Goal: Information Seeking & Learning: Learn about a topic

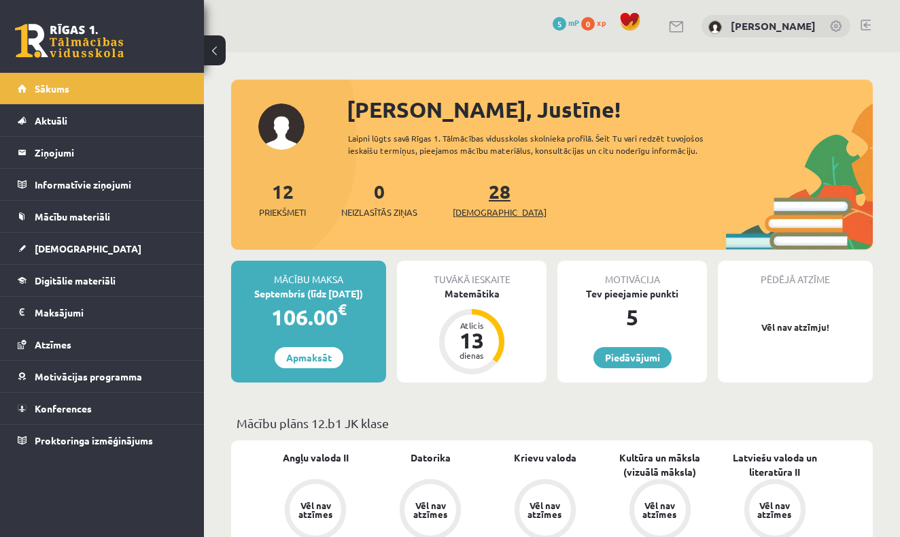
click at [478, 217] on span "[DEMOGRAPHIC_DATA]" at bounding box center [500, 212] width 94 height 14
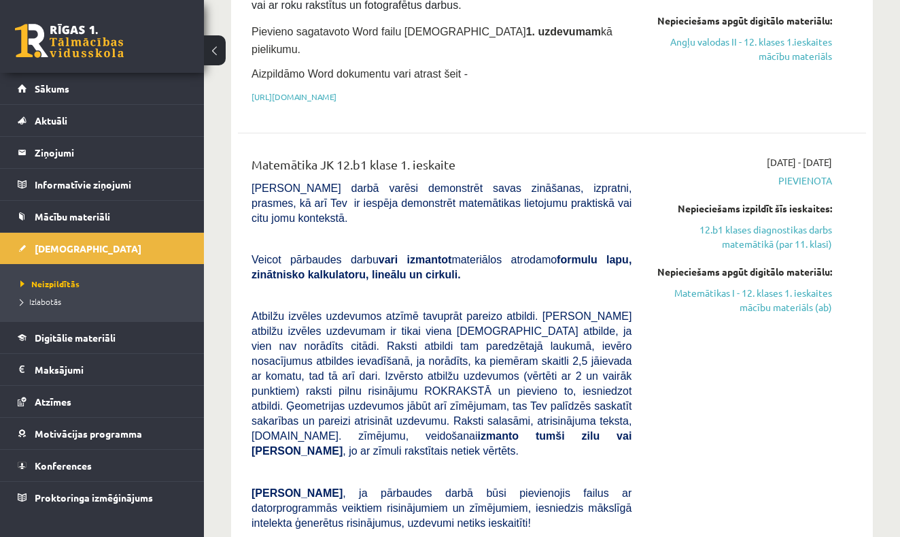
scroll to position [401, 0]
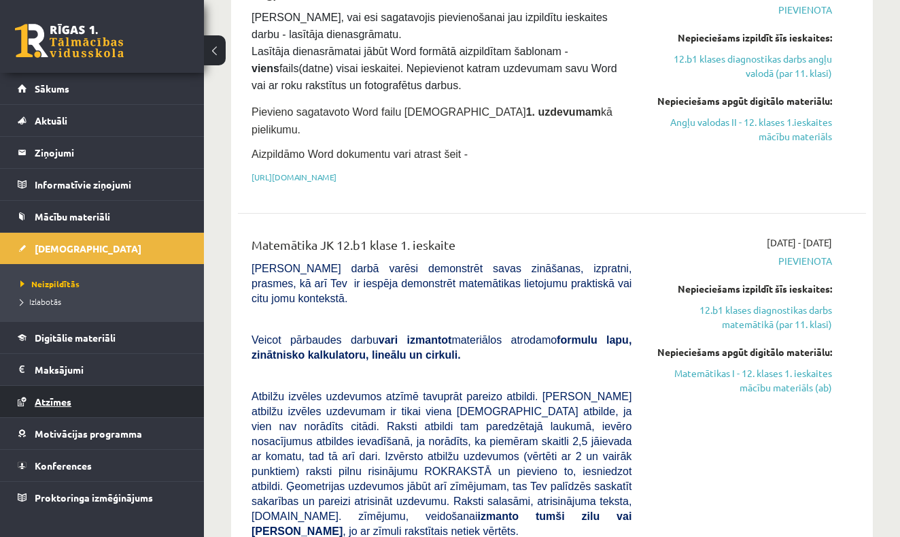
click at [56, 405] on span "Atzīmes" at bounding box center [53, 401] width 37 height 12
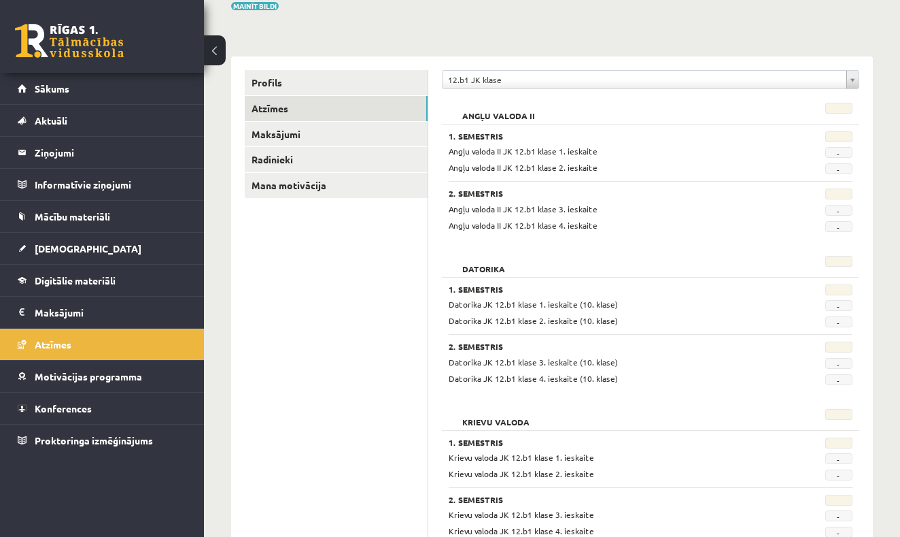
scroll to position [-1, 0]
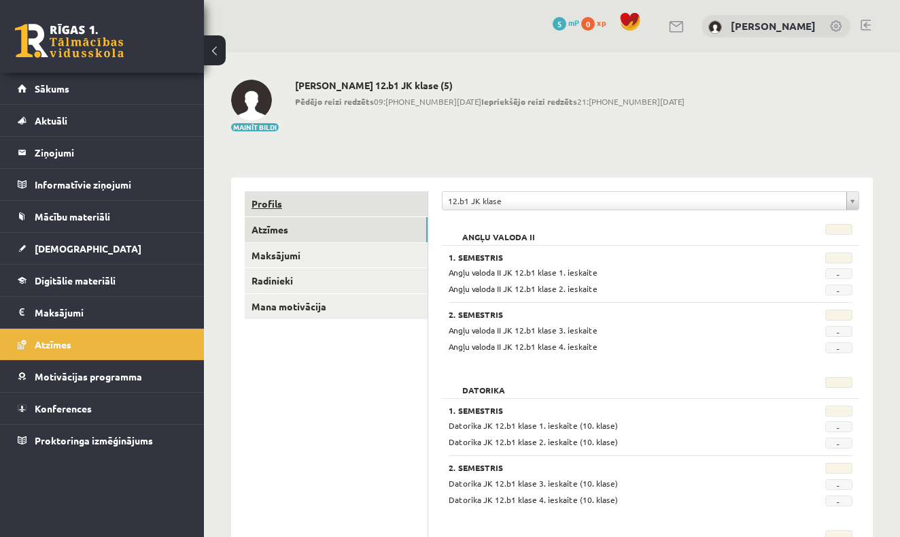
click at [323, 211] on link "Profils" at bounding box center [336, 203] width 183 height 25
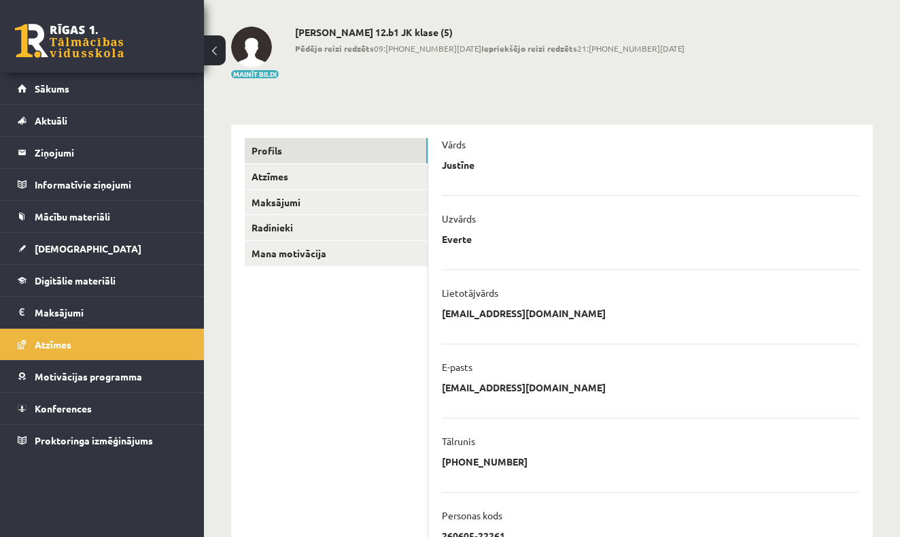
scroll to position [51, 0]
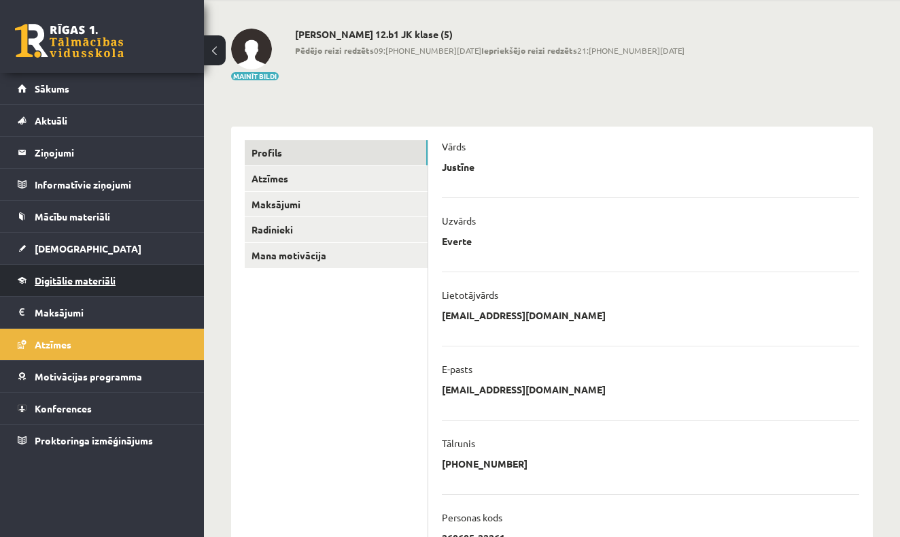
click at [146, 288] on link "Digitālie materiāli" at bounding box center [102, 280] width 169 height 31
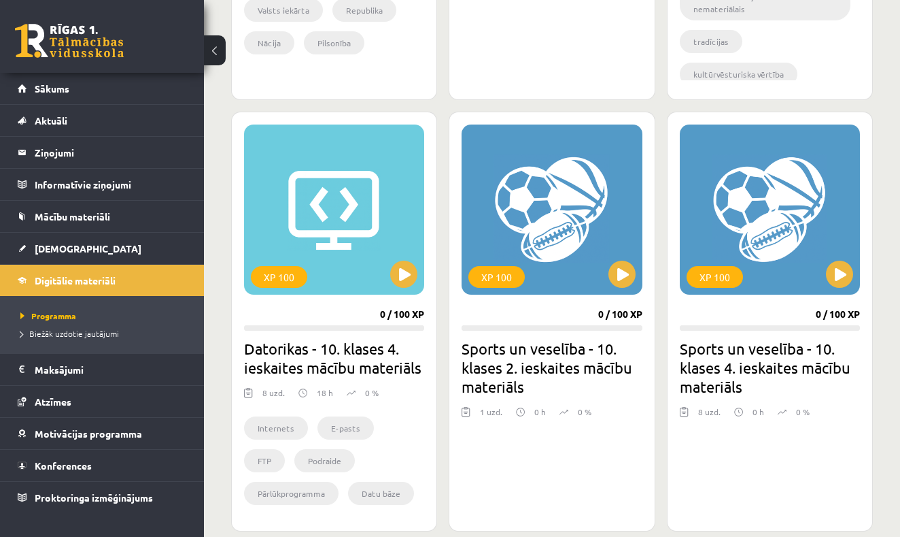
scroll to position [753, 0]
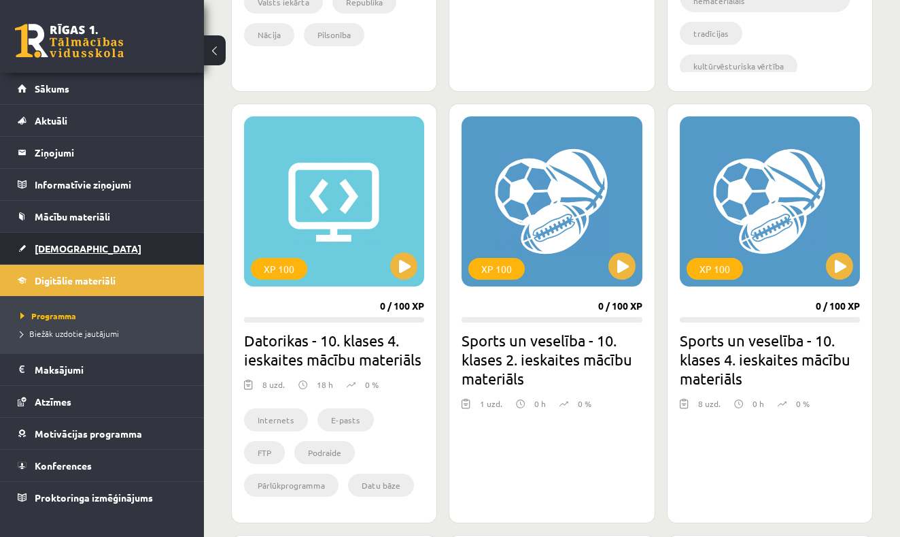
click at [90, 241] on link "[DEMOGRAPHIC_DATA]" at bounding box center [102, 248] width 169 height 31
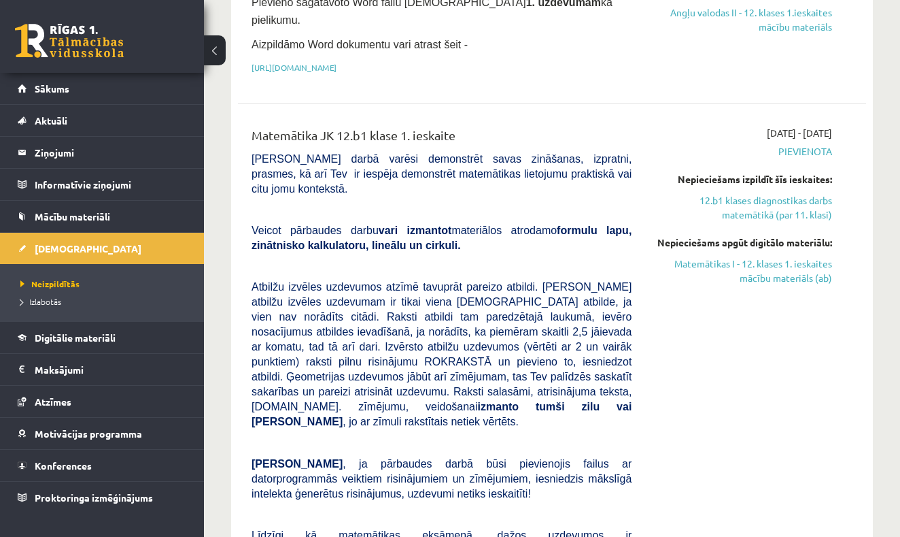
scroll to position [509, 0]
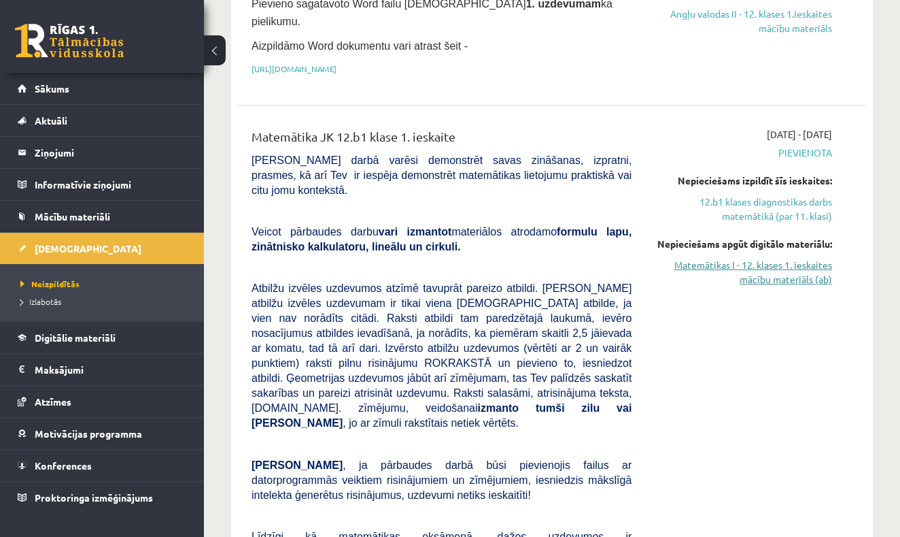
click at [813, 258] on link "Matemātikas I - 12. klases 1. ieskaites mācību materiāls (ab)" at bounding box center [742, 272] width 180 height 29
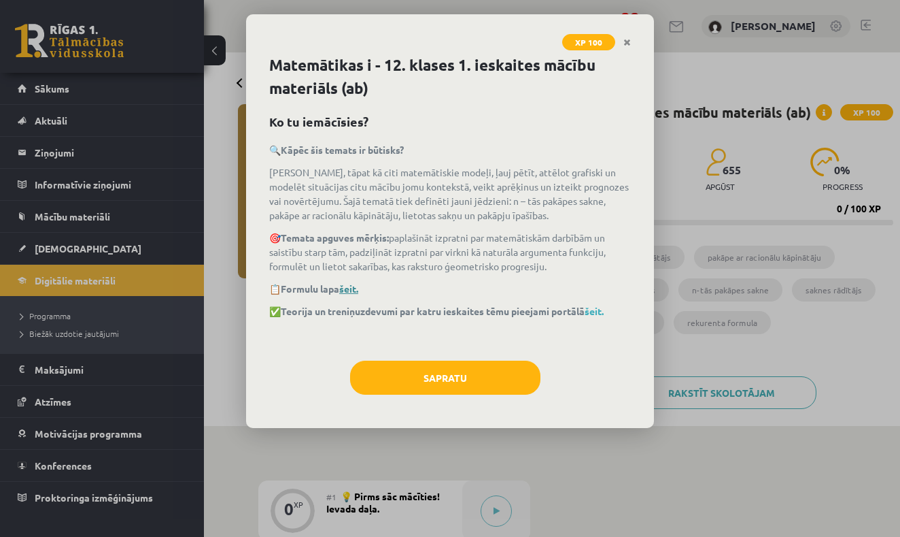
click at [356, 284] on link "šeit." at bounding box center [348, 288] width 19 height 12
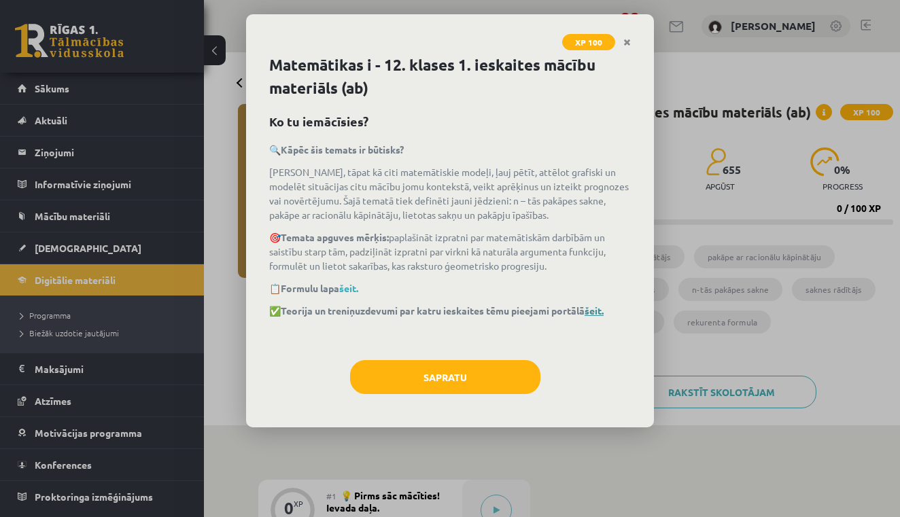
click at [601, 310] on link "šeit." at bounding box center [594, 311] width 19 height 12
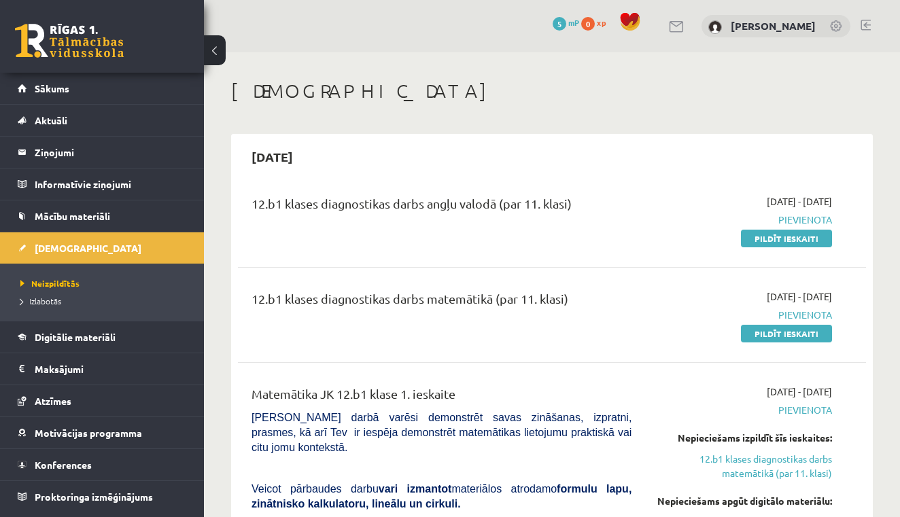
scroll to position [509, 0]
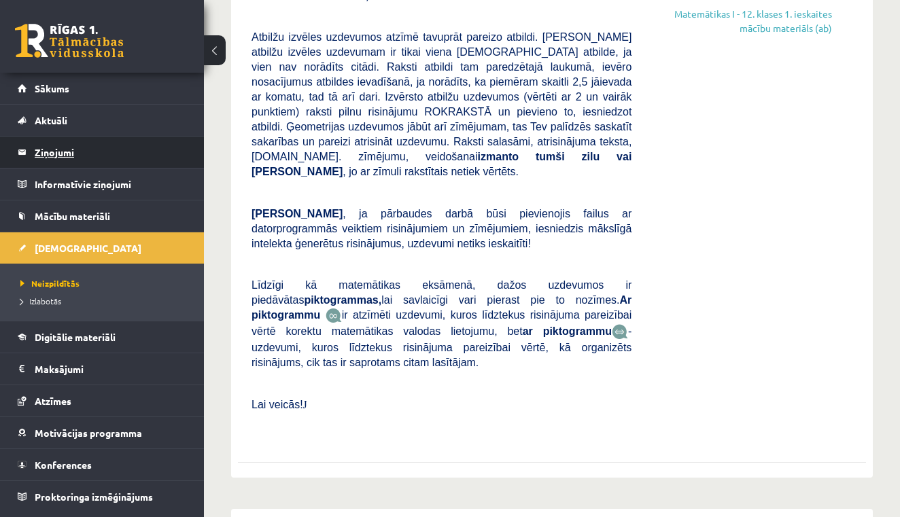
click at [130, 150] on legend "Ziņojumi 0" at bounding box center [111, 152] width 152 height 31
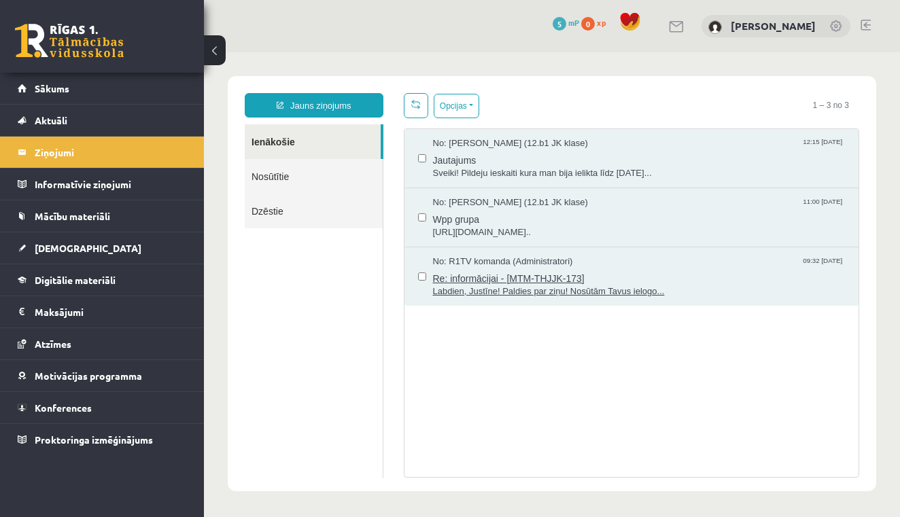
click at [503, 279] on span "Re: informācijai - [MTM-THJJK-173]" at bounding box center [639, 277] width 413 height 17
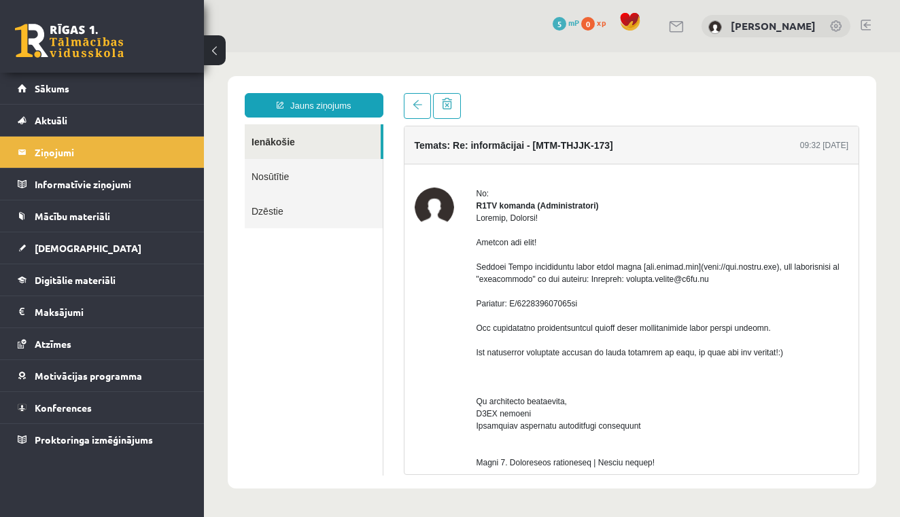
click at [872, 303] on div "Jauns ziņojums Ienākošie Nosūtītie Dzēstie ********* ********* ******* Temats: …" at bounding box center [552, 282] width 649 height 413
click at [876, 318] on div "Jauns ziņojums Ienākošie Nosūtītie Dzēstie ********* ********* ******* Temats: …" at bounding box center [552, 282] width 649 height 413
click at [865, 332] on div "Temats: Re: informācijai - [MTM-THJJK-173] 09:32 02/09/2025 No: R1TV komanda (A…" at bounding box center [632, 284] width 477 height 382
click at [860, 387] on div "Temats: Re: informācijai - [MTM-THJJK-173] 09:32 02/09/2025 No: R1TV komanda (A…" at bounding box center [632, 284] width 477 height 382
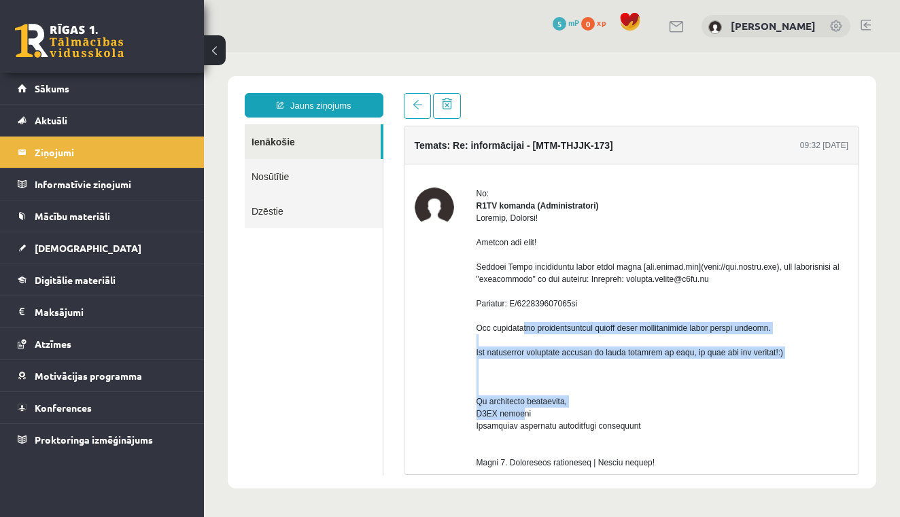
drag, startPoint x: 883, startPoint y: 410, endPoint x: 883, endPoint y: 321, distance: 89.1
click at [883, 324] on body "Jauns ziņojums Ienākošie Nosūtītie Dzēstie ********* ********* ******* Temats: …" at bounding box center [552, 282] width 696 height 460
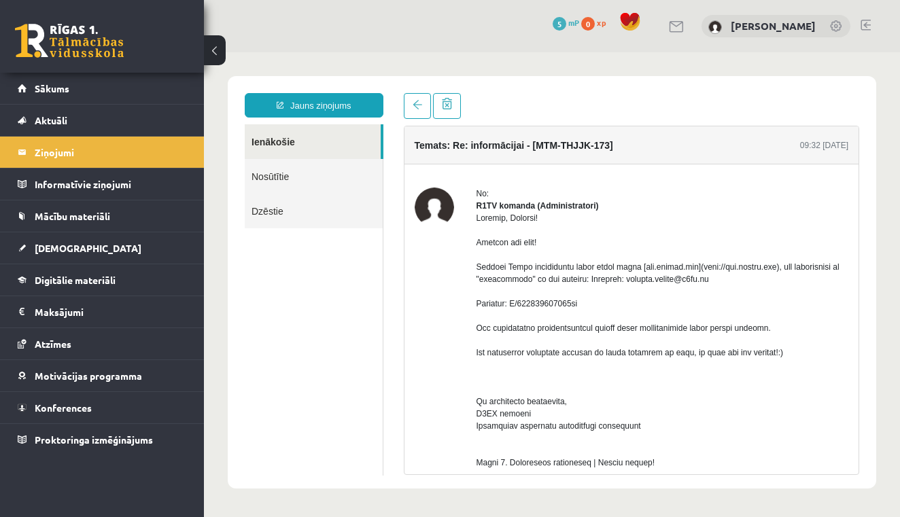
click at [885, 203] on body "Jauns ziņojums Ienākošie Nosūtītie Dzēstie ********* ********* ******* Temats: …" at bounding box center [552, 282] width 696 height 460
click at [879, 453] on body "Jauns ziņojums Ienākošie Nosūtītie Dzēstie ********* ********* ******* Temats: …" at bounding box center [552, 282] width 696 height 460
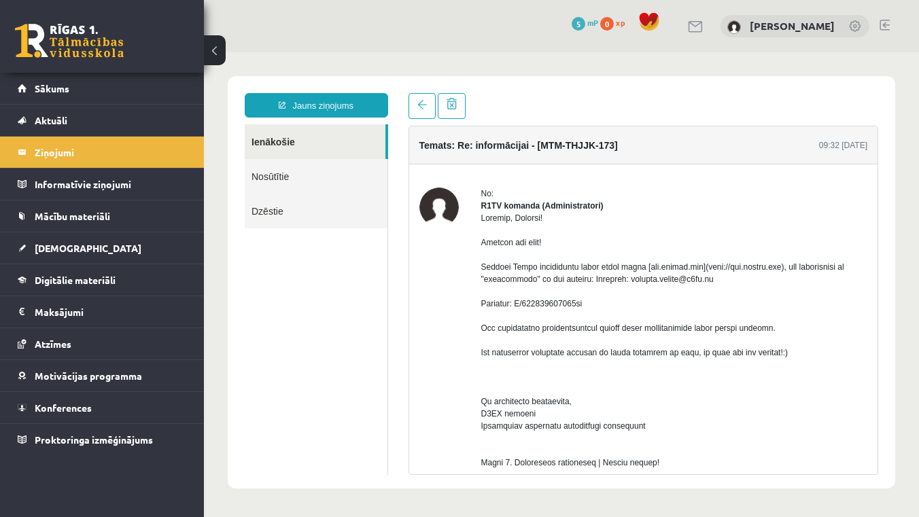
click at [891, 292] on div "Jauns ziņojums Ienākošie Nosūtītie Dzēstie ********* ********* ******* Temats: …" at bounding box center [562, 282] width 668 height 413
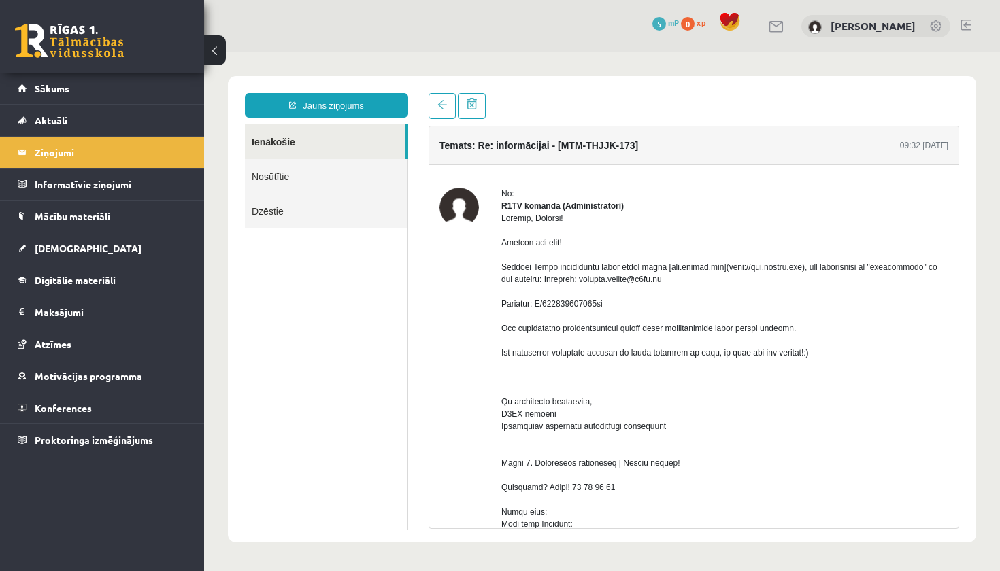
click at [900, 442] on div "Temats: Re: informācijai - [MTM-THJJK-173] 09:32 02/09/2025 No: R1TV komanda (A…" at bounding box center [693, 311] width 551 height 436
click at [218, 54] on button at bounding box center [215, 50] width 22 height 30
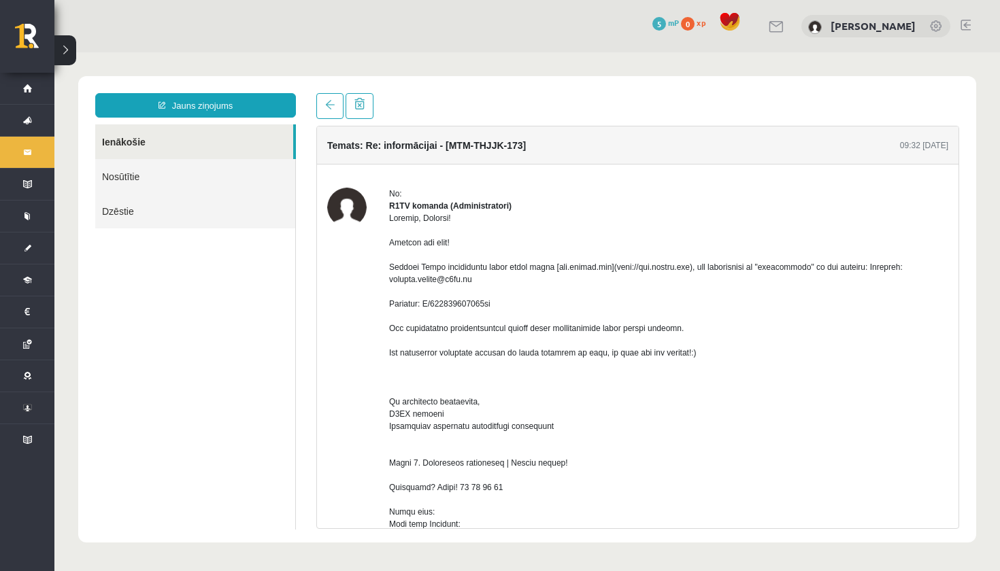
click at [753, 464] on div at bounding box center [668, 542] width 559 height 661
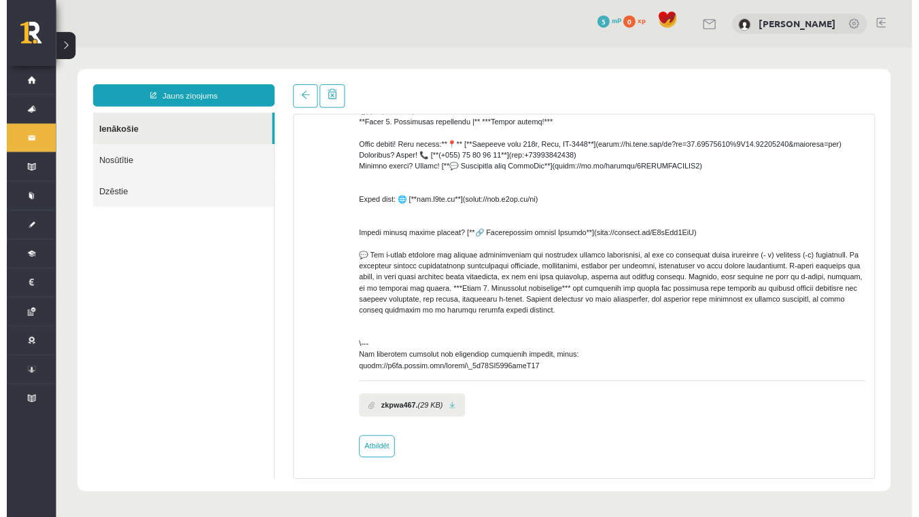
scroll to position [488, 0]
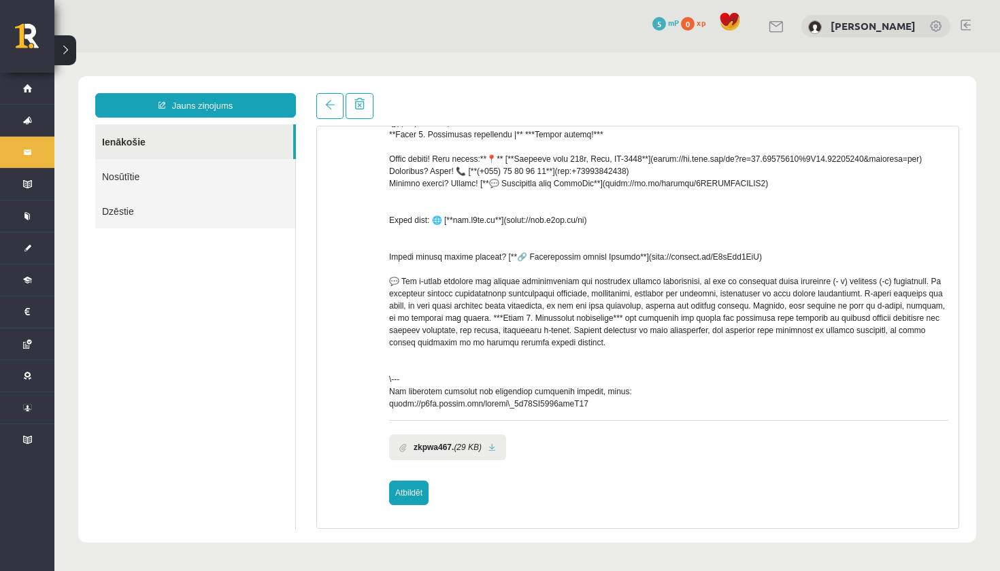
click at [390, 488] on link "Atbildēt" at bounding box center [408, 493] width 39 height 24
type input "**********"
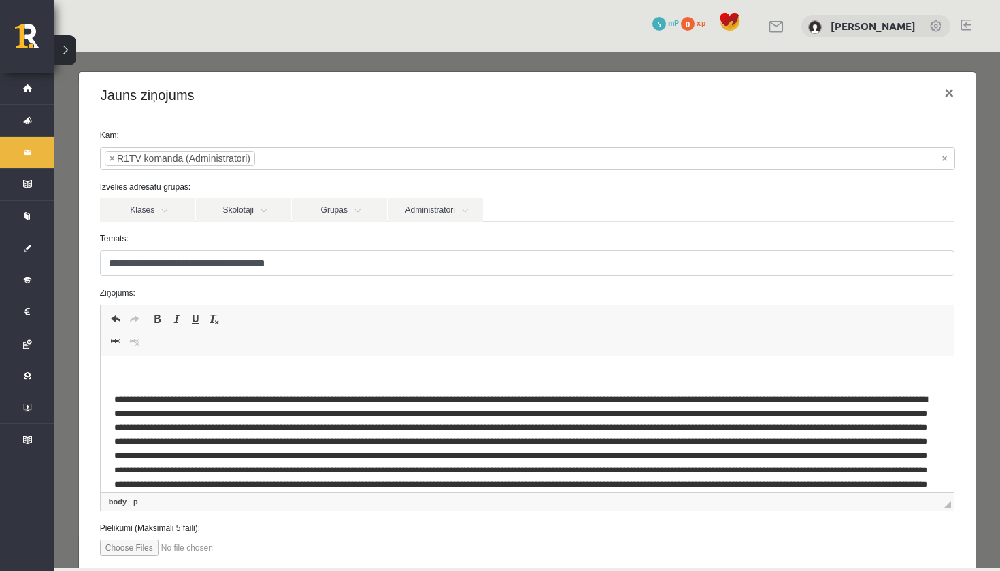
click at [236, 377] on p "Editor, wiswyg-editor-47363997781260-1756883682-360" at bounding box center [527, 377] width 826 height 14
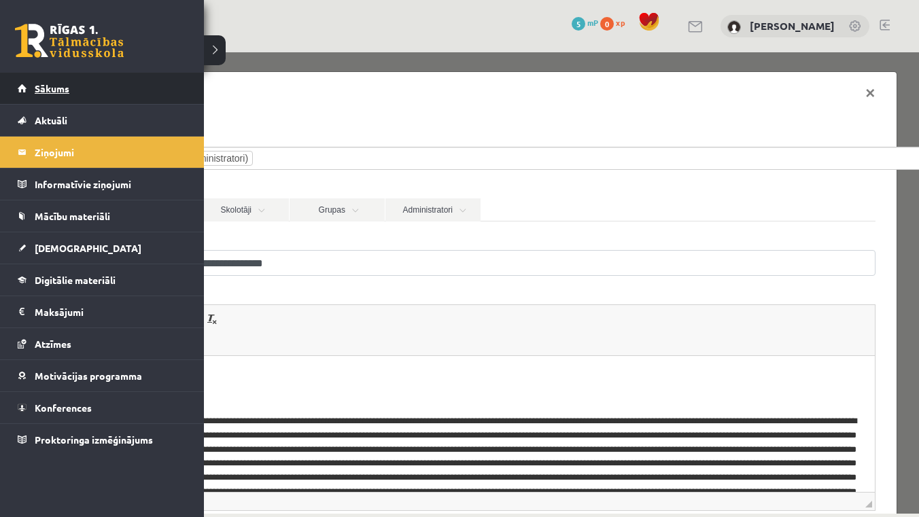
click at [27, 88] on link "Sākums" at bounding box center [102, 88] width 169 height 31
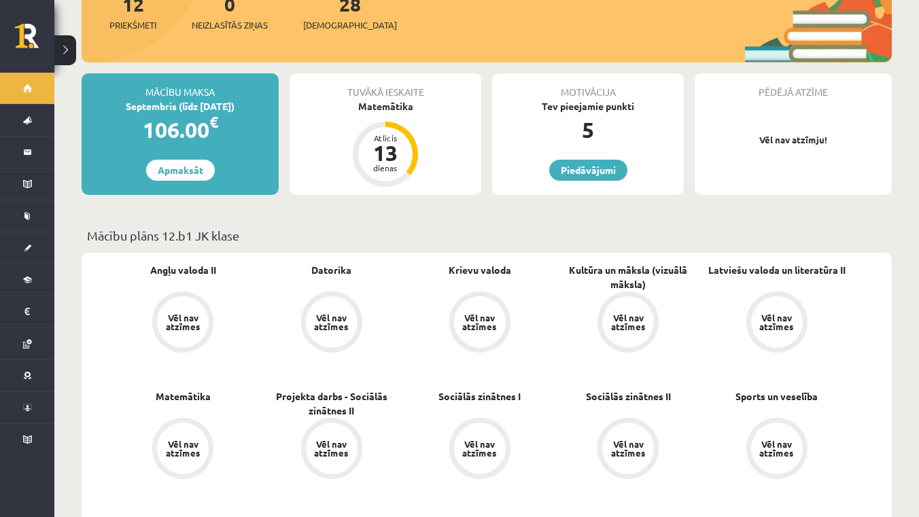
scroll to position [209, 0]
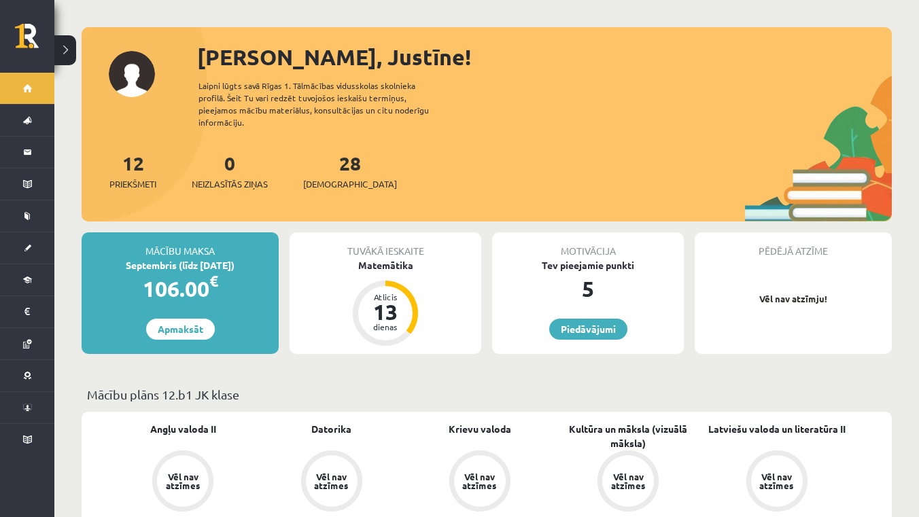
scroll to position [46, 0]
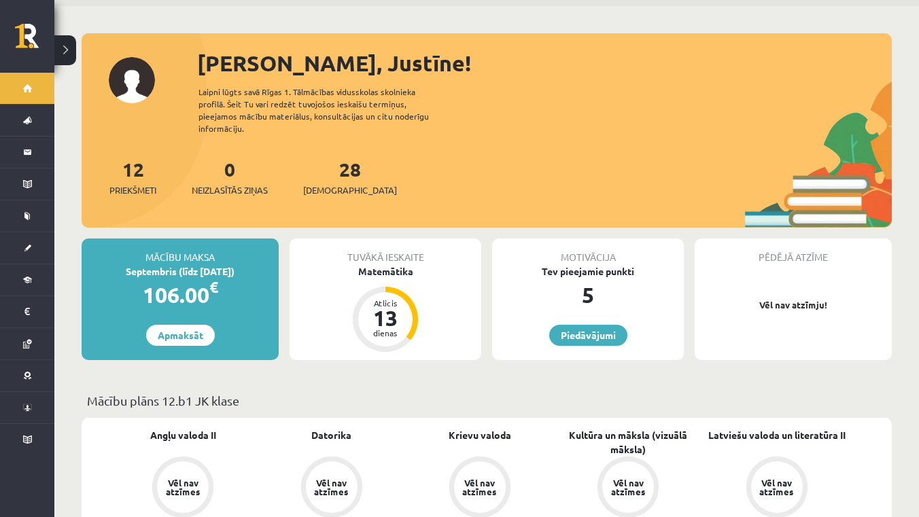
click at [56, 58] on button at bounding box center [65, 50] width 22 height 30
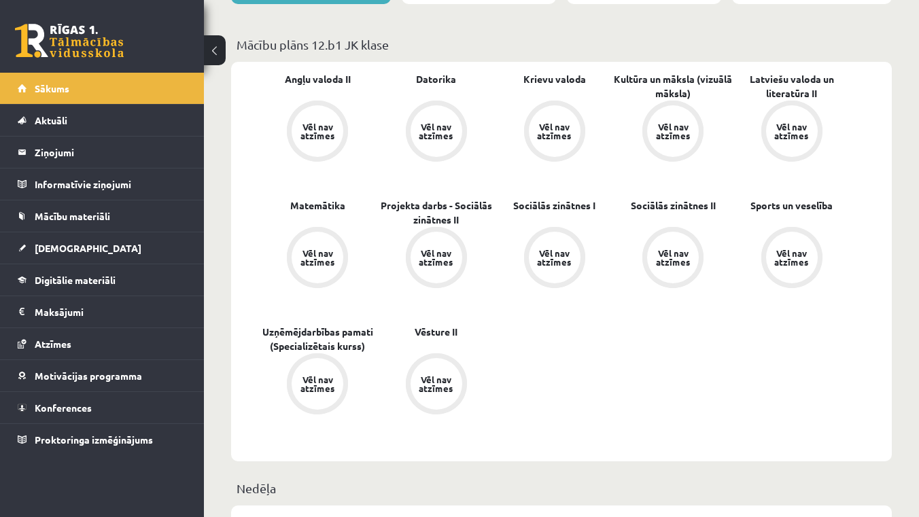
scroll to position [379, 0]
click at [83, 177] on legend "Informatīvie ziņojumi 0" at bounding box center [111, 184] width 152 height 31
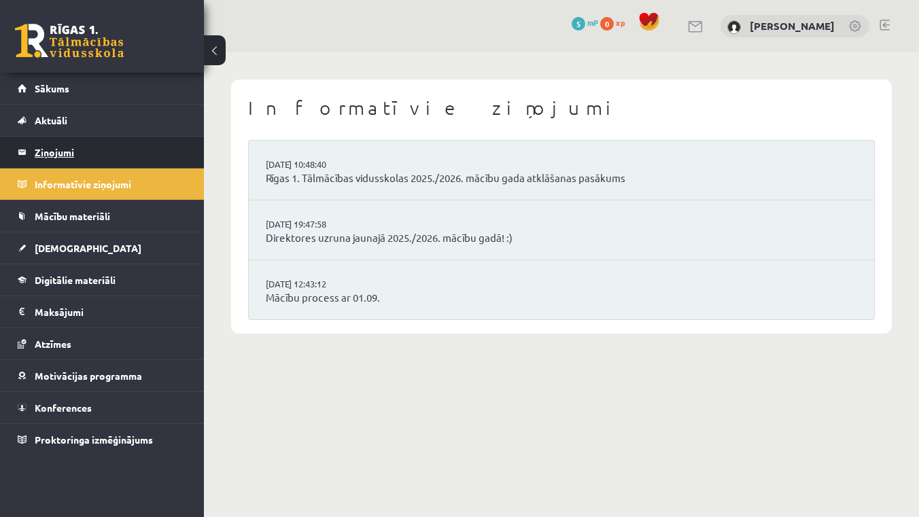
click at [75, 144] on legend "Ziņojumi 0" at bounding box center [111, 152] width 152 height 31
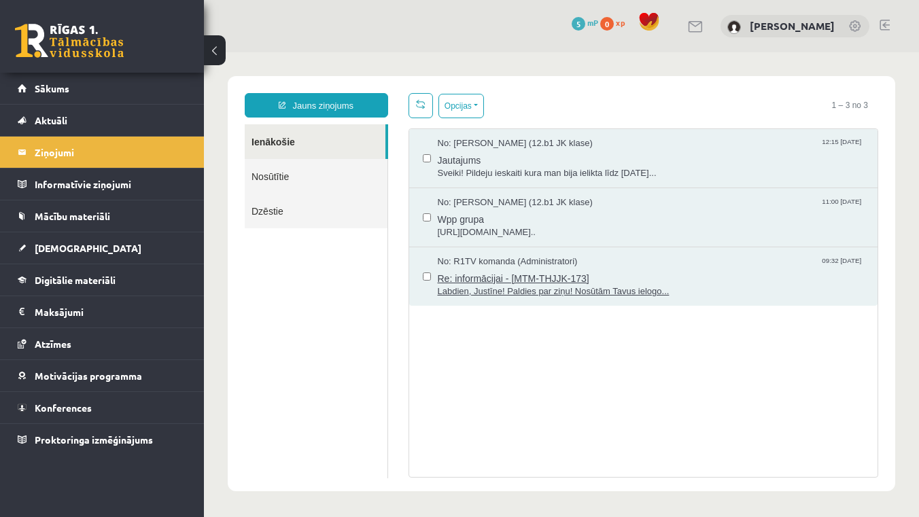
click at [518, 286] on span "Labdien, Justīne! Paldies par ziņu! Nosūtām Tavus ielogo..." at bounding box center [651, 292] width 427 height 13
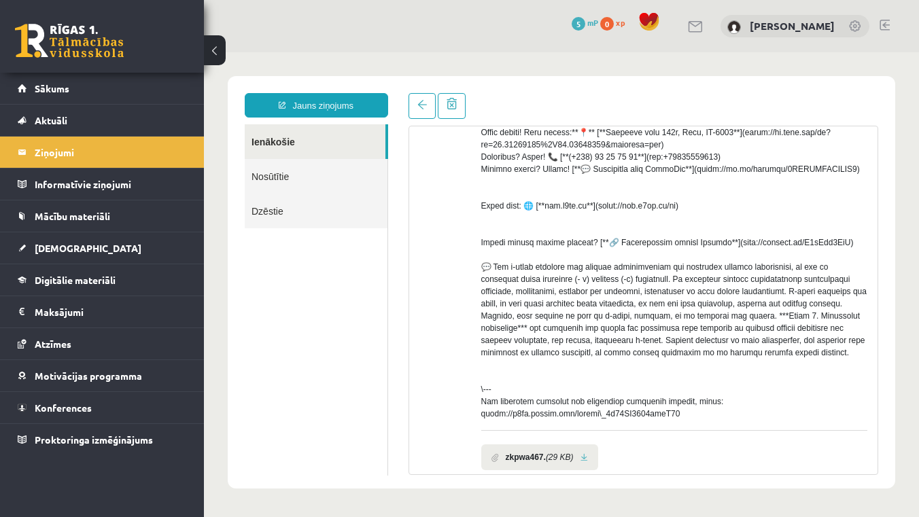
scroll to position [534, 0]
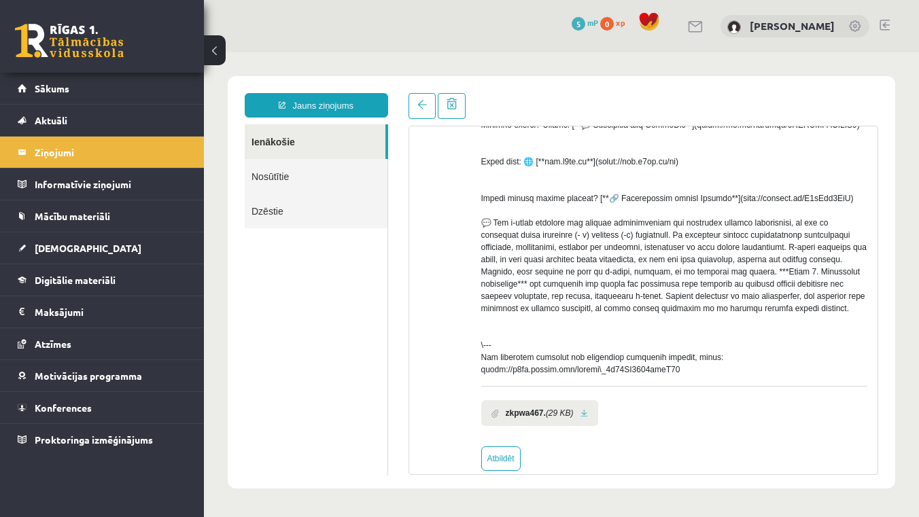
click at [588, 418] on link at bounding box center [584, 413] width 7 height 9
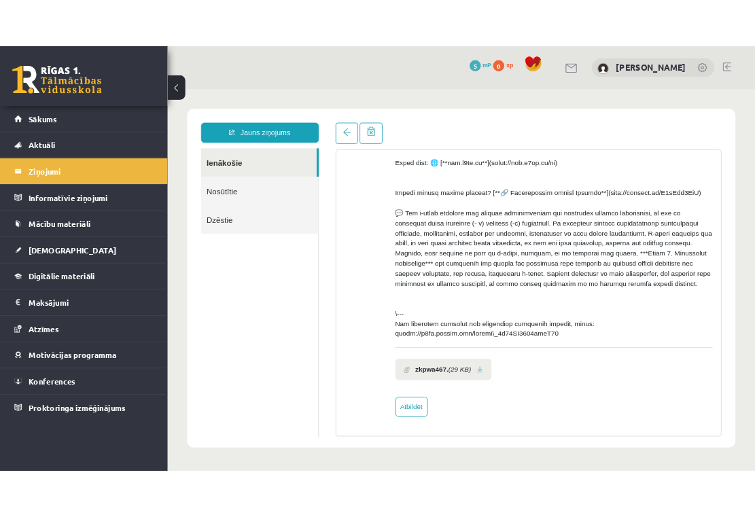
scroll to position [590, 0]
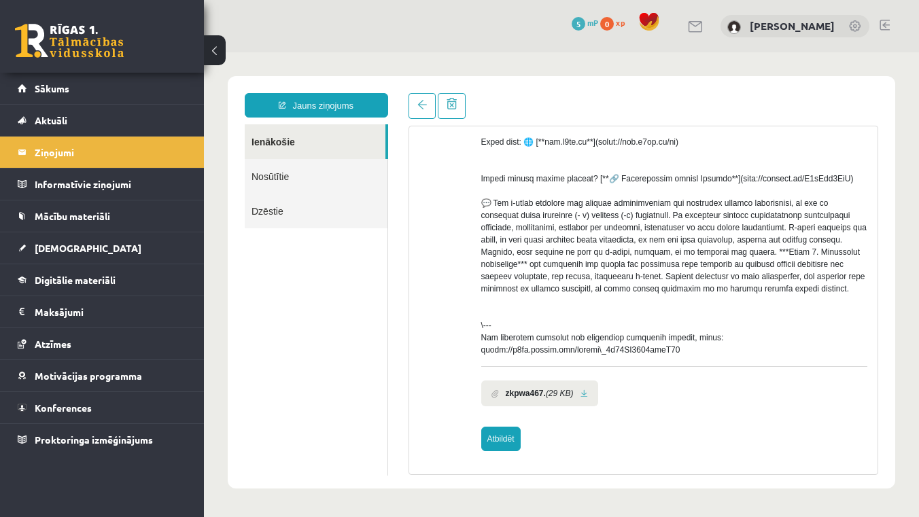
click at [513, 444] on link "Atbildēt" at bounding box center [500, 439] width 39 height 24
type input "**********"
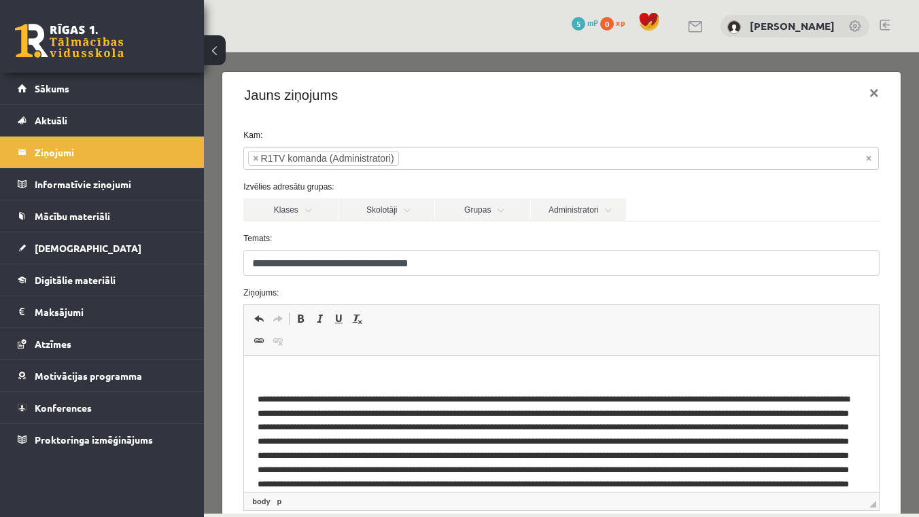
click at [339, 375] on p "Editor, wiswyg-editor-47363793425000-1756887463-230" at bounding box center [561, 377] width 607 height 14
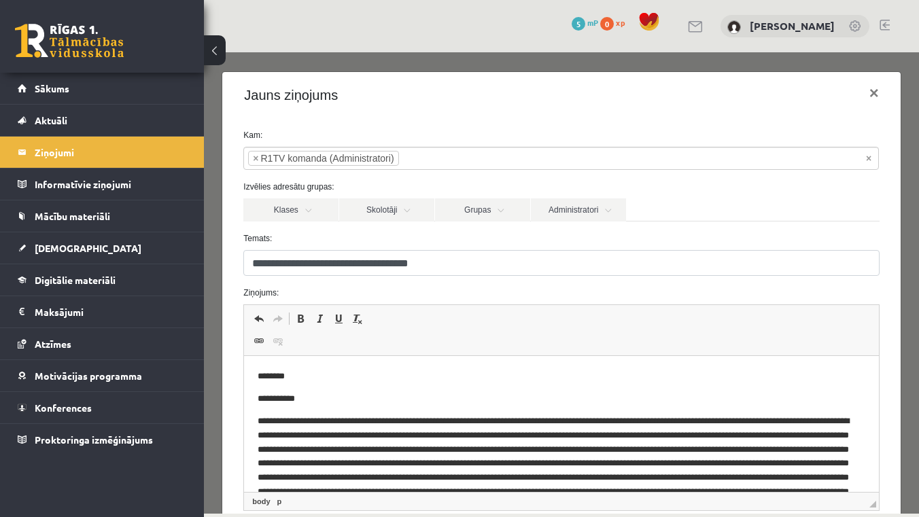
click at [413, 377] on p "********" at bounding box center [561, 377] width 607 height 14
click at [360, 392] on p "**********" at bounding box center [561, 399] width 607 height 14
click at [431, 208] on link "Skolotāji" at bounding box center [386, 210] width 95 height 23
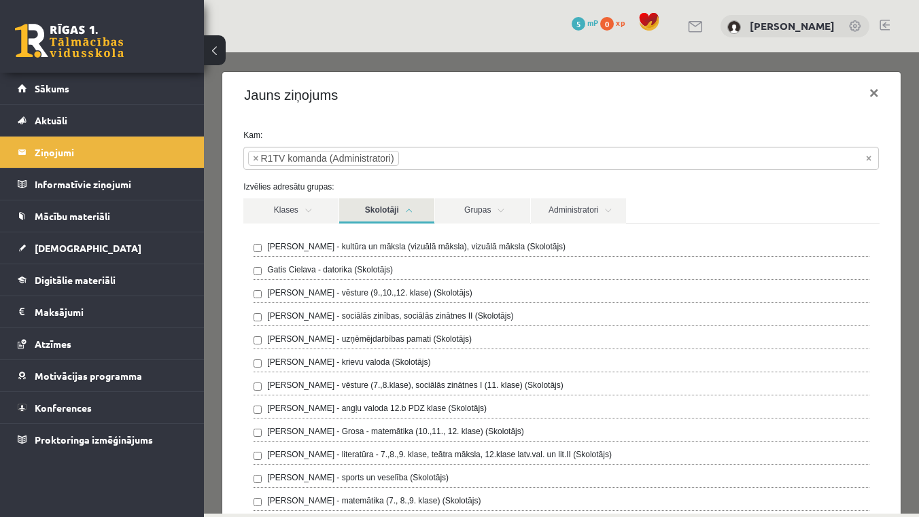
click at [691, 208] on div "Klases Skolotāji Grupas Administratori" at bounding box center [561, 211] width 636 height 24
click at [747, 234] on div "Ilze Kolka - kultūra un māksla (vizuālā māksla), vizuālā māksla (Skolotājs) Gat…" at bounding box center [561, 390] width 636 height 332
click at [436, 211] on link "Grupas" at bounding box center [482, 211] width 95 height 25
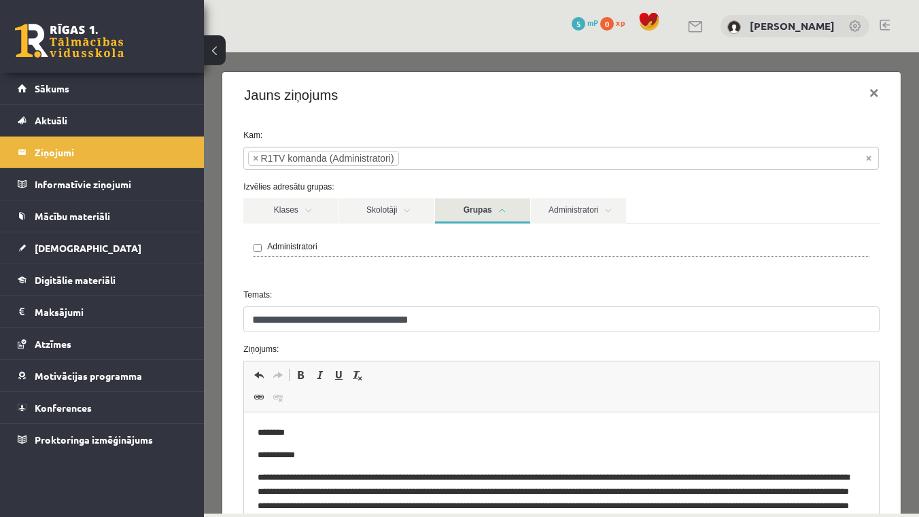
click at [508, 201] on link "Grupas" at bounding box center [482, 211] width 95 height 25
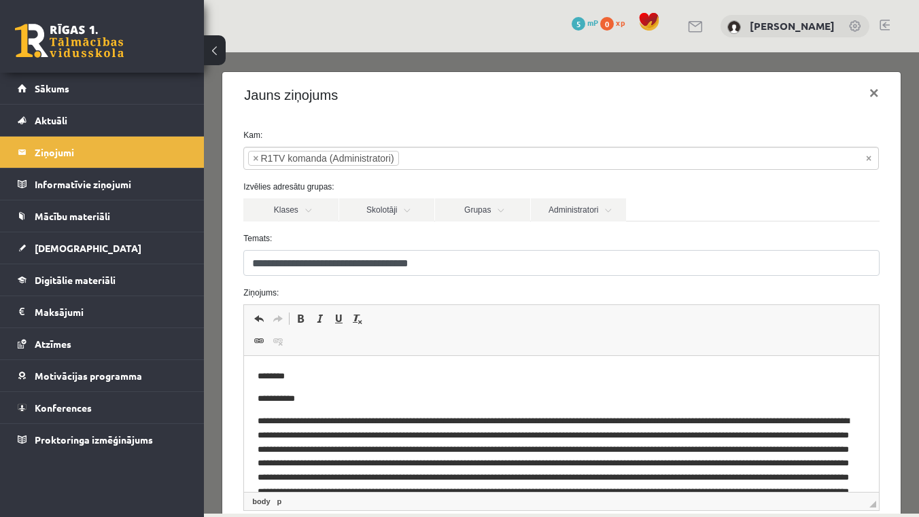
click at [319, 392] on body "**********" at bounding box center [561, 494] width 607 height 249
click at [312, 399] on p "**********" at bounding box center [561, 399] width 607 height 14
click at [419, 394] on p "**********" at bounding box center [561, 399] width 607 height 14
click at [321, 424] on p "Editor, wiswyg-editor-47363793425000-1756887463-230" at bounding box center [561, 517] width 607 height 204
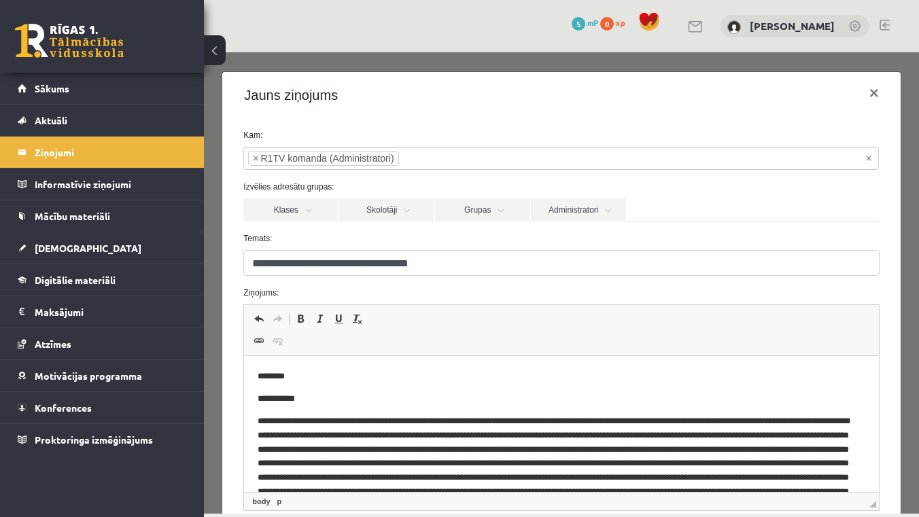
click at [307, 406] on body "**********" at bounding box center [561, 494] width 607 height 249
click at [301, 401] on p "**********" at bounding box center [561, 399] width 607 height 14
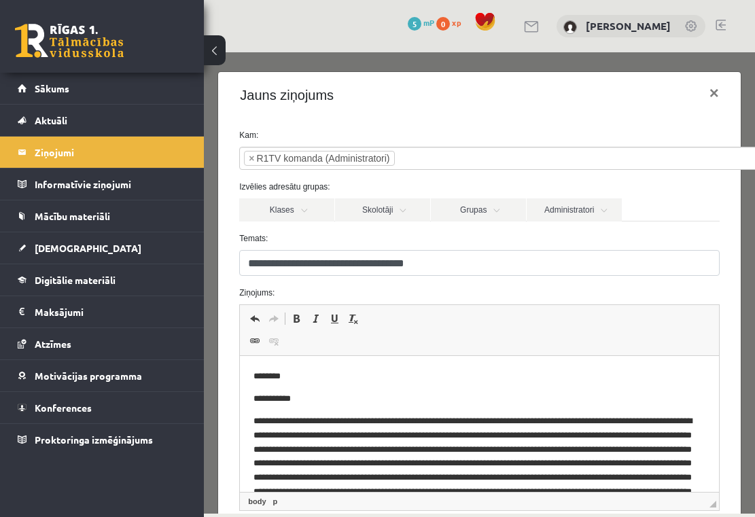
click at [311, 397] on p "**********" at bounding box center [480, 399] width 452 height 14
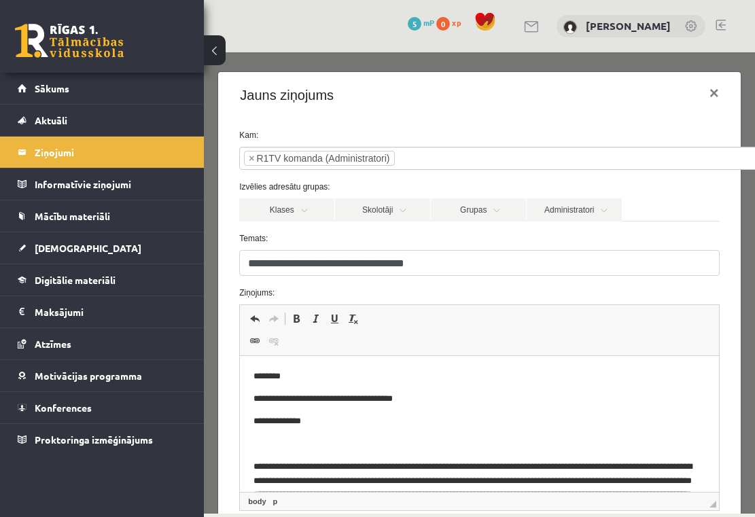
click at [664, 207] on div "Klases Skolotāji Grupas Administratori" at bounding box center [479, 210] width 480 height 22
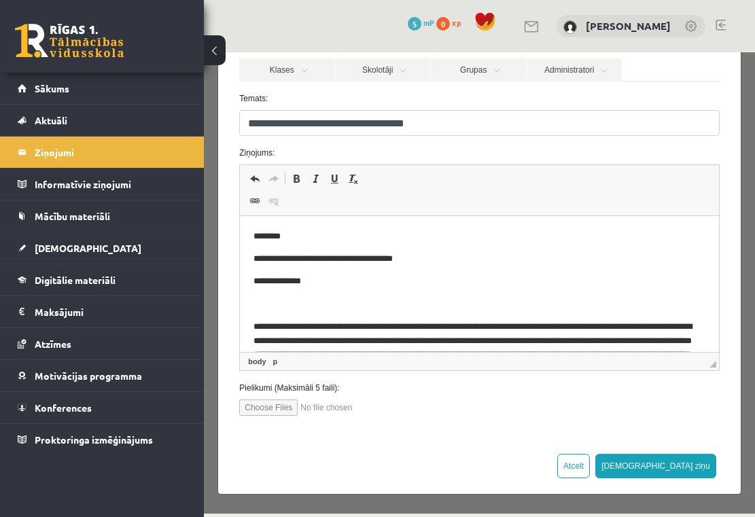
scroll to position [139, 0]
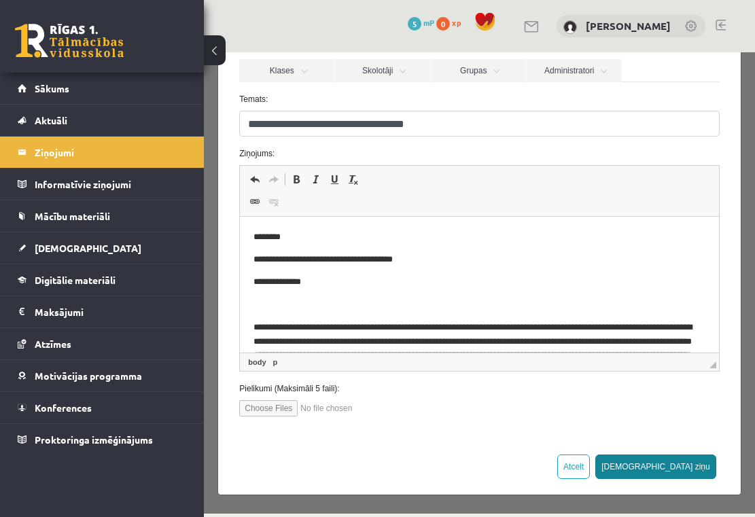
click at [694, 464] on button "[DEMOGRAPHIC_DATA] ziņu" at bounding box center [656, 467] width 121 height 24
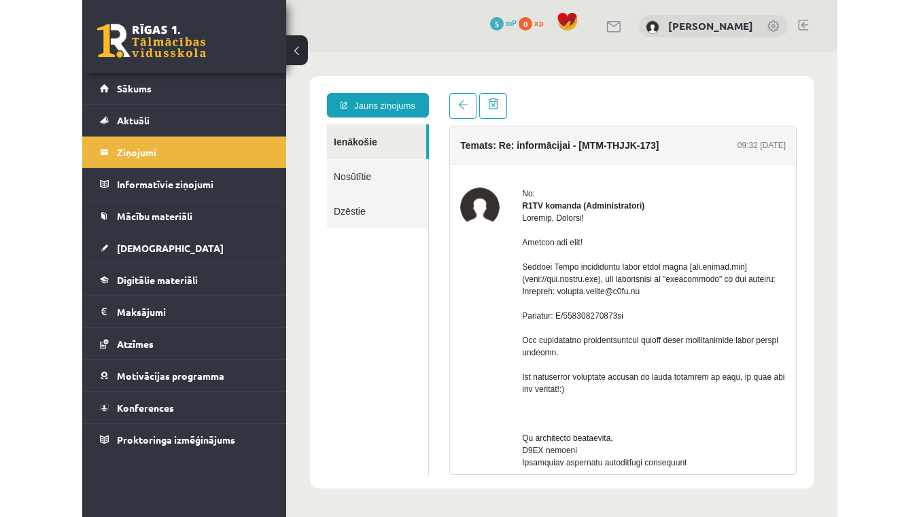
scroll to position [0, 0]
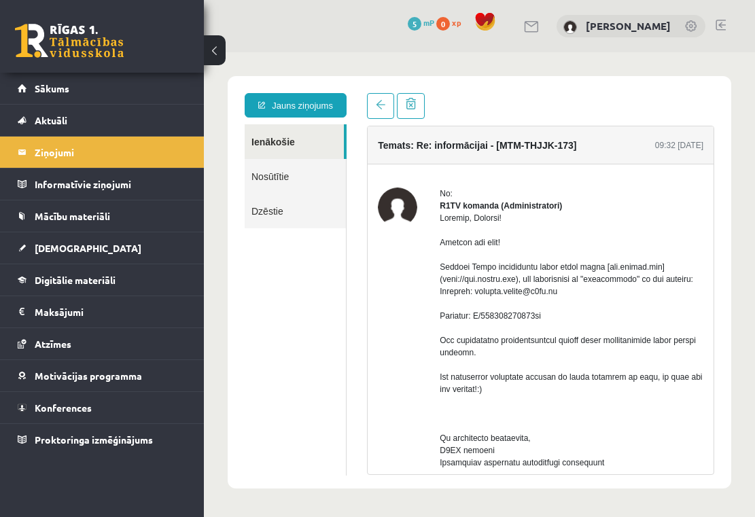
click at [218, 51] on button at bounding box center [215, 50] width 22 height 30
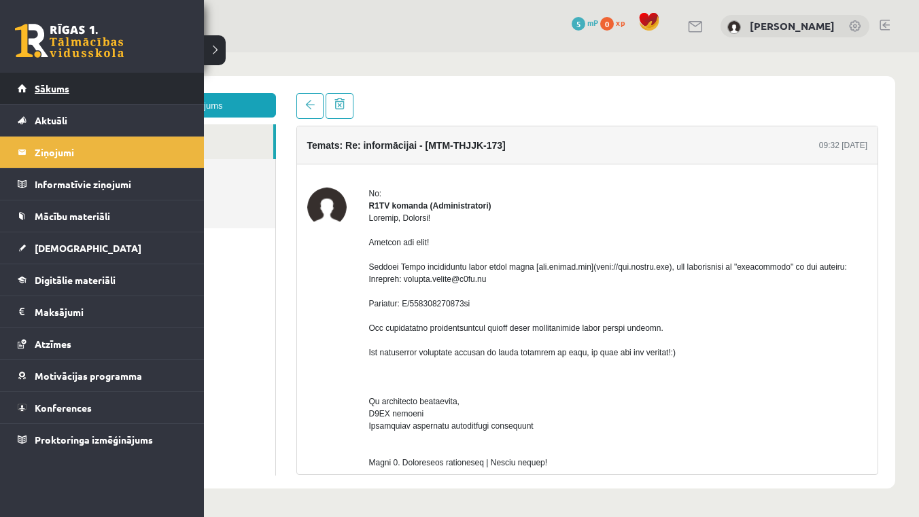
click at [29, 88] on link "Sākums" at bounding box center [102, 88] width 169 height 31
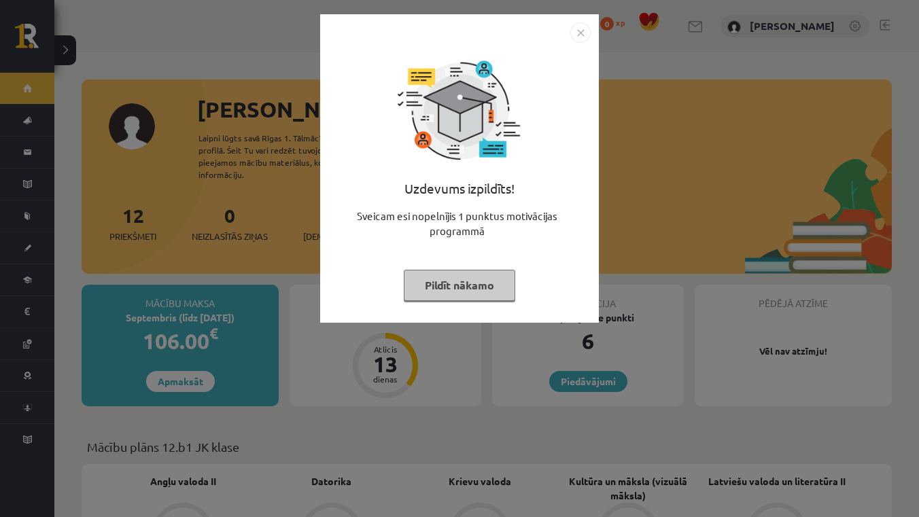
click at [447, 289] on button "Pildīt nākamo" at bounding box center [460, 285] width 112 height 31
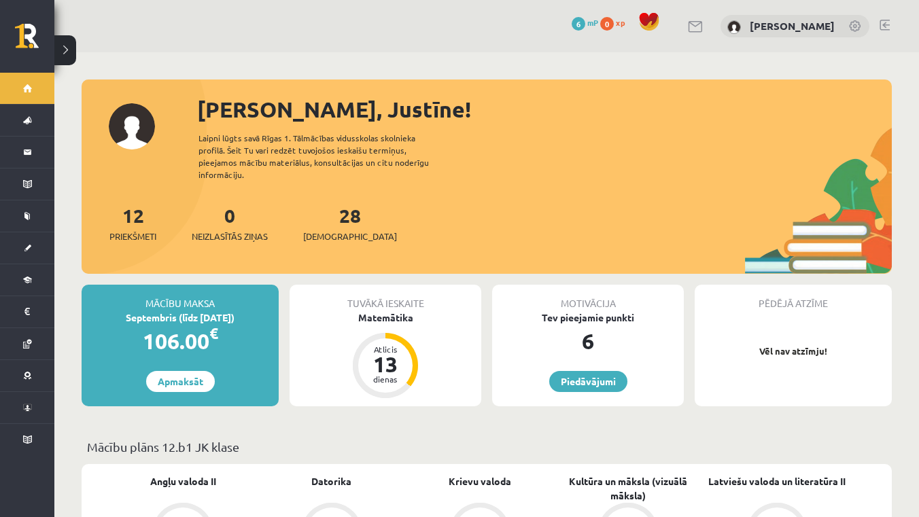
click at [644, 475] on link "Kultūra un māksla (vizuālā māksla)" at bounding box center [628, 489] width 148 height 29
click at [633, 475] on link "Kultūra un māksla (vizuālā māksla)" at bounding box center [628, 489] width 148 height 29
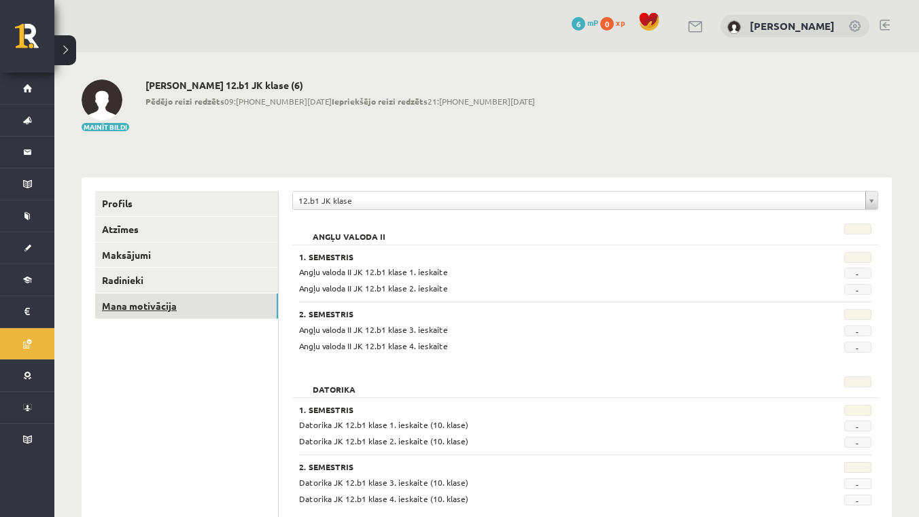
click at [176, 307] on link "Mana motivācija" at bounding box center [186, 306] width 183 height 25
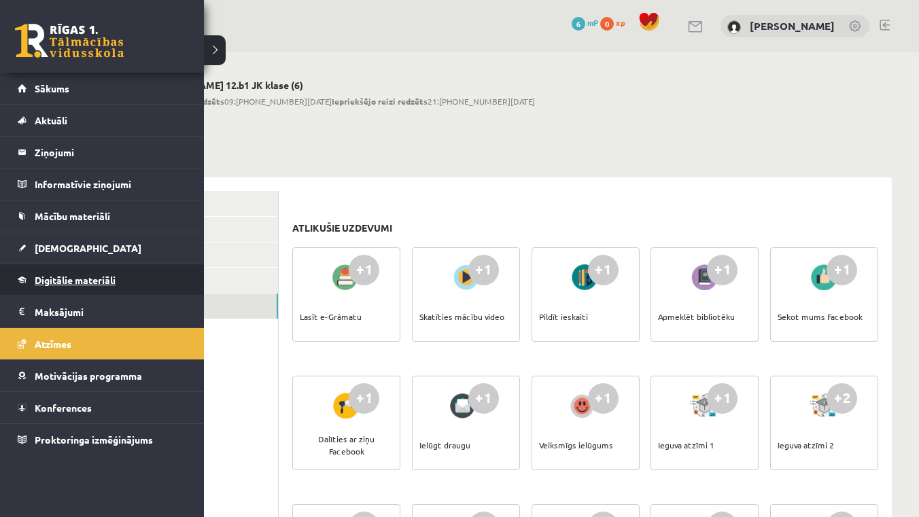
click at [60, 283] on span "Digitālie materiāli" at bounding box center [75, 280] width 81 height 12
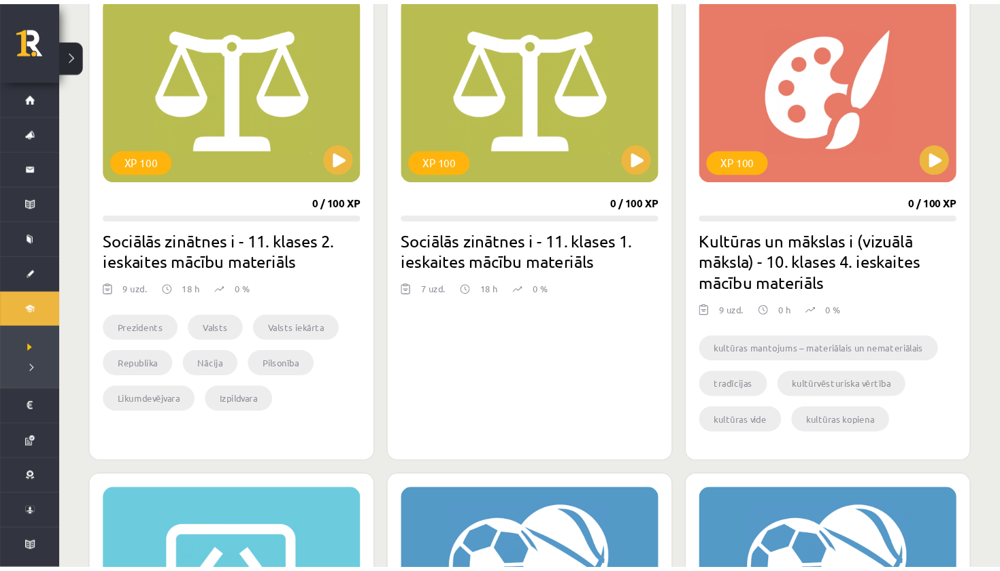
scroll to position [422, 0]
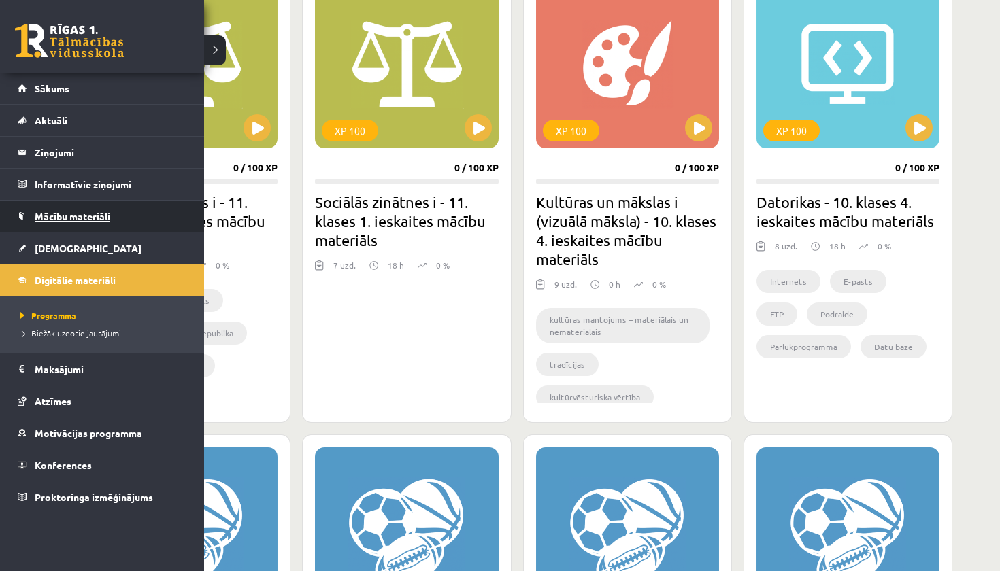
click at [82, 216] on span "Mācību materiāli" at bounding box center [72, 216] width 75 height 12
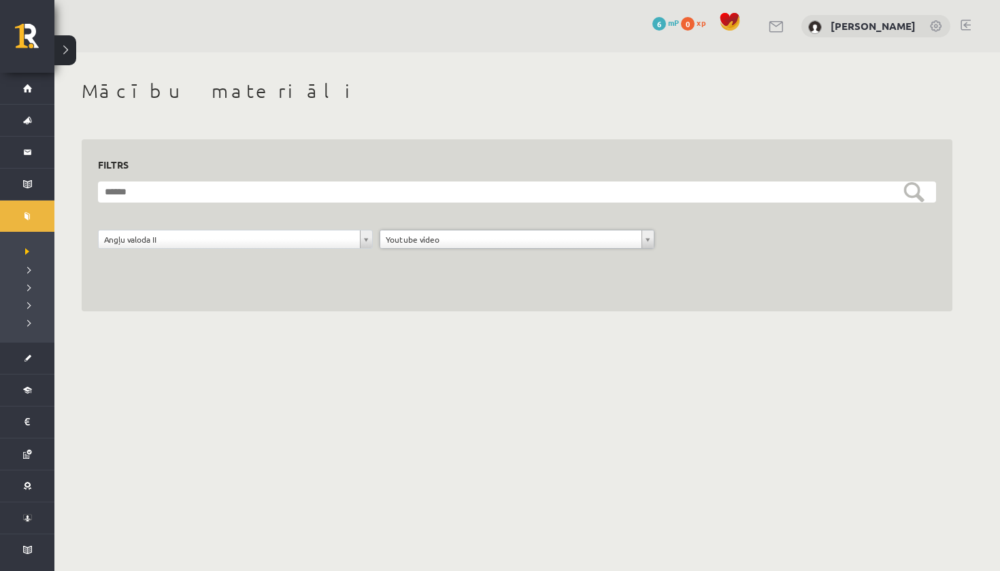
click at [255, 220] on form "**********" at bounding box center [517, 223] width 838 height 82
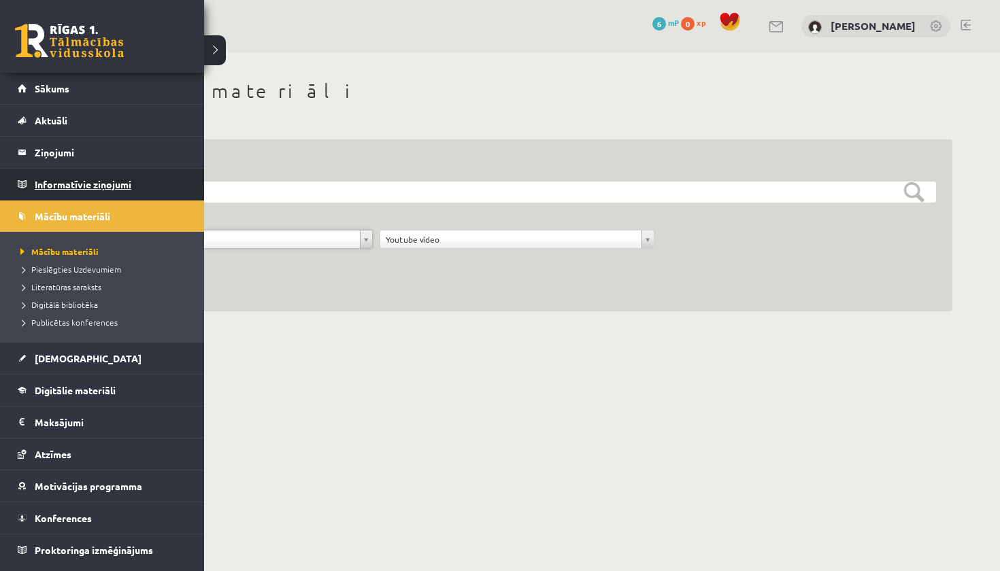
click at [68, 181] on legend "Informatīvie ziņojumi 0" at bounding box center [111, 184] width 152 height 31
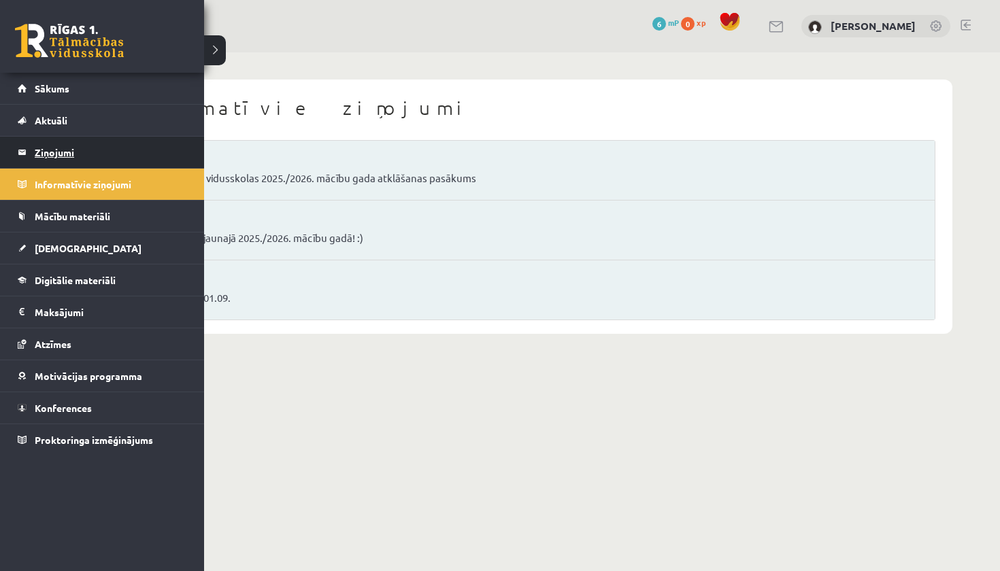
click at [53, 147] on legend "Ziņojumi 0" at bounding box center [111, 152] width 152 height 31
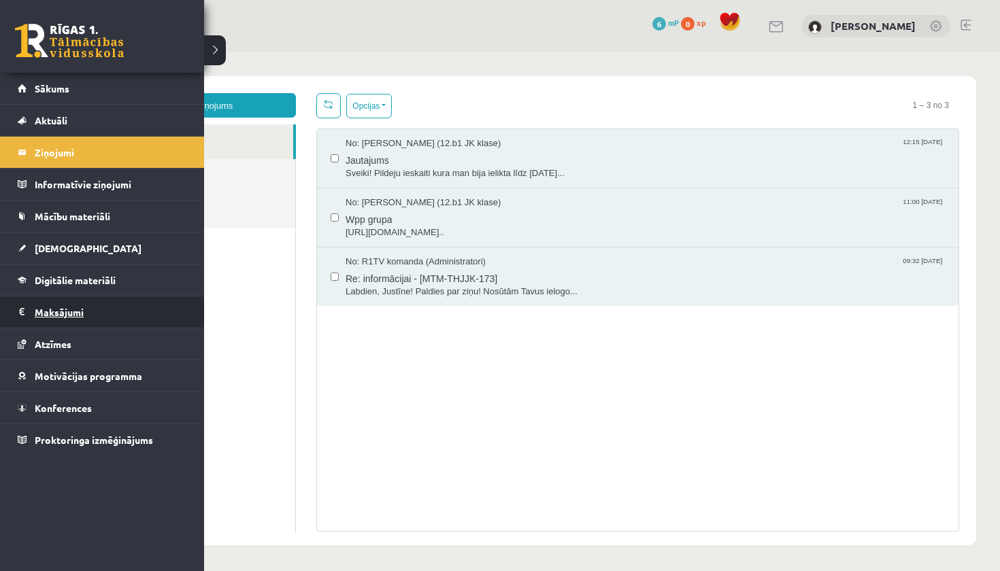
click at [61, 317] on legend "Maksājumi 0" at bounding box center [111, 311] width 152 height 31
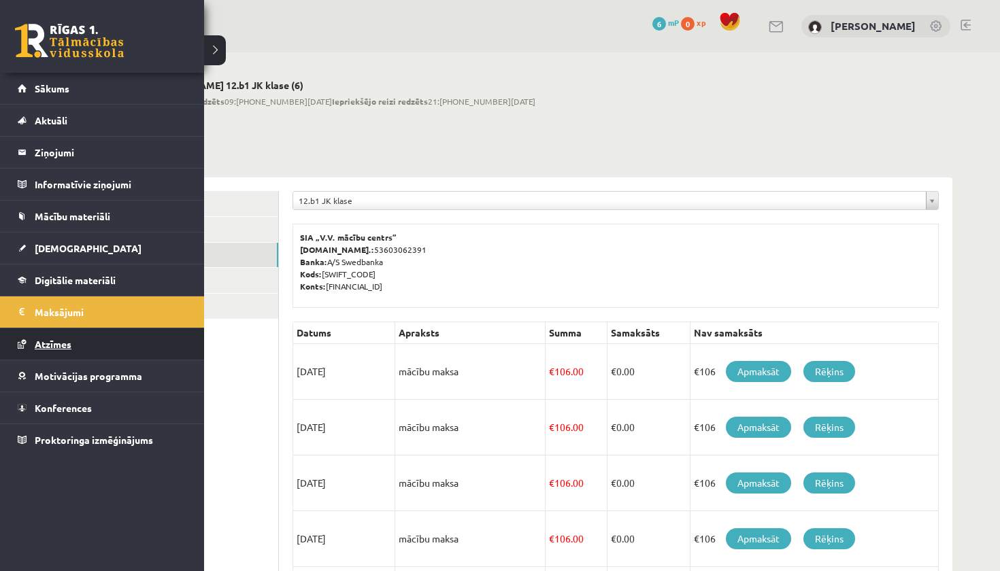
click at [66, 345] on span "Atzīmes" at bounding box center [53, 344] width 37 height 12
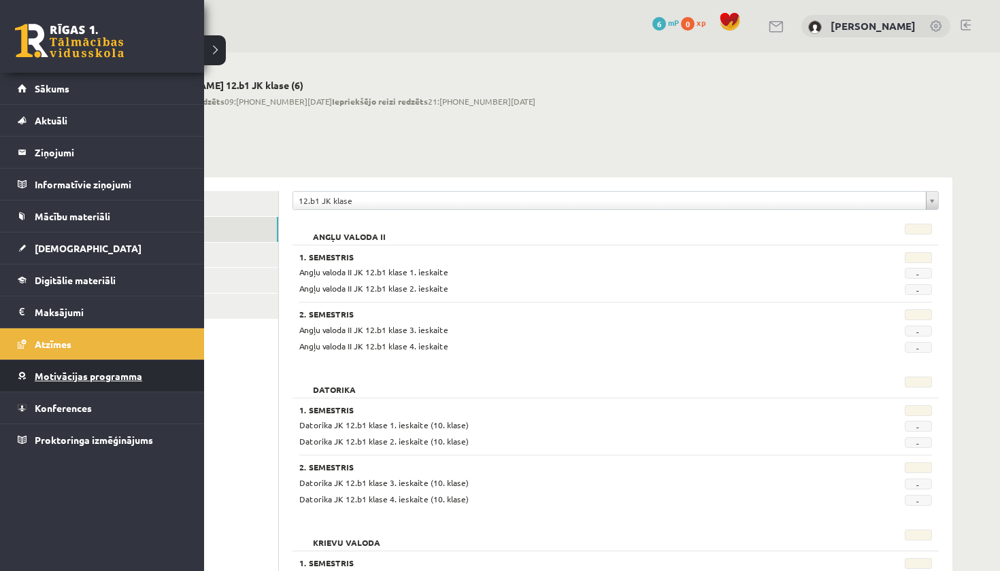
click at [71, 375] on span "Motivācijas programma" at bounding box center [88, 376] width 107 height 12
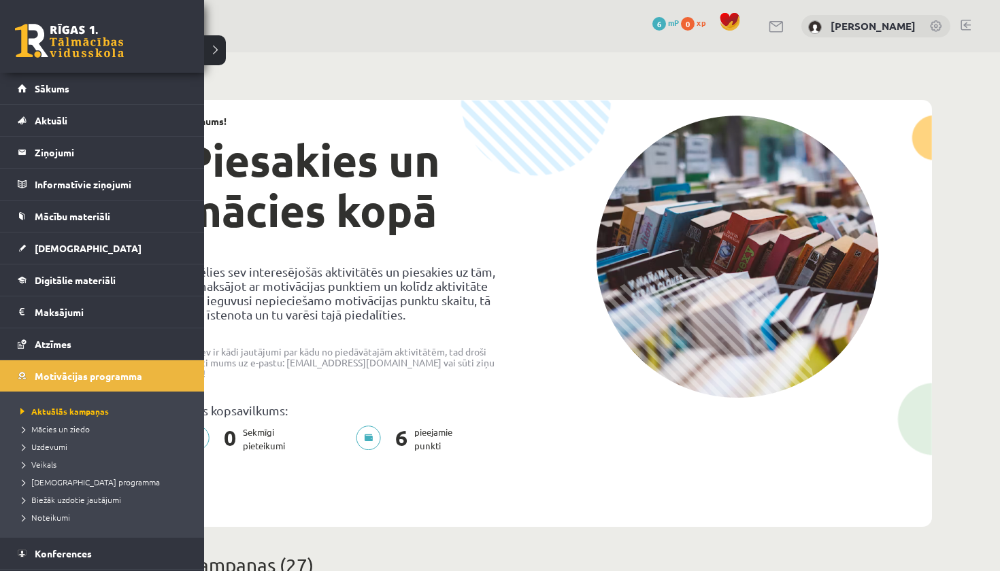
click at [80, 422] on li "Mācies un ziedo" at bounding box center [103, 429] width 173 height 18
click at [69, 411] on span "Aktuālās kampaņas" at bounding box center [59, 411] width 84 height 11
click at [90, 92] on link "Sākums" at bounding box center [102, 88] width 169 height 31
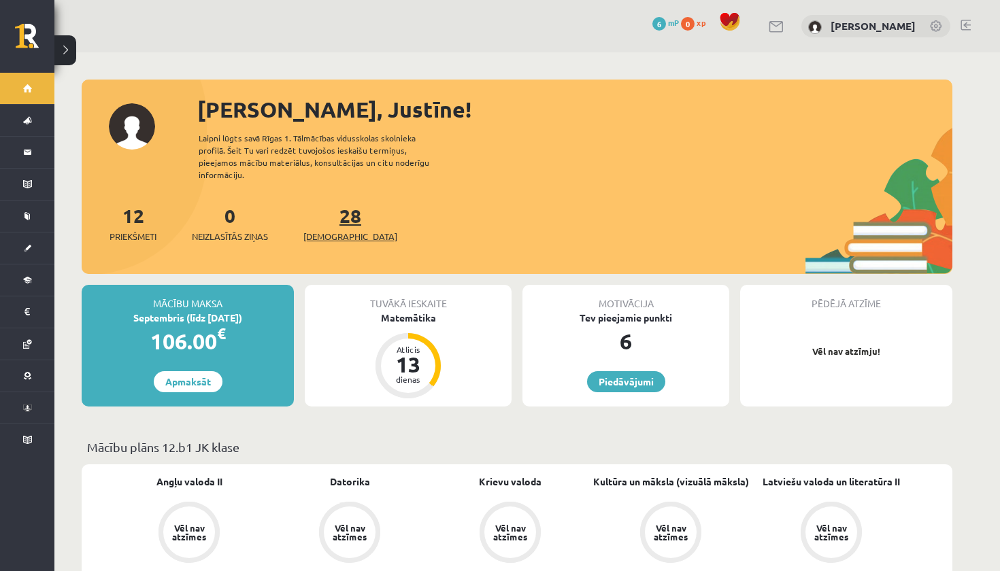
click at [309, 230] on span "[DEMOGRAPHIC_DATA]" at bounding box center [350, 237] width 94 height 14
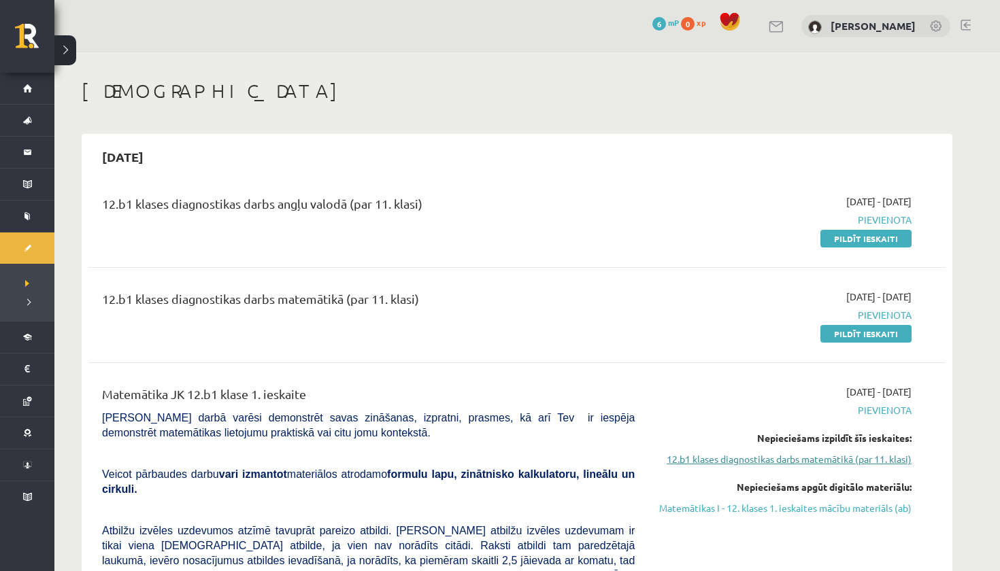
click at [872, 462] on link "12.b1 klases diagnostikas darbs matemātikā (par 11. klasi)" at bounding box center [783, 459] width 256 height 14
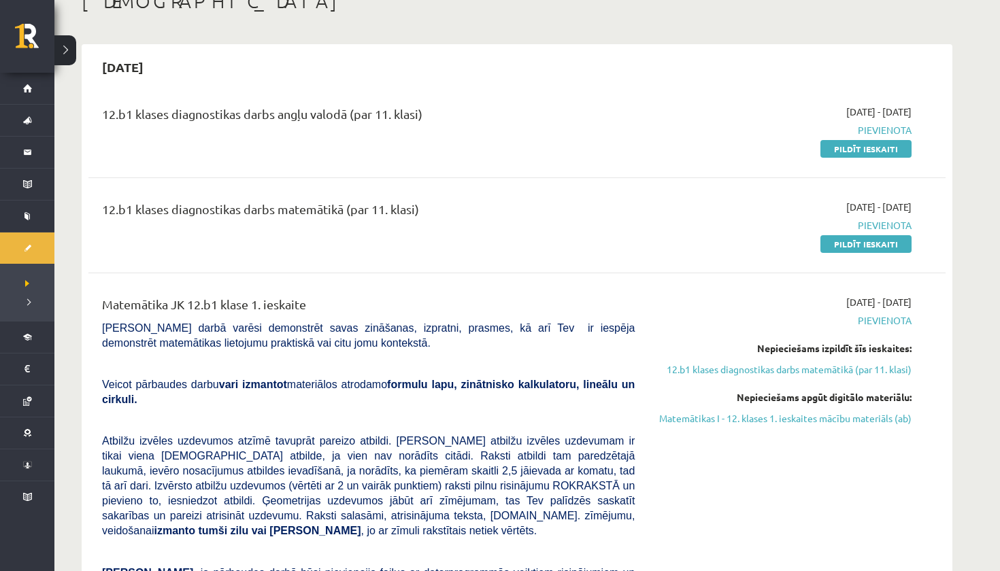
scroll to position [88, 0]
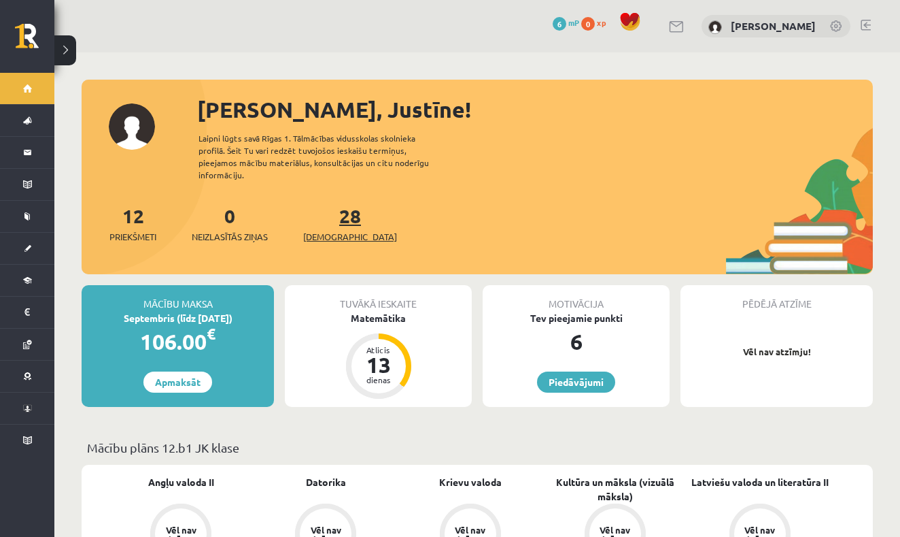
click at [318, 203] on link "28 Ieskaites" at bounding box center [350, 223] width 94 height 40
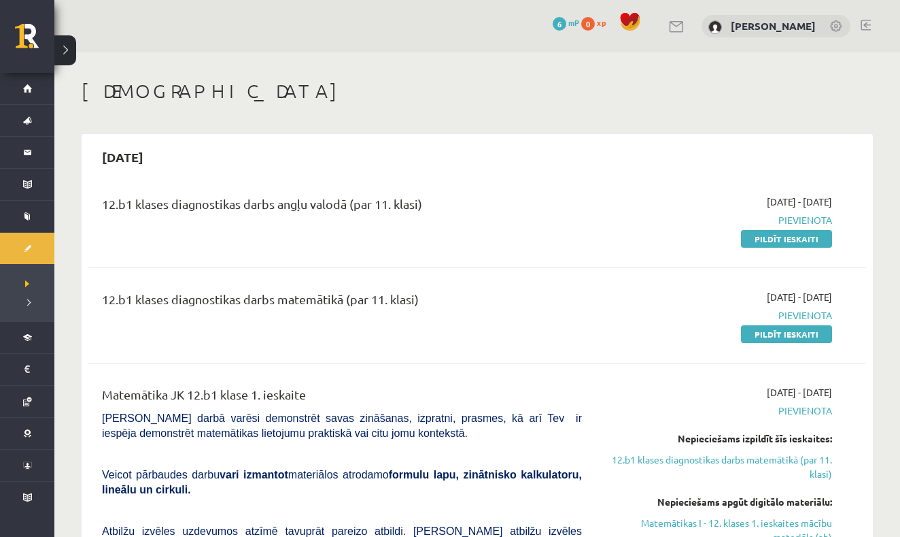
click at [143, 203] on div "12.b1 klases diagnostikas darbs angļu valodā (par 11. klasi)" at bounding box center [342, 206] width 480 height 25
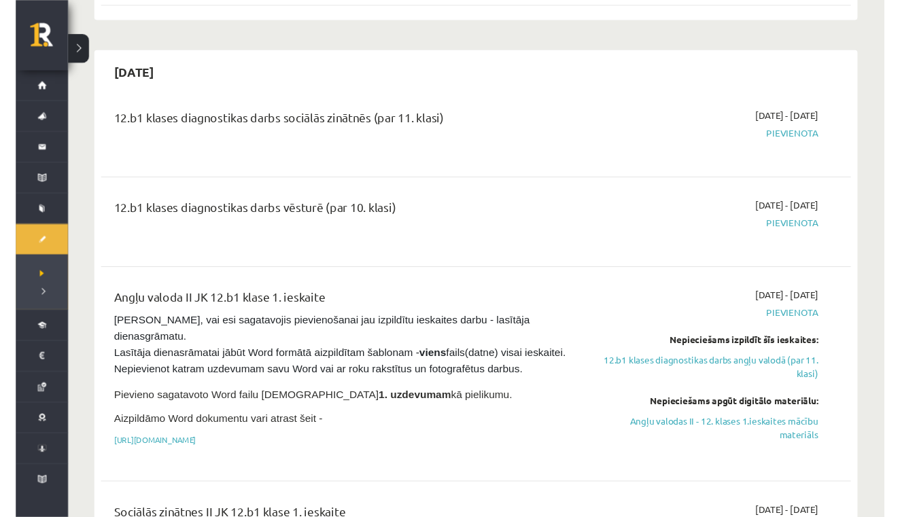
scroll to position [902, 0]
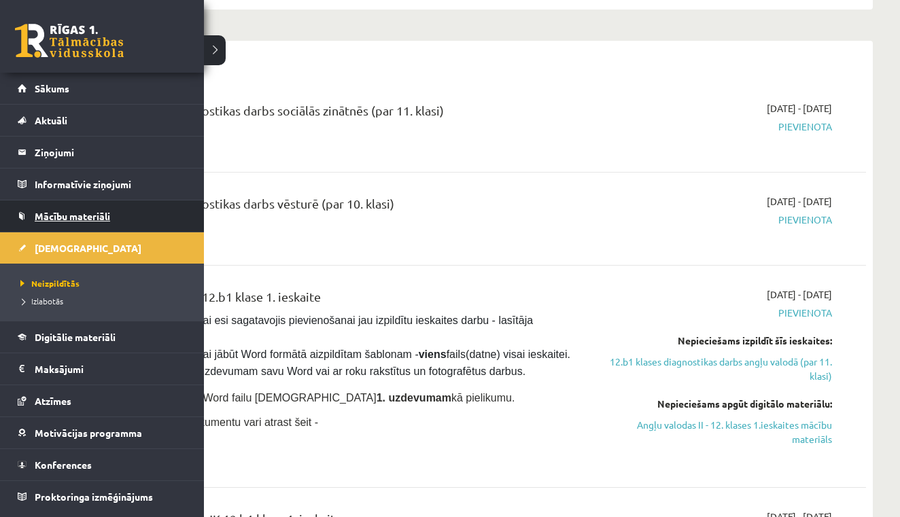
click at [61, 217] on span "Mācību materiāli" at bounding box center [72, 216] width 75 height 12
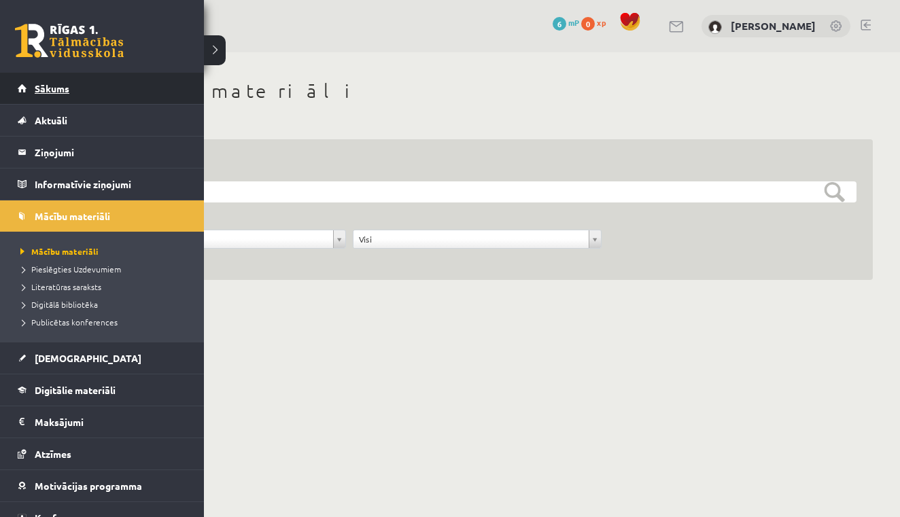
click at [73, 87] on link "Sākums" at bounding box center [102, 88] width 169 height 31
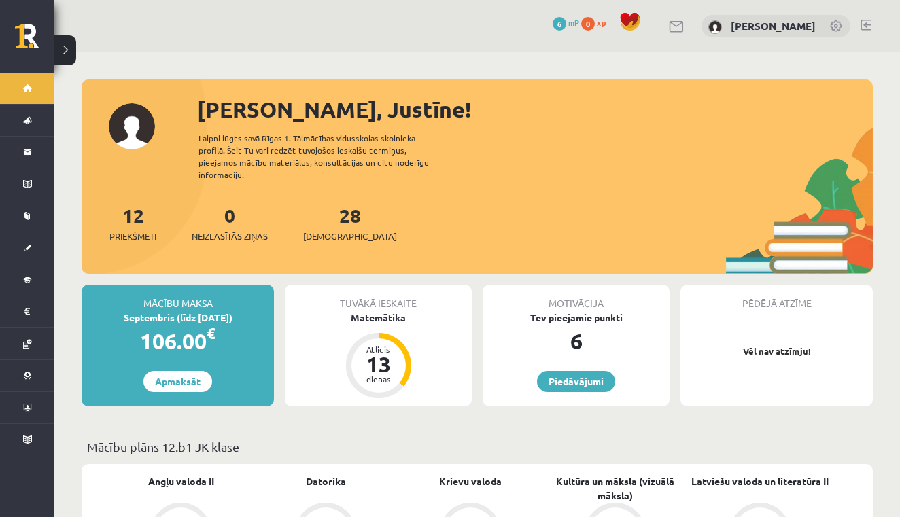
click at [764, 443] on div "Mācību plāns 12.b1 JK klase" at bounding box center [478, 451] width 792 height 27
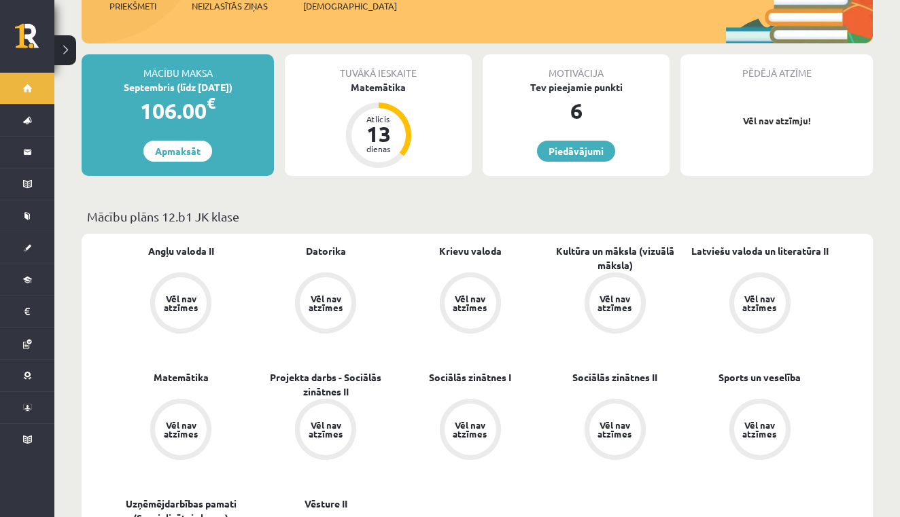
scroll to position [235, 0]
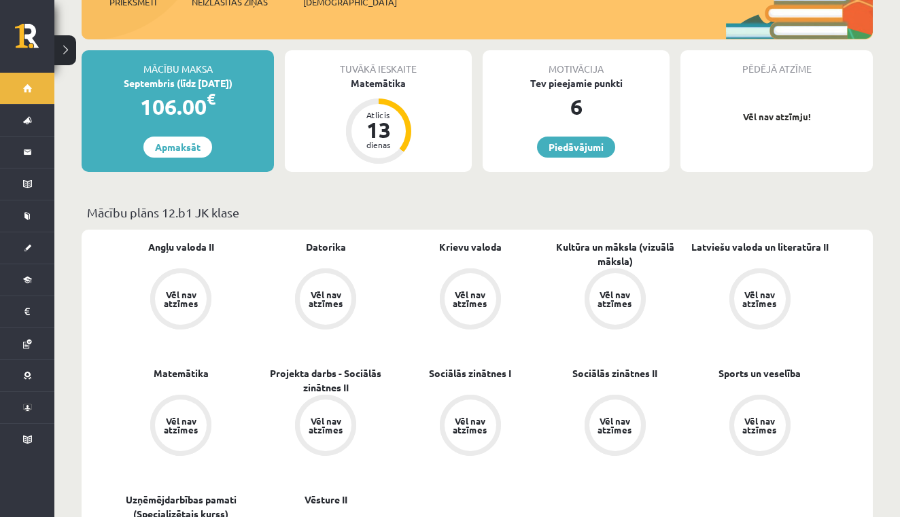
click at [743, 420] on div "Vēl nav atzīmes" at bounding box center [760, 426] width 38 height 18
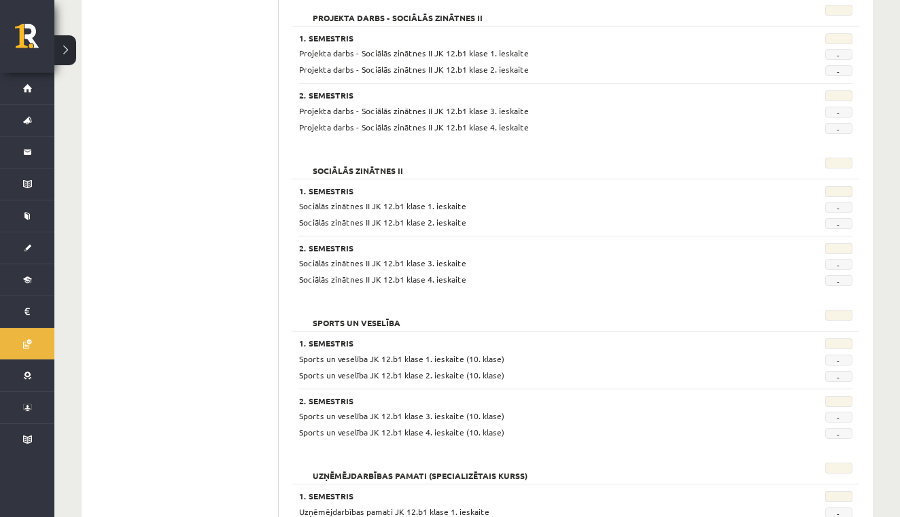
scroll to position [985, 0]
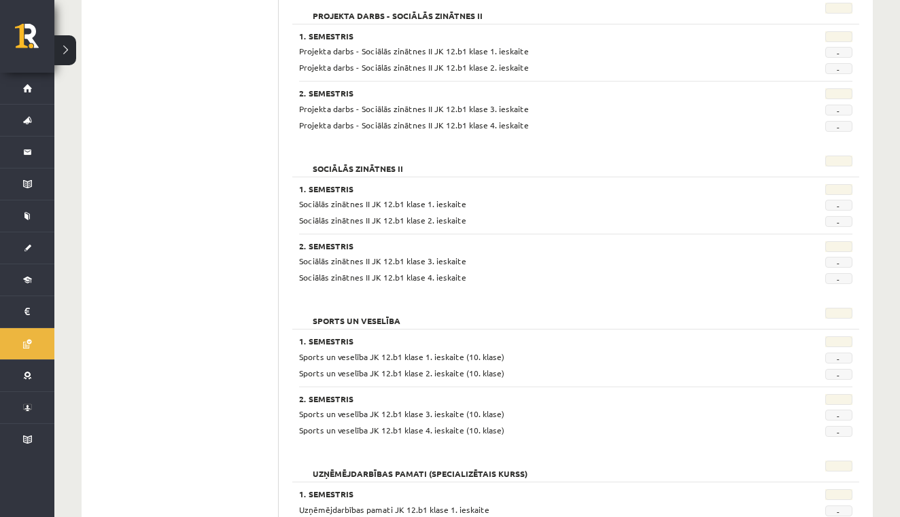
click at [486, 352] on span "Sports un veselība JK 12.b1 klase 1. ieskaite (10. klase)" at bounding box center [401, 357] width 205 height 11
click at [839, 354] on span "-" at bounding box center [839, 358] width 27 height 11
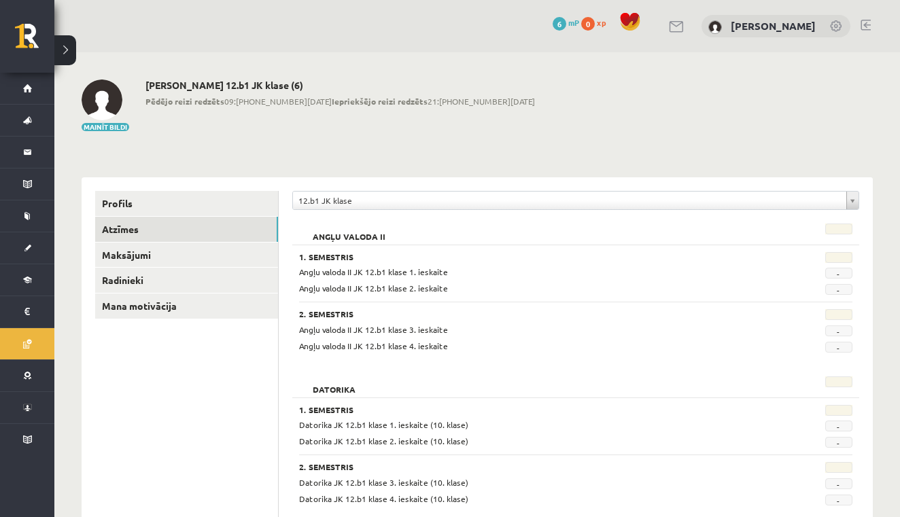
scroll to position [0, 0]
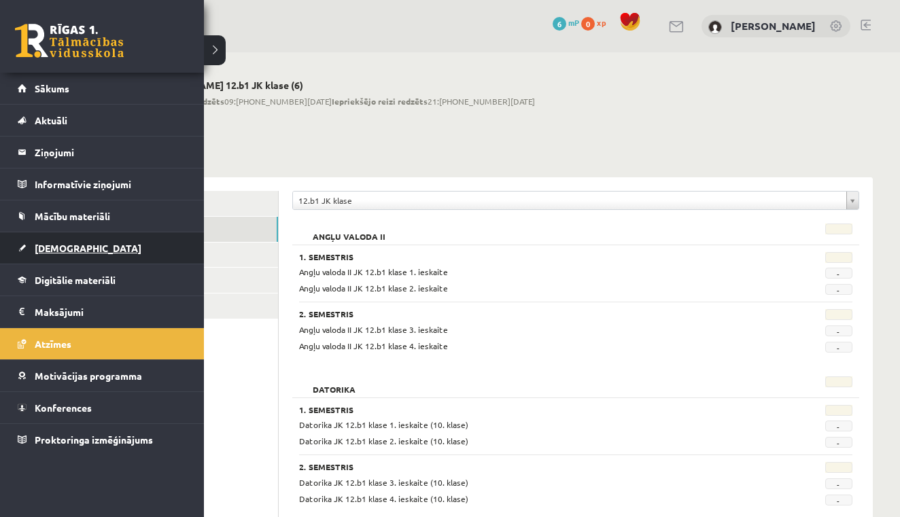
click at [75, 238] on link "[DEMOGRAPHIC_DATA]" at bounding box center [102, 248] width 169 height 31
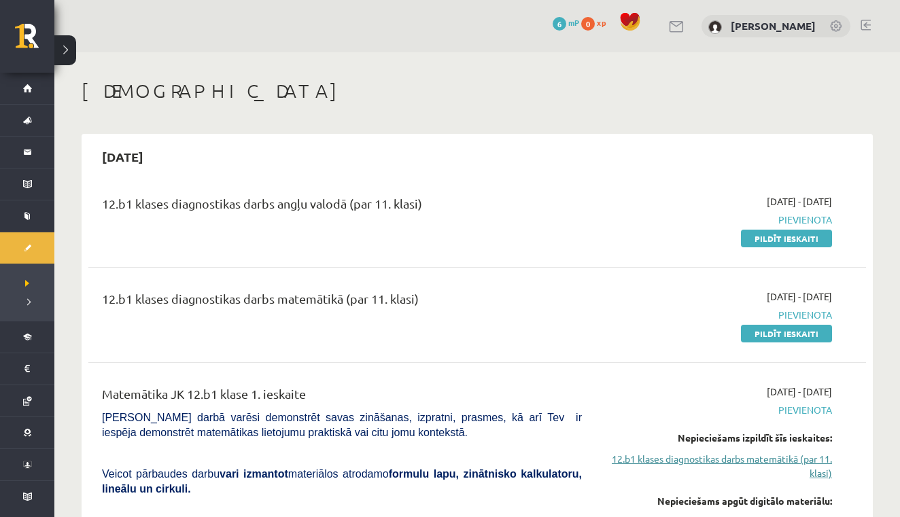
click at [806, 476] on link "12.b1 klases diagnostikas darbs matemātikā (par 11. klasi)" at bounding box center [717, 466] width 230 height 29
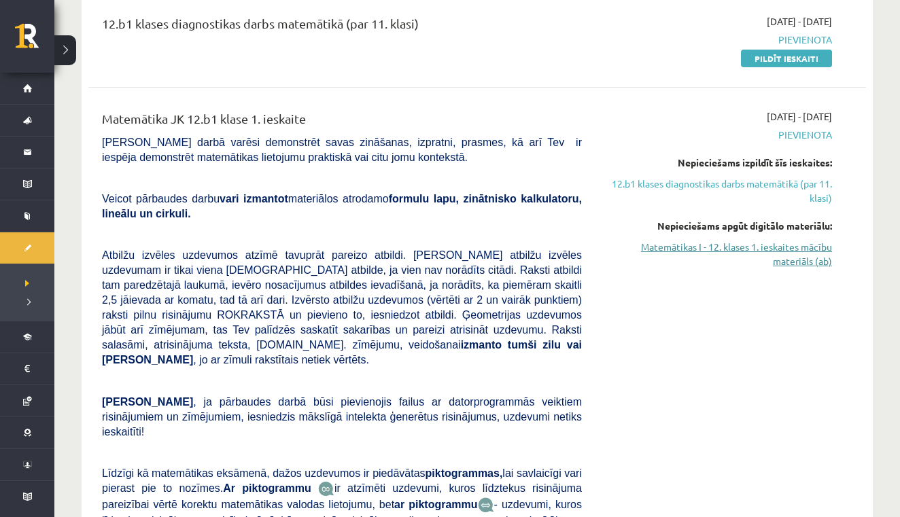
click at [777, 256] on link "Matemātikas I - 12. klases 1. ieskaites mācību materiāls (ab)" at bounding box center [717, 254] width 230 height 29
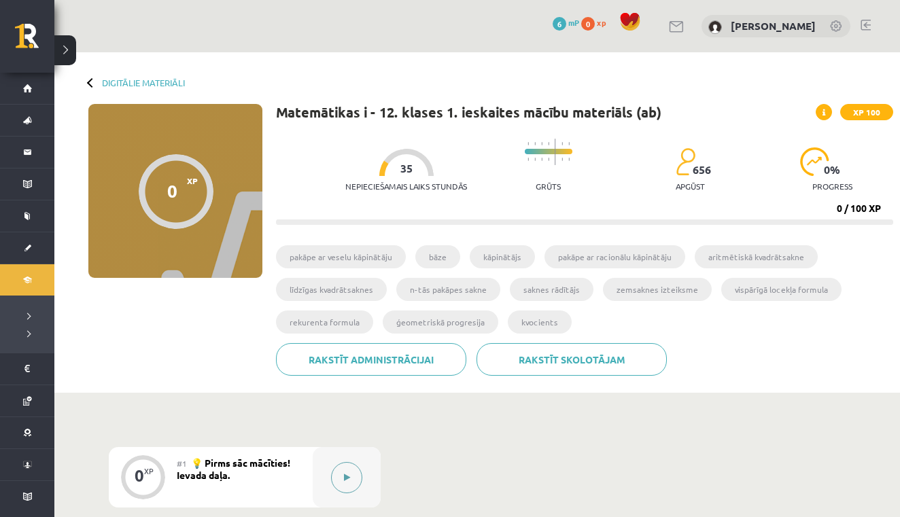
click at [337, 472] on button at bounding box center [346, 477] width 31 height 31
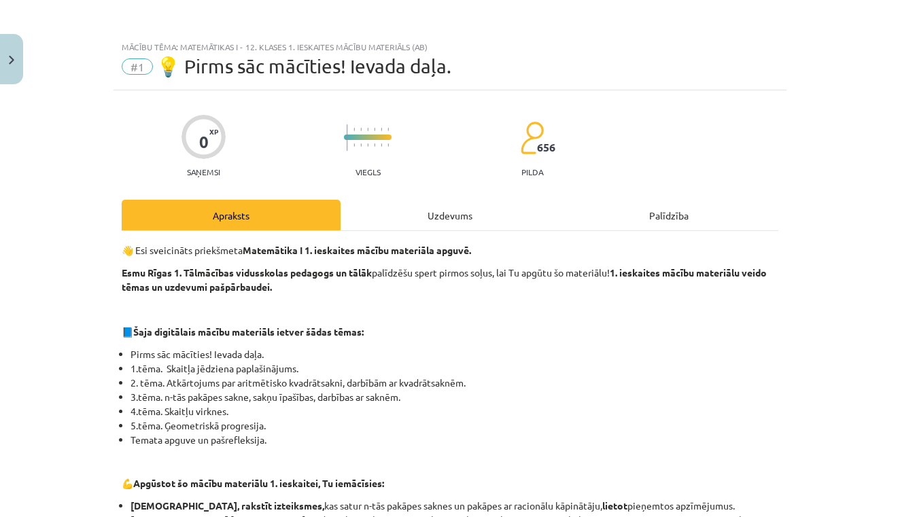
click at [470, 443] on li "Temata apguve un pašrefleksija." at bounding box center [455, 440] width 648 height 14
drag, startPoint x: 470, startPoint y: 443, endPoint x: 469, endPoint y: 413, distance: 30.0
click at [469, 413] on ul "Pirms sāc mācīties! Ievada daļa. 1.tēma. Skaitļa jēdziena paplašinājums. 2. tēm…" at bounding box center [450, 397] width 657 height 100
click at [439, 392] on li "3.tēma. n-tās pakāpes sakne, sakņu īpašības, darbības ar saknēm." at bounding box center [455, 397] width 648 height 14
click at [764, 447] on li "Temata apguve un pašrefleksija." at bounding box center [455, 440] width 648 height 14
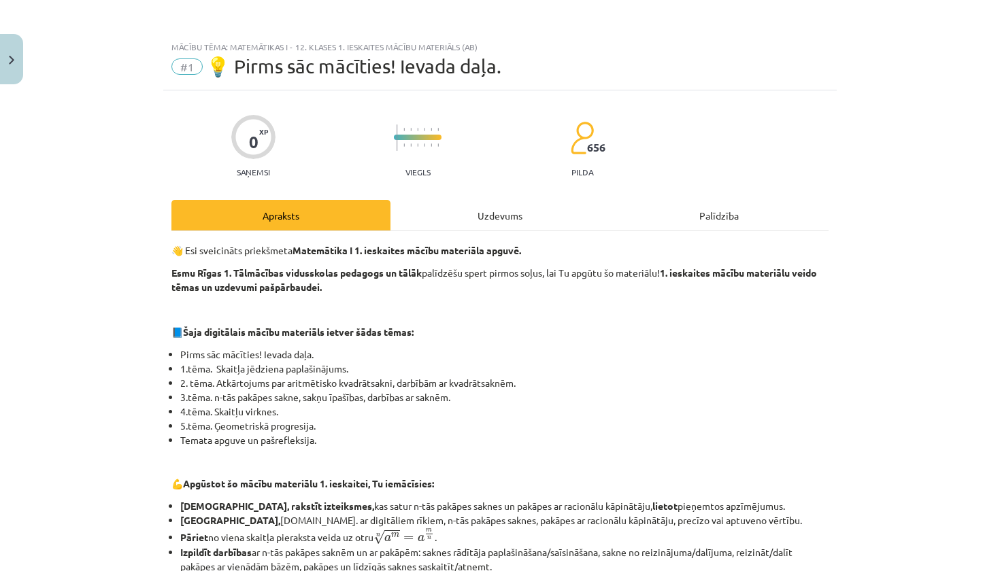
click at [900, 289] on div "Mācību tēma: Matemātikas i - 12. klases 1. ieskaites mācību materiāls (ab) #1 💡…" at bounding box center [500, 285] width 1000 height 571
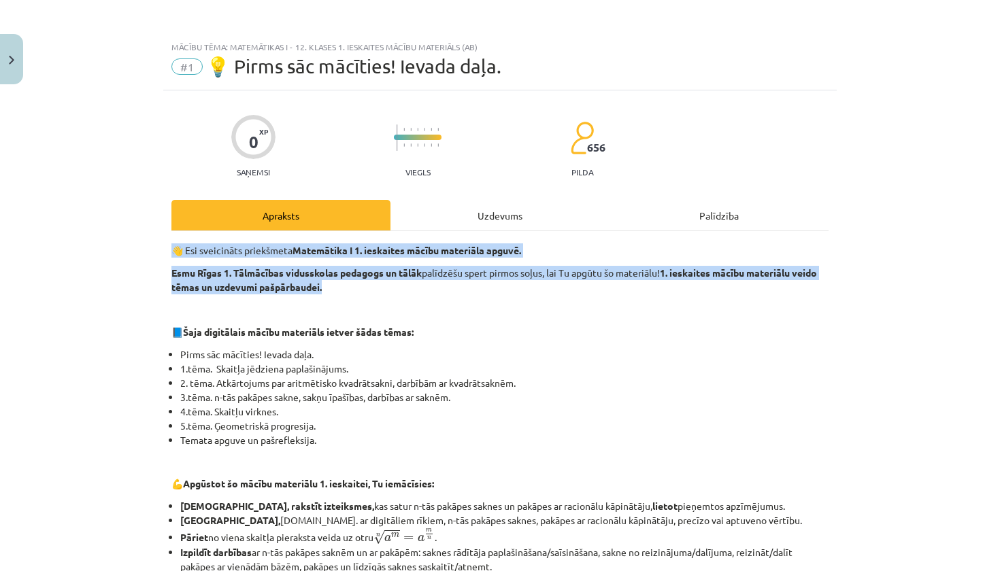
drag, startPoint x: 994, startPoint y: 289, endPoint x: 981, endPoint y: 216, distance: 74.0
click at [900, 216] on div "Mācību tēma: Matemātikas i - 12. klases 1. ieskaites mācību materiāls (ab) #1 💡…" at bounding box center [500, 285] width 1000 height 571
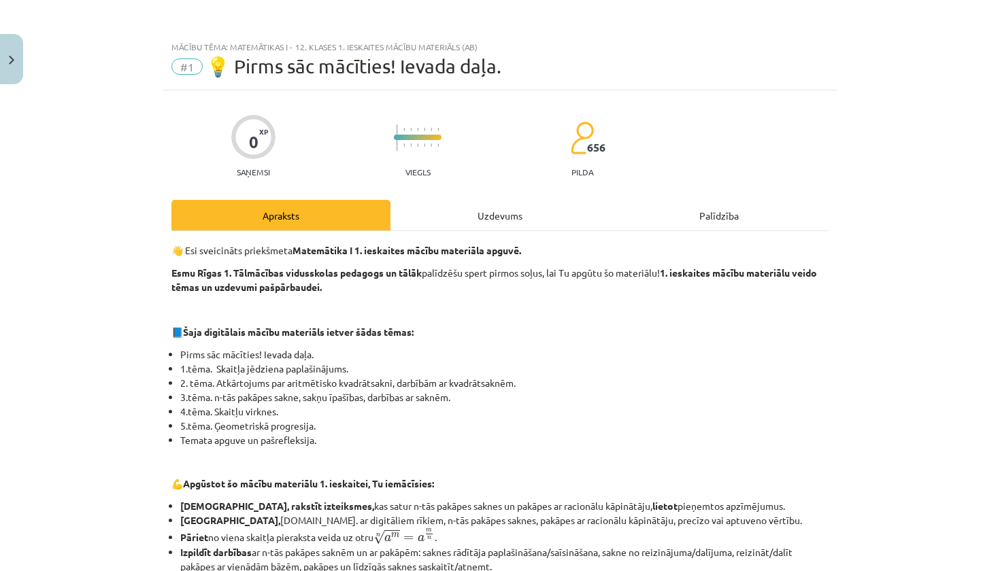
click at [827, 376] on li "2. tēma. Atkārtojums par aritmētisko kvadrātsakni, darbībām ar kvadrātsaknēm." at bounding box center [504, 383] width 648 height 14
click at [460, 207] on div "Uzdevums" at bounding box center [499, 215] width 219 height 31
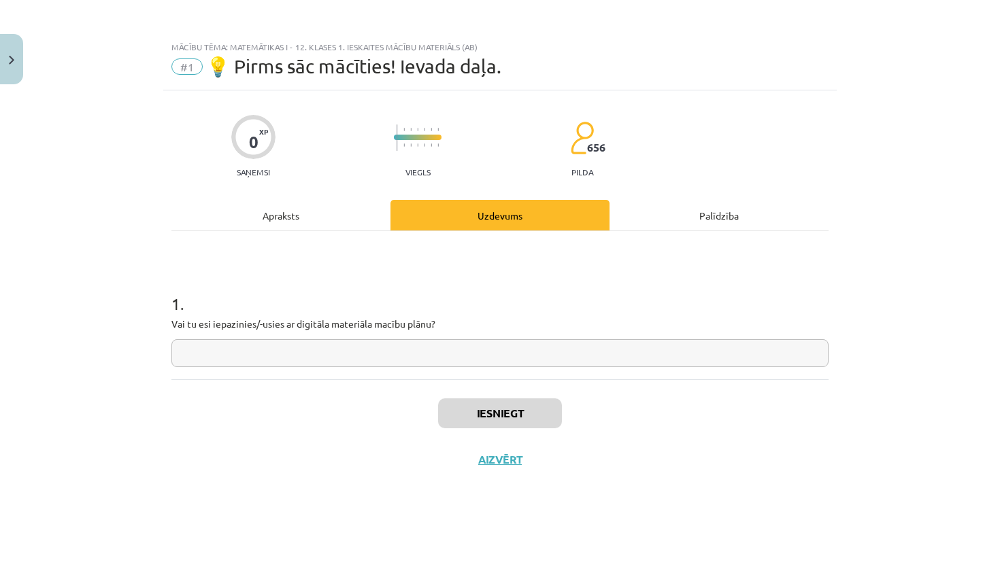
click at [707, 216] on div "Palīdzība" at bounding box center [718, 215] width 219 height 31
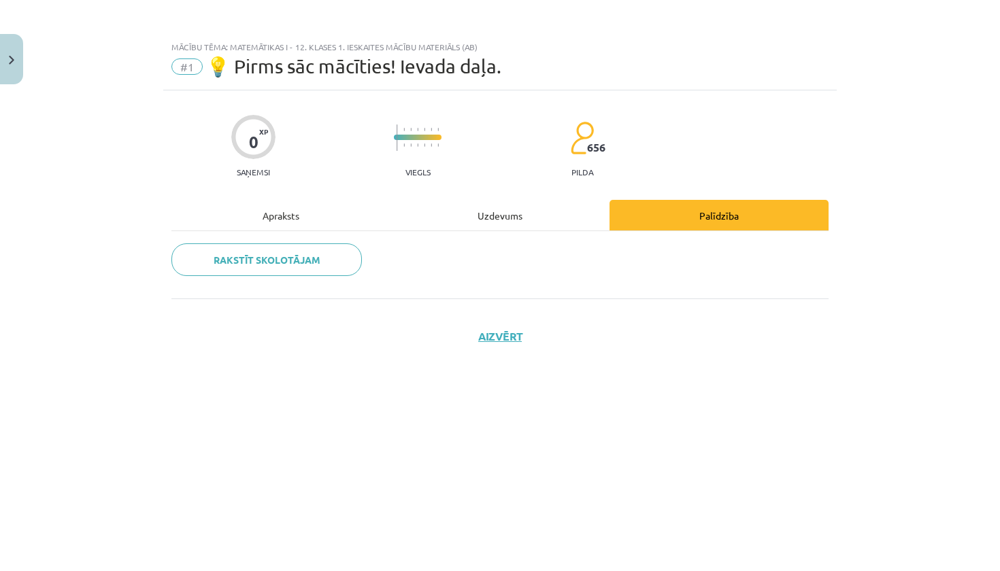
click at [313, 216] on div "Apraksts" at bounding box center [280, 215] width 219 height 31
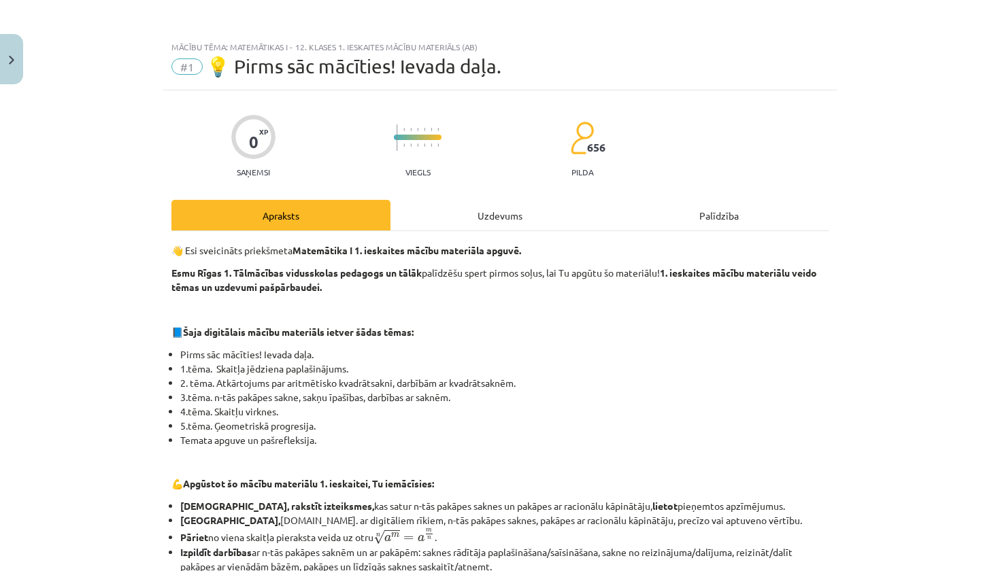
click at [617, 504] on li "Lasīt, rakstīt izteiksmes, kas satur n-tās pakāpes saknes un pakāpes ar racionā…" at bounding box center [504, 506] width 648 height 14
click at [753, 512] on li "Lasīt, rakstīt izteiksmes, kas satur n-tās pakāpes saknes un pakāpes ar racionā…" at bounding box center [504, 506] width 648 height 14
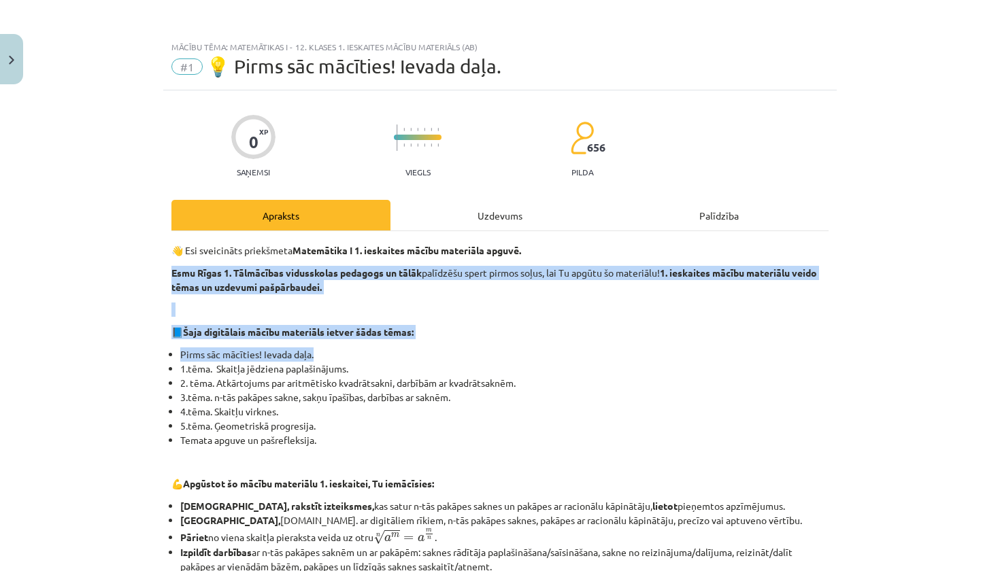
drag, startPoint x: 998, startPoint y: 356, endPoint x: 987, endPoint y: 280, distance: 76.9
click at [900, 280] on div "Mācību tēma: Matemātikas i - 12. klases 1. ieskaites mācību materiāls (ab) #1 💡…" at bounding box center [500, 285] width 1000 height 571
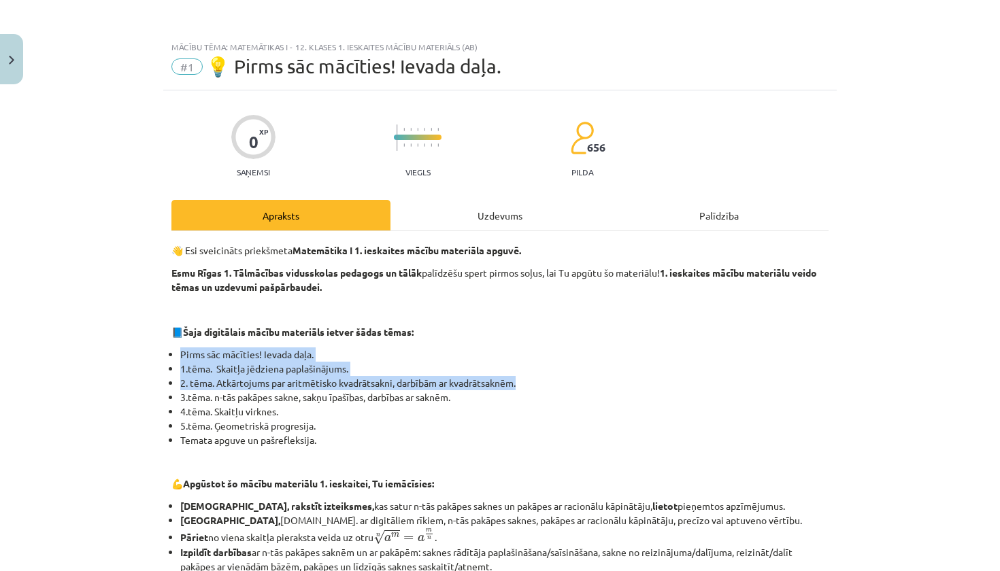
drag, startPoint x: 987, startPoint y: 333, endPoint x: 985, endPoint y: 385, distance: 51.8
click at [900, 384] on div "Mācību tēma: Matemātikas i - 12. klases 1. ieskaites mācību materiāls (ab) #1 💡…" at bounding box center [500, 285] width 1000 height 571
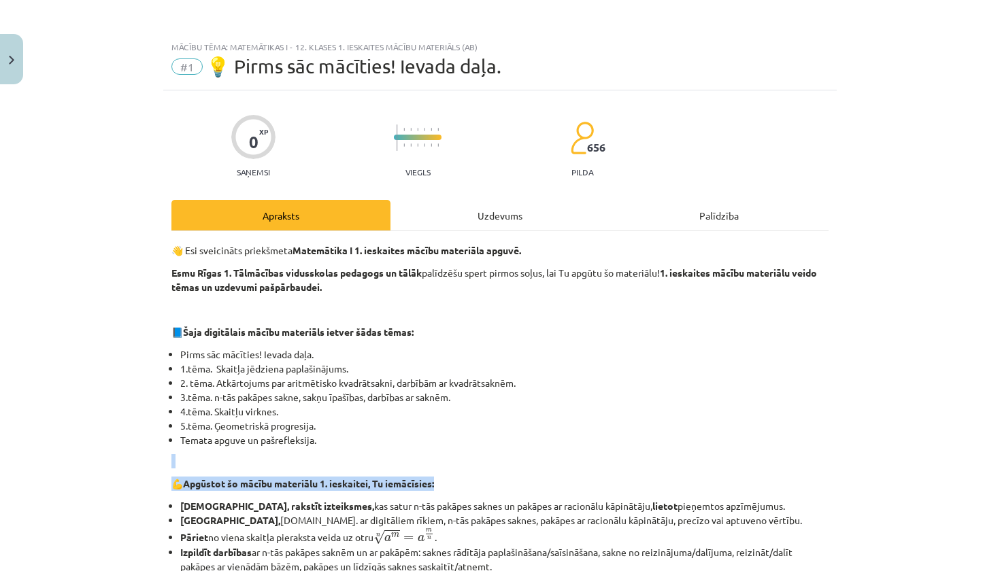
drag, startPoint x: 987, startPoint y: 445, endPoint x: 982, endPoint y: 482, distance: 37.8
click at [900, 482] on div "Mācību tēma: Matemātikas i - 12. klases 1. ieskaites mācību materiāls (ab) #1 💡…" at bounding box center [500, 285] width 1000 height 571
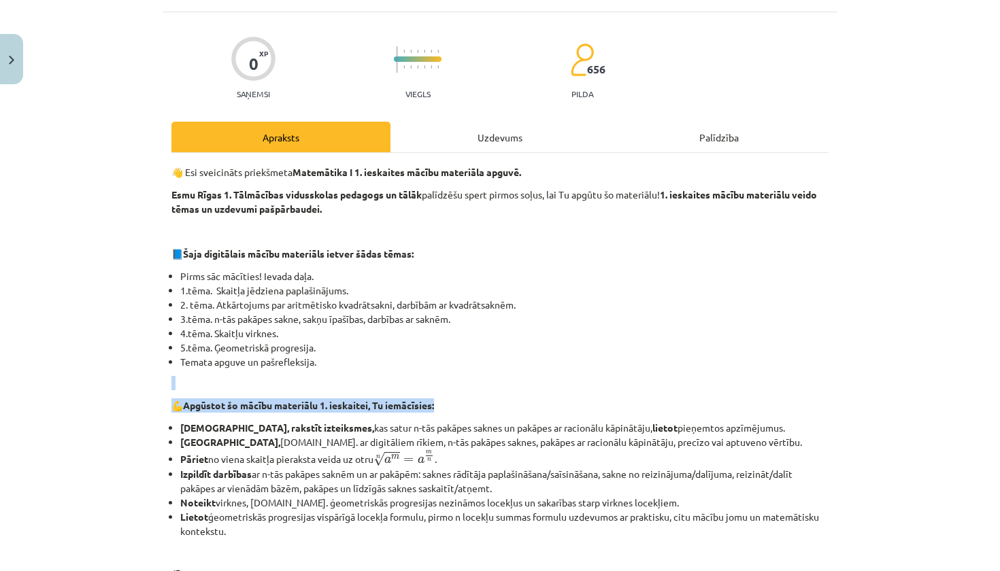
scroll to position [116, 0]
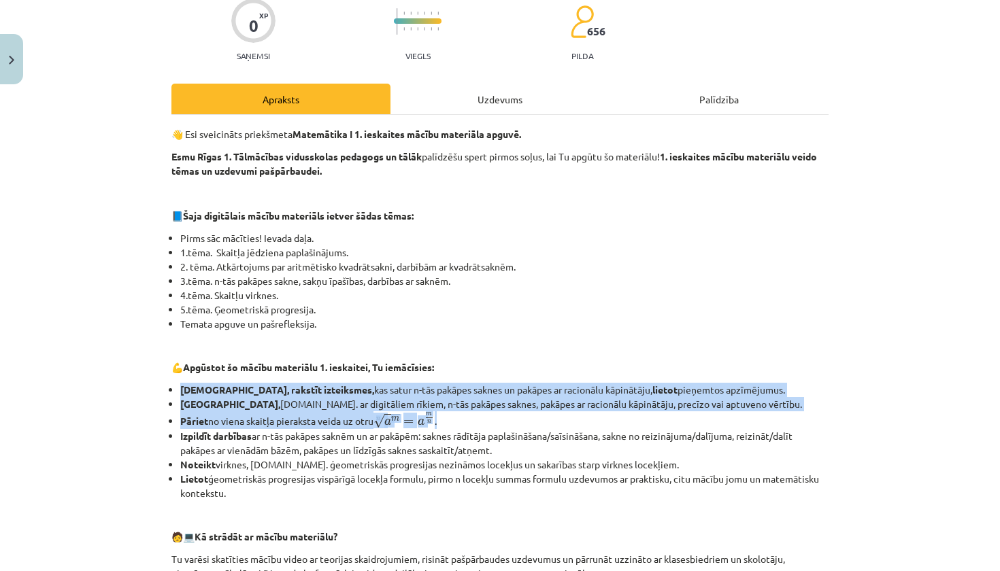
drag, startPoint x: 930, startPoint y: 477, endPoint x: 921, endPoint y: 532, distance: 55.7
click at [900, 517] on div "Mācību tēma: Matemātikas i - 12. klases 1. ieskaites mācību materiāls (ab) #1 💡…" at bounding box center [500, 285] width 1000 height 571
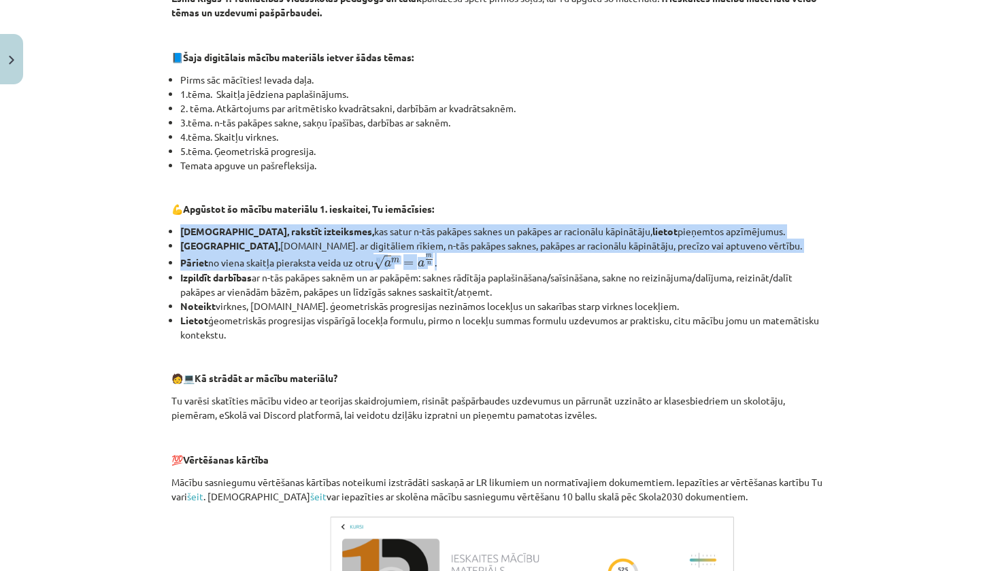
scroll to position [291, 0]
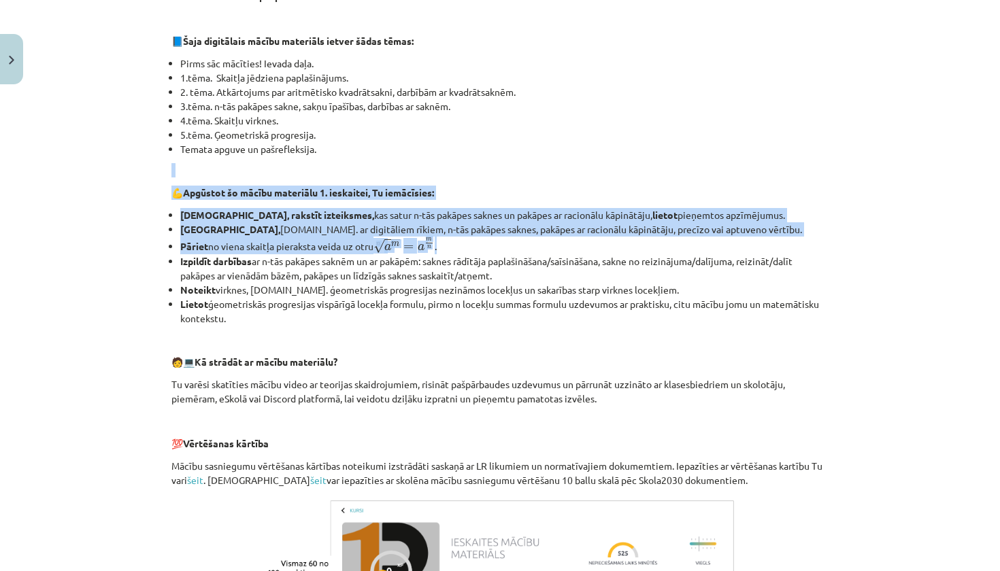
drag, startPoint x: 948, startPoint y: 451, endPoint x: 948, endPoint y: 528, distance: 77.5
click at [900, 517] on div "Mācību tēma: Matemātikas i - 12. klases 1. ieskaites mācību materiāls (ab) #1 💡…" at bounding box center [500, 285] width 1000 height 571
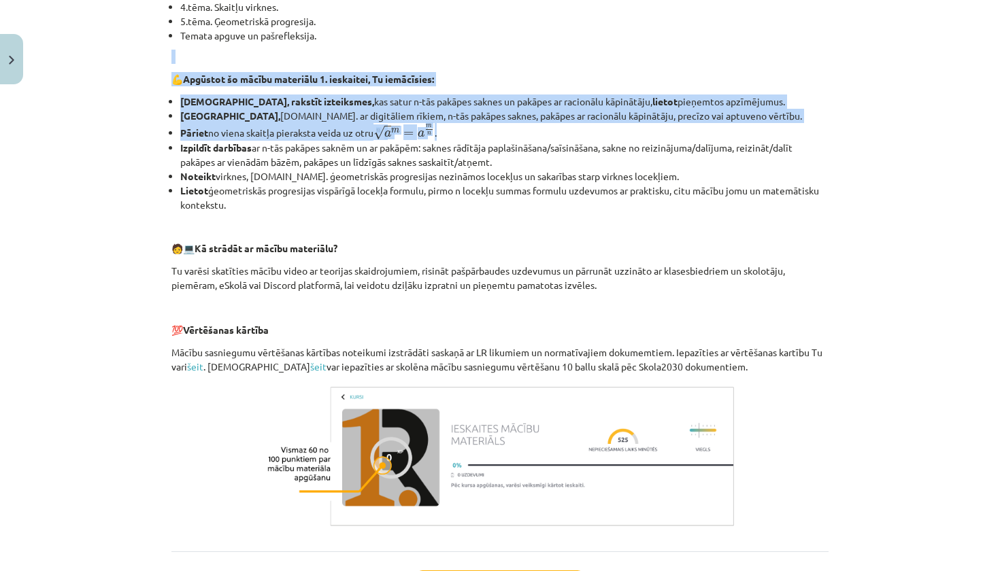
scroll to position [406, 0]
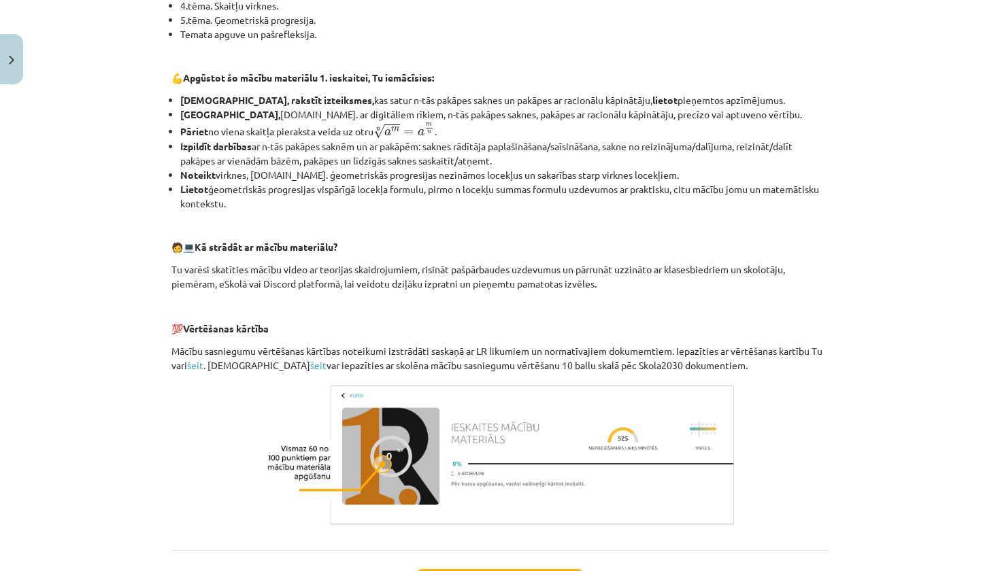
click at [900, 414] on div "Mācību tēma: Matemātikas i - 12. klases 1. ieskaites mācību materiāls (ab) #1 💡…" at bounding box center [500, 285] width 1000 height 571
click at [201, 369] on link "šeit" at bounding box center [195, 365] width 16 height 12
click at [310, 367] on link "šeit" at bounding box center [318, 365] width 16 height 12
click at [900, 369] on div "Mācību tēma: Matemātikas i - 12. klases 1. ieskaites mācību materiāls (ab) #1 💡…" at bounding box center [500, 285] width 1000 height 571
drag, startPoint x: 999, startPoint y: 369, endPoint x: 991, endPoint y: 282, distance: 86.7
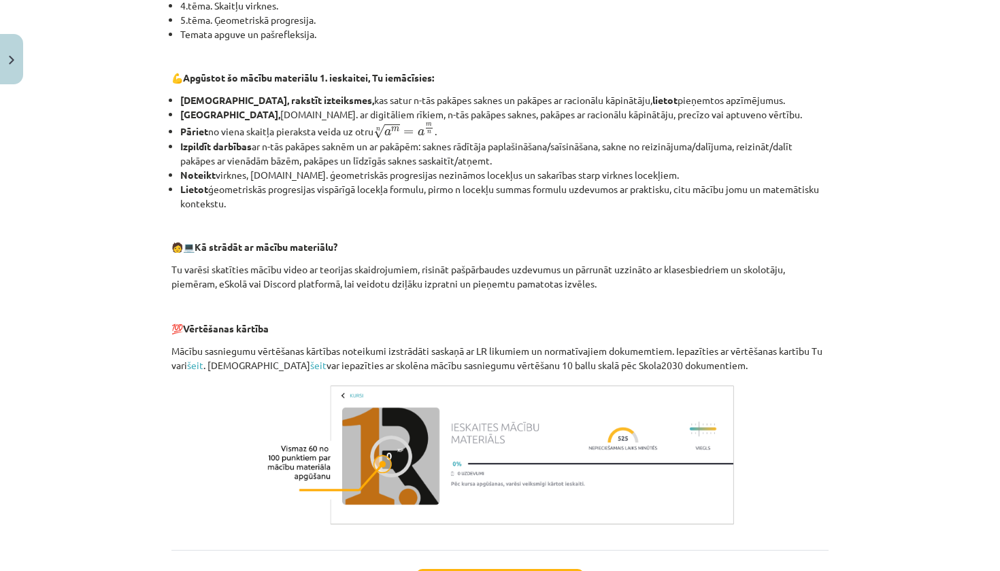
click at [900, 284] on div "Mācību tēma: Matemātikas i - 12. klases 1. ieskaites mācību materiāls (ab) #1 💡…" at bounding box center [500, 285] width 1000 height 571
click at [900, 282] on div "Mācību tēma: Matemātikas i - 12. klases 1. ieskaites mācību materiāls (ab) #1 💡…" at bounding box center [500, 285] width 1000 height 571
click at [900, 340] on div "Mācību tēma: Matemātikas i - 12. klases 1. ieskaites mācību materiāls (ab) #1 💡…" at bounding box center [500, 285] width 1000 height 571
drag, startPoint x: 983, startPoint y: 340, endPoint x: 970, endPoint y: 205, distance: 135.9
click at [900, 214] on div "Mācību tēma: Matemātikas i - 12. klases 1. ieskaites mācību materiāls (ab) #1 💡…" at bounding box center [500, 285] width 1000 height 571
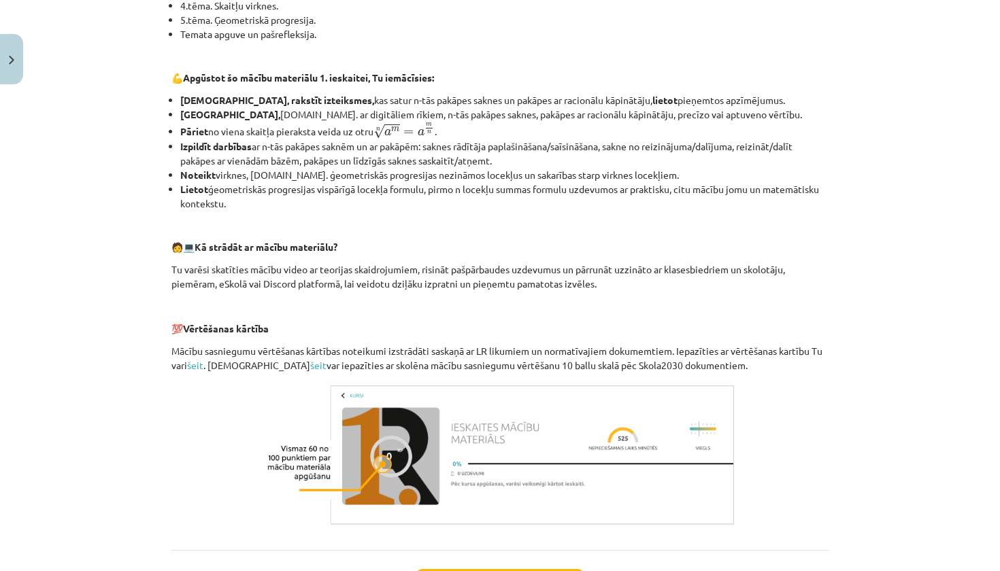
drag, startPoint x: 981, startPoint y: 163, endPoint x: 996, endPoint y: 296, distance: 133.4
click at [900, 297] on div "Mācību tēma: Matemātikas i - 12. klases 1. ieskaites mācību materiāls (ab) #1 💡…" at bounding box center [500, 285] width 1000 height 571
click at [900, 311] on div "Mācību tēma: Matemātikas i - 12. klases 1. ieskaites mācību materiāls (ab) #1 💡…" at bounding box center [500, 285] width 1000 height 571
drag, startPoint x: 802, startPoint y: 490, endPoint x: 788, endPoint y: 379, distance: 111.8
click at [785, 381] on div "👋 Esi sveicināts priekšmeta Matemātika I 1. ieskaites mācību materiāla apguvē. …" at bounding box center [499, 183] width 657 height 692
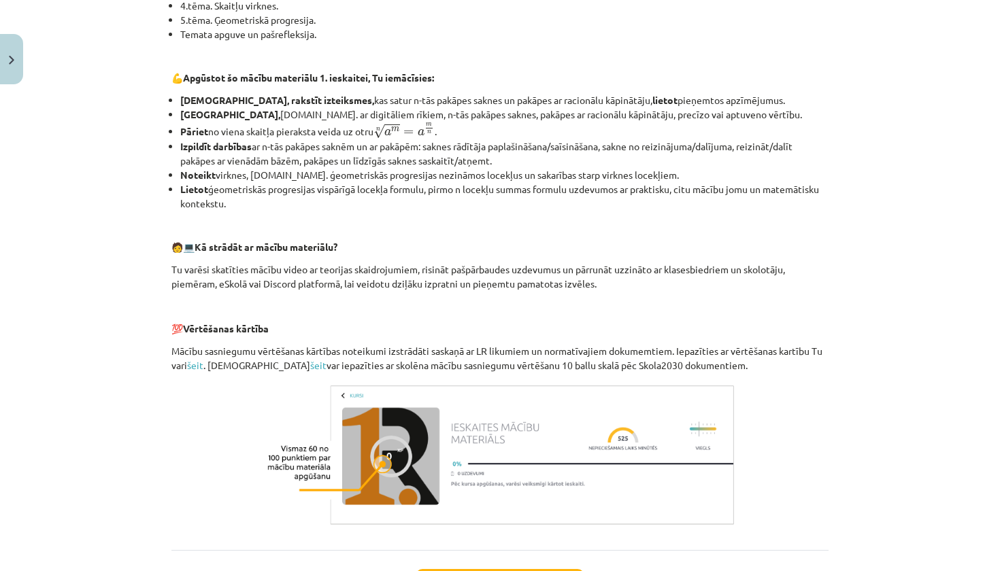
click at [864, 310] on div "Mācību tēma: Matemātikas i - 12. klases 1. ieskaites mācību materiāls (ab) #1 💡…" at bounding box center [500, 285] width 1000 height 571
click at [655, 389] on img at bounding box center [500, 455] width 476 height 149
drag, startPoint x: 692, startPoint y: 360, endPoint x: 548, endPoint y: 160, distance: 246.5
click at [548, 160] on div "👋 Esi sveicināts priekšmeta Matemātika I 1. ieskaites mācību materiāla apguvē. …" at bounding box center [499, 183] width 657 height 692
drag, startPoint x: 645, startPoint y: 88, endPoint x: 496, endPoint y: 52, distance: 153.2
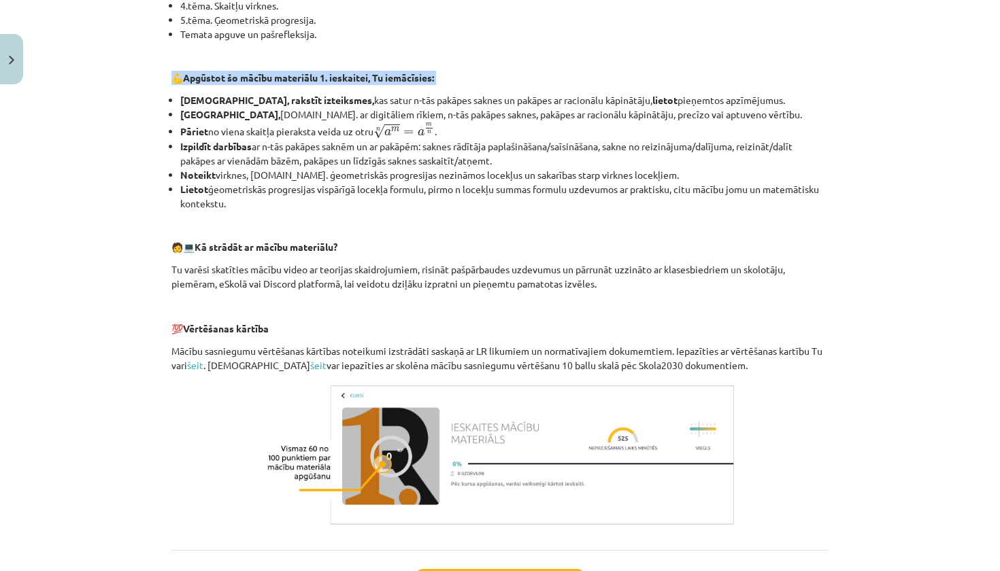
click at [496, 52] on div "👋 Esi sveicināts priekšmeta Matemātika I 1. ieskaites mācību materiāla apguvē. …" at bounding box center [499, 183] width 657 height 692
click at [483, 66] on div "👋 Esi sveicināts priekšmeta Matemātika I 1. ieskaites mācību materiāla apguvē. …" at bounding box center [499, 183] width 657 height 692
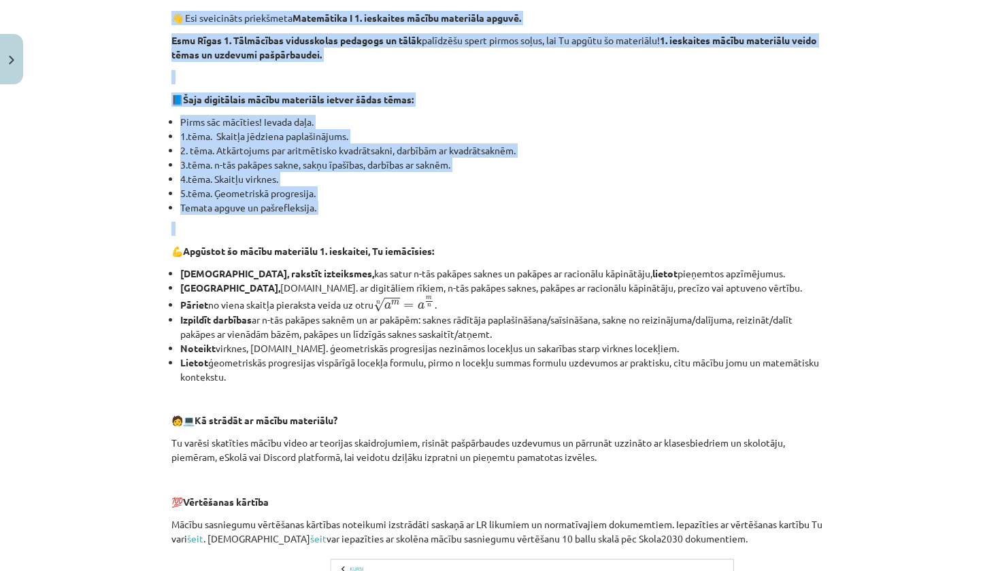
scroll to position [224, 0]
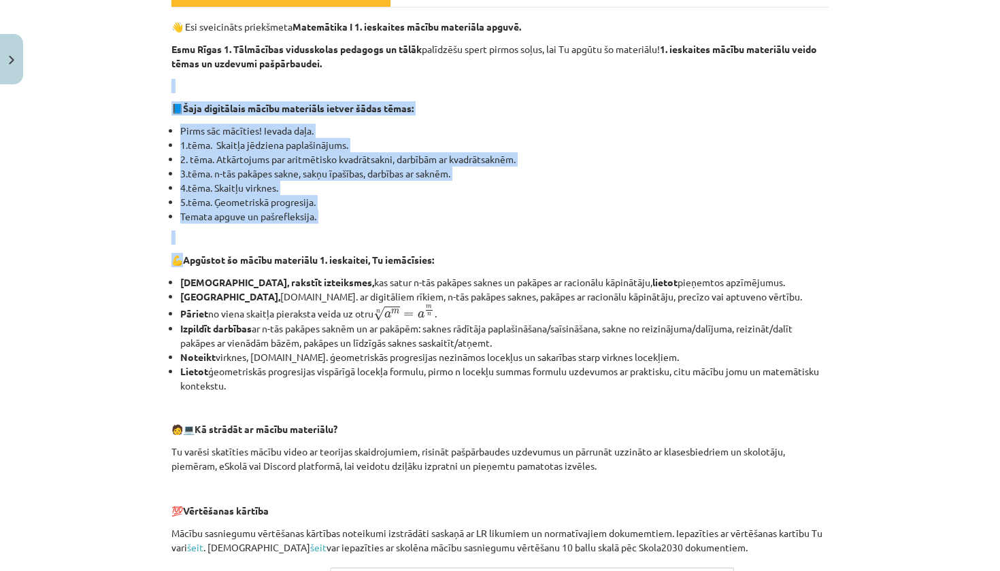
drag, startPoint x: 483, startPoint y: 66, endPoint x: 439, endPoint y: 58, distance: 45.6
click at [439, 58] on div "👋 Esi sveicināts priekšmeta Matemātika I 1. ieskaites mācību materiāla apguvē. …" at bounding box center [499, 366] width 657 height 692
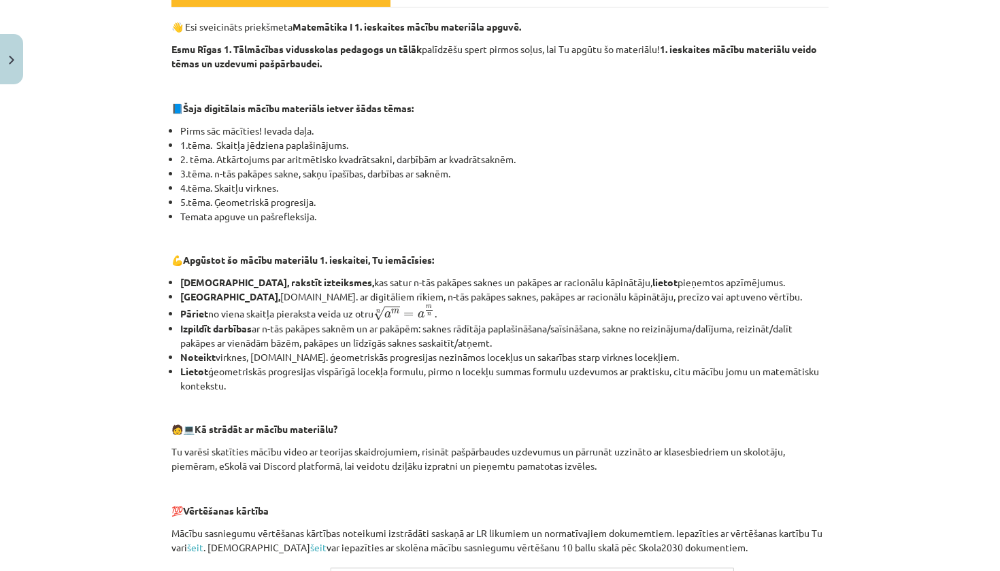
click at [900, 173] on div "Mācību tēma: Matemātikas i - 12. klases 1. ieskaites mācību materiāls (ab) #1 💡…" at bounding box center [500, 285] width 1000 height 571
click at [900, 174] on div "Mācību tēma: Matemātikas i - 12. klases 1. ieskaites mācību materiāls (ab) #1 💡…" at bounding box center [500, 285] width 1000 height 571
click at [900, 197] on div "Mācību tēma: Matemātikas i - 12. klases 1. ieskaites mācību materiāls (ab) #1 💡…" at bounding box center [500, 285] width 1000 height 571
drag, startPoint x: 999, startPoint y: 199, endPoint x: 998, endPoint y: 97, distance: 102.0
click at [900, 97] on div "Mācību tēma: Matemātikas i - 12. klases 1. ieskaites mācību materiāls (ab) #1 💡…" at bounding box center [500, 285] width 1000 height 571
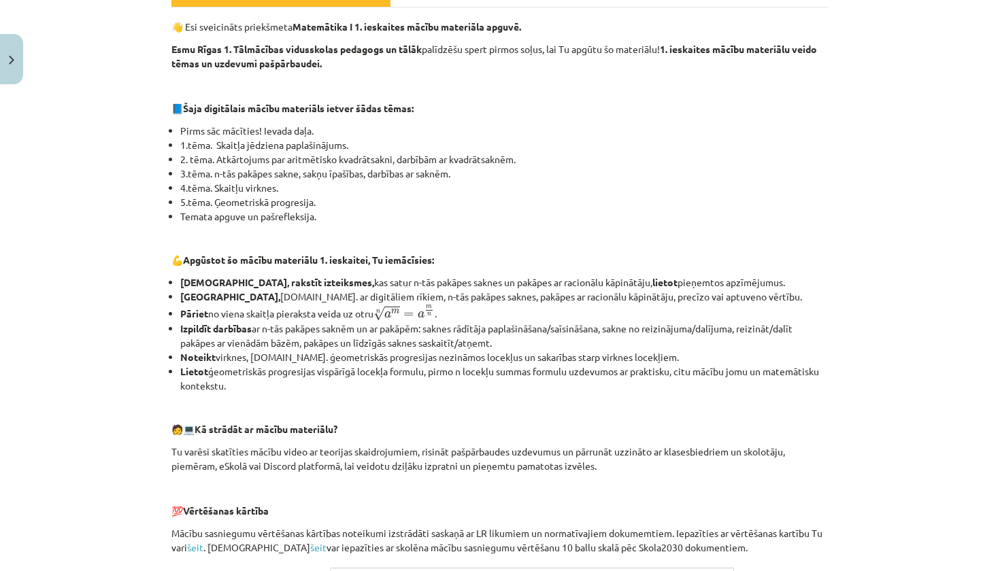
click at [900, 97] on div "Mācību tēma: Matemātikas i - 12. klases 1. ieskaites mācību materiāls (ab) #1 💡…" at bounding box center [500, 285] width 1000 height 571
drag, startPoint x: 876, startPoint y: 163, endPoint x: 867, endPoint y: 163, distance: 8.8
click at [868, 163] on div "Mācību tēma: Matemātikas i - 12. klases 1. ieskaites mācību materiāls (ab) #1 💡…" at bounding box center [500, 285] width 1000 height 571
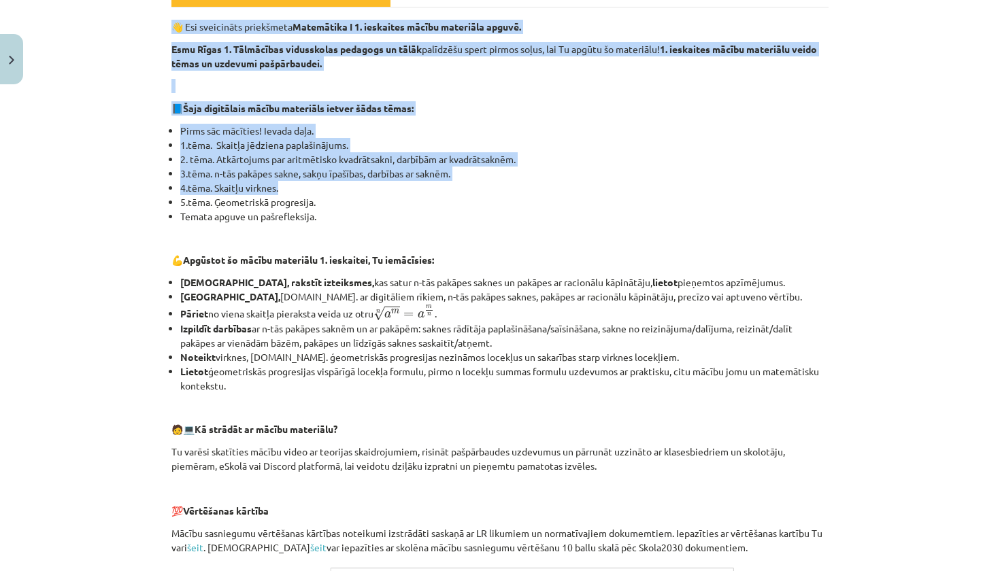
drag, startPoint x: 859, startPoint y: 164, endPoint x: 759, endPoint y: 184, distance: 102.0
click at [759, 184] on div "Mācību tēma: Matemātikas i - 12. klases 1. ieskaites mācību materiāls (ab) #1 💡…" at bounding box center [500, 285] width 1000 height 571
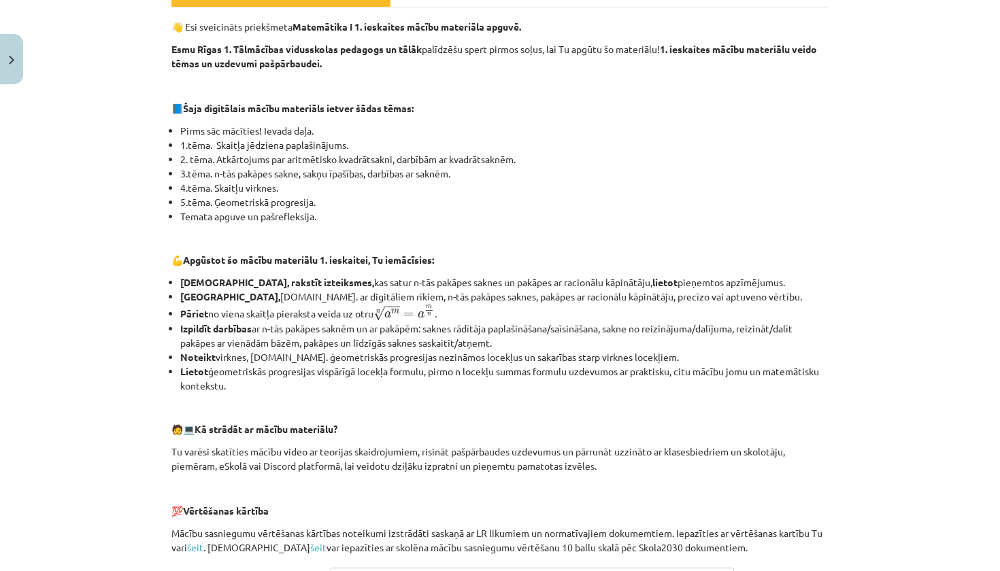
drag, startPoint x: 945, startPoint y: 169, endPoint x: 930, endPoint y: 31, distance: 138.9
click at [900, 32] on div "Mācību tēma: Matemātikas i - 12. klases 1. ieskaites mācību materiāls (ab) #1 💡…" at bounding box center [500, 285] width 1000 height 571
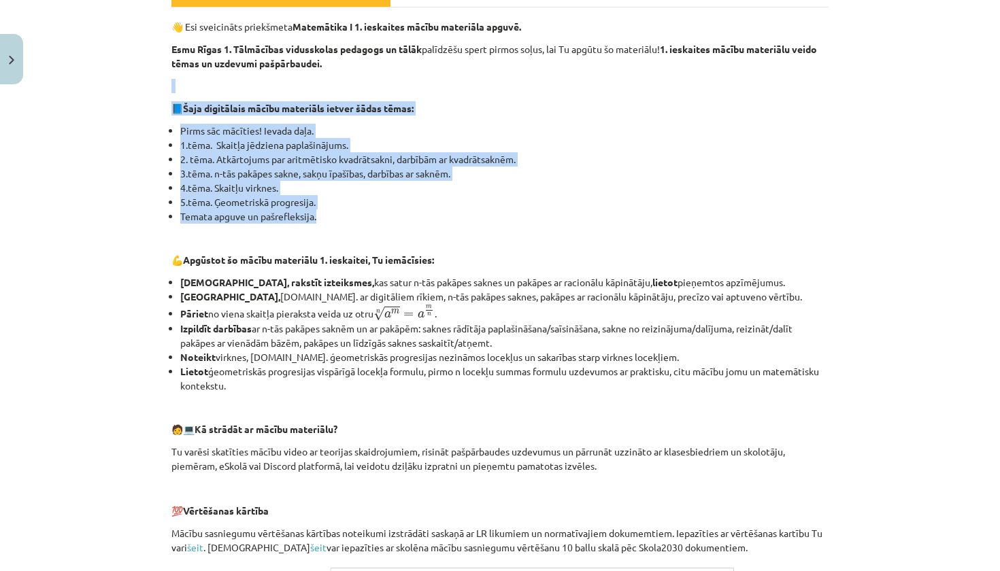
drag, startPoint x: 788, startPoint y: 220, endPoint x: 789, endPoint y: 71, distance: 148.9
click at [789, 70] on div "👋 Esi sveicināts priekšmeta Matemātika I 1. ieskaites mācību materiāla apguvē. …" at bounding box center [499, 366] width 657 height 692
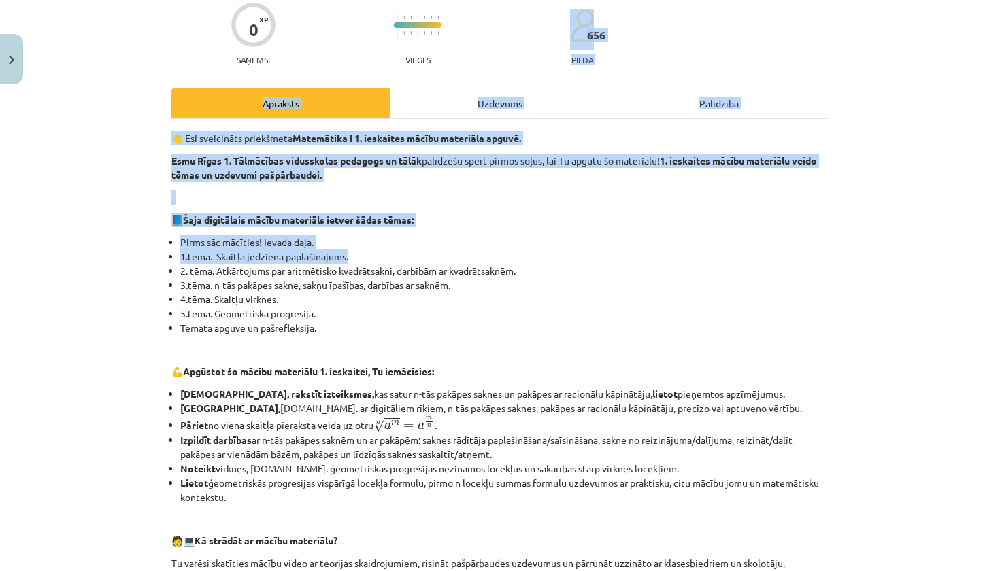
scroll to position [109, 0]
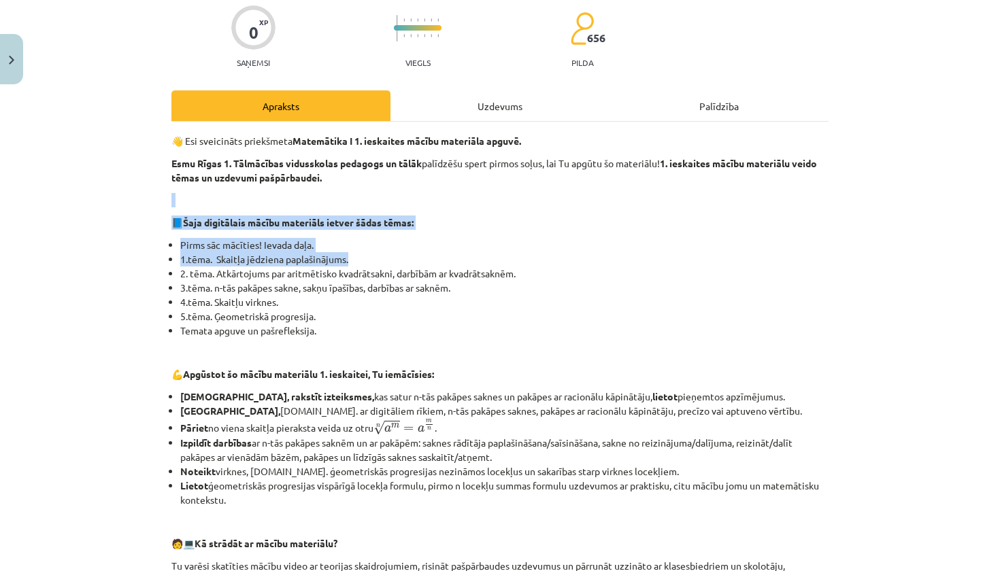
drag, startPoint x: 802, startPoint y: 150, endPoint x: 806, endPoint y: 182, distance: 32.2
click at [806, 182] on div "👋 Esi sveicināts priekšmeta Matemātika I 1. ieskaites mācību materiāla apguvē. …" at bounding box center [499, 480] width 657 height 692
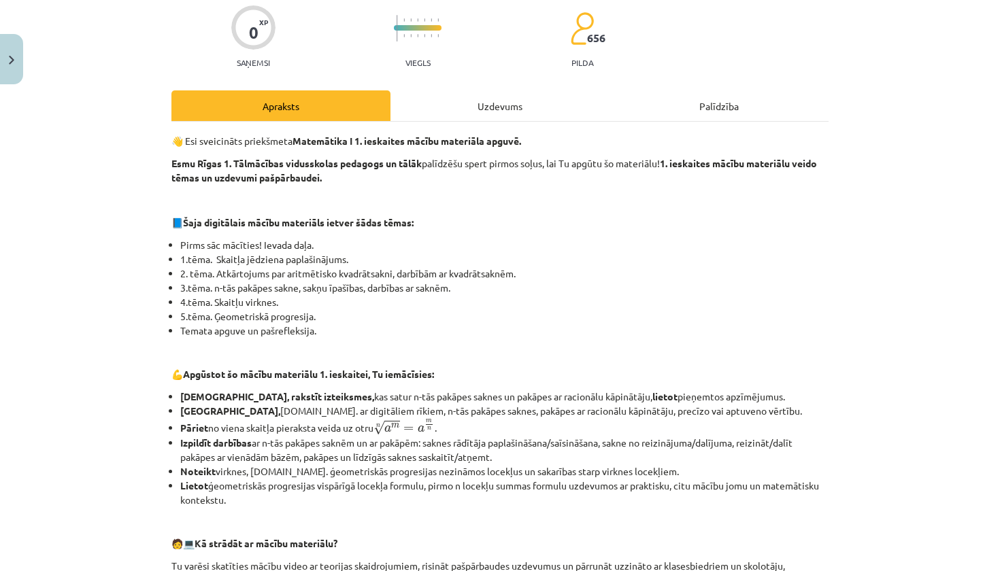
click at [543, 110] on div "Uzdevums" at bounding box center [499, 105] width 219 height 31
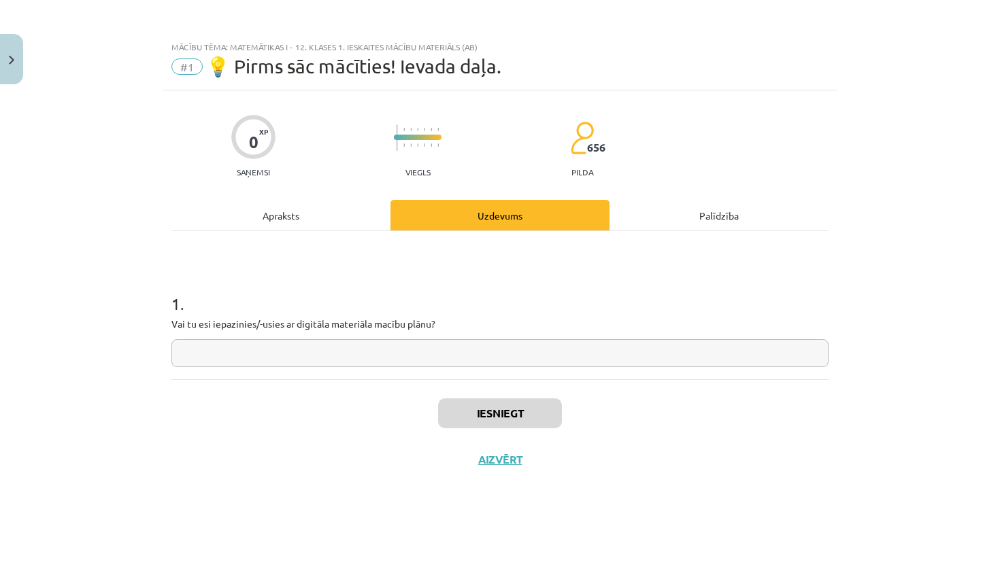
scroll to position [0, 0]
click at [379, 351] on input "text" at bounding box center [499, 353] width 657 height 28
type input "**"
click at [485, 422] on button "Iesniegt" at bounding box center [500, 413] width 124 height 30
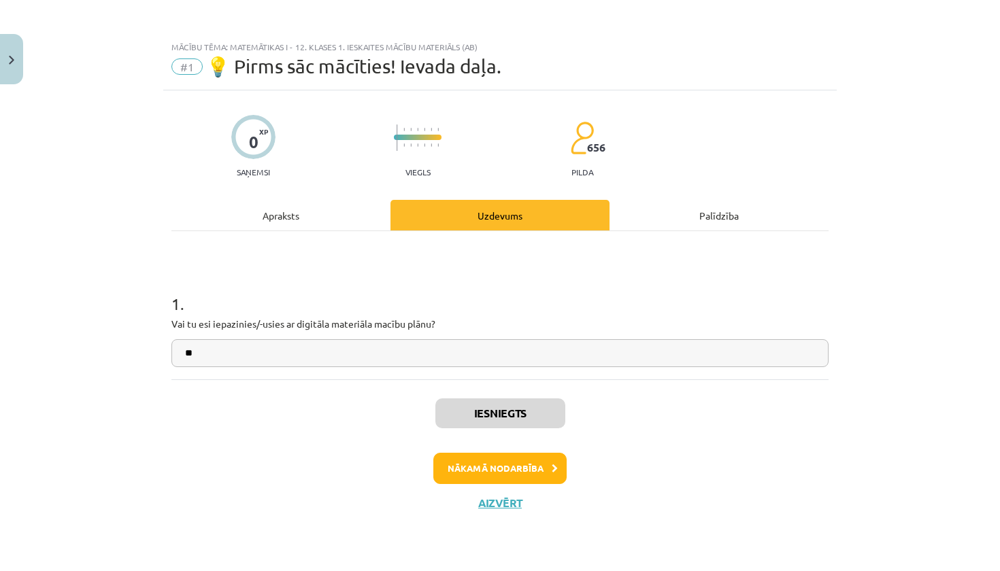
click at [484, 469] on button "Nākamā nodarbība" at bounding box center [499, 468] width 133 height 31
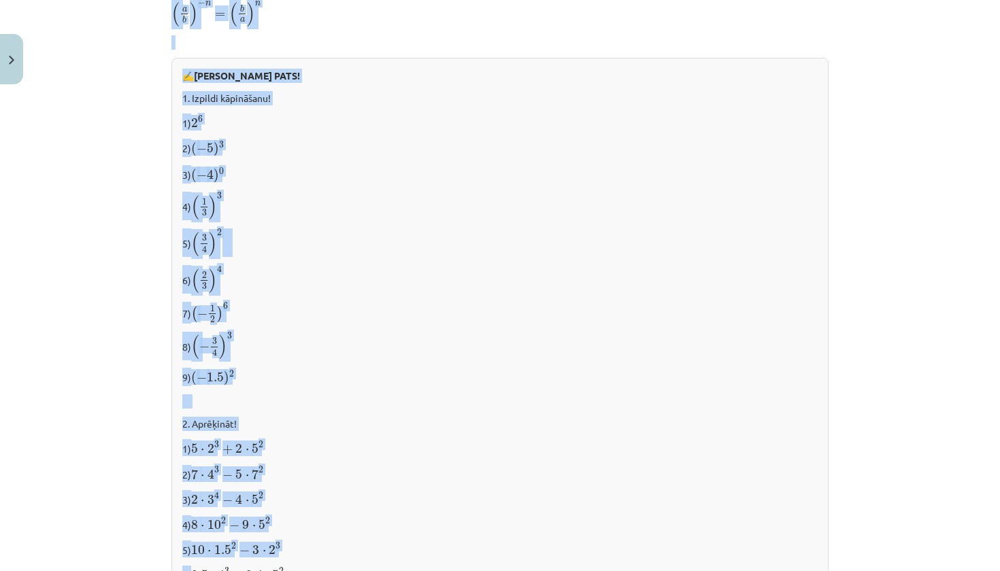
scroll to position [1140, 0]
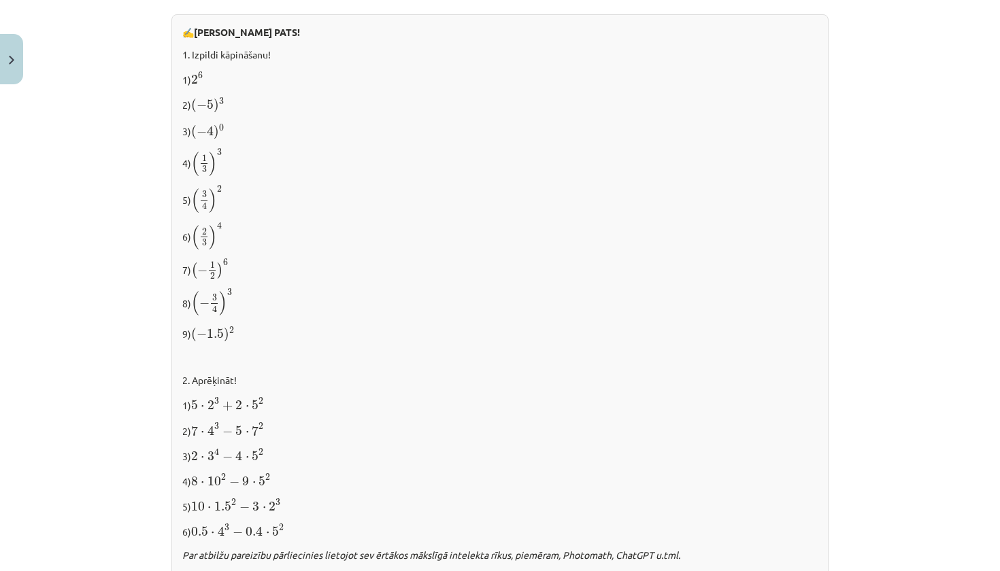
drag, startPoint x: 849, startPoint y: 368, endPoint x: 884, endPoint y: 219, distance: 153.1
click at [872, 215] on div "Mācību tēma: Matemātikas i - 12. klases 1. ieskaites mācību materiāls (ab) #2 📝…" at bounding box center [500, 285] width 1000 height 571
drag, startPoint x: 966, startPoint y: 402, endPoint x: 830, endPoint y: 305, distance: 167.7
click at [889, 292] on div "Mācību tēma: Matemātikas i - 12. klases 1. ieskaites mācību materiāls (ab) #2 📝…" at bounding box center [500, 285] width 1000 height 571
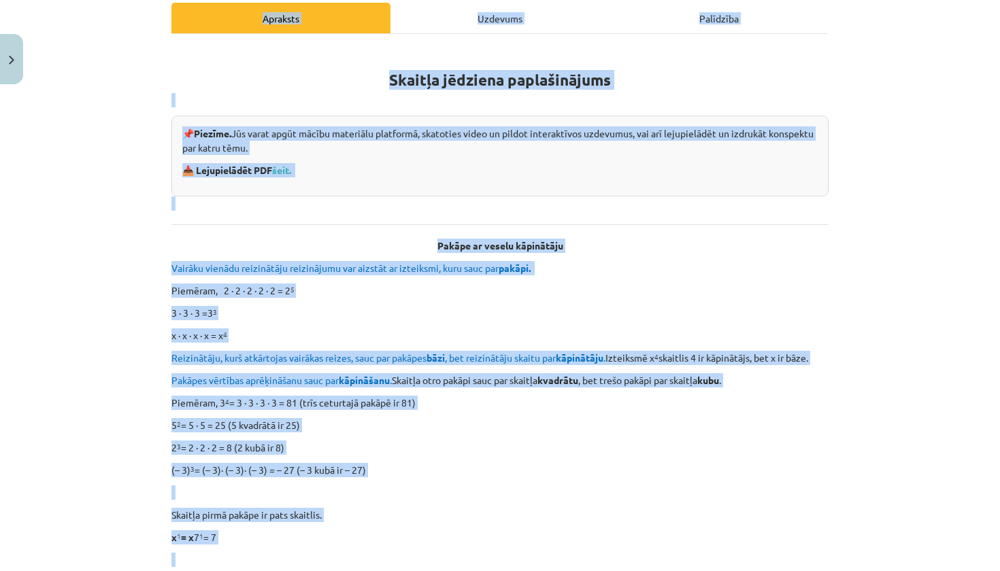
scroll to position [180, 0]
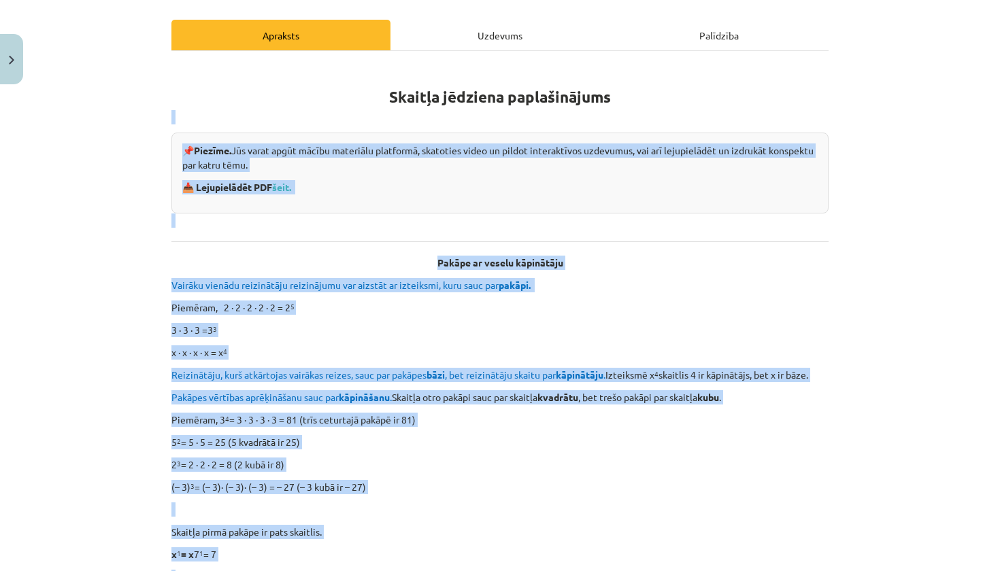
drag, startPoint x: 772, startPoint y: 311, endPoint x: 800, endPoint y: 90, distance: 222.0
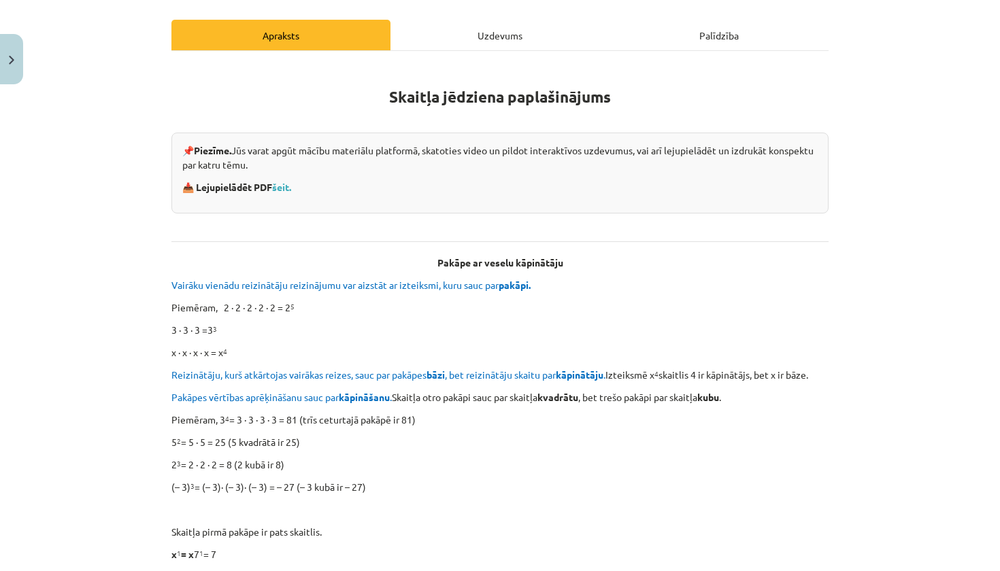
click at [893, 77] on div "Mācību tēma: Matemātikas i - 12. klases 1. ieskaites mācību materiāls (ab) #2 📝…" at bounding box center [500, 285] width 1000 height 571
click at [900, 426] on div "Mācību tēma: Matemātikas i - 12. klases 1. ieskaites mācību materiāls (ab) #2 📝…" at bounding box center [500, 285] width 1000 height 571
click at [900, 322] on div "Mācību tēma: Matemātikas i - 12. klases 1. ieskaites mācību materiāls (ab) #2 📝…" at bounding box center [500, 285] width 1000 height 571
drag, startPoint x: 826, startPoint y: 453, endPoint x: 821, endPoint y: 488, distance: 35.7
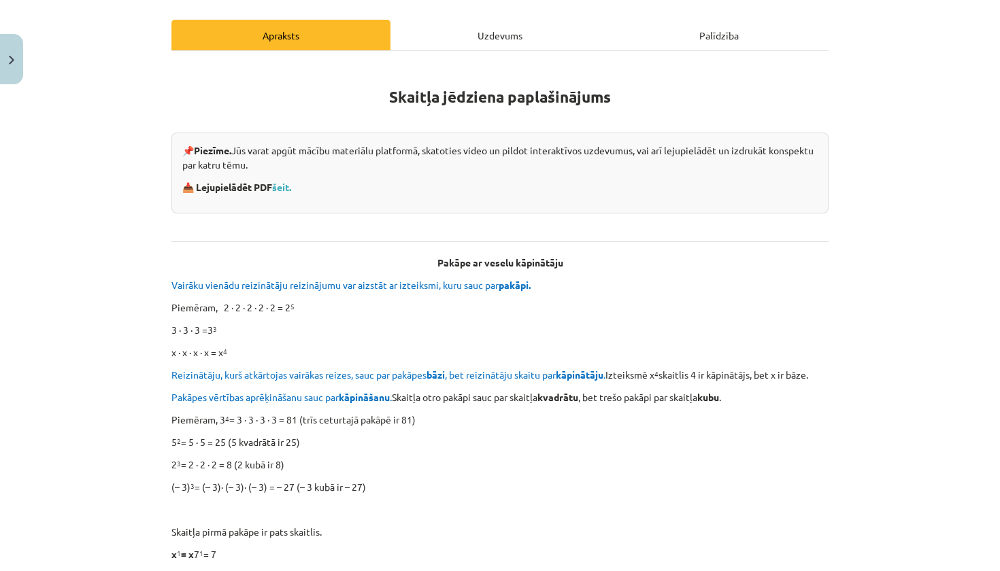
click at [897, 517] on div "Mācību tēma: Matemātikas i - 12. klases 1. ieskaites mācību materiāls (ab) #2 📝…" at bounding box center [500, 285] width 1000 height 571
click at [900, 464] on div "Mācību tēma: Matemātikas i - 12. klases 1. ieskaites mācību materiāls (ab) #2 📝…" at bounding box center [500, 285] width 1000 height 571
drag, startPoint x: 999, startPoint y: 464, endPoint x: 999, endPoint y: 454, distance: 9.5
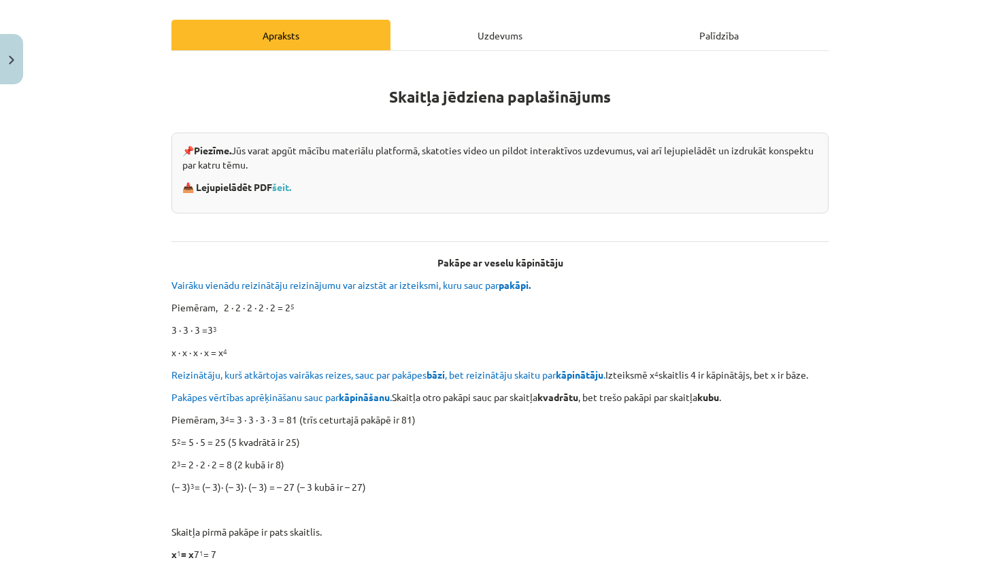
click at [900, 458] on div "Mācību tēma: Matemātikas i - 12. klases 1. ieskaites mācību materiāls (ab) #2 📝…" at bounding box center [500, 285] width 1000 height 571
click at [900, 454] on div "Mācību tēma: Matemātikas i - 12. klases 1. ieskaites mācību materiāls (ab) #2 📝…" at bounding box center [500, 285] width 1000 height 571
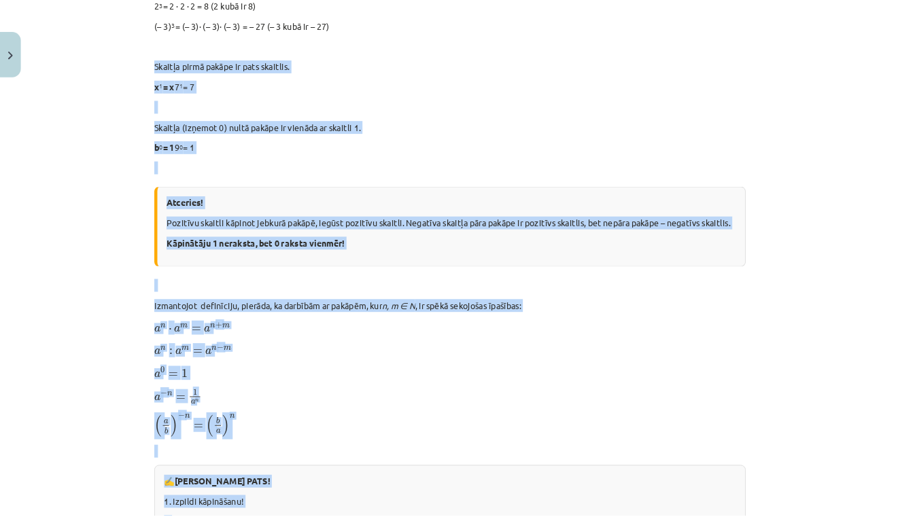
scroll to position [677, 0]
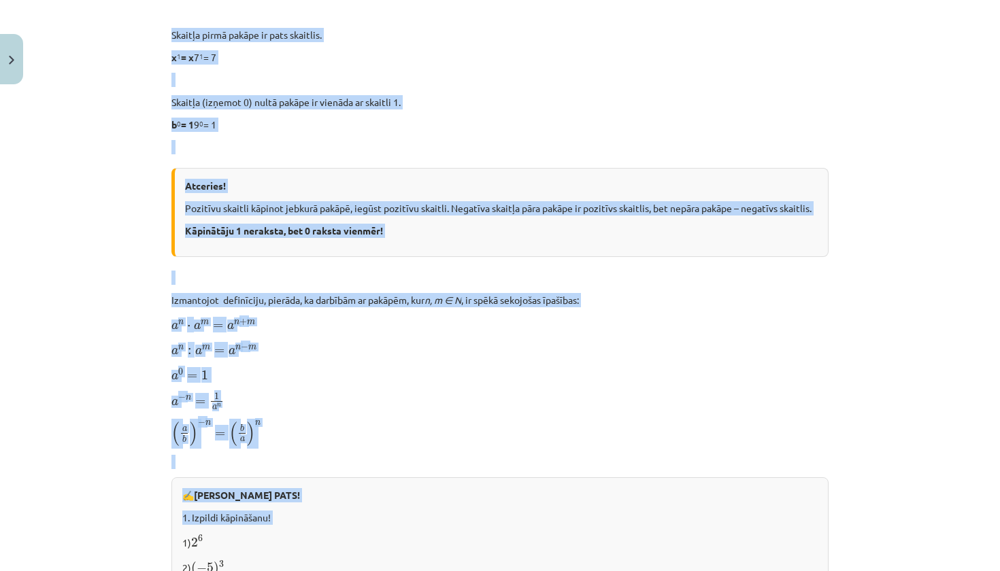
drag, startPoint x: 176, startPoint y: 505, endPoint x: 197, endPoint y: 517, distance: 23.4
click at [197, 517] on div "Skaitļa jēdziena paplašinājums 📌 Piezīme. Jūs varat apgūt mācību materiālu plat…" at bounding box center [499, 305] width 657 height 1478
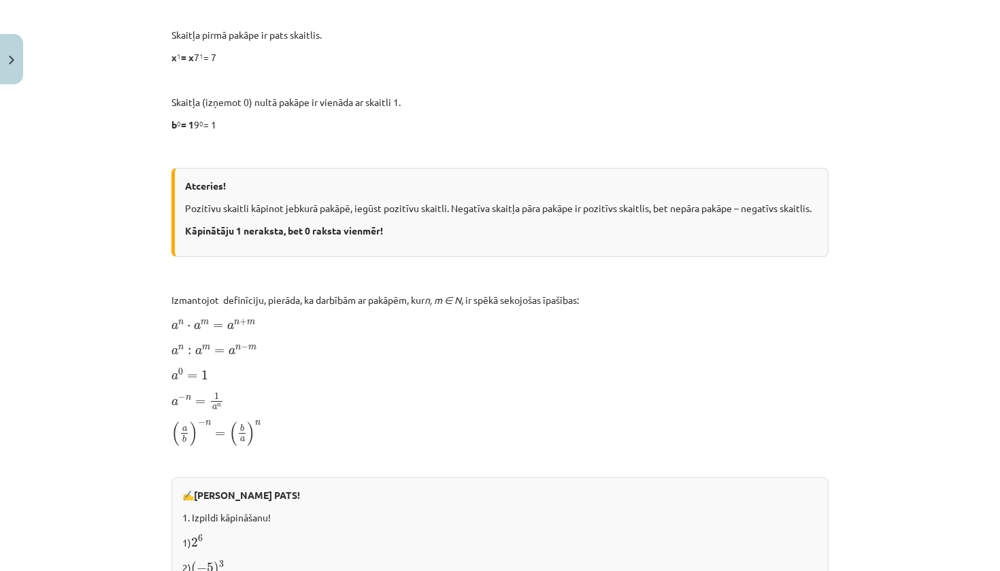
click at [59, 390] on div "Mācību tēma: Matemātikas i - 12. klases 1. ieskaites mācību materiāls (ab) #2 📝…" at bounding box center [500, 285] width 1000 height 571
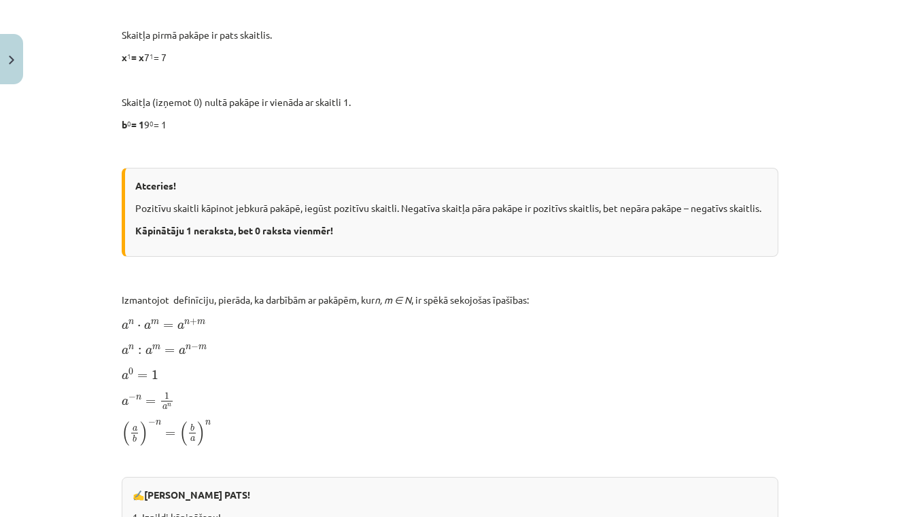
click at [589, 287] on div "Skaitļa jēdziena paplašinājums 📌 Piezīme. Jūs varat apgūt mācību materiālu plat…" at bounding box center [450, 305] width 657 height 1478
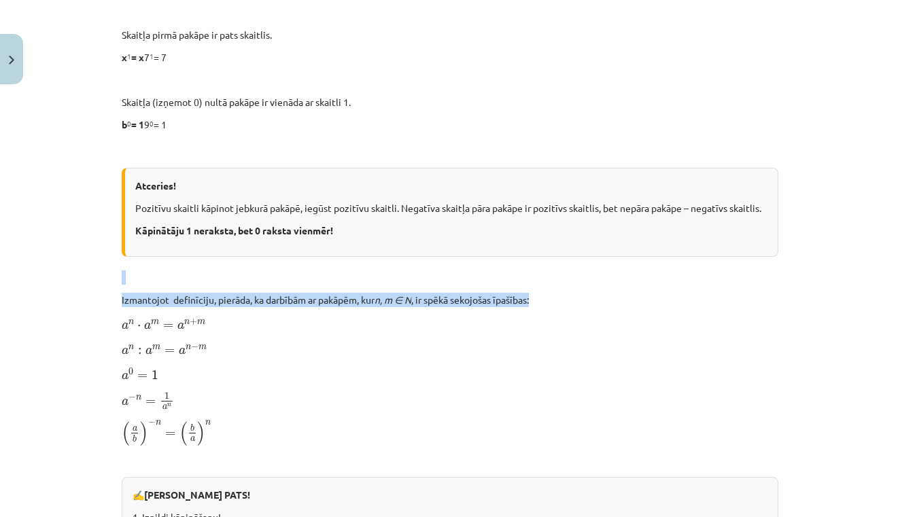
drag, startPoint x: 744, startPoint y: 318, endPoint x: 749, endPoint y: 201, distance: 116.4
click at [746, 221] on div "Skaitļa jēdziena paplašinājums 📌 Piezīme. Jūs varat apgūt mācību materiālu plat…" at bounding box center [450, 305] width 657 height 1478
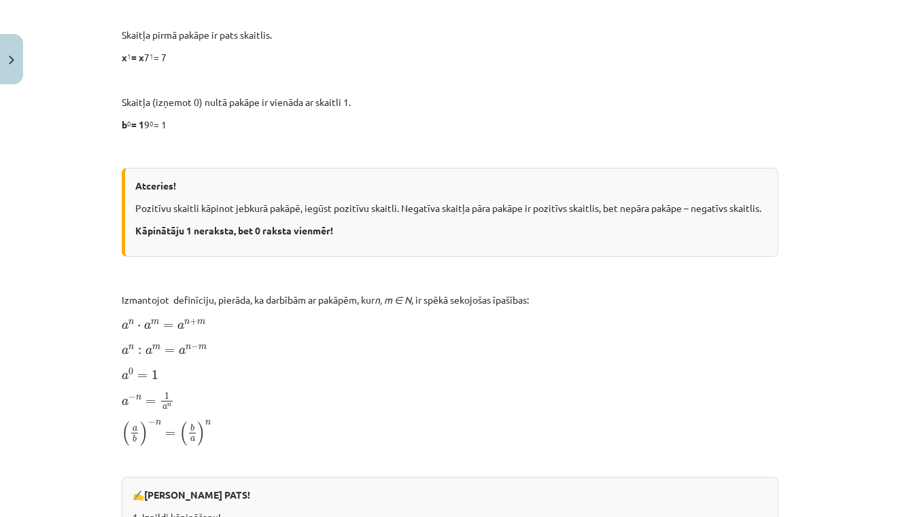
click at [749, 201] on p "Pozitīvu skaitli kāpinot jebkurā pakāpē, iegūst pozitīvu skaitli. Negatīva skai…" at bounding box center [451, 208] width 632 height 14
click at [762, 151] on p at bounding box center [450, 147] width 657 height 14
click at [829, 74] on div "Mācību tēma: Matemātikas i - 12. klases 1. ieskaites mācību materiāls (ab) #2 📝…" at bounding box center [450, 258] width 900 height 517
drag, startPoint x: 898, startPoint y: 224, endPoint x: 887, endPoint y: 100, distance: 124.2
click at [887, 100] on div "Mācību tēma: Matemātikas i - 12. klases 1. ieskaites mācību materiāls (ab) #2 📝…" at bounding box center [450, 258] width 900 height 517
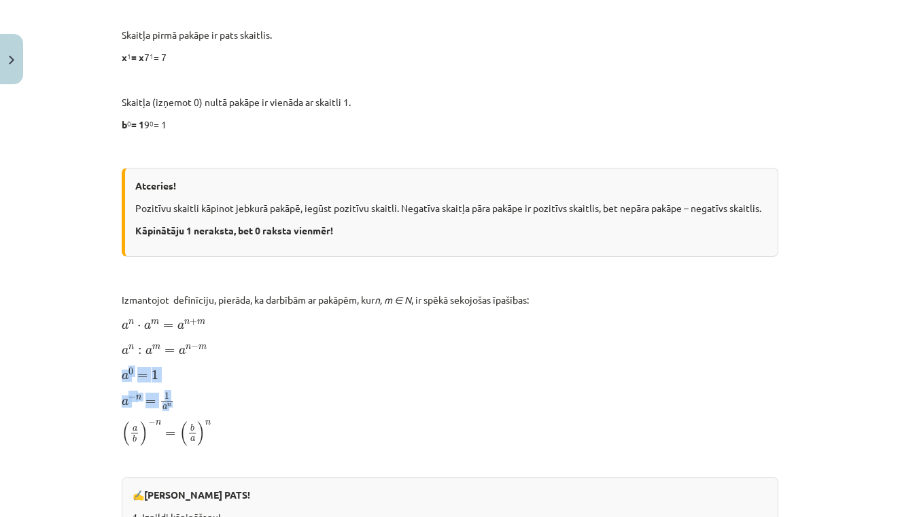
drag, startPoint x: 571, startPoint y: 435, endPoint x: 529, endPoint y: 311, distance: 129.9
click at [529, 311] on div "Skaitļa jēdziena paplašinājums 📌 Piezīme. Jūs varat apgūt mācību materiālu plat…" at bounding box center [450, 305] width 657 height 1478
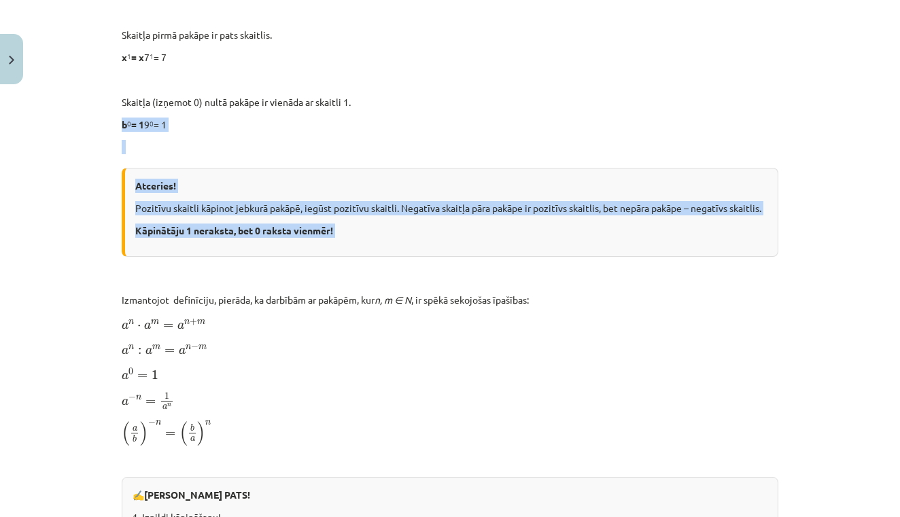
drag, startPoint x: 554, startPoint y: 269, endPoint x: 550, endPoint y: 56, distance: 213.6
click at [532, 84] on div "Skaitļa jēdziena paplašinājums 📌 Piezīme. Jūs varat apgūt mācību materiālu plat…" at bounding box center [450, 305] width 657 height 1478
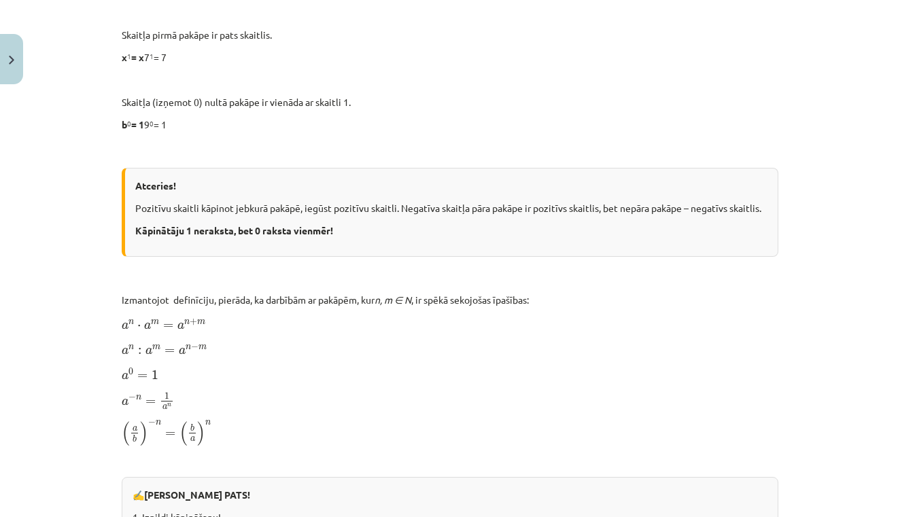
click at [509, 109] on div "Skaitļa jēdziena paplašinājums 📌 Piezīme. Jūs varat apgūt mācību materiālu plat…" at bounding box center [450, 305] width 657 height 1478
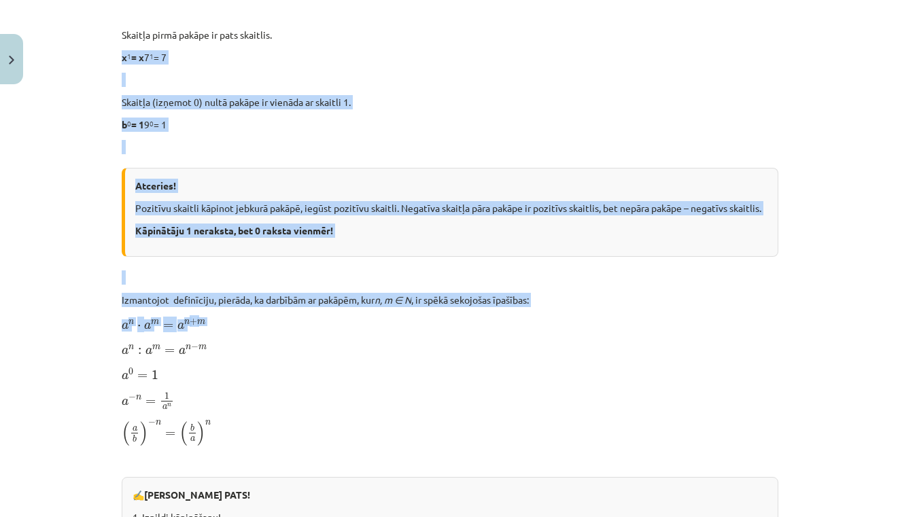
drag, startPoint x: 286, startPoint y: 343, endPoint x: 203, endPoint y: 42, distance: 311.8
click at [203, 42] on div "Skaitļa jēdziena paplašinājums 📌 Piezīme. Jūs varat apgūt mācību materiālu plat…" at bounding box center [450, 305] width 657 height 1478
click at [269, 335] on div "Skaitļa jēdziena paplašinājums 📌 Piezīme. Jūs varat apgūt mācību materiālu plat…" at bounding box center [450, 305] width 657 height 1478
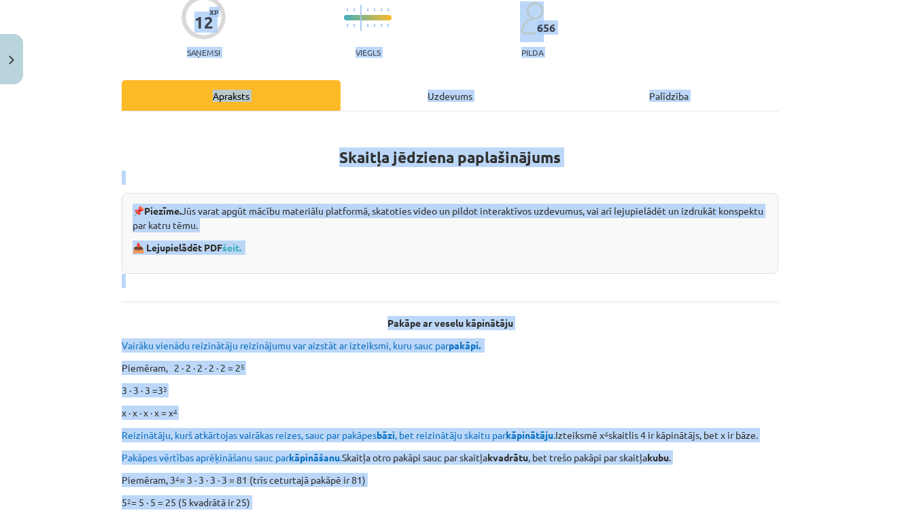
scroll to position [116, 0]
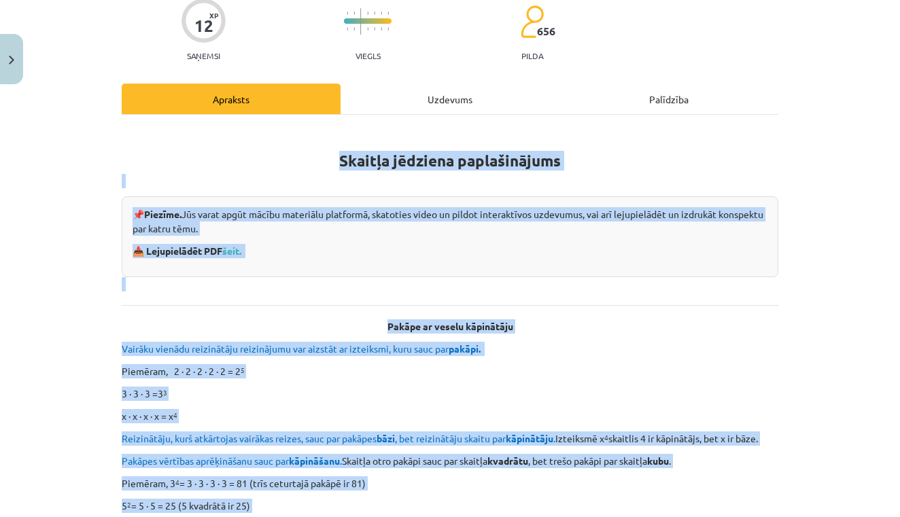
drag, startPoint x: 248, startPoint y: 380, endPoint x: 167, endPoint y: 164, distance: 230.9
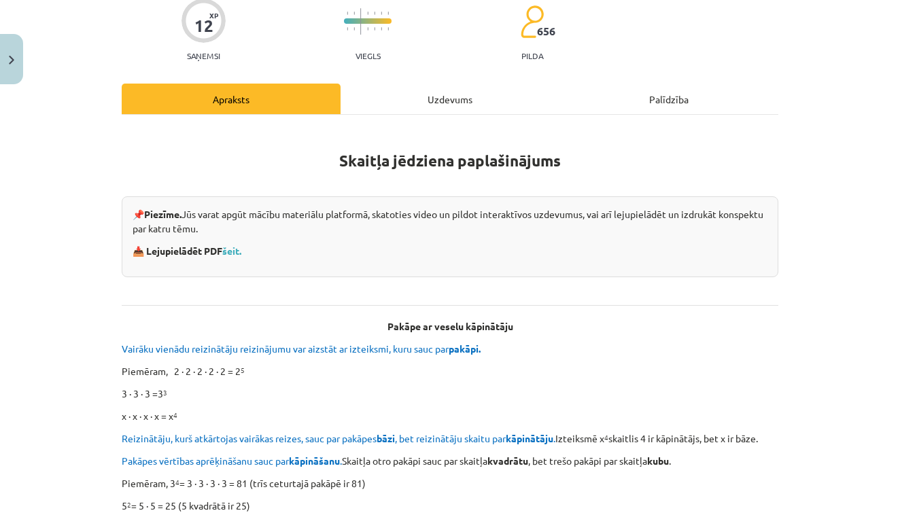
click at [241, 251] on link "šeit." at bounding box center [231, 251] width 19 height 12
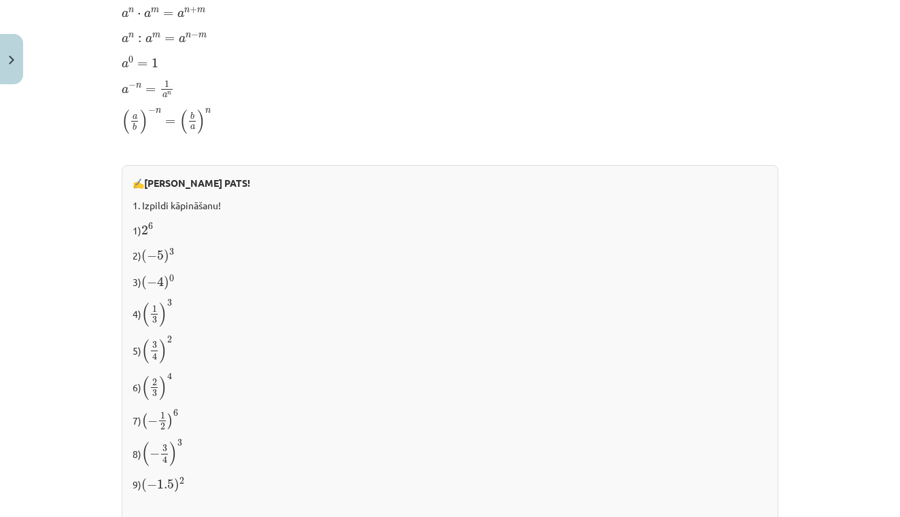
scroll to position [998, 0]
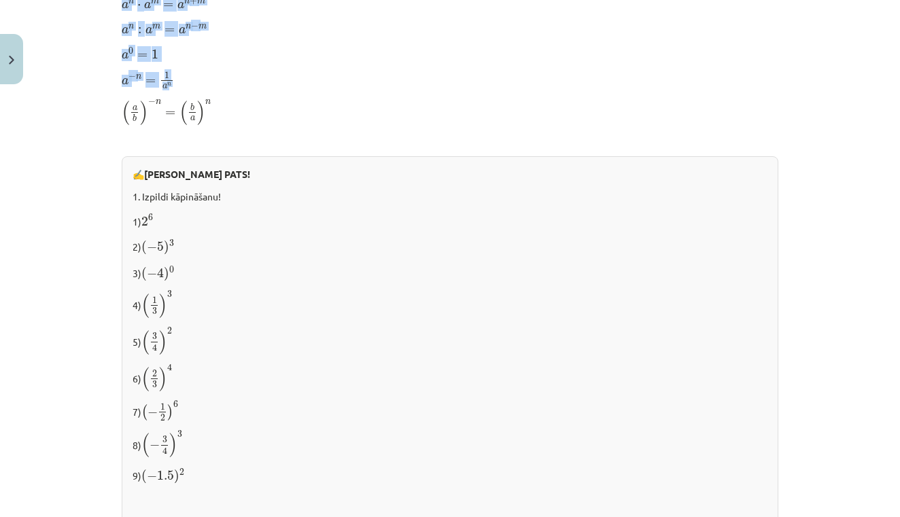
drag, startPoint x: 625, startPoint y: 330, endPoint x: 780, endPoint y: 118, distance: 262.8
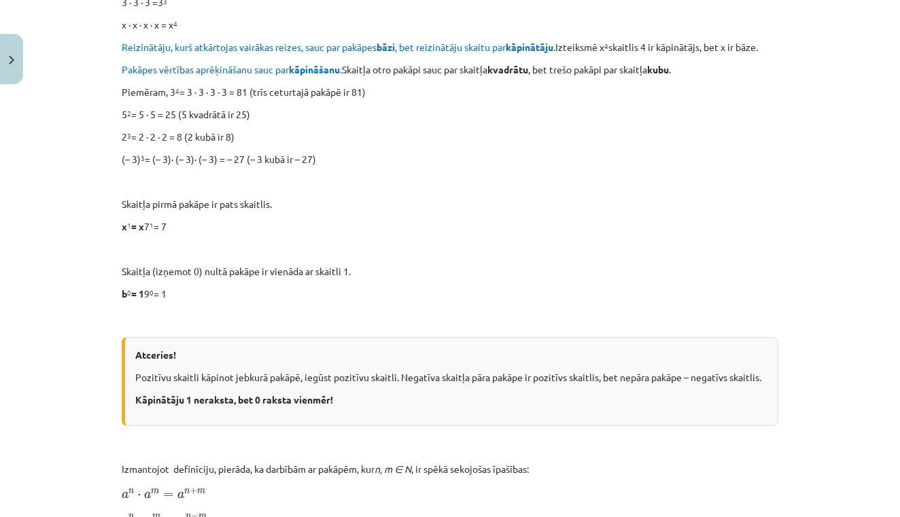
click at [862, 251] on div "Mācību tēma: Matemātikas i - 12. klases 1. ieskaites mācību materiāls (ab) #2 📝…" at bounding box center [450, 258] width 900 height 517
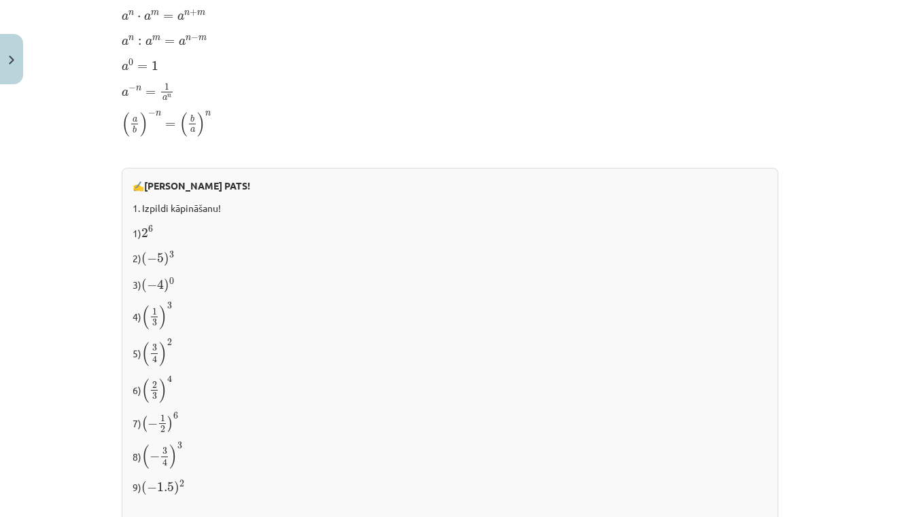
scroll to position [979, 0]
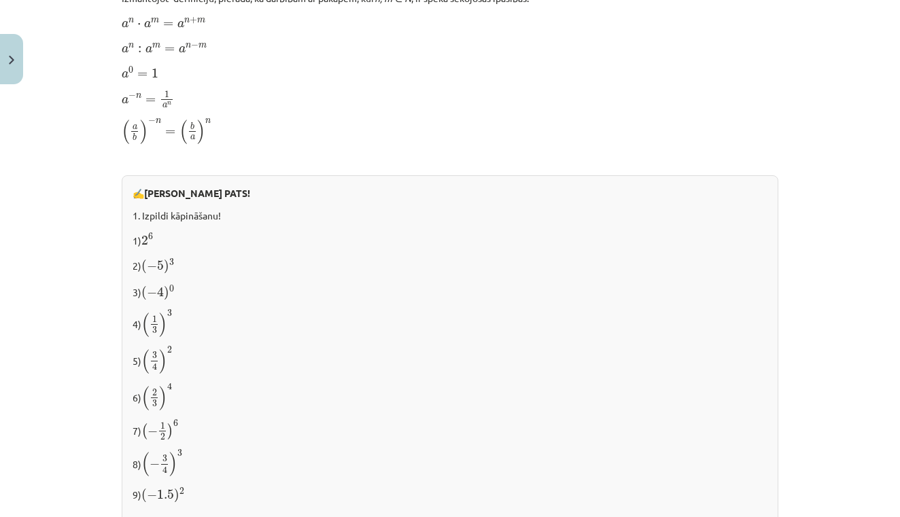
click at [865, 330] on div "Mācību tēma: Matemātikas i - 12. klases 1. ieskaites mācību materiāls (ab) #2 📝…" at bounding box center [450, 258] width 900 height 517
drag, startPoint x: 887, startPoint y: 386, endPoint x: 887, endPoint y: 351, distance: 35.4
click at [887, 351] on div "Mācību tēma: Matemātikas i - 12. klases 1. ieskaites mācību materiāls (ab) #2 📝…" at bounding box center [450, 258] width 900 height 517
drag, startPoint x: 896, startPoint y: 324, endPoint x: 896, endPoint y: 375, distance: 51.7
click at [896, 375] on div "Mācību tēma: Matemātikas i - 12. klases 1. ieskaites mācību materiāls (ab) #2 📝…" at bounding box center [450, 258] width 900 height 517
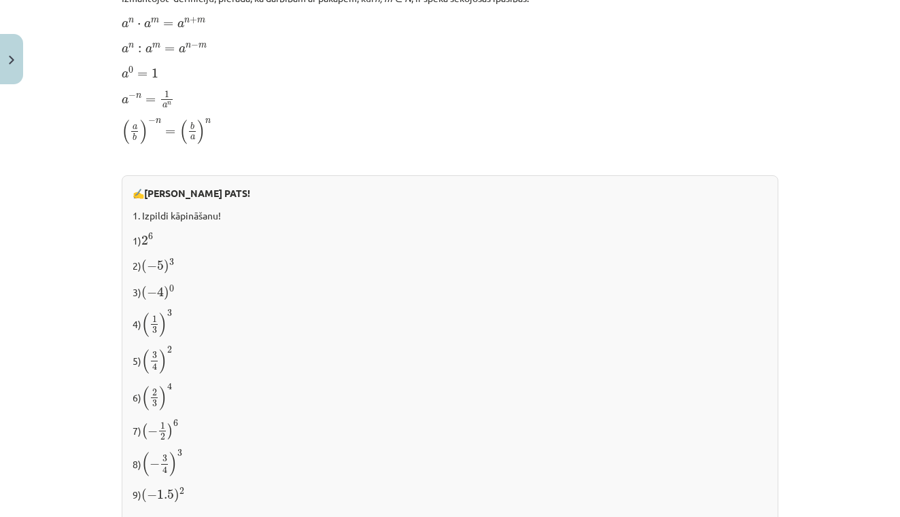
click at [755, 346] on p "5) ( 3 4 ) 2 ( 3 4 ) 2" at bounding box center [450, 360] width 635 height 29
click at [813, 386] on div "Mācību tēma: Matemātikas i - 12. klases 1. ieskaites mācību materiāls (ab) #2 📝…" at bounding box center [450, 258] width 900 height 517
click at [757, 294] on p "3) ( − 4 ) 0 ( − 4 ) 0" at bounding box center [450, 292] width 635 height 18
drag, startPoint x: 874, startPoint y: 443, endPoint x: 857, endPoint y: 320, distance: 124.9
click at [860, 333] on div "Mācību tēma: Matemātikas i - 12. klases 1. ieskaites mācību materiāls (ab) #2 📝…" at bounding box center [450, 258] width 900 height 517
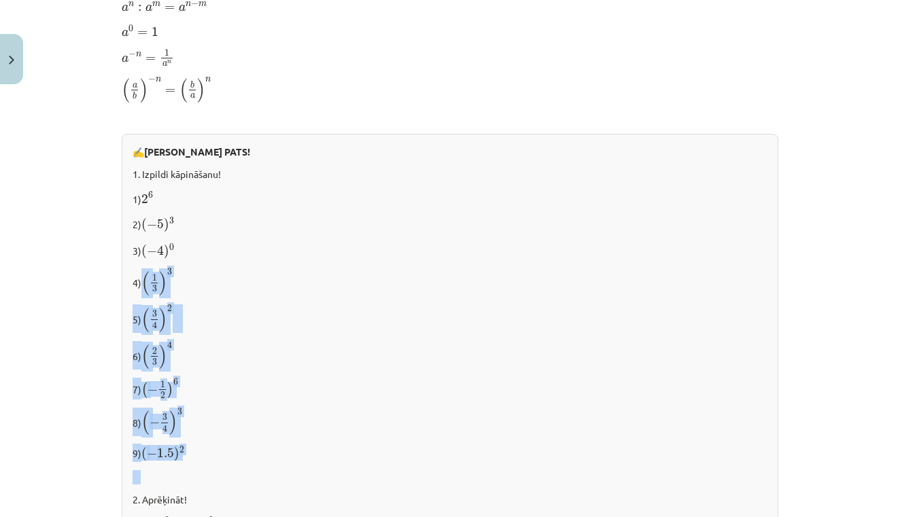
scroll to position [1032, 0]
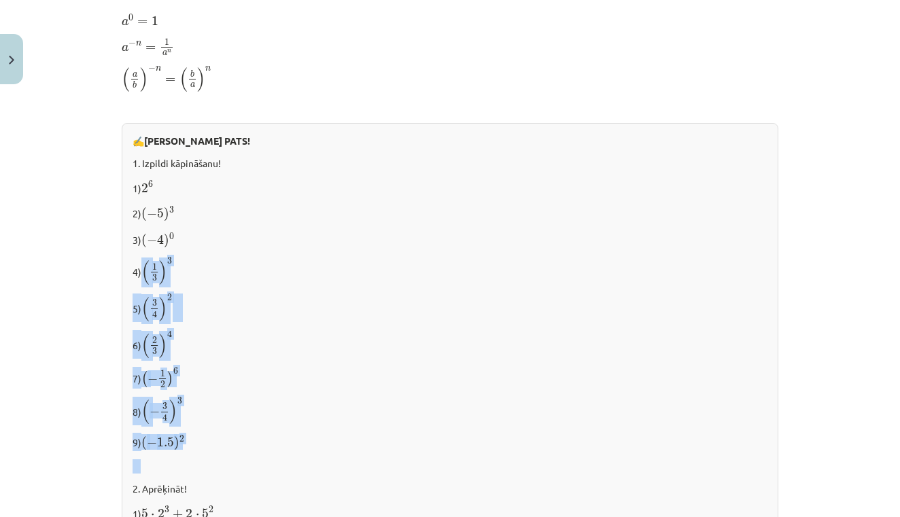
drag, startPoint x: 178, startPoint y: 321, endPoint x: 206, endPoint y: 468, distance: 149.5
click at [206, 468] on div "✍️ [PERSON_NAME] PATS! 1. Izpildi kāpināšanu! 1) 2 6 2 6 2) ( − 5 ) 3 ( − 5 ) 3…" at bounding box center [450, 406] width 657 height 567
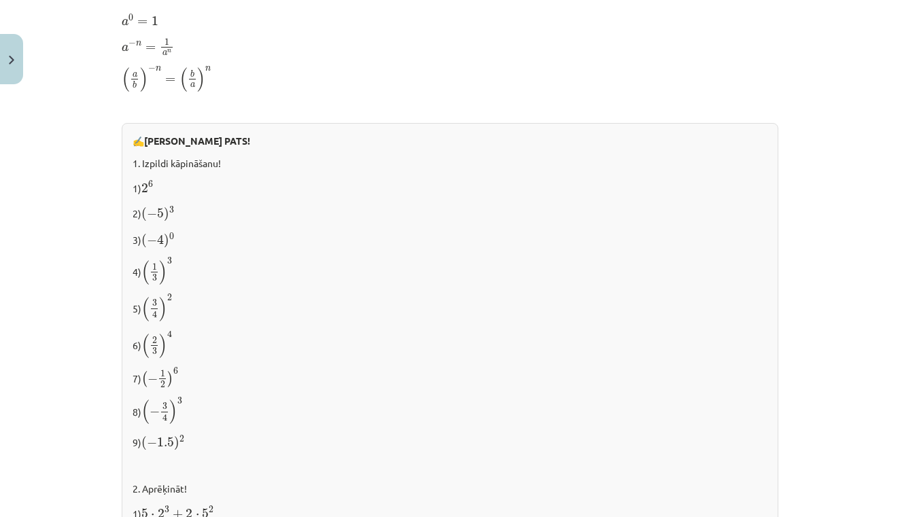
click at [20, 417] on div "Mācību tēma: Matemātikas i - 12. klases 1. ieskaites mācību materiāls (ab) #2 📝…" at bounding box center [450, 258] width 900 height 517
click at [887, 368] on div "Mācību tēma: Matemātikas i - 12. klases 1. ieskaites mācību materiāls (ab) #2 📝…" at bounding box center [450, 258] width 900 height 517
drag, startPoint x: 69, startPoint y: 323, endPoint x: 82, endPoint y: 358, distance: 36.8
click at [82, 358] on div "Mācību tēma: Matemātikas i - 12. klases 1. ieskaites mācību materiāls (ab) #2 📝…" at bounding box center [450, 258] width 900 height 517
drag, startPoint x: 783, startPoint y: 293, endPoint x: 781, endPoint y: 433, distance: 140.1
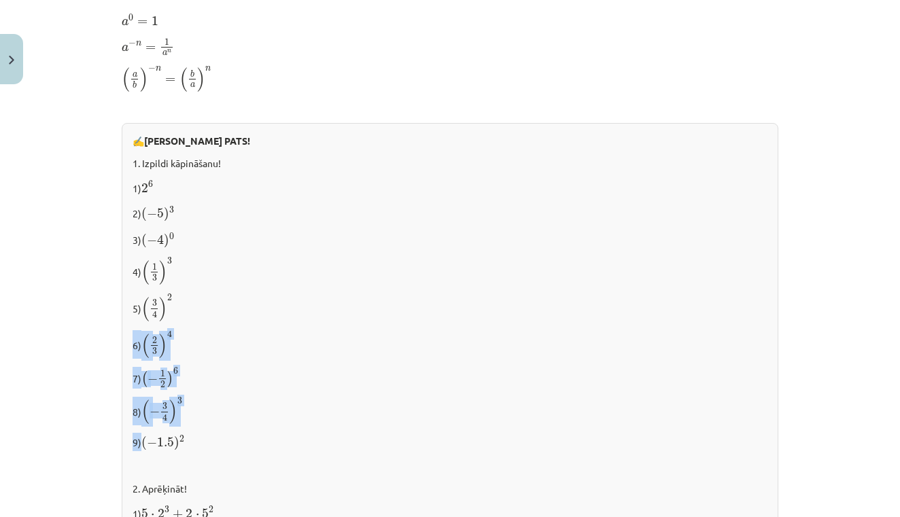
click at [702, 460] on p at bounding box center [450, 467] width 635 height 14
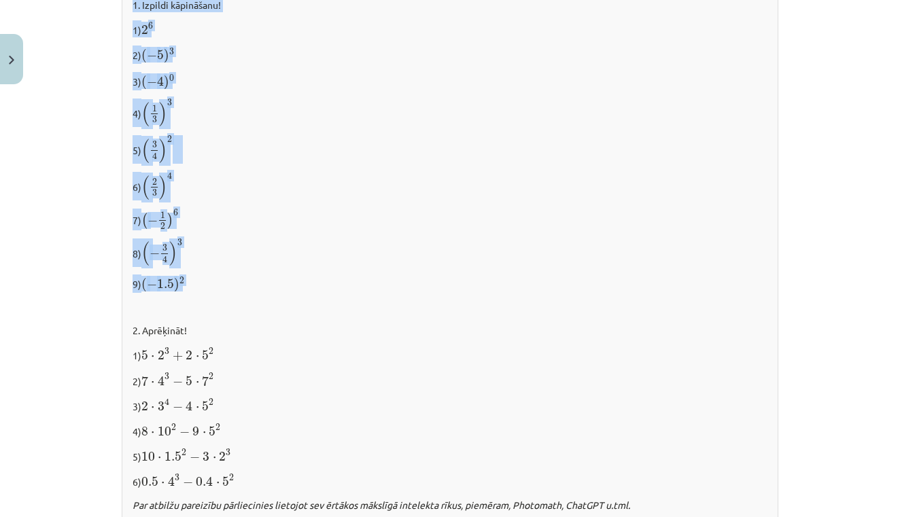
scroll to position [1230, 0]
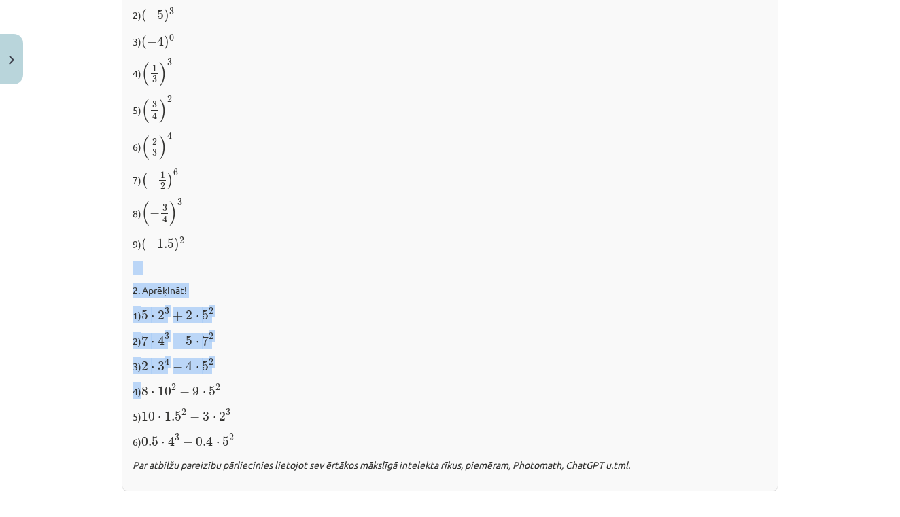
drag, startPoint x: 692, startPoint y: 454, endPoint x: 639, endPoint y: 387, distance: 85.6
click at [639, 387] on div "✍️ [PERSON_NAME] PATS! 1. Izpildi kāpināšanu! 1) 2 6 2 6 2) ( − 5 ) 3 ( − 5 ) 3…" at bounding box center [450, 208] width 657 height 567
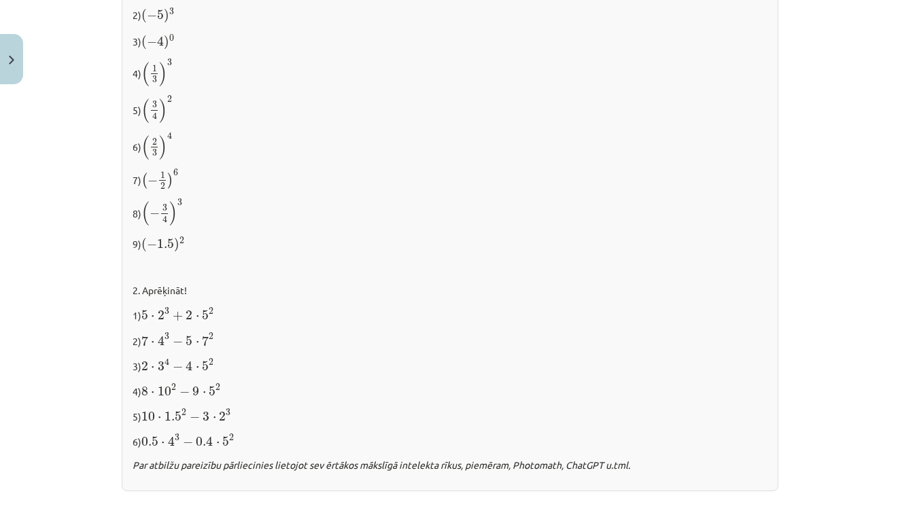
click at [837, 350] on div "Mācību tēma: Matemātikas i - 12. klases 1. ieskaites mācību materiāls (ab) #2 📝…" at bounding box center [450, 258] width 900 height 517
click at [409, 265] on p at bounding box center [450, 268] width 635 height 14
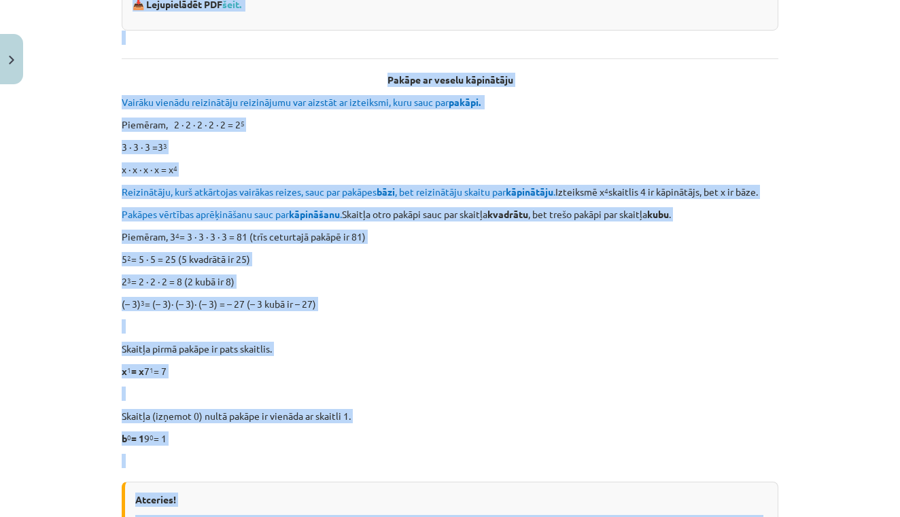
scroll to position [282, 0]
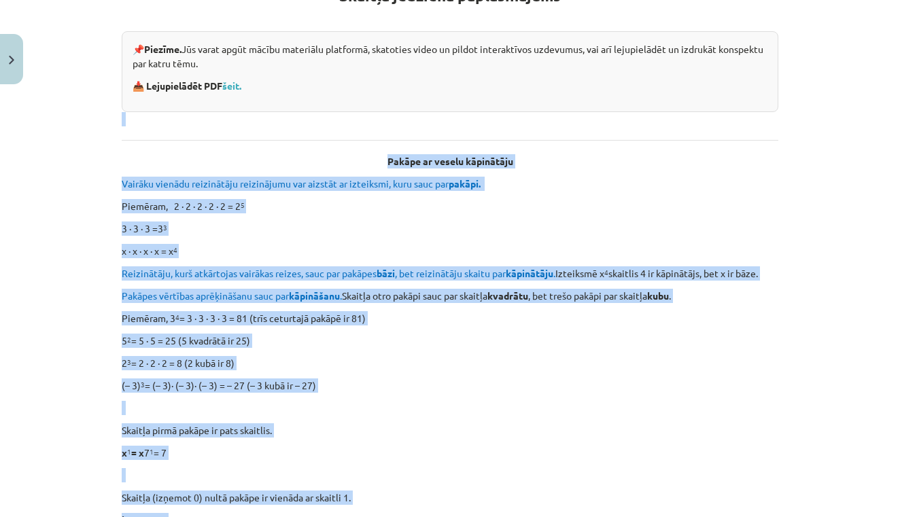
drag, startPoint x: 436, startPoint y: 448, endPoint x: 285, endPoint y: 89, distance: 389.5
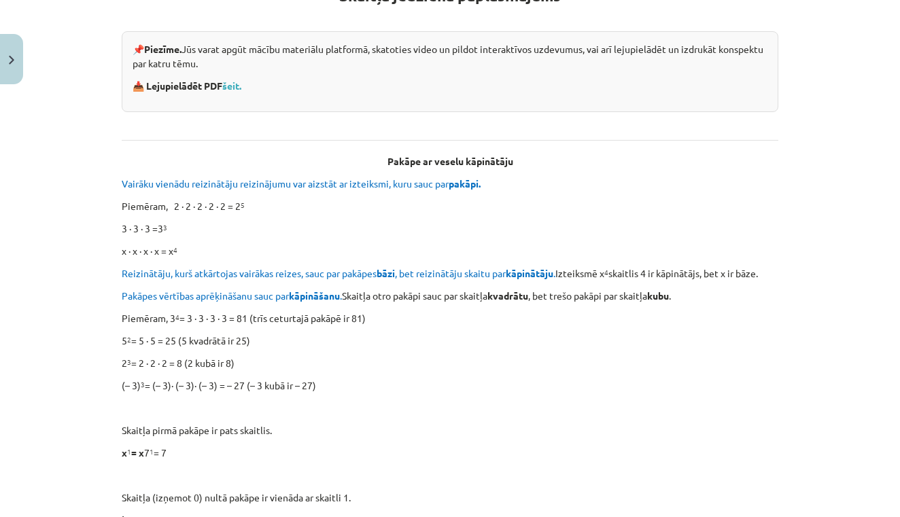
click at [328, 100] on div "📌 Piezīme. Jūs varat apgūt mācību materiālu platformā, skatoties video un pildo…" at bounding box center [450, 71] width 657 height 81
drag, startPoint x: 643, startPoint y: 162, endPoint x: 535, endPoint y: 56, distance: 151.5
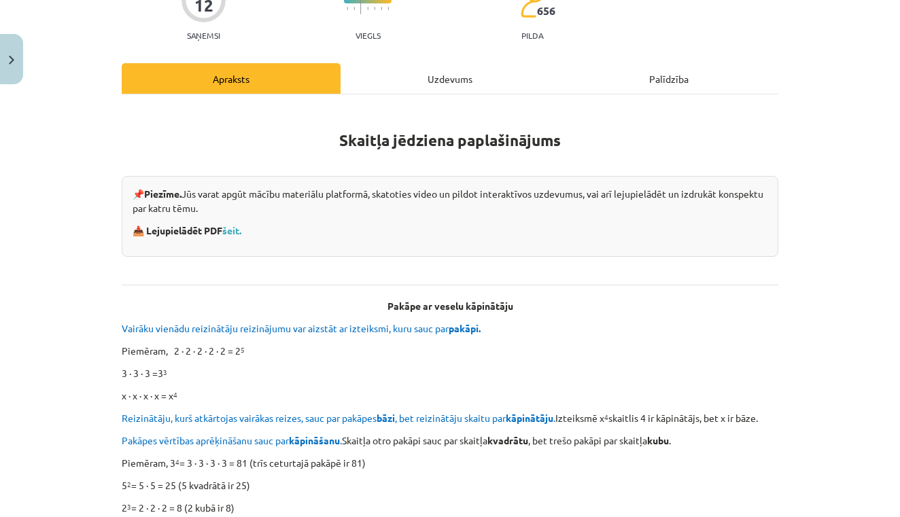
scroll to position [112, 0]
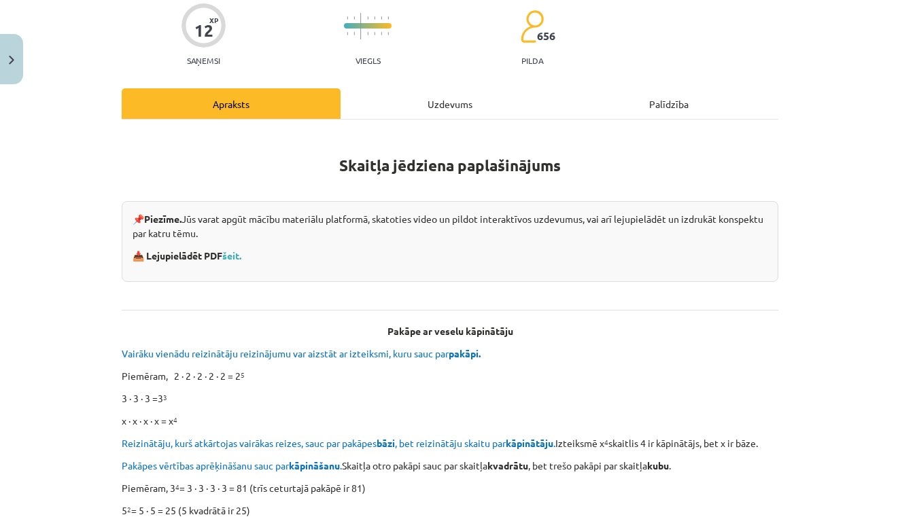
click at [483, 109] on div "Uzdevums" at bounding box center [450, 103] width 219 height 31
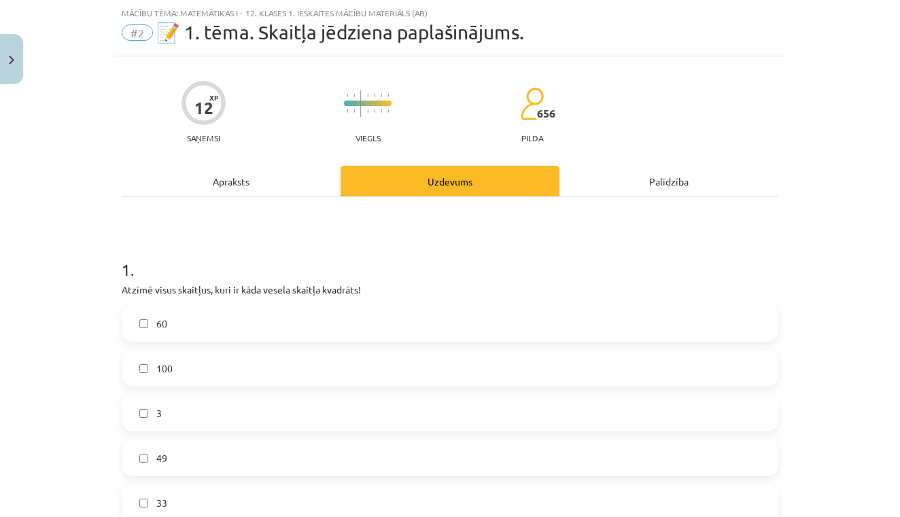
click at [894, 80] on div "Mācību tēma: Matemātikas i - 12. klases 1. ieskaites mācību materiāls (ab) #2 📝…" at bounding box center [450, 258] width 900 height 517
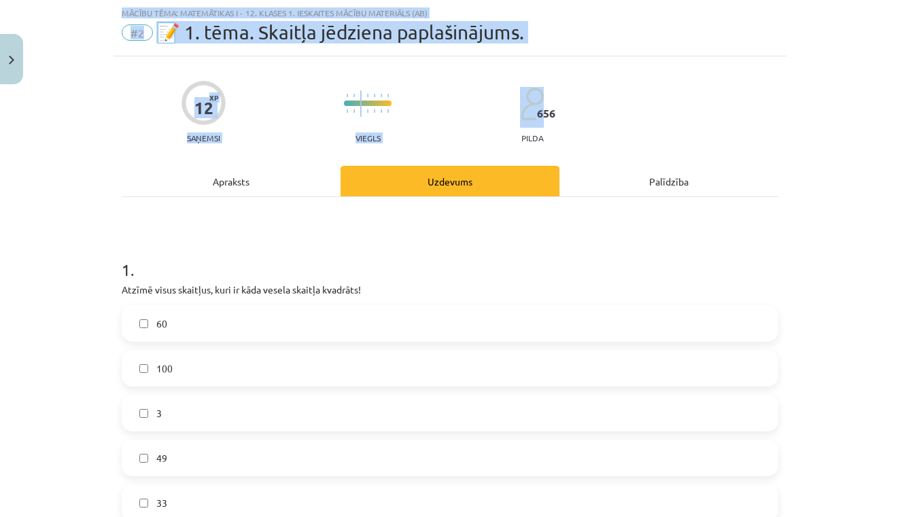
drag, startPoint x: 898, startPoint y: 135, endPoint x: 919, endPoint y: 129, distance: 22.0
click at [900, 129] on html "0 Dāvanas 6 mP 0 xp [PERSON_NAME] Sākums Aktuāli Kā mācīties eSKOLĀ Kontakti No…" at bounding box center [450, 258] width 900 height 517
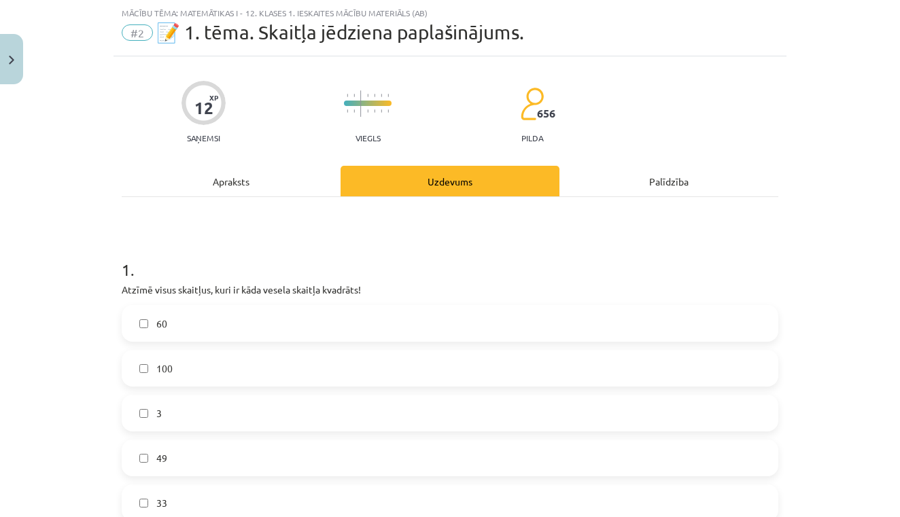
click at [889, 150] on div "Mācību tēma: Matemātikas i - 12. klases 1. ieskaites mācību materiāls (ab) #2 📝…" at bounding box center [450, 258] width 900 height 517
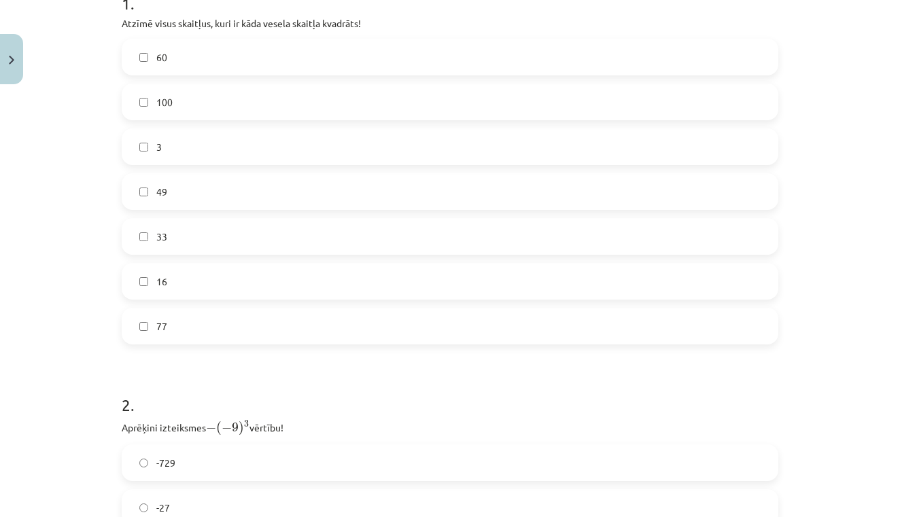
scroll to position [314, 0]
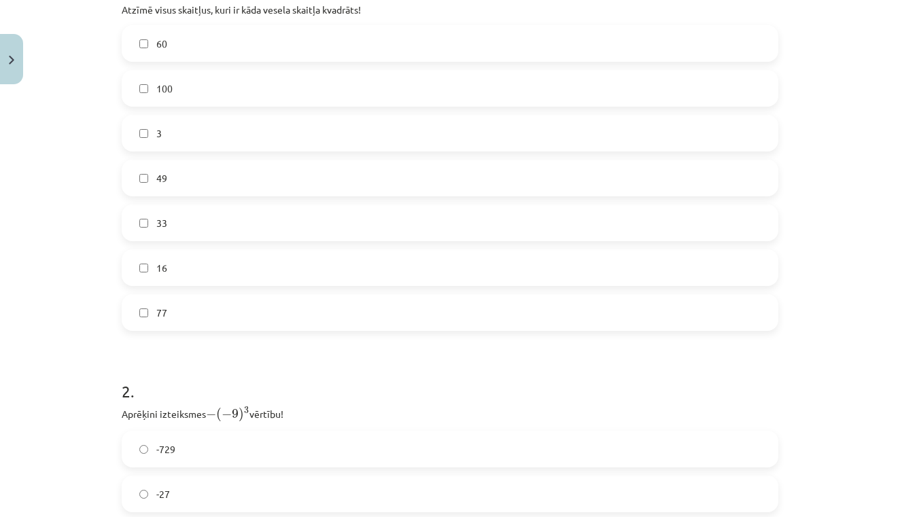
drag, startPoint x: 889, startPoint y: 151, endPoint x: 846, endPoint y: 127, distance: 49.0
click at [846, 127] on div "Mācību tēma: Matemātikas i - 12. klases 1. ieskaites mācību materiāls (ab) #2 📝…" at bounding box center [450, 258] width 900 height 517
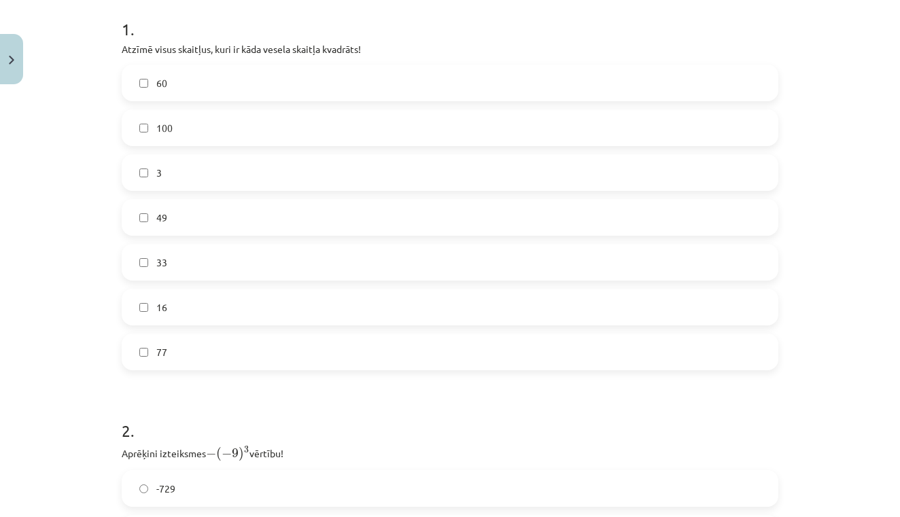
scroll to position [271, 0]
click at [510, 120] on label "100" at bounding box center [450, 131] width 654 height 34
click at [331, 308] on label "16" at bounding box center [450, 311] width 654 height 34
click at [290, 213] on label "49" at bounding box center [450, 221] width 654 height 34
drag, startPoint x: 794, startPoint y: 428, endPoint x: 796, endPoint y: 498, distance: 70.7
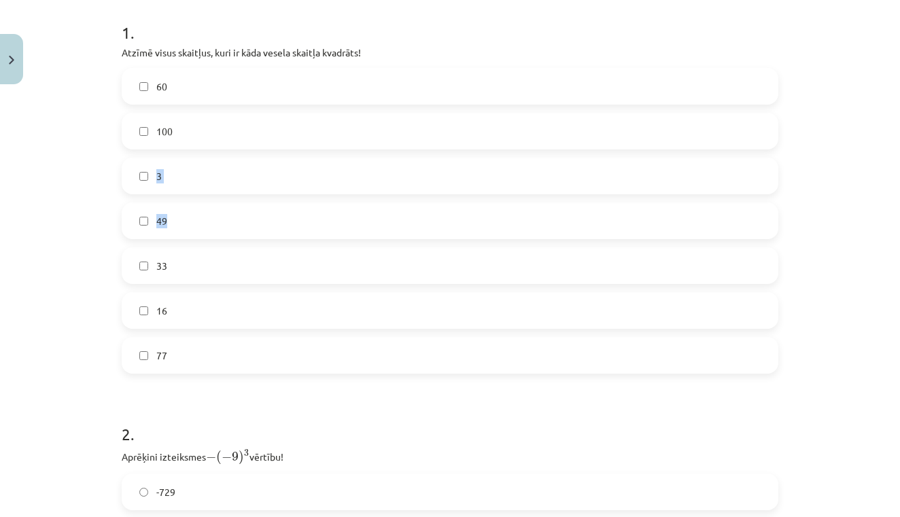
click at [796, 498] on div "Mācību tēma: Matemātikas i - 12. klases 1. ieskaites mācību materiāls (ab) #2 📝…" at bounding box center [450, 258] width 900 height 517
drag, startPoint x: 796, startPoint y: 498, endPoint x: 819, endPoint y: 390, distance: 111.2
click at [819, 392] on div "Mācību tēma: Matemātikas i - 12. klases 1. ieskaites mācību materiāls (ab) #2 📝…" at bounding box center [450, 258] width 900 height 517
click at [866, 288] on div "Mācību tēma: Matemātikas i - 12. klases 1. ieskaites mācību materiāls (ab) #2 📝…" at bounding box center [450, 258] width 900 height 517
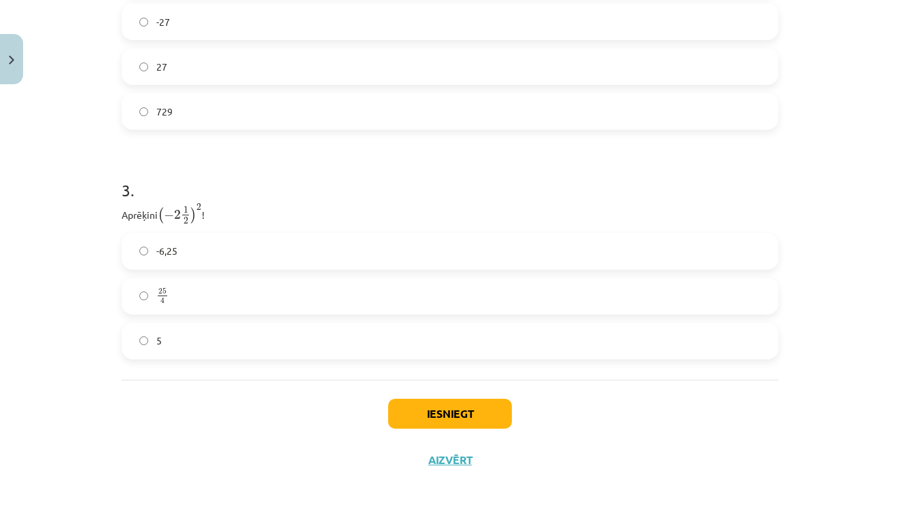
scroll to position [273, 0]
drag, startPoint x: 118, startPoint y: 436, endPoint x: 632, endPoint y: 50, distance: 642.6
click at [800, 103] on div "Mācību tēma: Matemātikas i - 12. klases 1. ieskaites mācību materiāls (ab) #2 📝…" at bounding box center [450, 258] width 900 height 517
drag, startPoint x: 896, startPoint y: 327, endPoint x: 895, endPoint y: 303, distance: 23.8
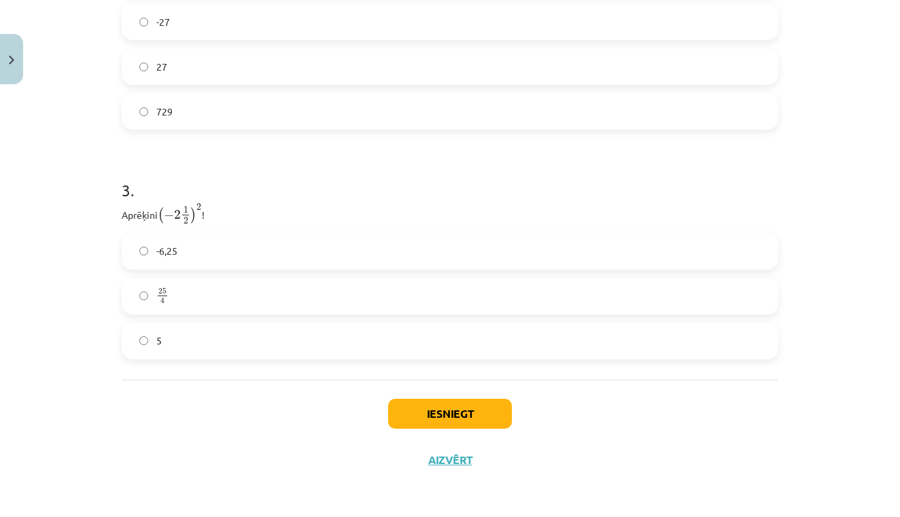
click at [895, 303] on div "Mācību tēma: Matemātikas i - 12. klases 1. ieskaites mācību materiāls (ab) #2 📝…" at bounding box center [450, 258] width 900 height 517
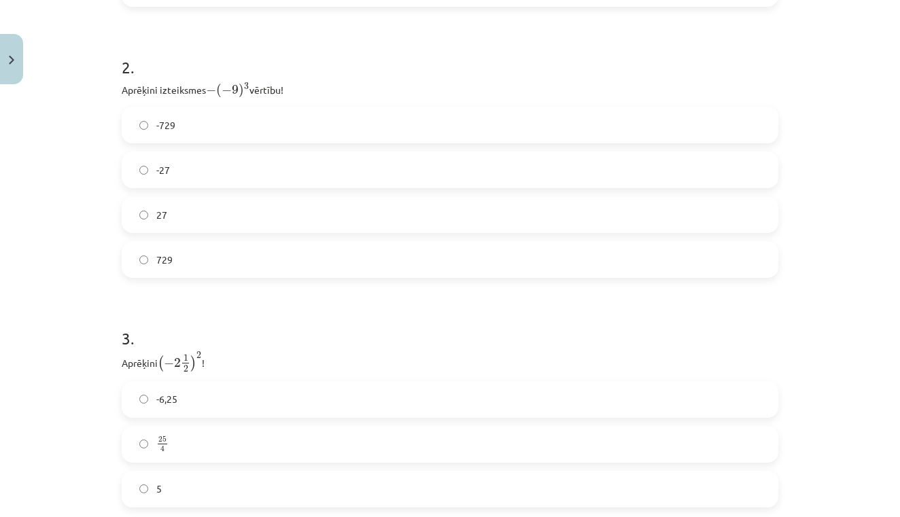
scroll to position [620, 0]
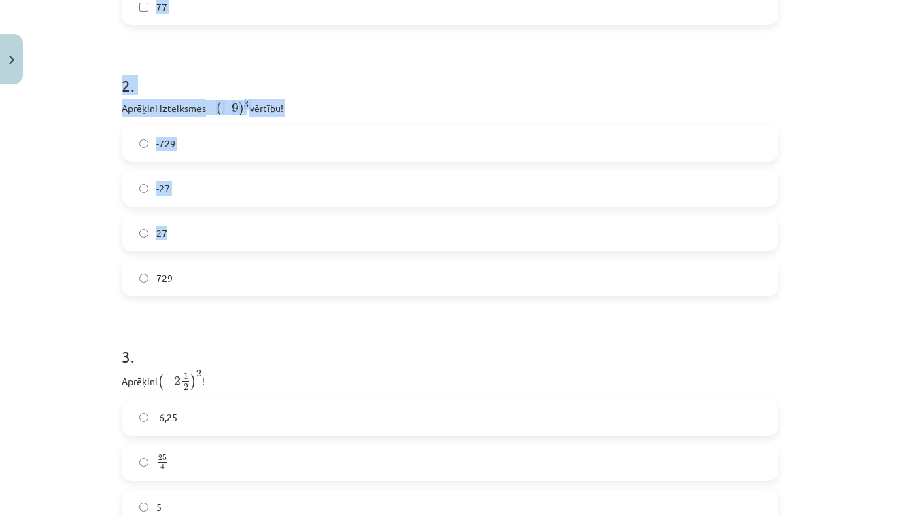
drag, startPoint x: 895, startPoint y: 304, endPoint x: 770, endPoint y: 246, distance: 137.2
click at [771, 246] on div "Mācību tēma: Matemātikas i - 12. klases 1. ieskaites mācību materiāls (ab) #2 📝…" at bounding box center [450, 258] width 900 height 517
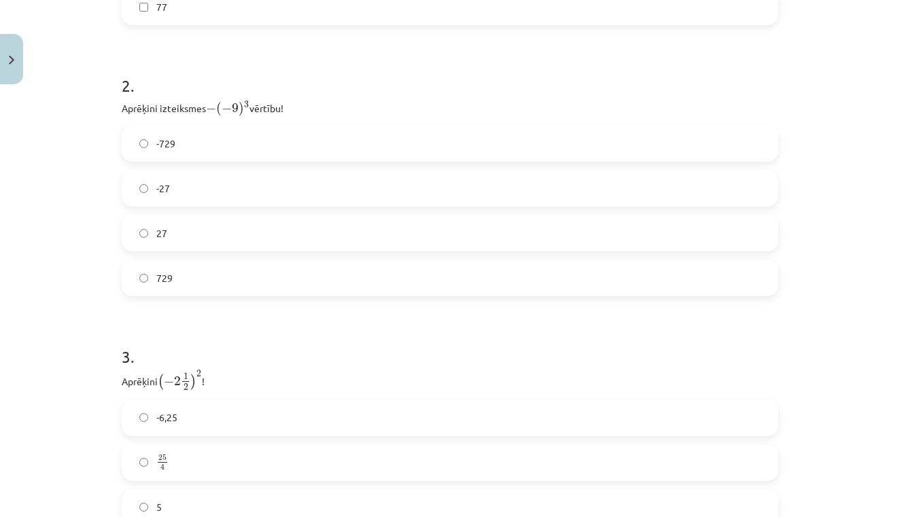
click at [777, 235] on label "27" at bounding box center [450, 233] width 654 height 34
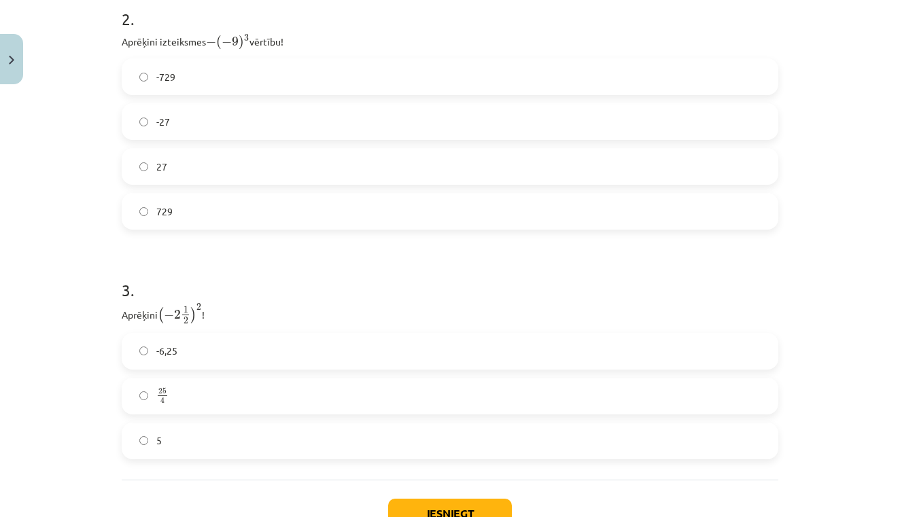
scroll to position [692, 0]
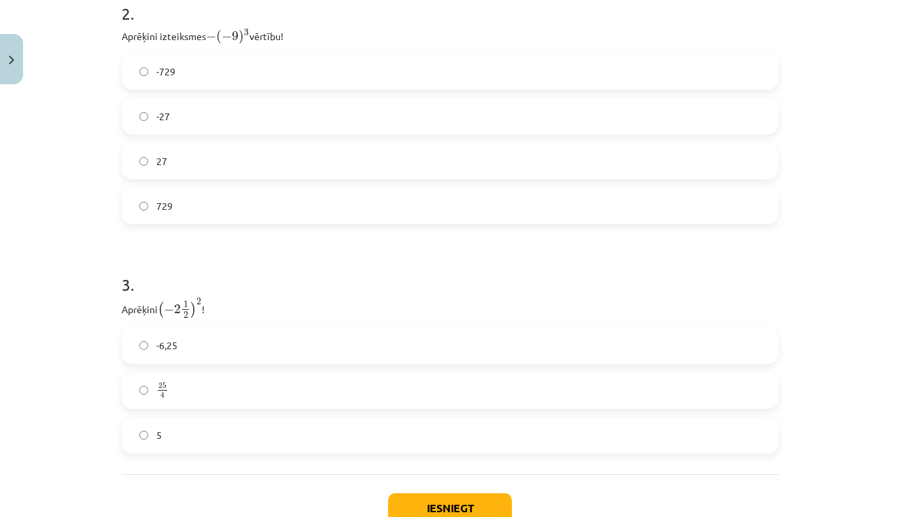
click at [510, 78] on label "-729" at bounding box center [450, 71] width 654 height 34
click at [475, 197] on label "729" at bounding box center [450, 206] width 654 height 34
click at [466, 75] on label "-729" at bounding box center [450, 71] width 654 height 34
click at [421, 220] on label "729" at bounding box center [450, 206] width 654 height 34
click at [339, 378] on label "25 4 25 4" at bounding box center [450, 391] width 654 height 34
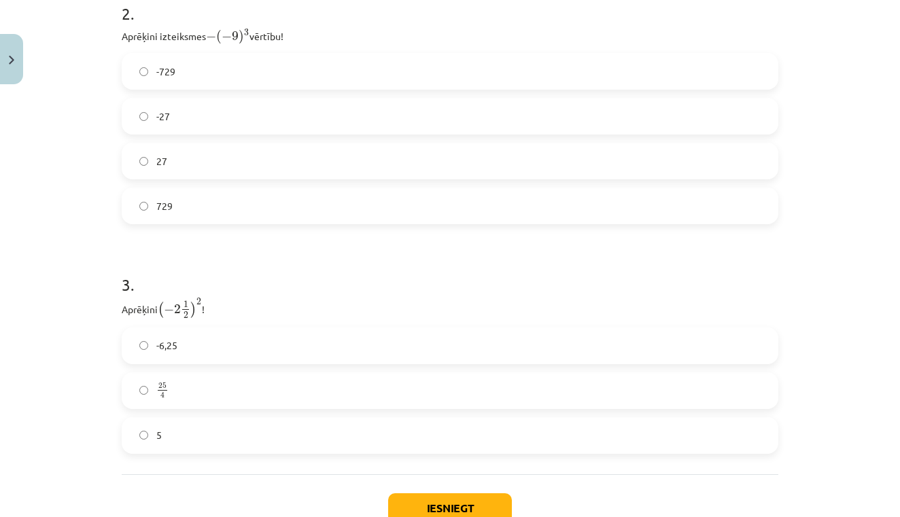
click at [437, 504] on button "Iesniegt" at bounding box center [450, 509] width 124 height 30
drag, startPoint x: 857, startPoint y: 320, endPoint x: 788, endPoint y: 421, distance: 121.8
click at [798, 404] on div "Mācību tēma: Matemātikas i - 12. klases 1. ieskaites mācību materiāls (ab) #2 📝…" at bounding box center [450, 258] width 900 height 517
drag, startPoint x: 861, startPoint y: 258, endPoint x: 847, endPoint y: 391, distance: 133.4
click at [847, 391] on div "Mācību tēma: Matemātikas i - 12. klases 1. ieskaites mācību materiāls (ab) #2 📝…" at bounding box center [450, 258] width 900 height 517
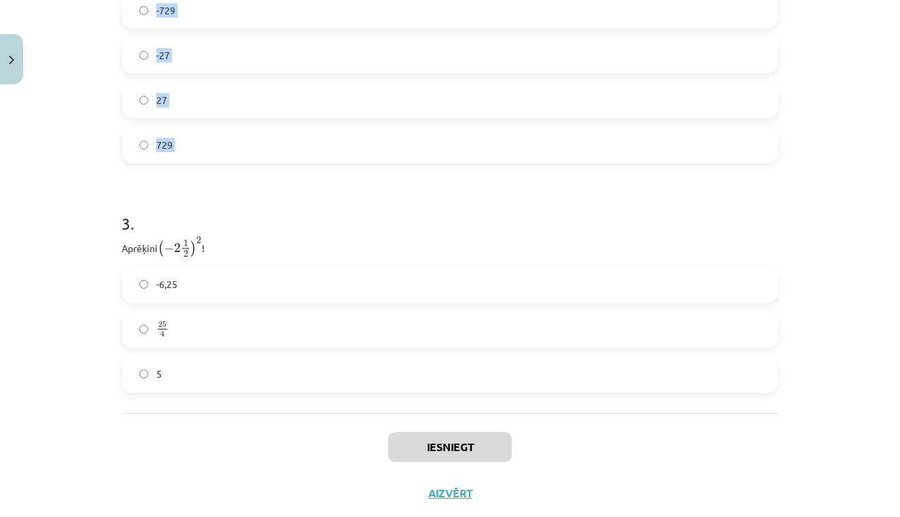
scroll to position [788, 0]
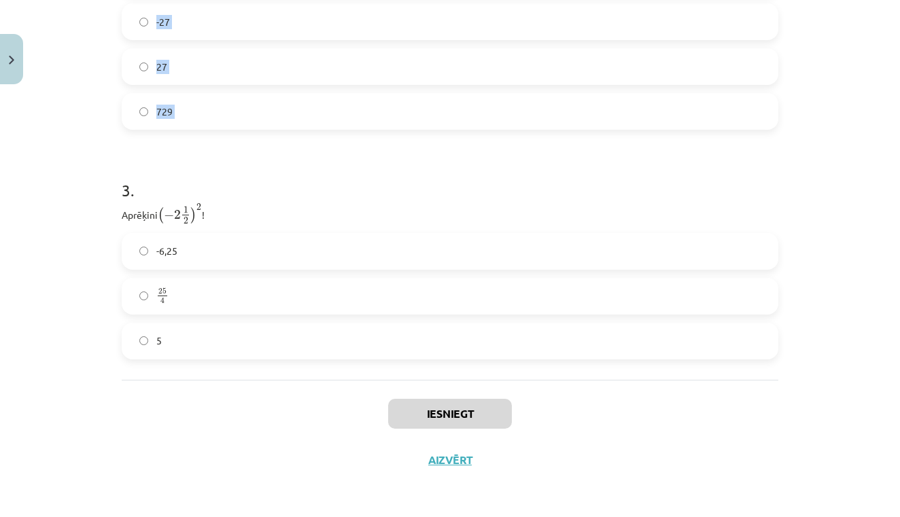
drag, startPoint x: 753, startPoint y: 257, endPoint x: 754, endPoint y: 549, distance: 292.4
click at [732, 428] on div "Iesniegt Aizvērt" at bounding box center [450, 427] width 657 height 95
click at [334, 297] on label "25 4 25 4" at bounding box center [450, 296] width 654 height 34
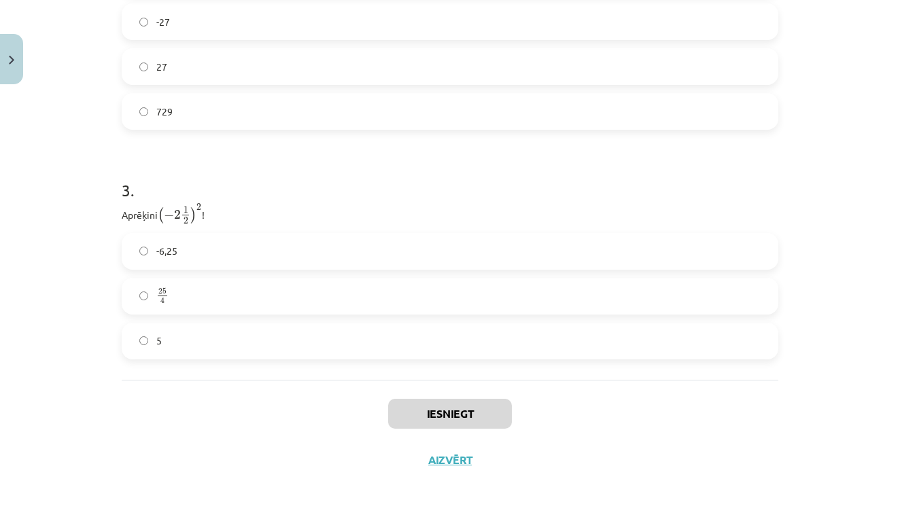
click at [420, 412] on button "Iesniegt" at bounding box center [450, 414] width 124 height 30
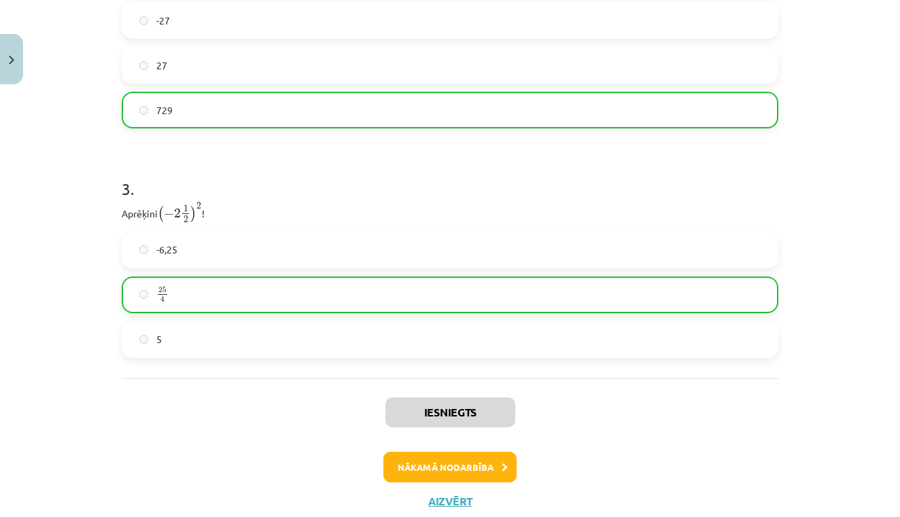
drag, startPoint x: 839, startPoint y: 411, endPoint x: 815, endPoint y: 286, distance: 128.0
click at [815, 286] on div "Mācību tēma: Matemātikas i - 12. klases 1. ieskaites mācību materiāls (ab) #2 📝…" at bounding box center [450, 258] width 900 height 517
drag, startPoint x: 881, startPoint y: 345, endPoint x: 881, endPoint y: 219, distance: 125.8
click at [881, 219] on div "Mācību tēma: Matemātikas i - 12. klases 1. ieskaites mācību materiāls (ab) #2 📝…" at bounding box center [450, 258] width 900 height 517
drag, startPoint x: 691, startPoint y: 371, endPoint x: 635, endPoint y: 199, distance: 181.5
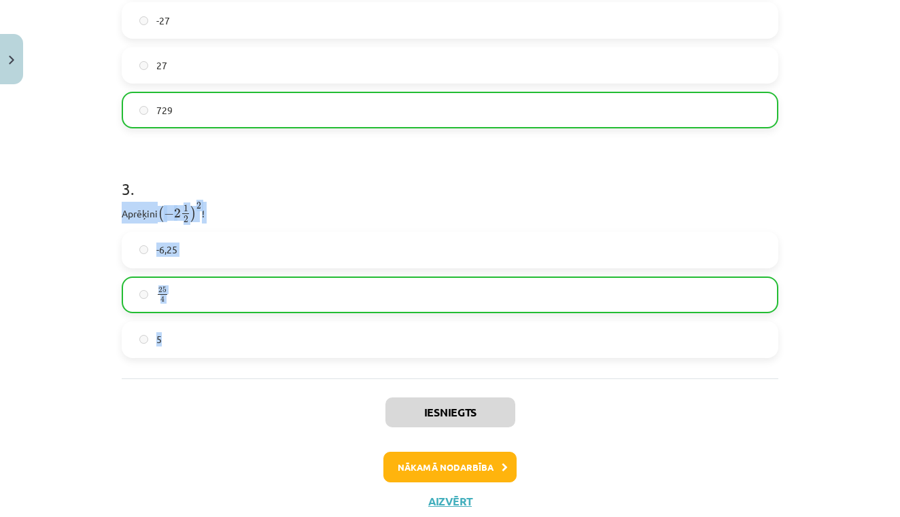
drag, startPoint x: 758, startPoint y: 126, endPoint x: 622, endPoint y: 38, distance: 162.2
click at [622, 38] on div "-729 -27 27 729" at bounding box center [450, 42] width 657 height 171
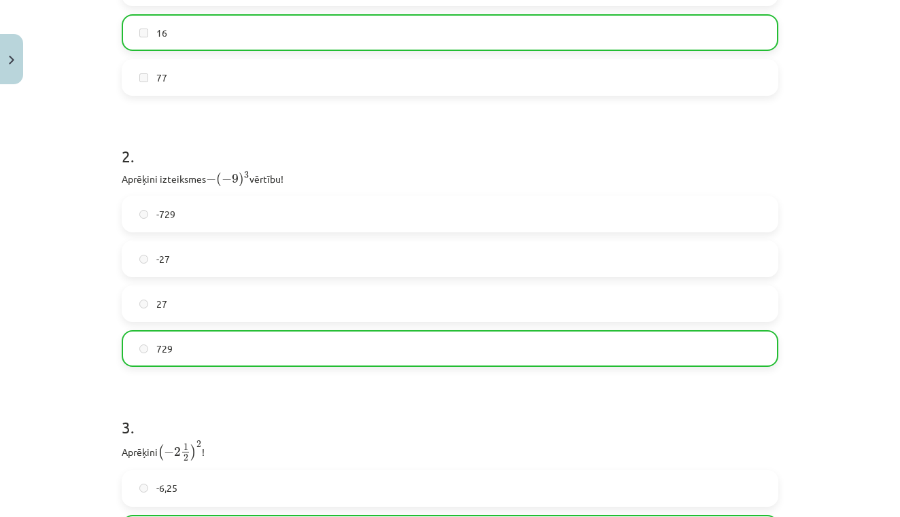
drag, startPoint x: 787, startPoint y: 58, endPoint x: 720, endPoint y: 107, distance: 83.2
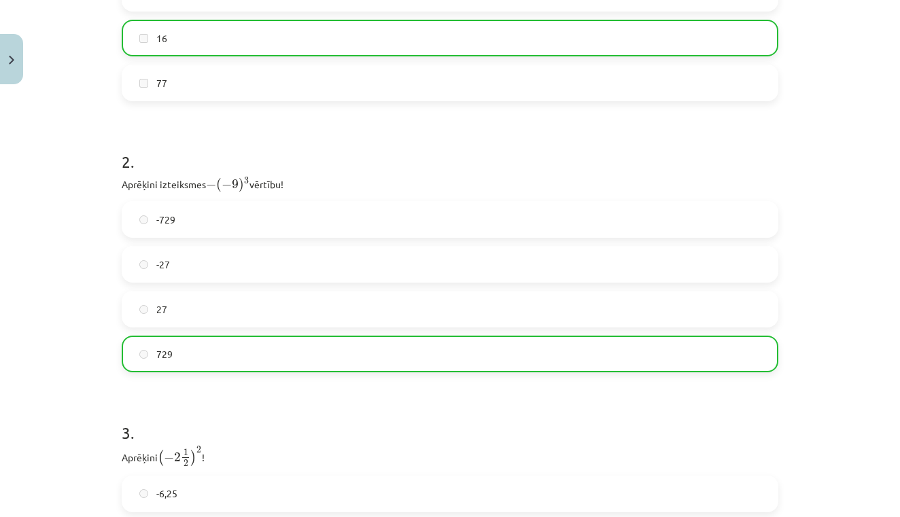
drag, startPoint x: 734, startPoint y: 138, endPoint x: 682, endPoint y: 130, distance: 52.3
click at [682, 131] on h1 "2 ." at bounding box center [450, 150] width 657 height 42
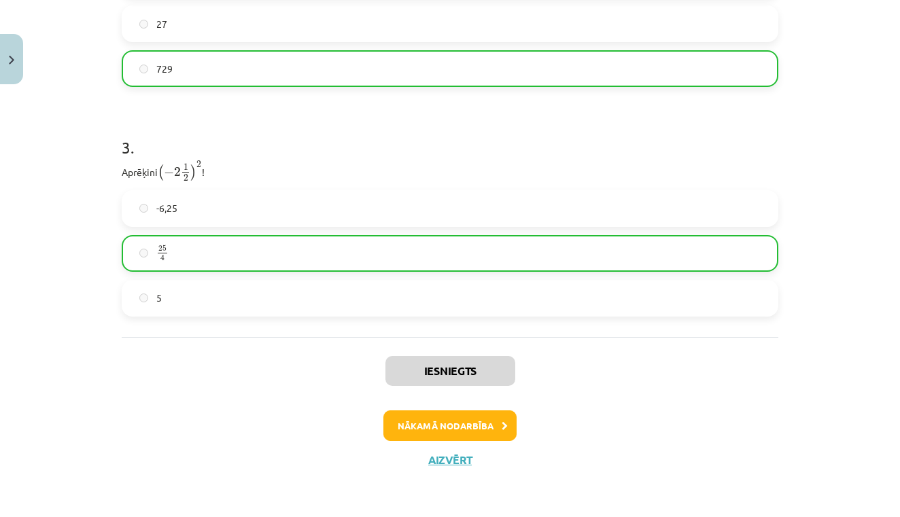
scroll to position [714, 0]
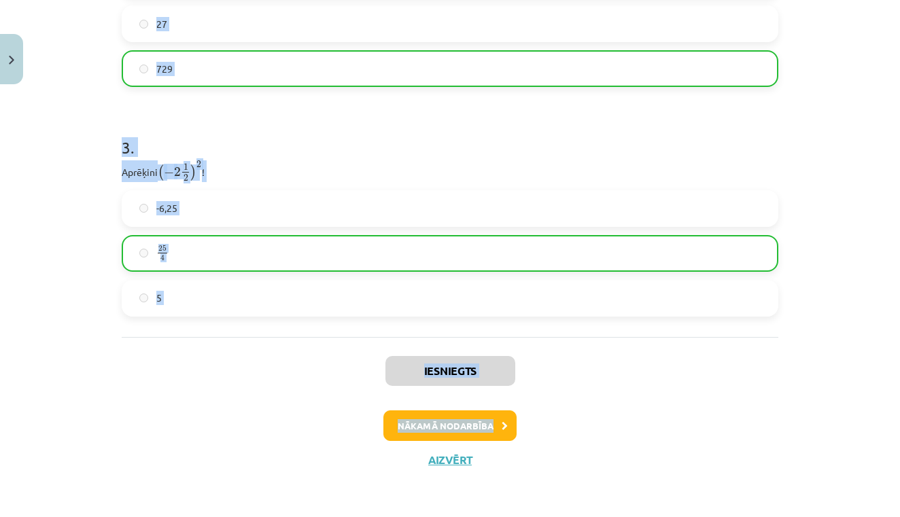
drag, startPoint x: 682, startPoint y: 130, endPoint x: 542, endPoint y: 410, distance: 313.2
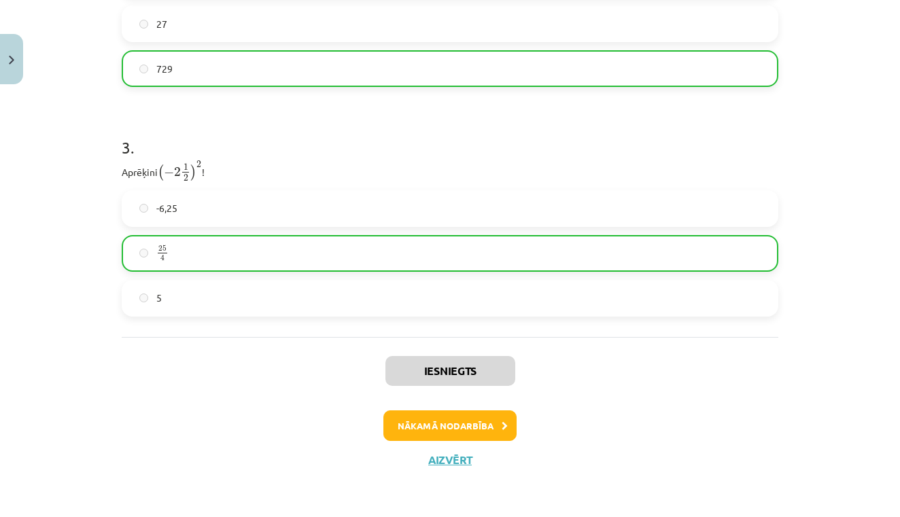
click at [551, 426] on div "Nākamā nodarbība" at bounding box center [450, 426] width 641 height 31
click at [501, 418] on button "Nākamā nodarbība" at bounding box center [450, 426] width 133 height 31
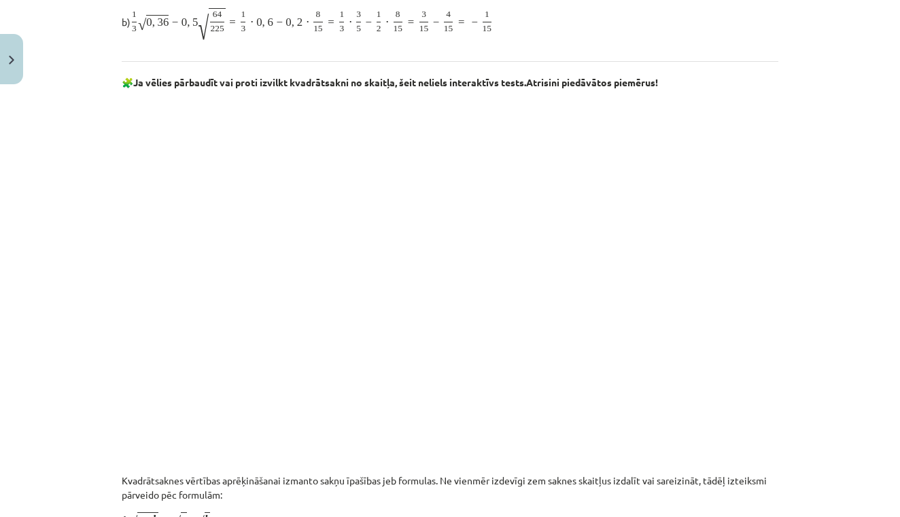
scroll to position [34, 0]
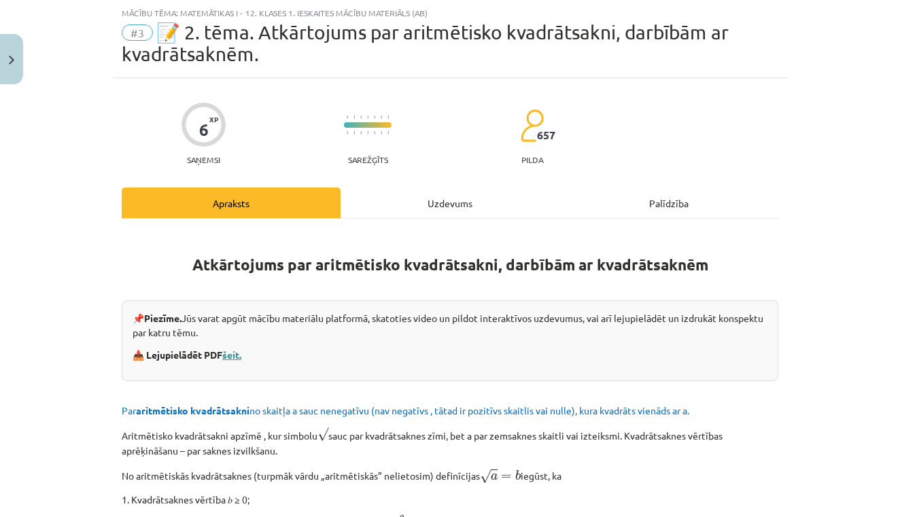
click at [240, 354] on link "šeit." at bounding box center [231, 355] width 19 height 12
click at [447, 201] on div "Uzdevums" at bounding box center [450, 203] width 219 height 31
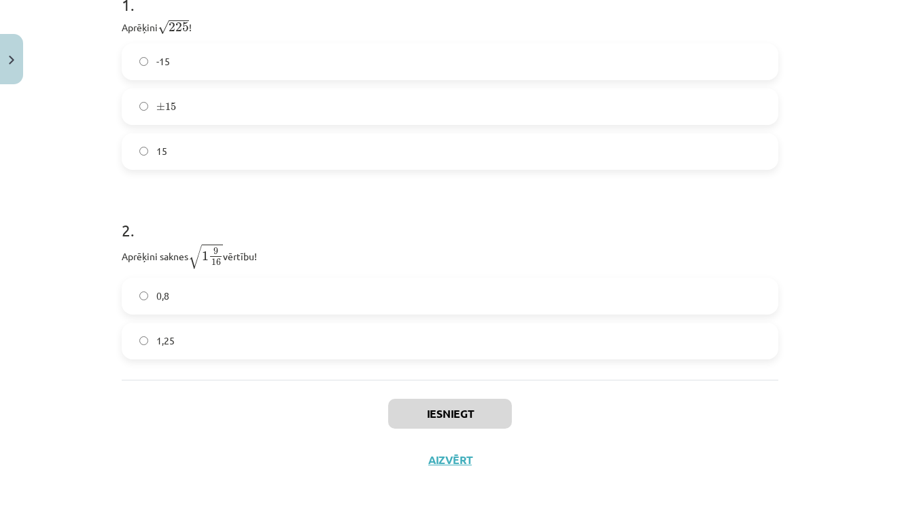
scroll to position [834, 0]
drag, startPoint x: 801, startPoint y: 241, endPoint x: 779, endPoint y: 254, distance: 25.9
click at [779, 254] on div "Mācību tēma: Matemātikas i - 12. klases 1. ieskaites mācību materiāls (ab) #3 📝…" at bounding box center [450, 258] width 900 height 517
click at [814, 251] on div "Mācību tēma: Matemātikas i - 12. klases 1. ieskaites mācību materiāls (ab) #3 📝…" at bounding box center [450, 258] width 900 height 517
drag, startPoint x: 809, startPoint y: 303, endPoint x: 798, endPoint y: 95, distance: 208.3
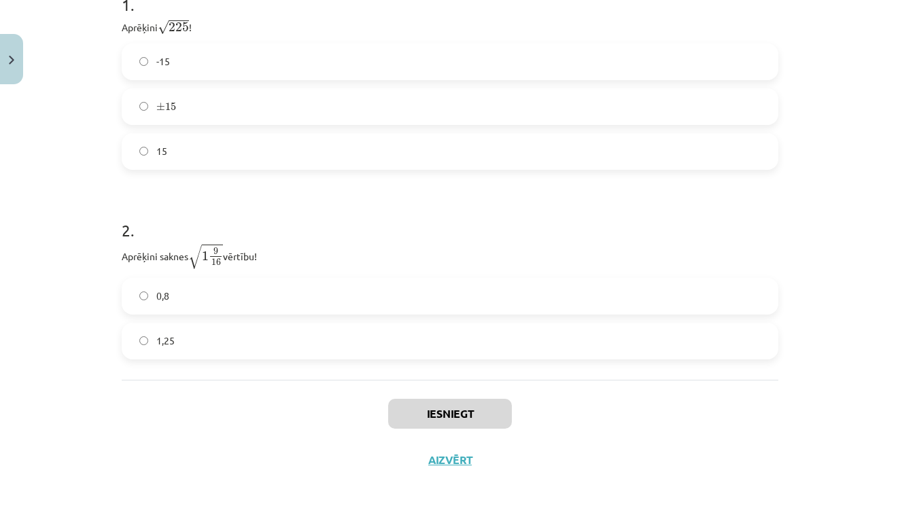
click at [798, 95] on div "Mācību tēma: Matemātikas i - 12. klases 1. ieskaites mācību materiāls (ab) #3 📝…" at bounding box center [450, 258] width 900 height 517
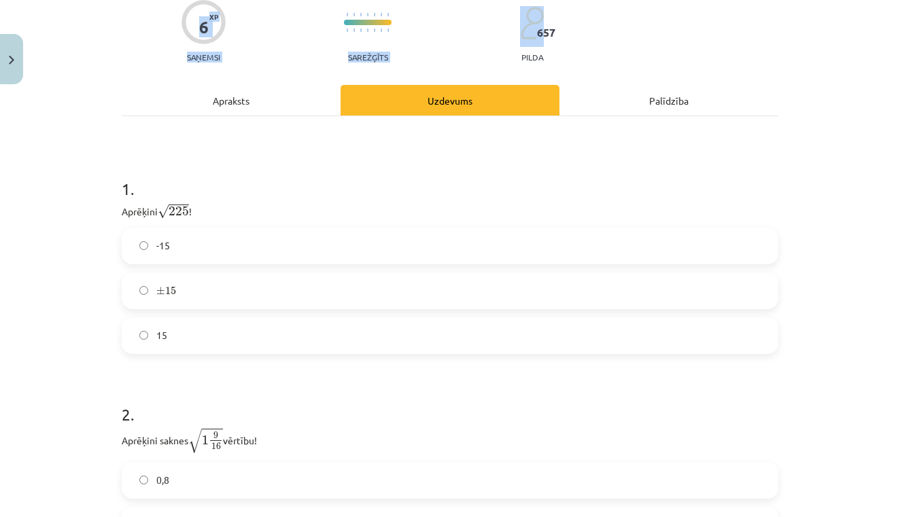
scroll to position [122, 0]
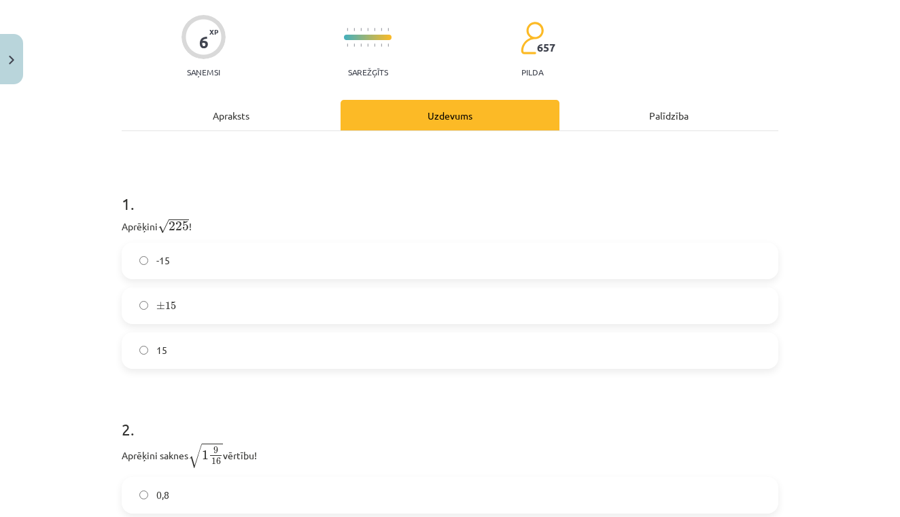
drag, startPoint x: 798, startPoint y: 120, endPoint x: 746, endPoint y: 31, distance: 103.0
click at [746, 32] on div "Mācību tēma: Matemātikas i - 12. klases 1. ieskaites mācību materiāls (ab) #3 📝…" at bounding box center [450, 258] width 900 height 517
click at [254, 109] on div "Apraksts" at bounding box center [231, 115] width 219 height 31
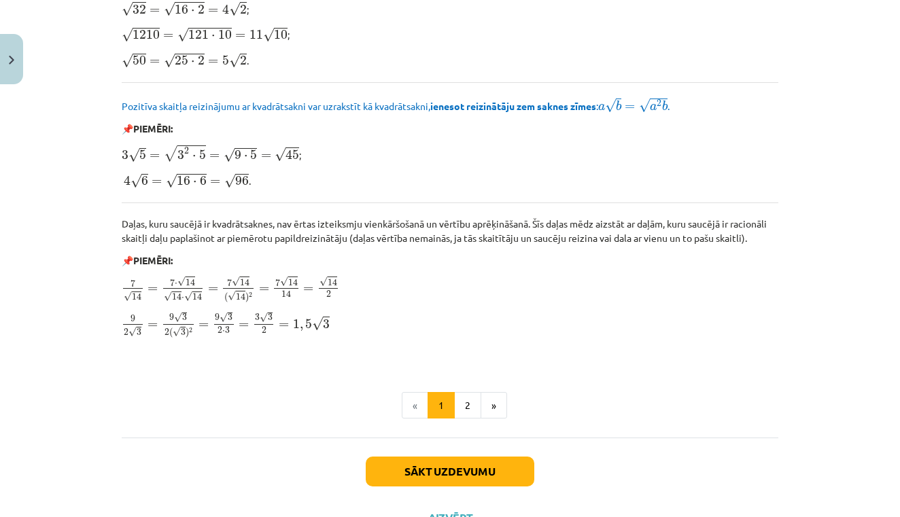
scroll to position [1563, 0]
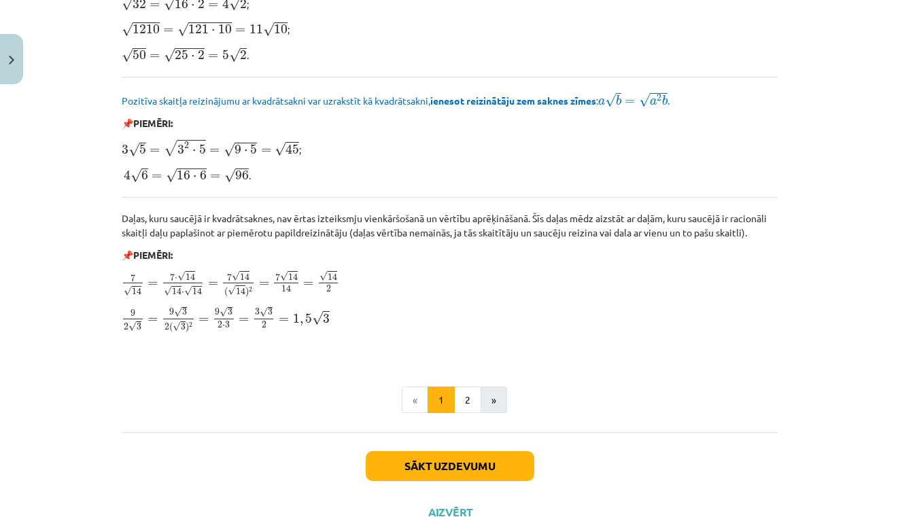
click at [487, 389] on button "»" at bounding box center [494, 400] width 27 height 27
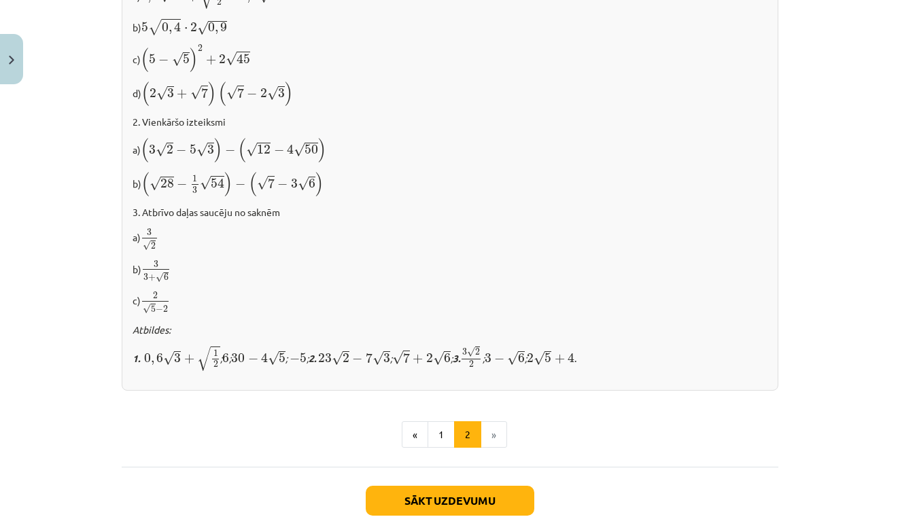
click at [685, 268] on p "b) 3 3 + √ 6 3 3 + 6" at bounding box center [450, 272] width 635 height 24
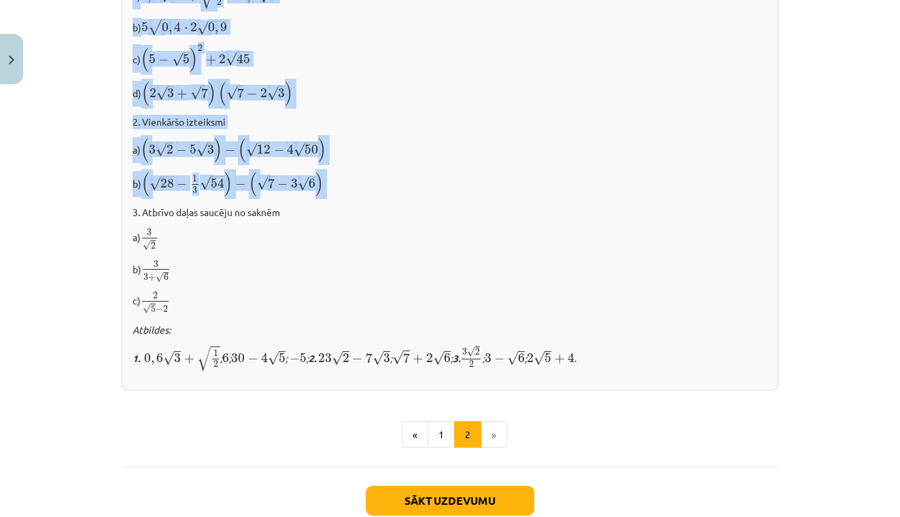
drag, startPoint x: 788, startPoint y: 309, endPoint x: 775, endPoint y: 188, distance: 121.8
click at [775, 189] on div "Mācību tēma: Matemātikas i - 12. klases 1. ieskaites mācību materiāls (ab) #3 📝…" at bounding box center [450, 258] width 900 height 517
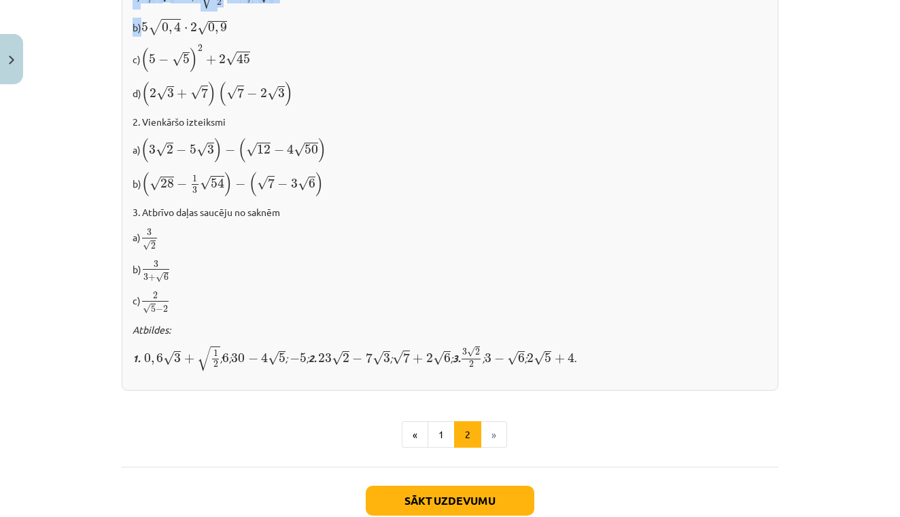
drag, startPoint x: 804, startPoint y: 259, endPoint x: 632, endPoint y: 19, distance: 295.3
click at [632, 18] on div "Mācību tēma: Matemātikas i - 12. klases 1. ieskaites mācību materiāls (ab) #3 📝…" at bounding box center [450, 258] width 900 height 517
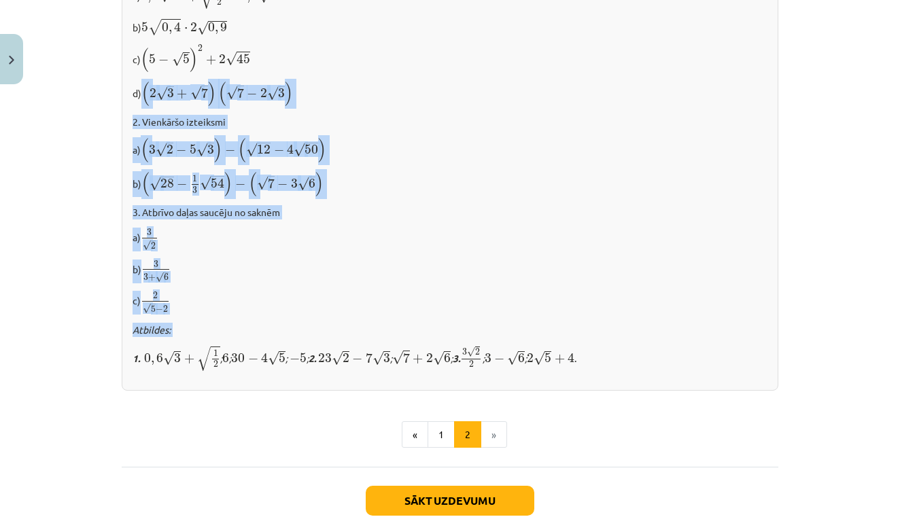
drag, startPoint x: 531, startPoint y: 335, endPoint x: 466, endPoint y: 82, distance: 261.9
click at [466, 82] on div "✍️ [PERSON_NAME] PATS! 1. Izpildi darbības a) 0 , 5 √ 12 + √ 1 2 − 0 , 4 √ 3 0 …" at bounding box center [450, 159] width 657 height 464
drag, startPoint x: 537, startPoint y: 285, endPoint x: 398, endPoint y: 80, distance: 247.6
click at [396, 80] on div "✍️ [PERSON_NAME] PATS! 1. Izpildi darbības a) 0 , 5 √ 12 + √ 1 2 − 0 , 4 √ 3 0 …" at bounding box center [450, 159] width 657 height 464
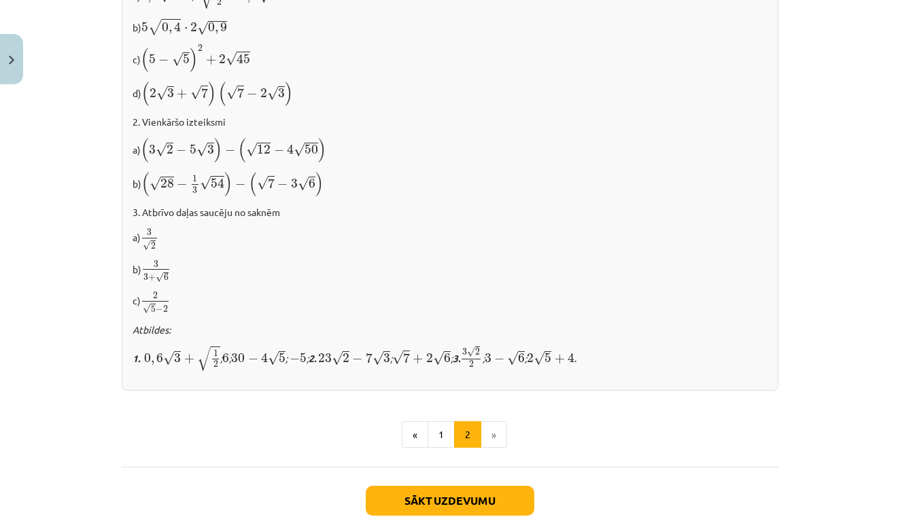
click at [693, 179] on p "b) ( √ 28 − 1 3 √ 54 ) − ( √ 7 − 3 √ 6 ) ( 28 − 1 3 54 ) − ( 7 − 3 6 )" at bounding box center [450, 184] width 635 height 26
click at [863, 92] on div "Mācību tēma: Matemātikas i - 12. klases 1. ieskaites mācību materiāls (ab) #3 📝…" at bounding box center [450, 258] width 900 height 517
drag, startPoint x: 829, startPoint y: 515, endPoint x: 811, endPoint y: 294, distance: 221.8
click at [811, 294] on div "Mācību tēma: Matemātikas i - 12. klases 1. ieskaites mācību materiāls (ab) #3 📝…" at bounding box center [450, 258] width 900 height 517
click at [872, 415] on div "Mācību tēma: Matemātikas i - 12. klases 1. ieskaites mācību materiāls (ab) #3 📝…" at bounding box center [450, 258] width 900 height 517
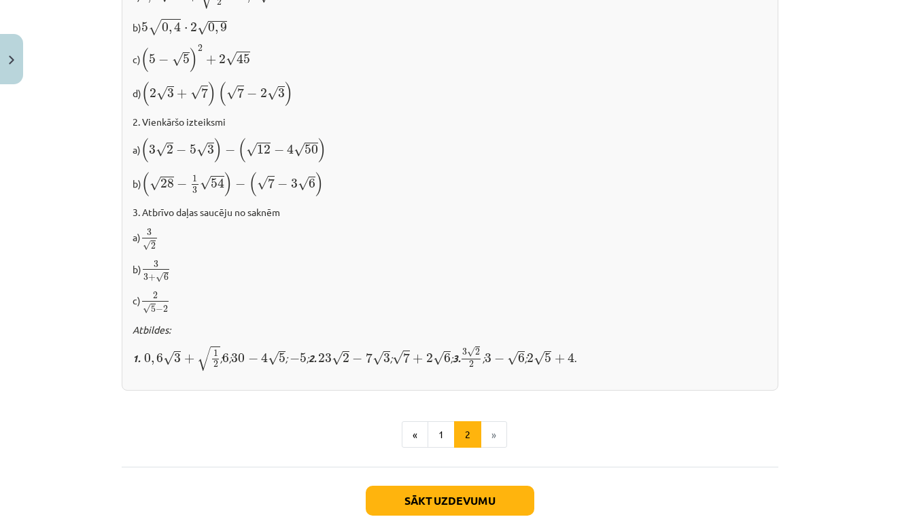
click at [870, 378] on div "Mācību tēma: Matemātikas i - 12. klases 1. ieskaites mācību materiāls (ab) #3 📝…" at bounding box center [450, 258] width 900 height 517
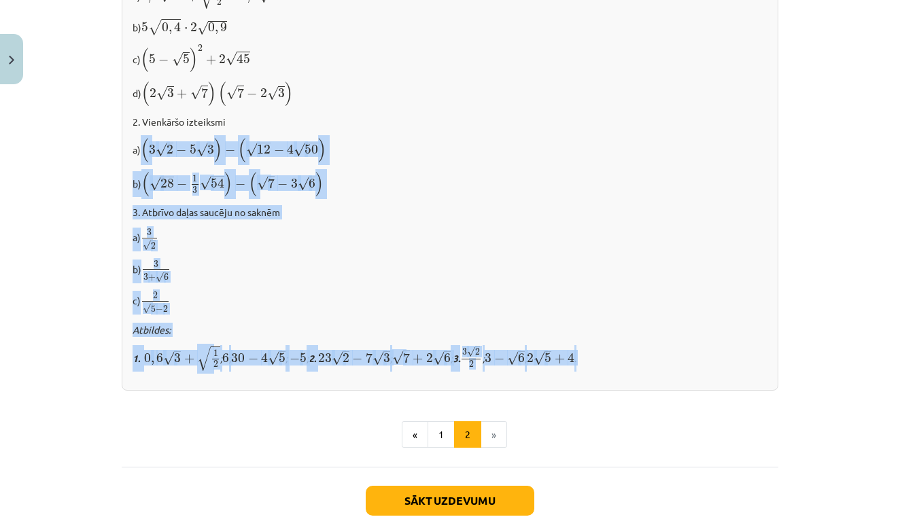
drag, startPoint x: 611, startPoint y: 342, endPoint x: 544, endPoint y: 134, distance: 218.7
click at [544, 134] on div "✍️ [PERSON_NAME] PATS! 1. Izpildi darbības a) 0 , 5 √ 12 + √ 1 2 − 0 , 4 √ 3 0 …" at bounding box center [450, 159] width 657 height 464
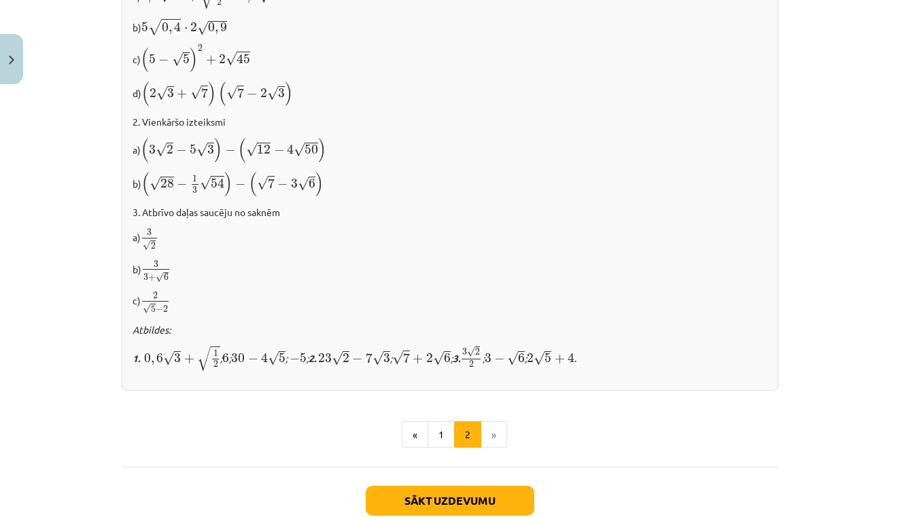
click at [557, 255] on div "✍️ [PERSON_NAME] PATS! 1. Izpildi darbības a) 0 , 5 √ 12 + √ 1 2 − 0 , 4 √ 3 0 …" at bounding box center [450, 159] width 657 height 464
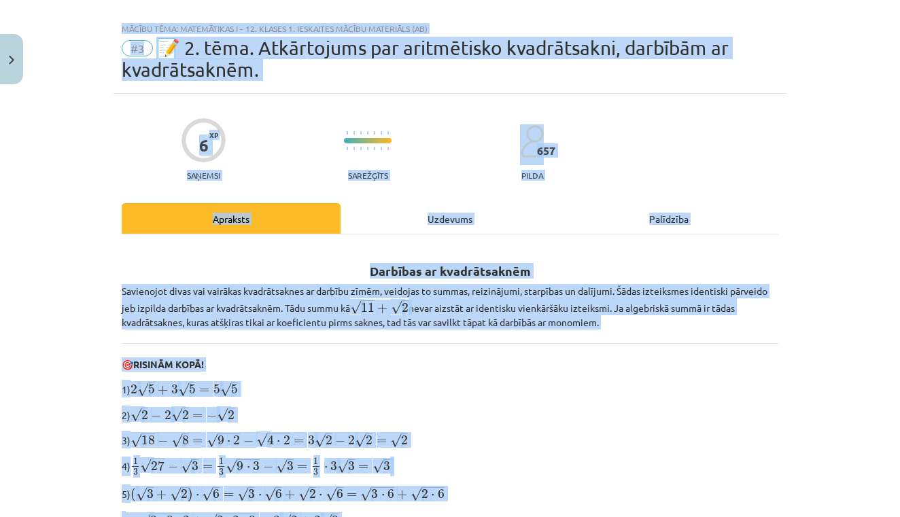
scroll to position [14, 0]
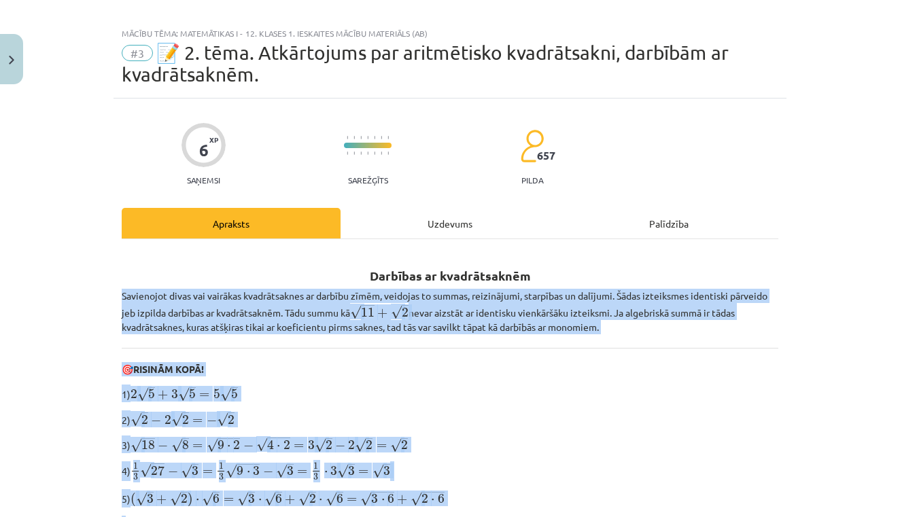
drag, startPoint x: 557, startPoint y: 255, endPoint x: 520, endPoint y: 284, distance: 46.9
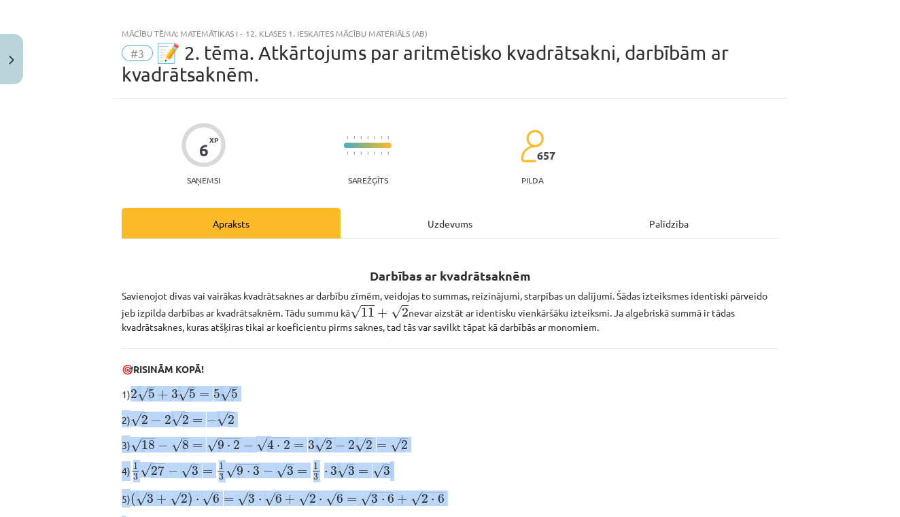
click at [523, 387] on p "1) 2 √ 5 + 3 √ 5 = 5 √ 5 2 5 + 3 5 = 5 5" at bounding box center [450, 394] width 657 height 18
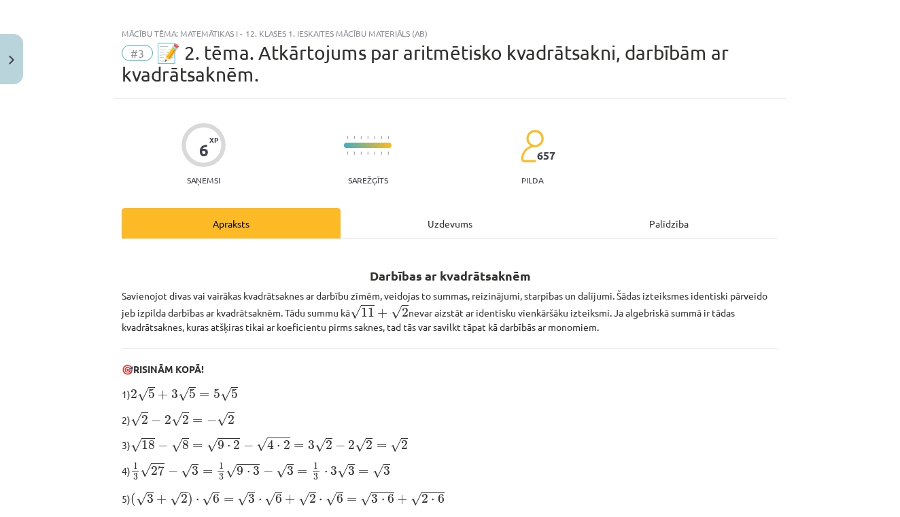
click at [751, 425] on p "2) √ 2 − 2 √ 2 = − √ 2 2 − 2 2 = − 2" at bounding box center [450, 419] width 657 height 17
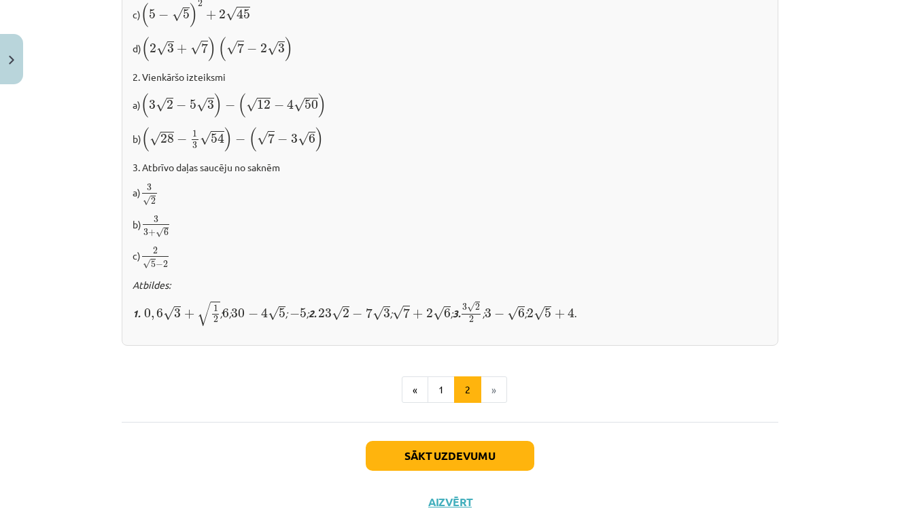
scroll to position [868, 0]
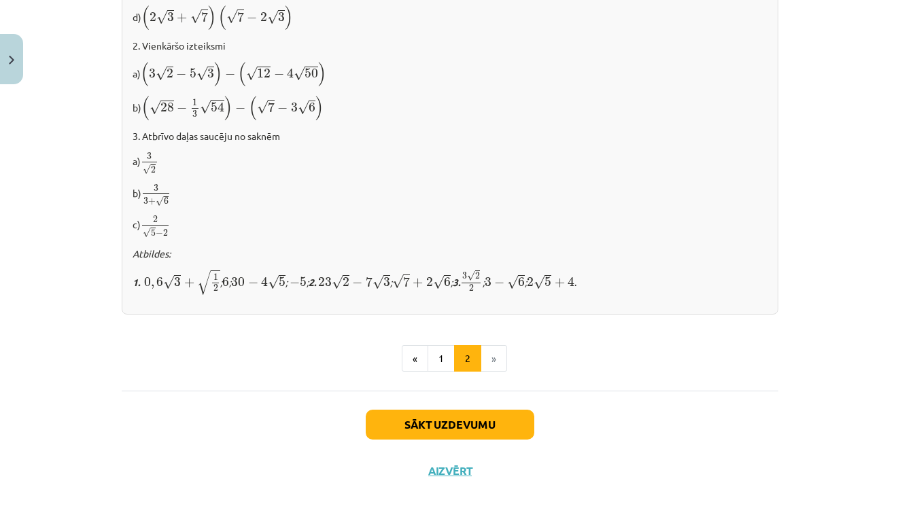
drag, startPoint x: 744, startPoint y: 330, endPoint x: 754, endPoint y: 292, distance: 39.4
drag, startPoint x: 899, startPoint y: 346, endPoint x: 809, endPoint y: 211, distance: 162.2
click at [809, 211] on div "Mācību tēma: Matemātikas i - 12. klases 1. ieskaites mācību materiāls (ab) #3 📝…" at bounding box center [450, 258] width 900 height 517
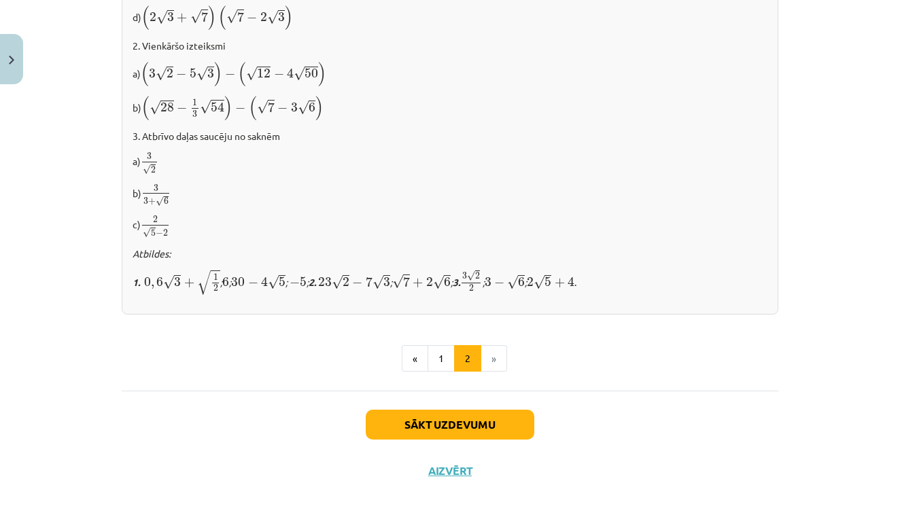
drag, startPoint x: 813, startPoint y: 346, endPoint x: 787, endPoint y: 151, distance: 196.9
click at [787, 150] on div "Mācību tēma: Matemātikas i - 12. klases 1. ieskaites mācību materiāls (ab) #3 📝…" at bounding box center [450, 258] width 900 height 517
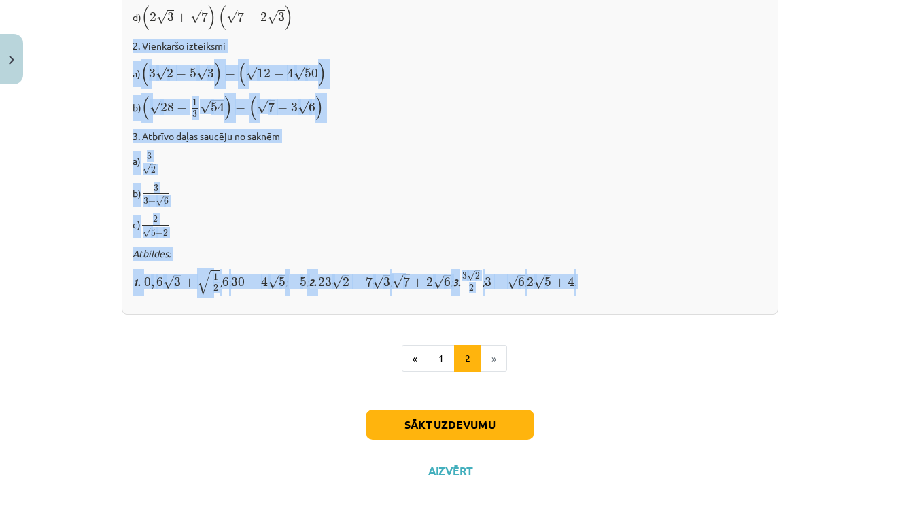
drag, startPoint x: 741, startPoint y: 289, endPoint x: 639, endPoint y: 32, distance: 276.8
click at [639, 32] on div "✍️ [PERSON_NAME] PATS! 1. Izpildi darbības a) 0 , 5 √ 12 + √ 1 2 − 0 , 4 √ 3 0 …" at bounding box center [450, 83] width 657 height 464
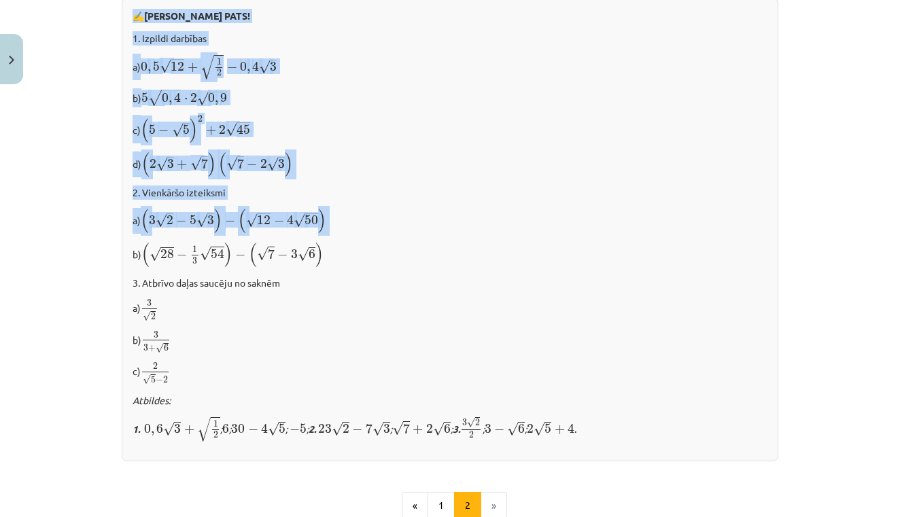
scroll to position [630, 0]
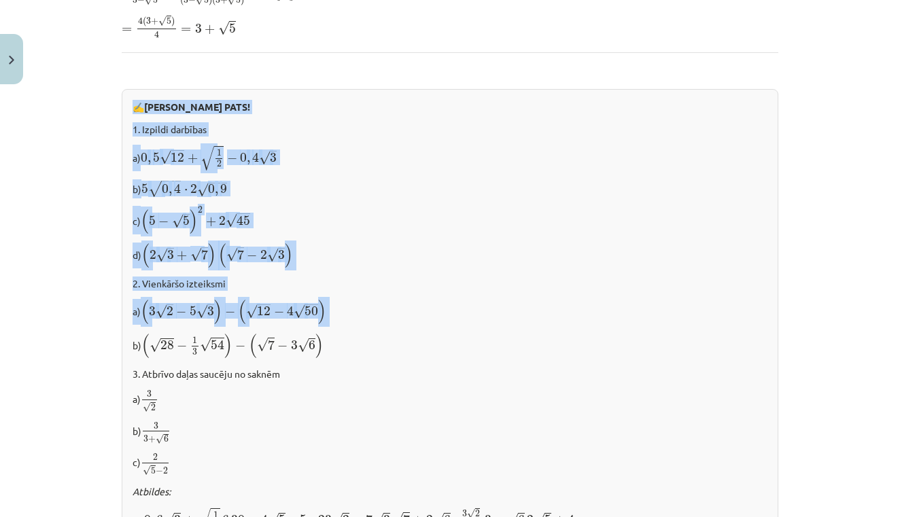
drag, startPoint x: 679, startPoint y: 91, endPoint x: 700, endPoint y: 92, distance: 21.8
click at [700, 93] on div "✍️ [PERSON_NAME] PATS! 1. Izpildi darbības a) 0 , 5 √ 12 + √ 1 2 − 0 , 4 √ 3 0 …" at bounding box center [450, 321] width 657 height 464
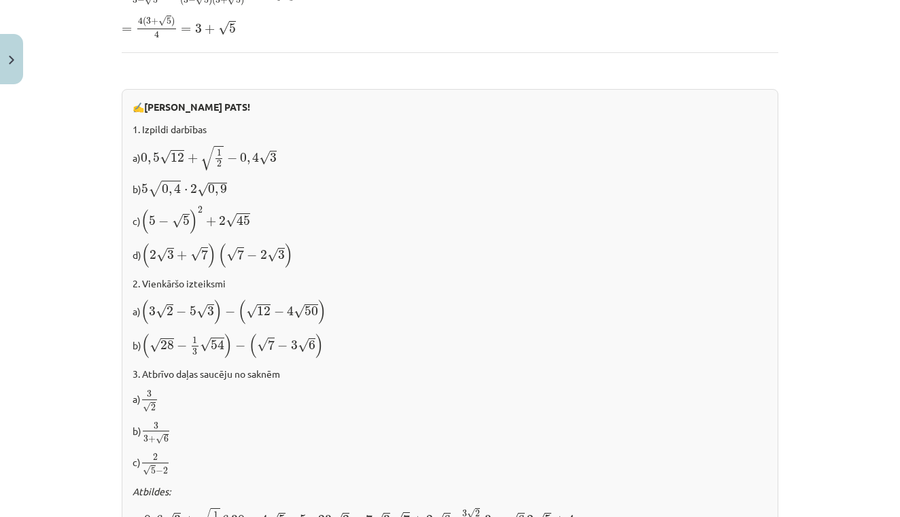
click at [842, 252] on div "Mācību tēma: Matemātikas i - 12. klases 1. ieskaites mācību materiāls (ab) #3 📝…" at bounding box center [450, 258] width 900 height 517
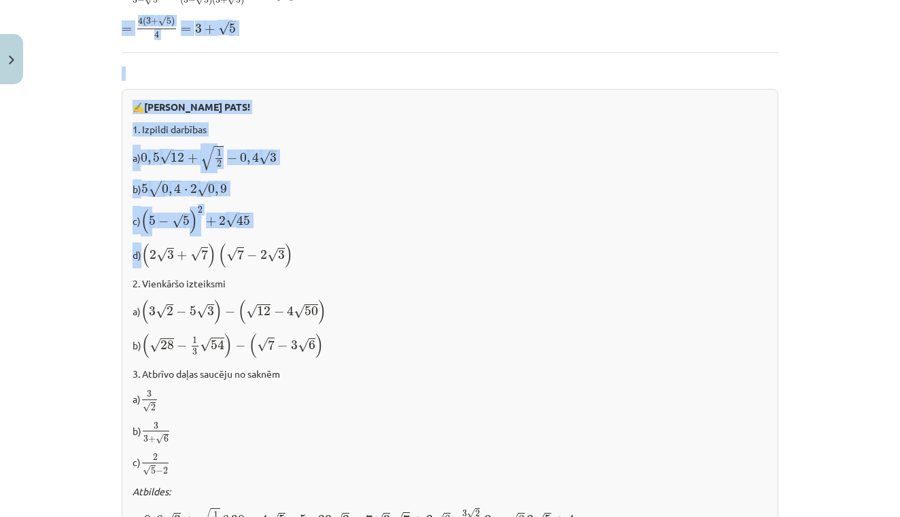
drag, startPoint x: 709, startPoint y: 250, endPoint x: 553, endPoint y: 31, distance: 269.6
click at [553, 31] on div "Darbības ar kvadrātsaknēm Savienojot divas vai vairākas kvadrātsaknes ar darbīb…" at bounding box center [450, 94] width 657 height 918
drag, startPoint x: 566, startPoint y: 195, endPoint x: 595, endPoint y: 12, distance: 185.8
click at [595, 11] on div "Darbības ar kvadrātsaknēm Savienojot divas vai vairākas kvadrātsaknes ar darbīb…" at bounding box center [450, 94] width 657 height 918
drag, startPoint x: 517, startPoint y: 304, endPoint x: 540, endPoint y: 33, distance: 272.2
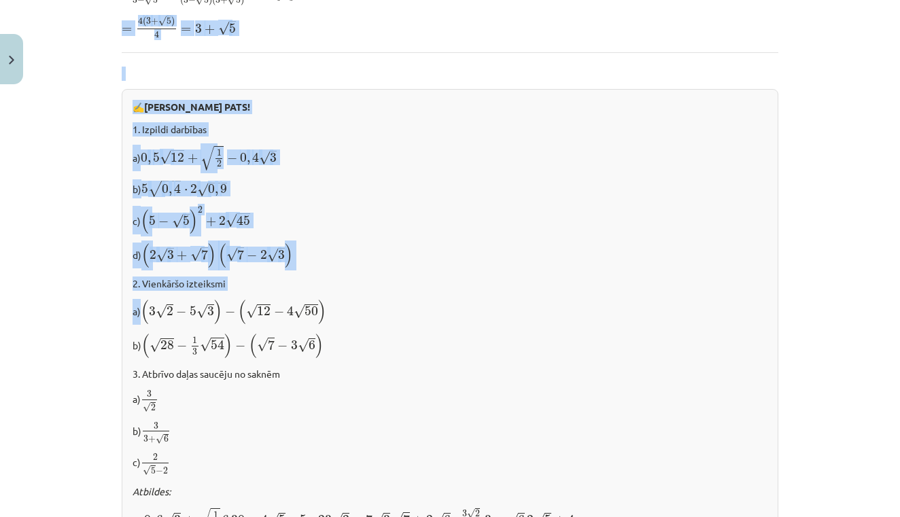
click at [540, 33] on div "Darbības ar kvadrātsaknēm Savienojot divas vai vairākas kvadrātsaknes ar darbīb…" at bounding box center [450, 94] width 657 height 918
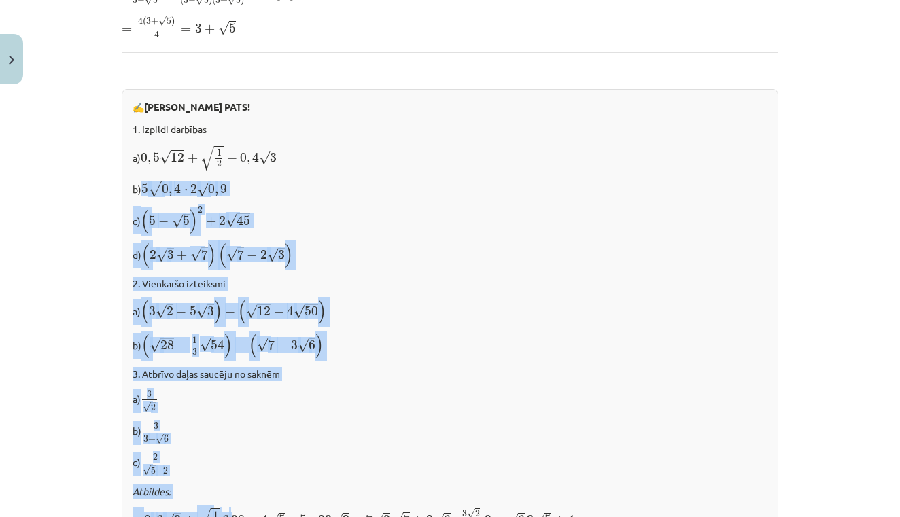
drag, startPoint x: 283, startPoint y: 505, endPoint x: 299, endPoint y: 192, distance: 313.2
click at [299, 192] on div "✍️ [PERSON_NAME] PATS! 1. Izpildi darbības a) 0 , 5 √ 12 + √ 1 2 − 0 , 4 √ 3 0 …" at bounding box center [450, 321] width 657 height 464
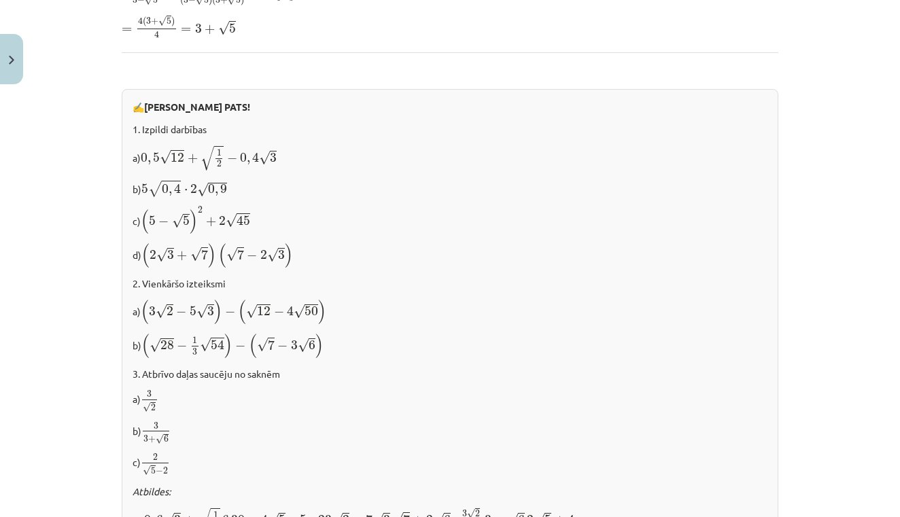
click at [296, 192] on p "b) 5 √ 0 , 4 ⋅ 2 √ 0 , 9 5 0 , 4 ⋅ 2 0 , 9" at bounding box center [450, 189] width 635 height 19
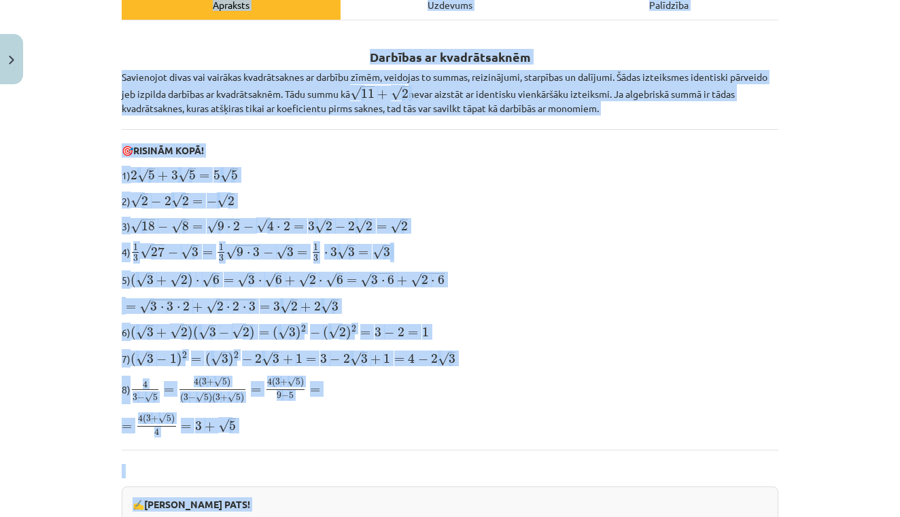
scroll to position [203, 0]
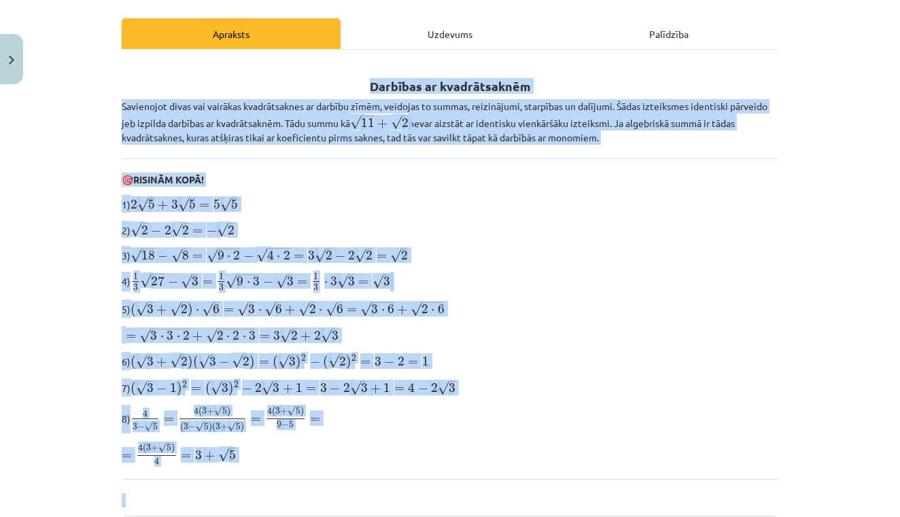
drag, startPoint x: 296, startPoint y: 192, endPoint x: 367, endPoint y: 87, distance: 126.0
click at [367, 88] on div "Darbības ar kvadrātsaknēm Savienojot divas vai vairākas kvadrātsaknes ar darbīb…" at bounding box center [450, 521] width 657 height 918
click at [367, 87] on h2 "Darbības ar kvadrātsaknēm" at bounding box center [450, 78] width 657 height 33
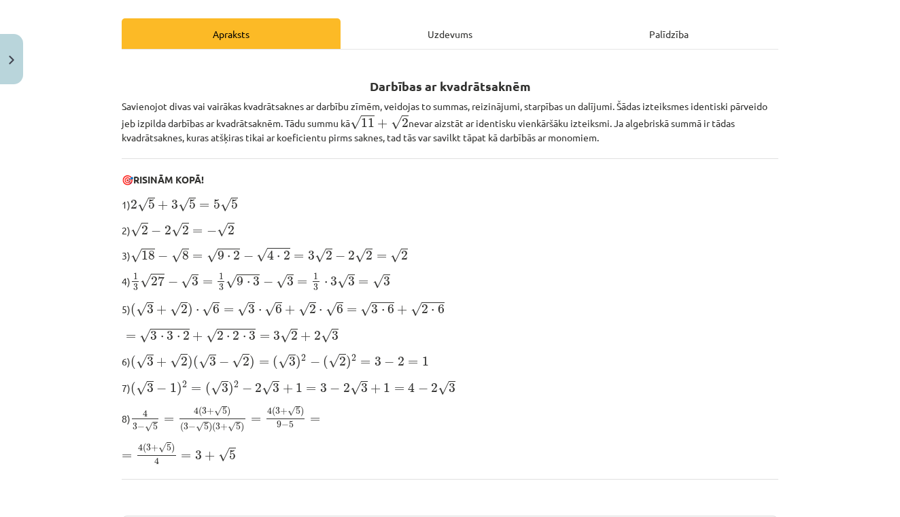
click at [419, 44] on div "Uzdevums" at bounding box center [450, 33] width 219 height 31
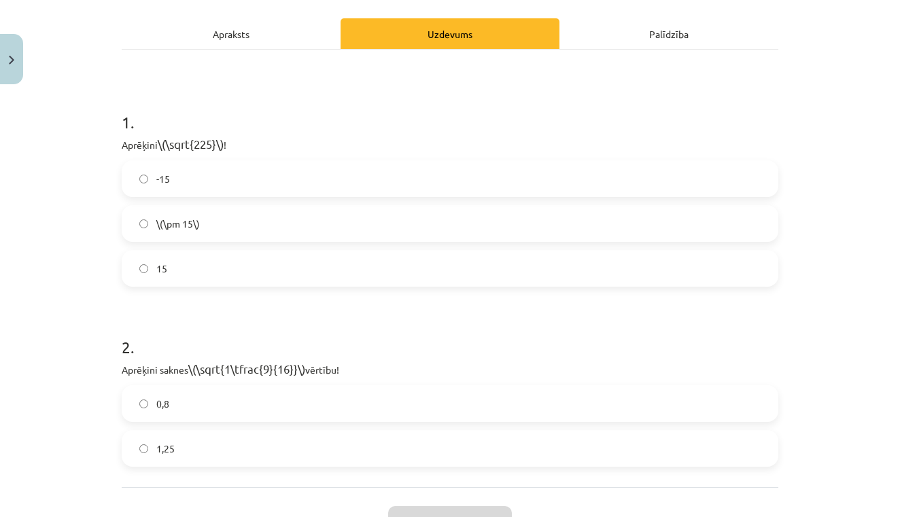
scroll to position [34, 0]
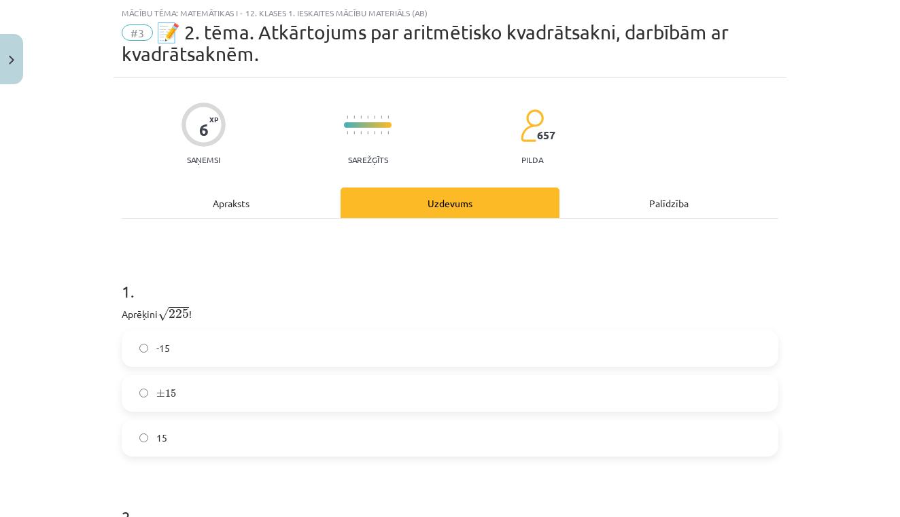
click at [311, 430] on label "15" at bounding box center [450, 439] width 654 height 34
click at [868, 432] on div "Mācību tēma: Matemātikas i - 12. klases 1. ieskaites mācību materiāls (ab) #3 📝…" at bounding box center [450, 258] width 900 height 517
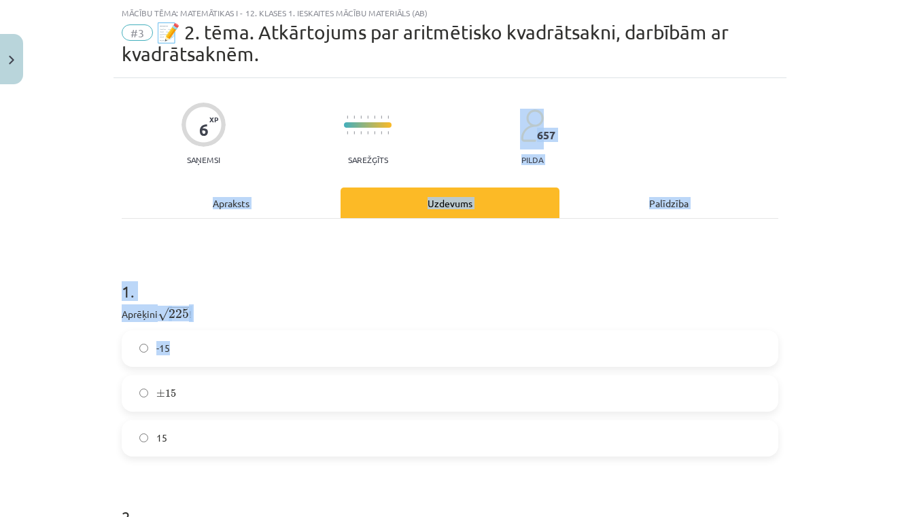
drag, startPoint x: 816, startPoint y: 169, endPoint x: 806, endPoint y: 404, distance: 234.8
click at [806, 404] on div "Mācību tēma: Matemātikas i - 12. klases 1. ieskaites mācību materiāls (ab) #3 📝…" at bounding box center [450, 258] width 900 height 517
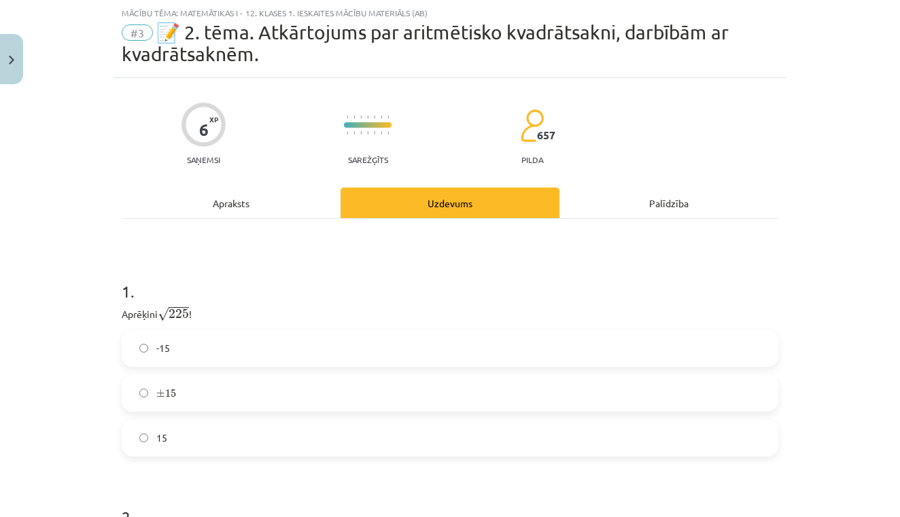
click at [870, 248] on div "Mācību tēma: Matemātikas i - 12. klases 1. ieskaites mācību materiāls (ab) #3 📝…" at bounding box center [450, 258] width 900 height 517
drag, startPoint x: 896, startPoint y: 200, endPoint x: 900, endPoint y: 381, distance: 181.6
click at [900, 381] on div "Mācību tēma: Matemātikas i - 12. klases 1. ieskaites mācību materiāls (ab) #3 📝…" at bounding box center [450, 258] width 900 height 517
click at [835, 284] on div "Mācību tēma: Matemātikas i - 12. klases 1. ieskaites mācību materiāls (ab) #3 📝…" at bounding box center [450, 258] width 900 height 517
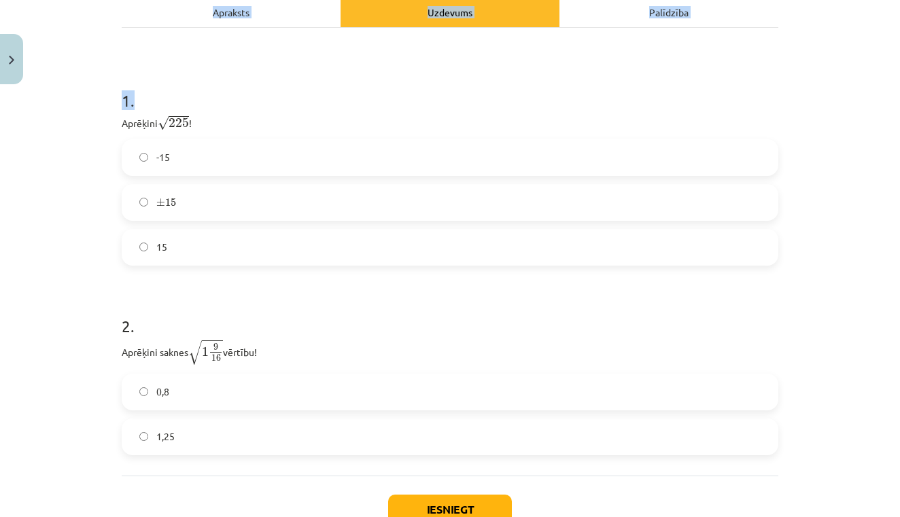
scroll to position [298, 0]
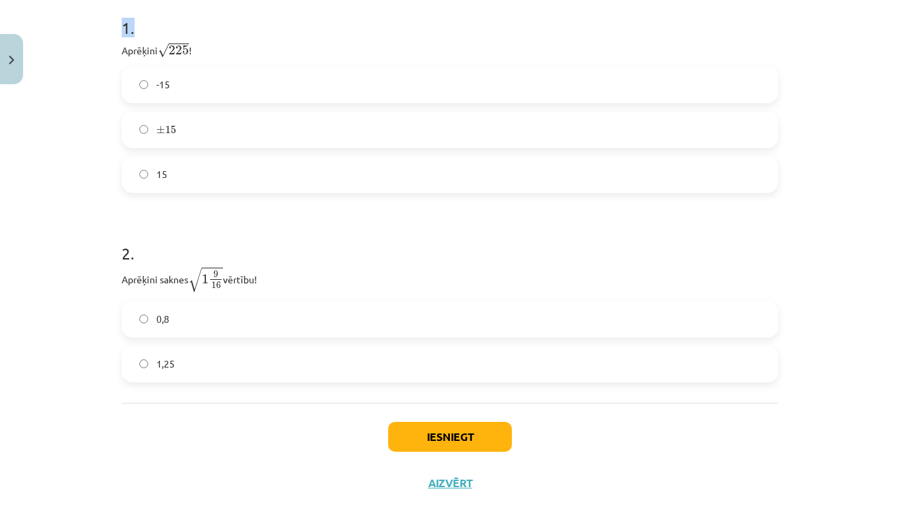
drag, startPoint x: 802, startPoint y: 333, endPoint x: 818, endPoint y: 223, distance: 110.6
click at [818, 223] on div "Mācību tēma: Matemātikas i - 12. klases 1. ieskaites mācību materiāls (ab) #3 📝…" at bounding box center [450, 258] width 900 height 517
click at [424, 437] on button "Iesniegt" at bounding box center [450, 437] width 124 height 30
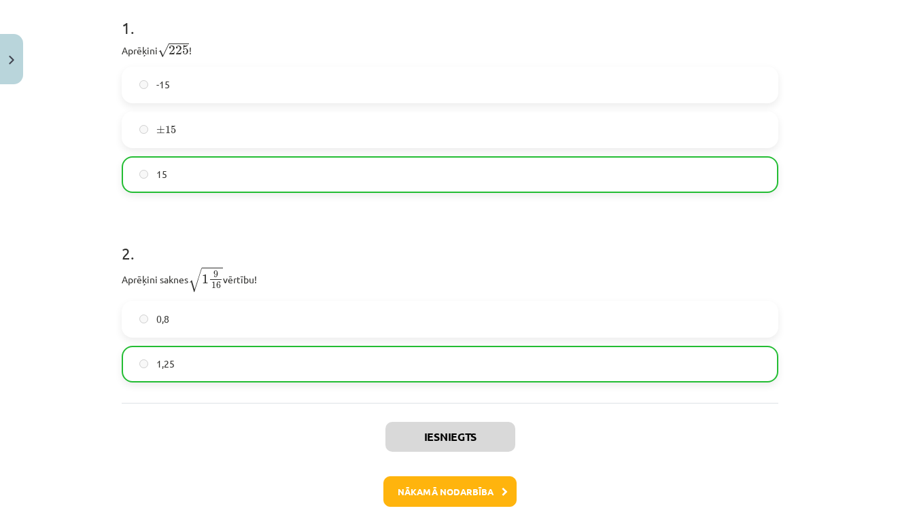
click at [469, 492] on button "Nākamā nodarbība" at bounding box center [450, 492] width 133 height 31
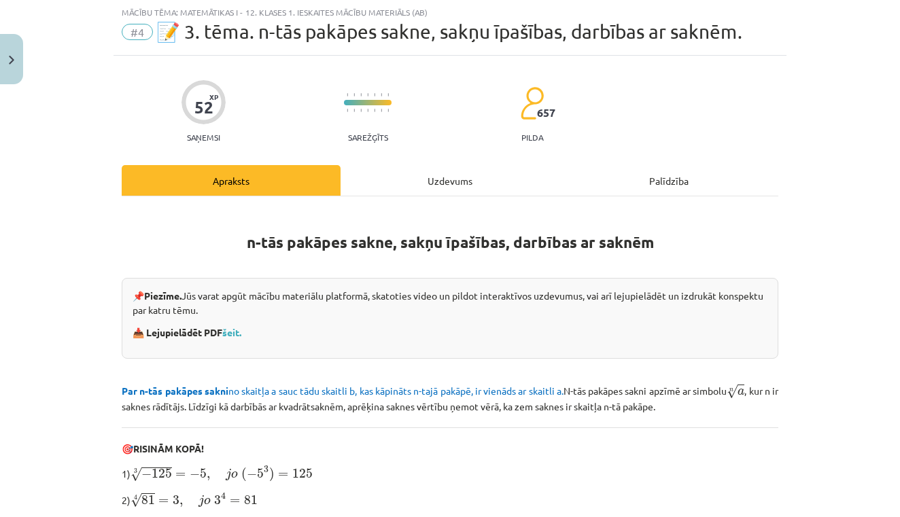
scroll to position [34, 0]
click at [699, 257] on p at bounding box center [450, 263] width 657 height 14
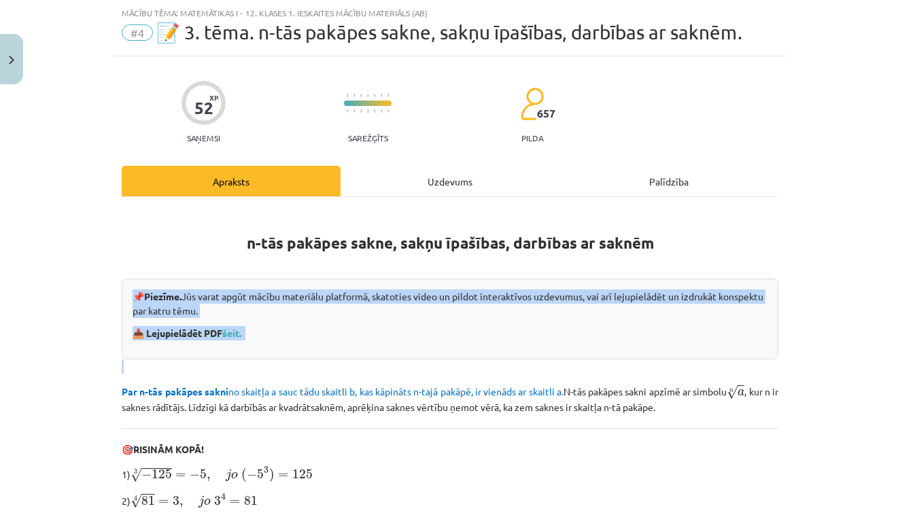
drag, startPoint x: 699, startPoint y: 257, endPoint x: 698, endPoint y: 360, distance: 102.7
click at [698, 360] on div "n-tās pakāpes sakne, sakņu īpašības, darbības ar saknēm 📌 Piezīme. Jūs varat ap…" at bounding box center [450, 447] width 657 height 477
click at [666, 314] on p "📌 Piezīme. Jūs varat apgūt mācību materiālu platformā, skatoties video un pildo…" at bounding box center [450, 304] width 635 height 29
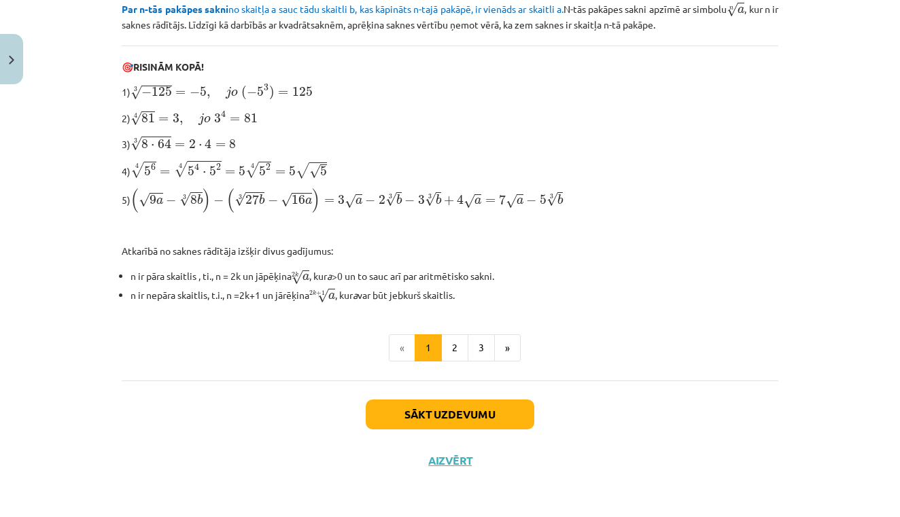
scroll to position [898, 0]
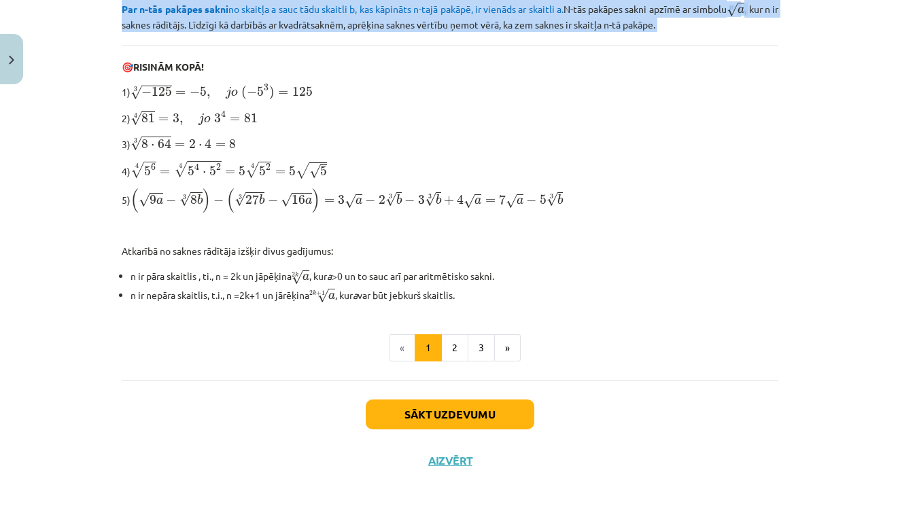
drag, startPoint x: 789, startPoint y: 209, endPoint x: 774, endPoint y: 47, distance: 162.6
click at [774, 47] on div "Mācību tēma: Matemātikas i - 12. klases 1. ieskaites mācību materiāls (ab) #4 📝…" at bounding box center [450, 258] width 900 height 517
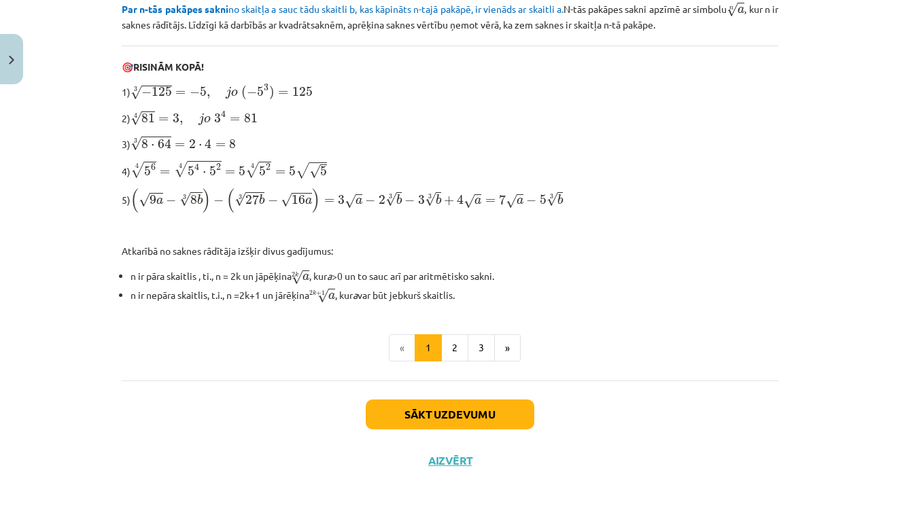
click at [774, 77] on div "n-tās pakāpes sakne, sakņu īpašības, darbības ar saknēm 📌 Piezīme. Jūs varat ap…" at bounding box center [450, 65] width 657 height 477
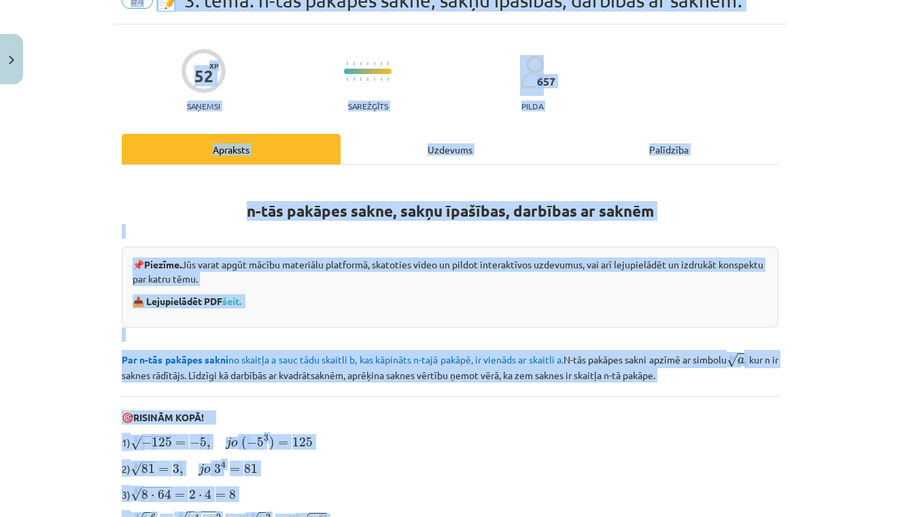
scroll to position [23, 0]
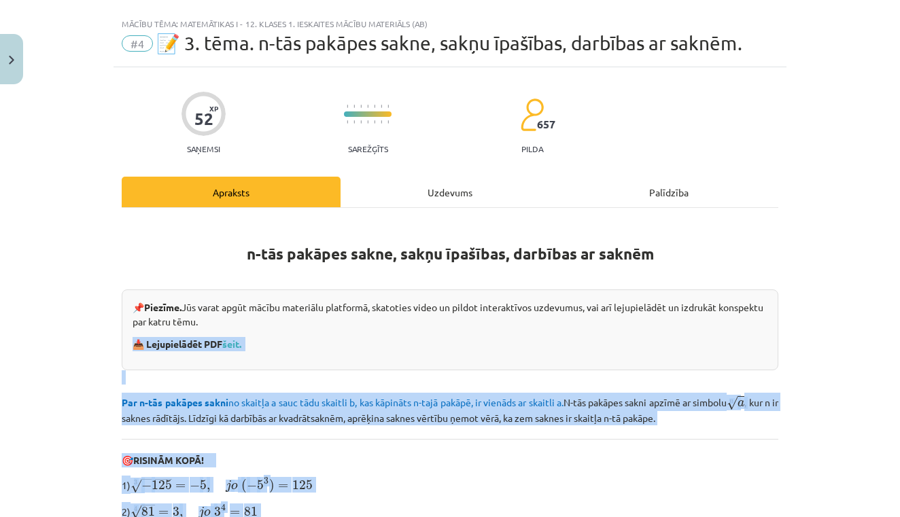
drag, startPoint x: 759, startPoint y: 241, endPoint x: 700, endPoint y: 329, distance: 105.8
click at [700, 329] on div "n-tās pakāpes sakne, sakņu īpašības, darbības ar saknēm 📌 Piezīme. Jūs varat ap…" at bounding box center [450, 458] width 657 height 477
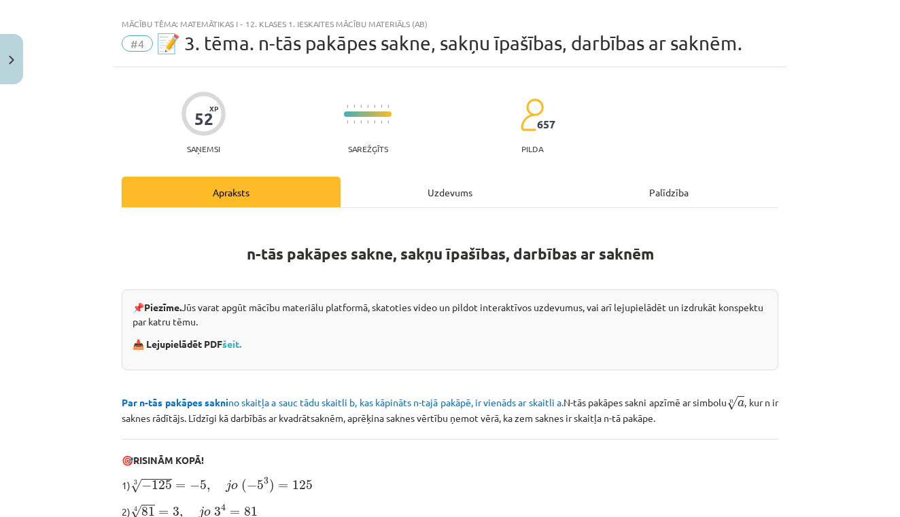
click at [243, 343] on strong "📥 Lejupielādēt PDF šeit." at bounding box center [188, 344] width 111 height 12
click at [239, 343] on link "šeit." at bounding box center [231, 344] width 19 height 12
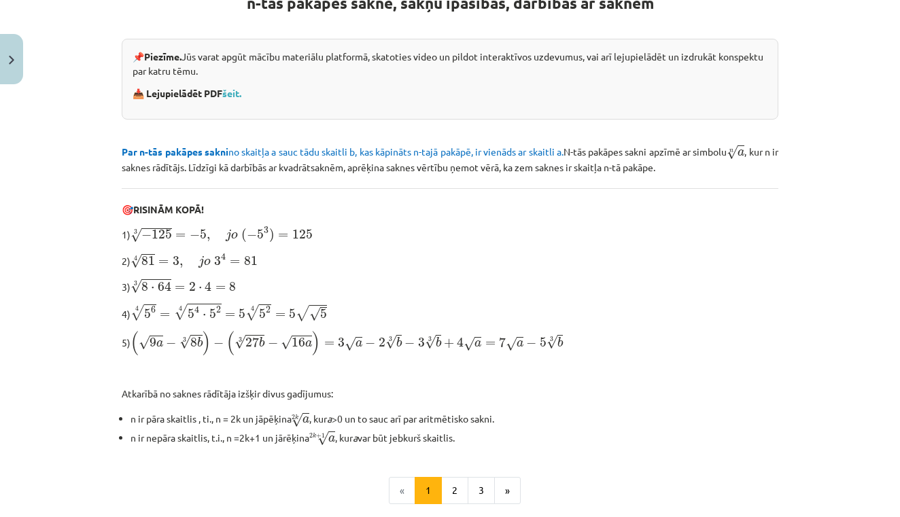
scroll to position [385, 0]
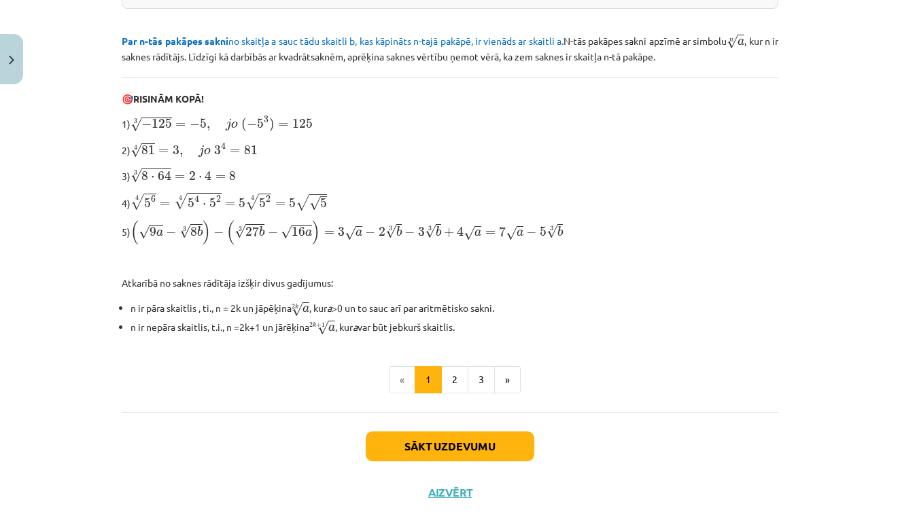
drag, startPoint x: 685, startPoint y: 313, endPoint x: 667, endPoint y: 311, distance: 17.7
click at [667, 311] on div "n-tās pakāpes sakne, sakņu īpašības, darbības ar saknēm 📌 Piezīme. Jūs varat ap…" at bounding box center [450, 97] width 657 height 477
click at [667, 311] on li "n ir pāra skaitlis , ti., n = 2k un jāpēķina 2 k √ a a 2 k , kur a >0 un to sau…" at bounding box center [455, 308] width 648 height 18
click at [460, 377] on button "2" at bounding box center [454, 380] width 27 height 27
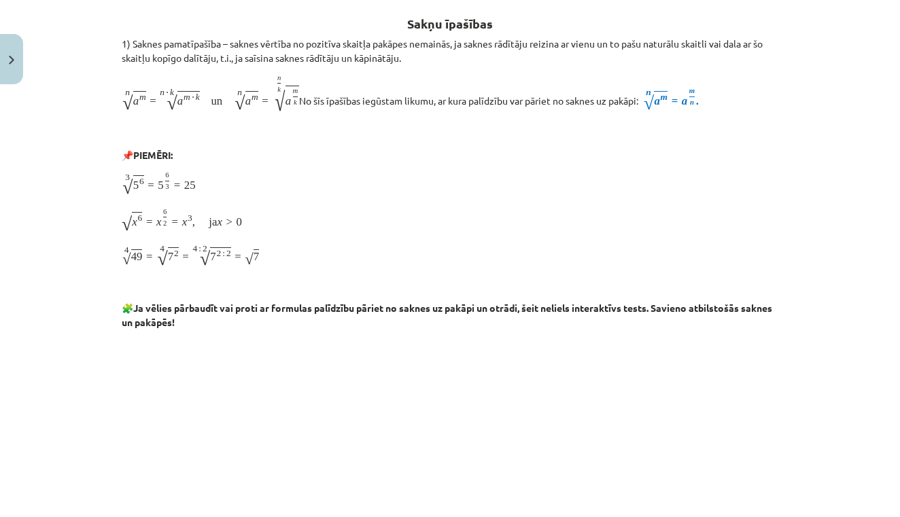
scroll to position [243, 0]
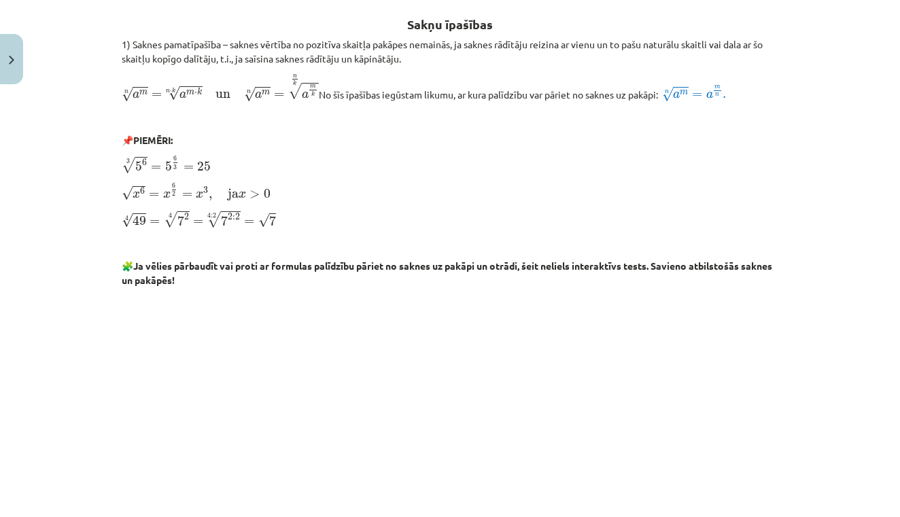
click at [826, 326] on div "Mācību tēma: Matemātikas i - 12. klases 1. ieskaites mācību materiāls (ab) #4 📝…" at bounding box center [450, 258] width 900 height 517
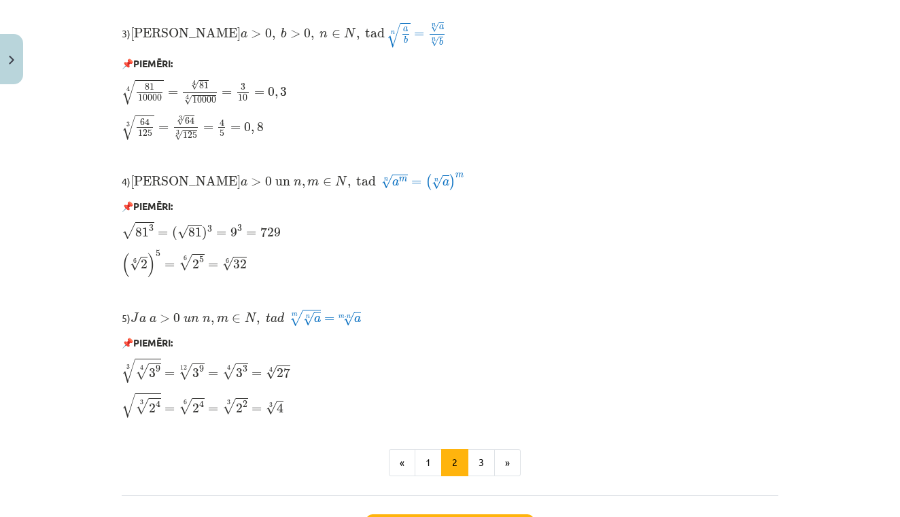
scroll to position [1136, 0]
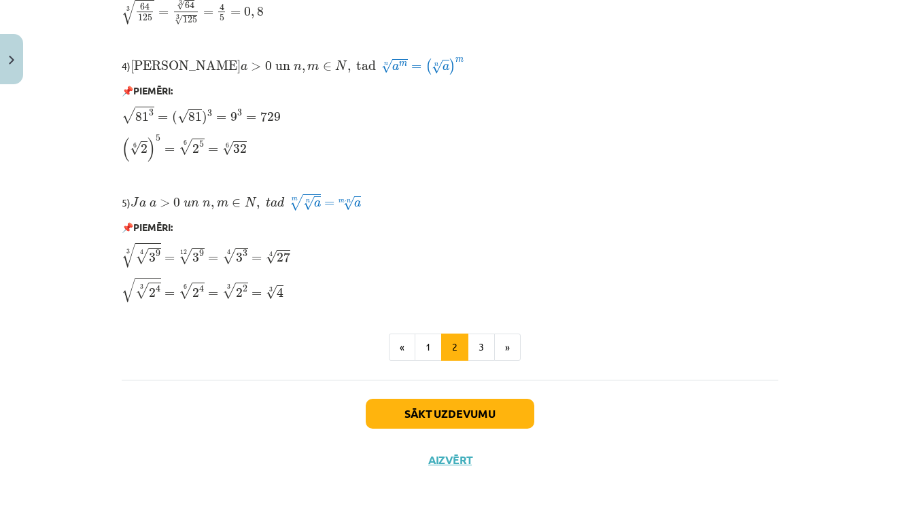
drag, startPoint x: 820, startPoint y: 297, endPoint x: 795, endPoint y: 72, distance: 226.5
click at [778, 29] on div "Mācību tēma: Matemātikas i - 12. klases 1. ieskaites mācību materiāls (ab) #4 📝…" at bounding box center [450, 258] width 900 height 517
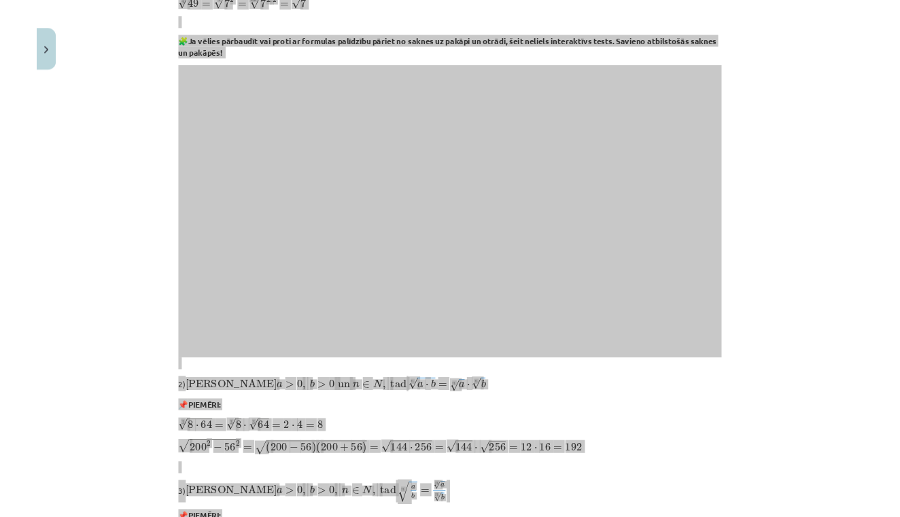
scroll to position [844, 0]
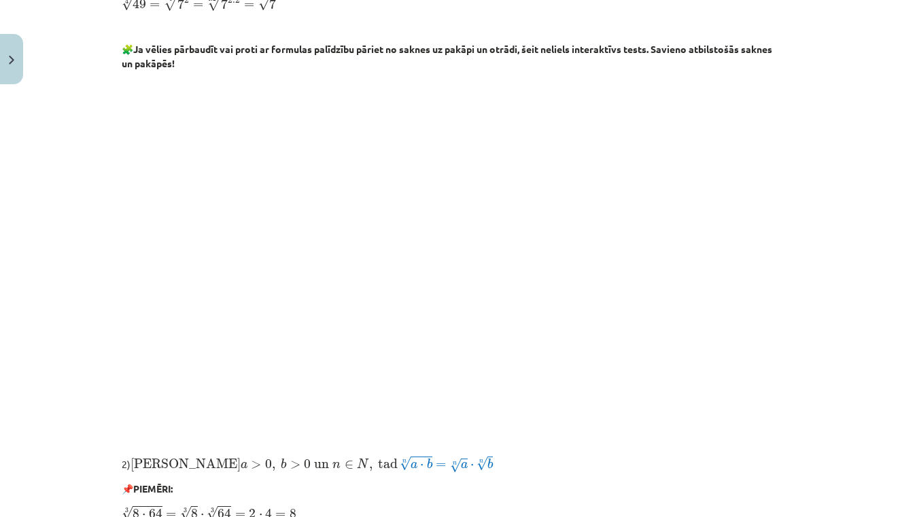
click at [826, 98] on div "Mācību tēma: Matemātikas i - 12. klases 1. ieskaites mācību materiāls (ab) #4 📝…" at bounding box center [450, 258] width 900 height 517
click at [821, 273] on div "Mācību tēma: Matemātikas i - 12. klases 1. ieskaites mācību materiāls (ab) #4 📝…" at bounding box center [450, 258] width 900 height 517
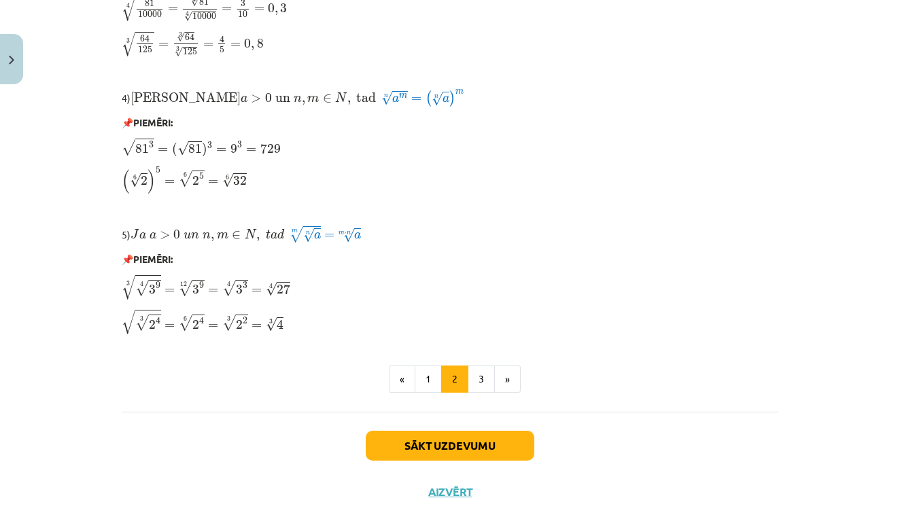
scroll to position [1122, 0]
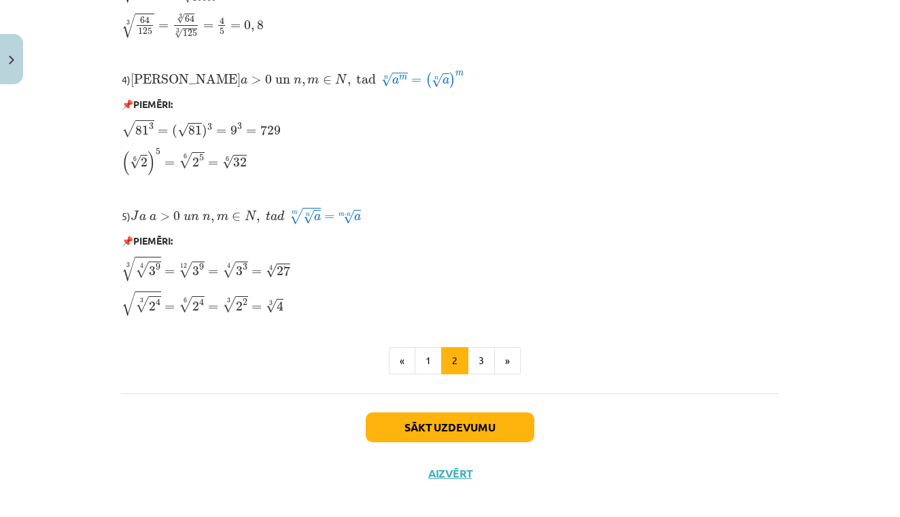
drag, startPoint x: 846, startPoint y: 260, endPoint x: 791, endPoint y: 310, distance: 74.1
click at [791, 310] on div "Mācību tēma: Matemātikas i - 12. klases 1. ieskaites mācību materiāls (ab) #4 📝…" at bounding box center [450, 258] width 900 height 517
click at [478, 367] on button "3" at bounding box center [481, 360] width 27 height 27
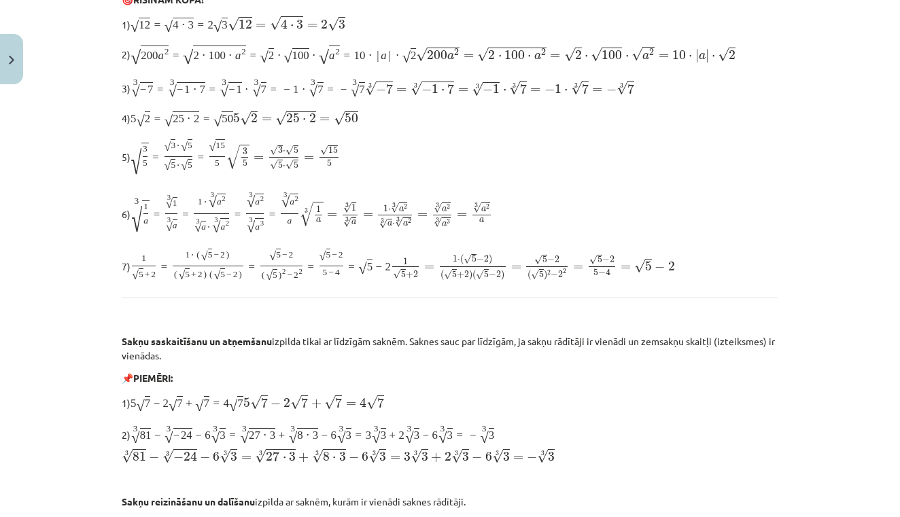
scroll to position [243, 0]
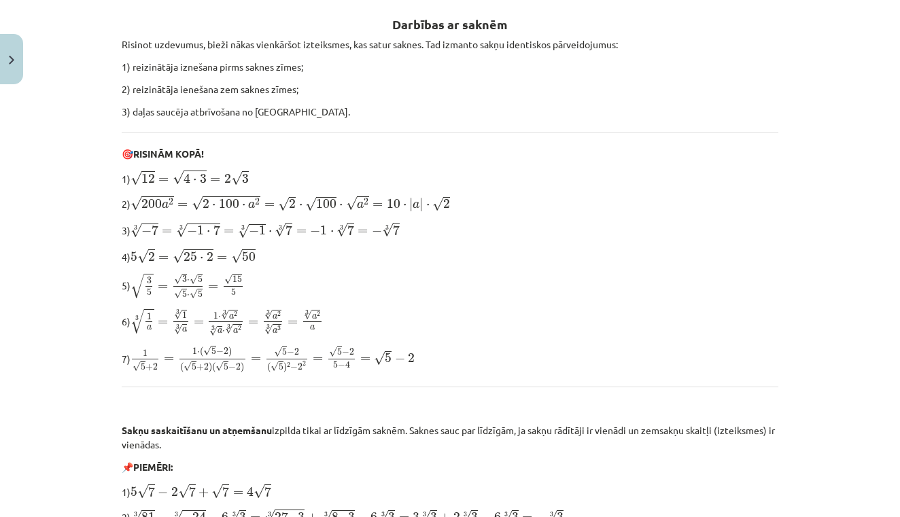
click at [478, 367] on p "7) 1 √ 5 + 2 = 1 ⋅ ( √ 5 − 2 ) ( √ 5 + 2 ) ( √ 5 − 2 ) = √ 5 − 2 ( √ 5 ) 2 − 2 …" at bounding box center [450, 359] width 657 height 29
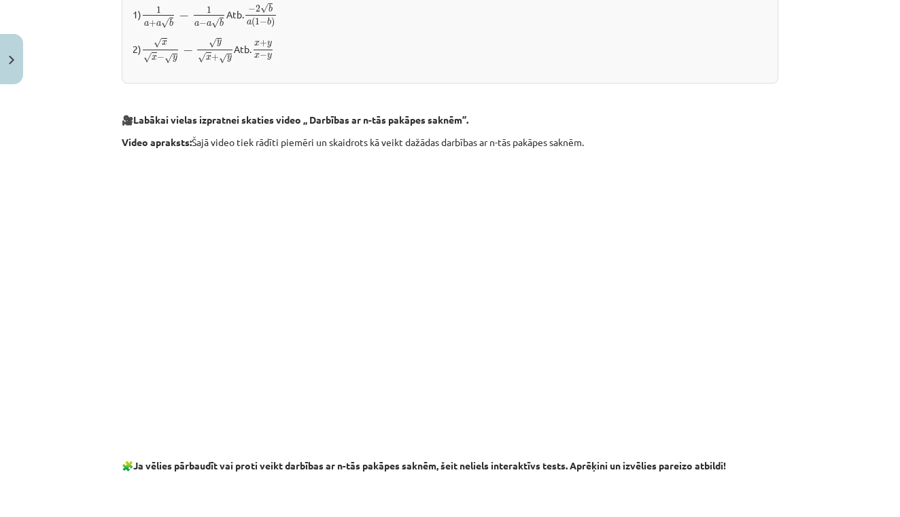
scroll to position [1873, 0]
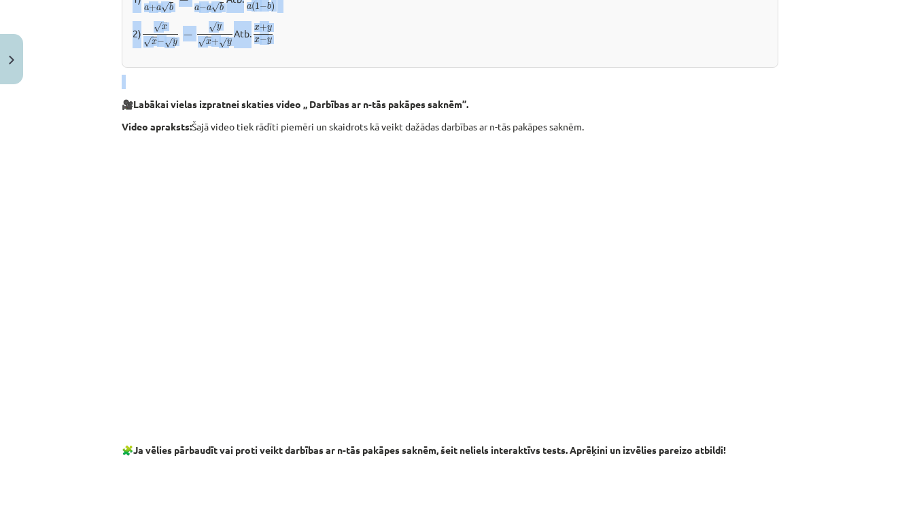
drag, startPoint x: 481, startPoint y: 333, endPoint x: 486, endPoint y: 91, distance: 241.4
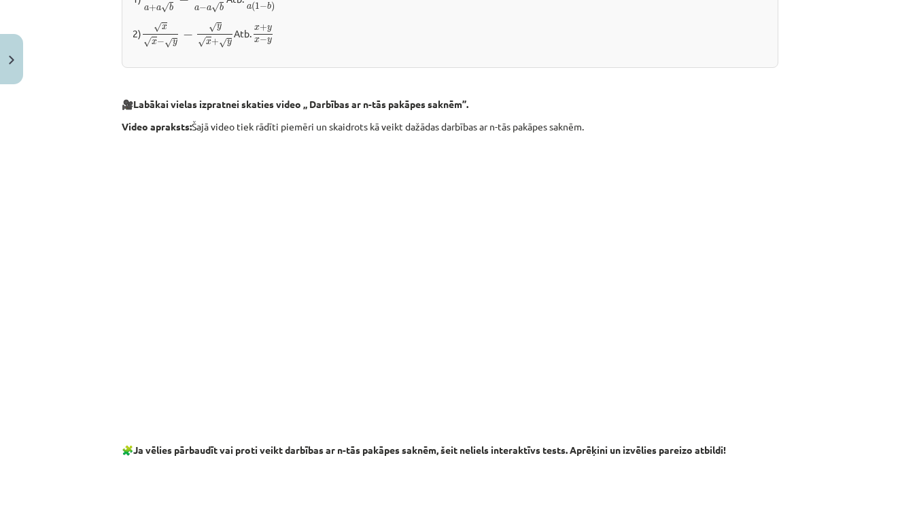
click at [556, 101] on p "🎥 Labākai vielas izpratnei skaties video „ Darbības ar n-tās pakāpes saknēm”." at bounding box center [450, 104] width 657 height 14
drag, startPoint x: 757, startPoint y: 324, endPoint x: 755, endPoint y: 375, distance: 51.7
click at [755, 375] on p at bounding box center [450, 266] width 657 height 248
drag, startPoint x: 802, startPoint y: 346, endPoint x: 783, endPoint y: 348, distance: 19.8
click at [798, 390] on div "Mācību tēma: Matemātikas i - 12. klases 1. ieskaites mācību materiāls (ab) #4 📝…" at bounding box center [450, 258] width 900 height 517
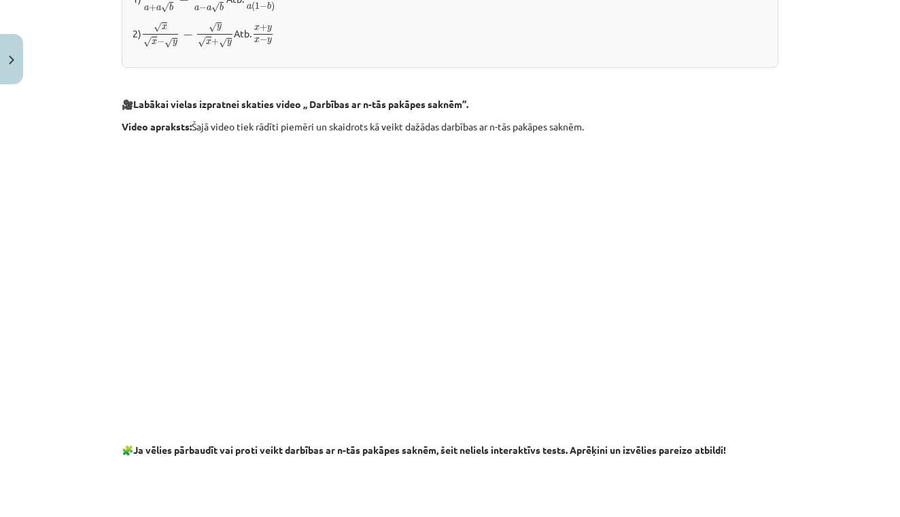
click at [885, 234] on div "Mācību tēma: Matemātikas i - 12. klases 1. ieskaites mācību materiāls (ab) #4 📝…" at bounding box center [450, 258] width 900 height 517
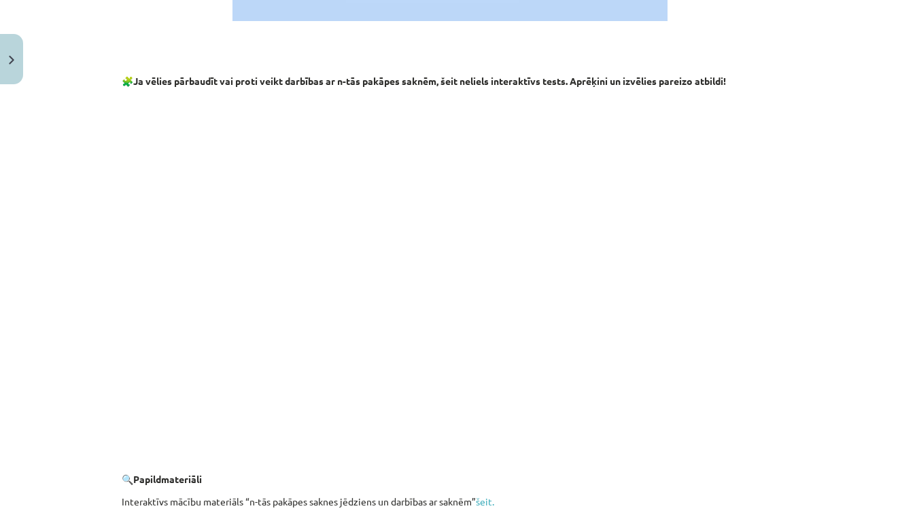
scroll to position [2259, 0]
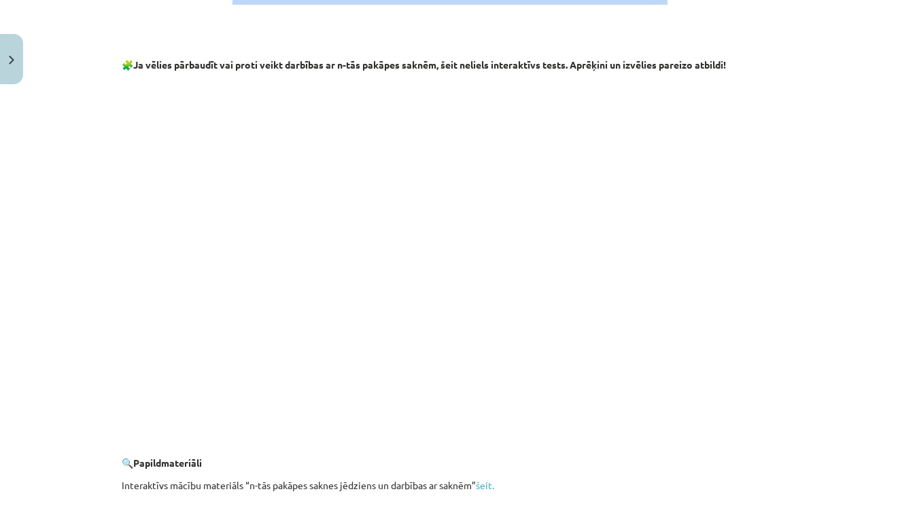
drag, startPoint x: 753, startPoint y: 296, endPoint x: 787, endPoint y: 298, distance: 34.7
click at [787, 298] on div "Mācību tēma: Matemātikas i - 12. klases 1. ieskaites mācību materiāls (ab) #4 📝…" at bounding box center [450, 258] width 900 height 517
drag, startPoint x: 817, startPoint y: 126, endPoint x: 860, endPoint y: 449, distance: 325.9
click at [860, 454] on div "Mācību tēma: Matemātikas i - 12. klases 1. ieskaites mācību materiāls (ab) #4 📝…" at bounding box center [450, 258] width 900 height 517
click at [871, 391] on div "Mācību tēma: Matemātikas i - 12. klases 1. ieskaites mācību materiāls (ab) #4 📝…" at bounding box center [450, 258] width 900 height 517
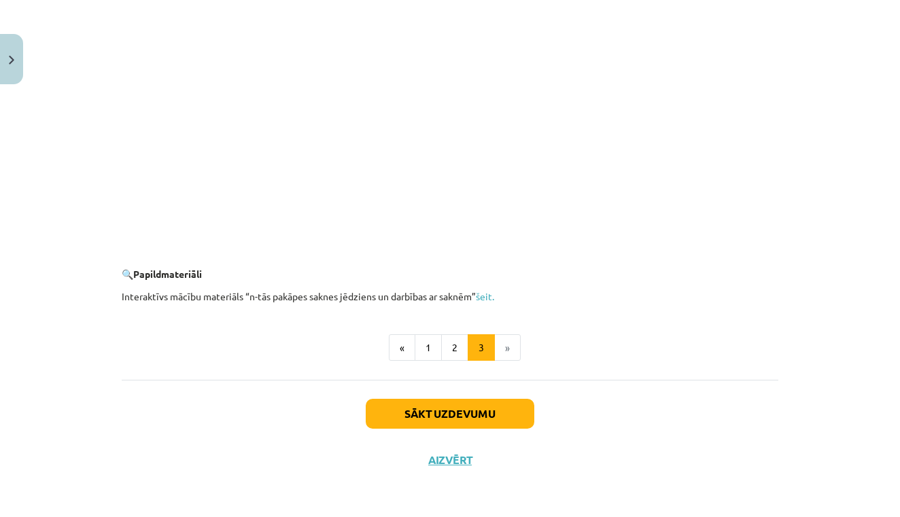
scroll to position [898, 0]
drag, startPoint x: 868, startPoint y: 371, endPoint x: 695, endPoint y: 544, distance: 244.7
click at [507, 352] on li "»" at bounding box center [508, 348] width 26 height 27
click at [486, 294] on link "šeit." at bounding box center [485, 296] width 18 height 12
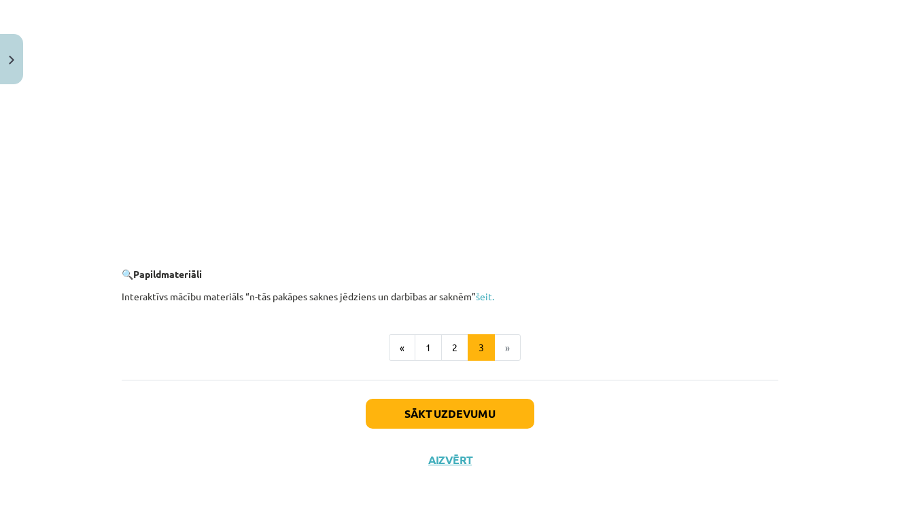
click at [483, 416] on button "Sākt uzdevumu" at bounding box center [450, 414] width 169 height 30
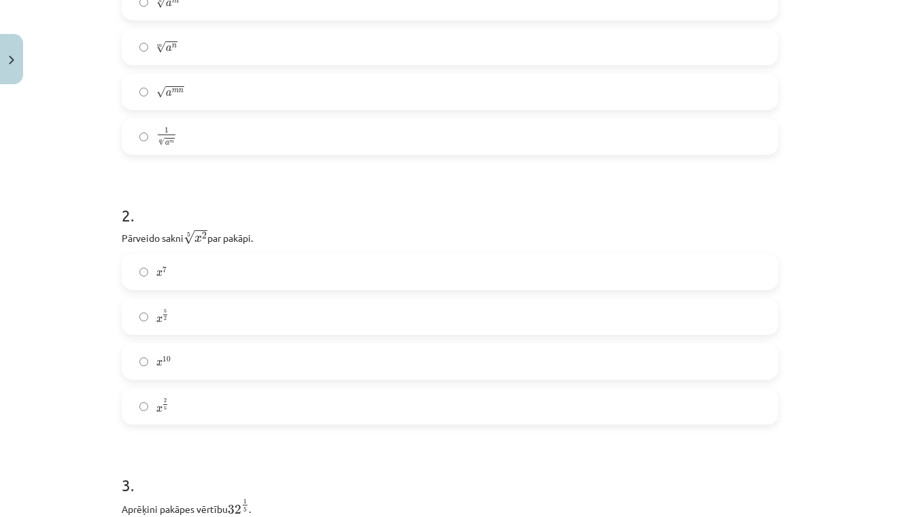
scroll to position [34, 0]
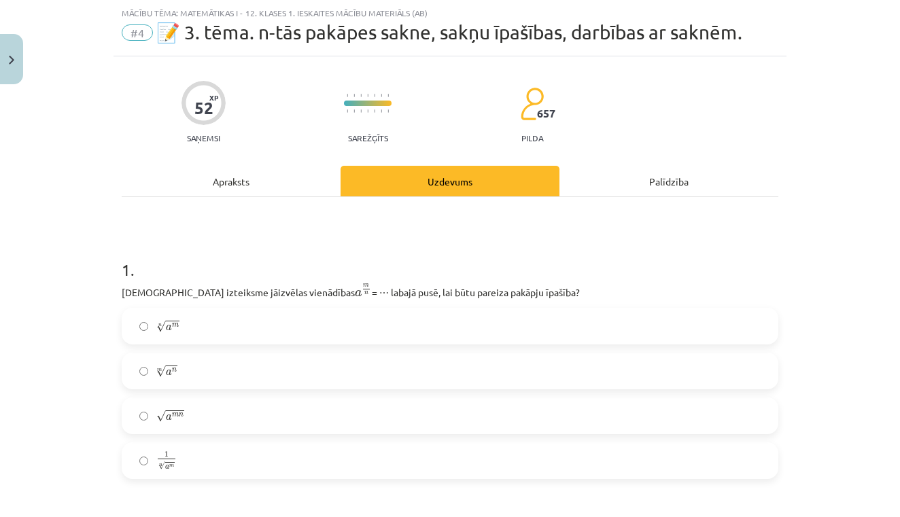
drag, startPoint x: 828, startPoint y: 262, endPoint x: 829, endPoint y: 337, distance: 74.8
click at [829, 337] on div "Mācību tēma: Matemātikas i - 12. klases 1. ieskaites mācību materiāls (ab) #4 📝…" at bounding box center [450, 258] width 900 height 517
click at [830, 313] on div "Mācību tēma: Matemātikas i - 12. klases 1. ieskaites mācību materiāls (ab) #4 📝…" at bounding box center [450, 258] width 900 height 517
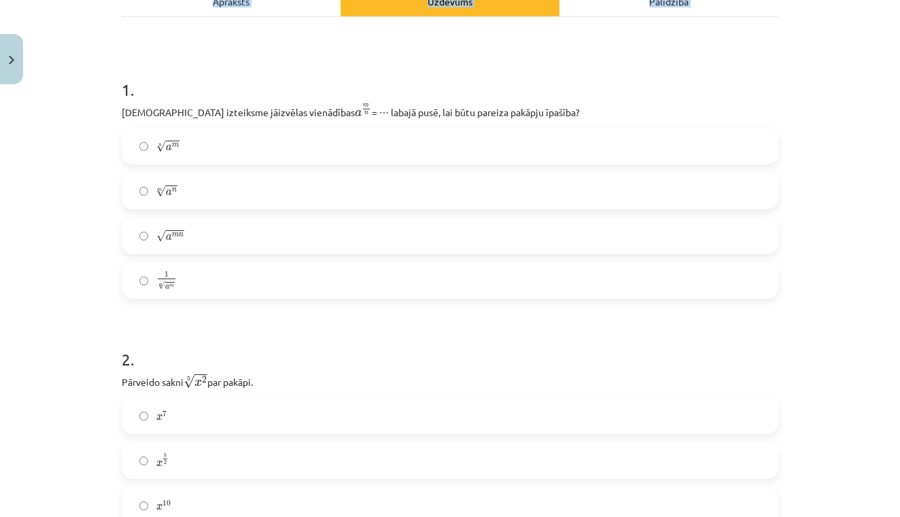
scroll to position [337, 0]
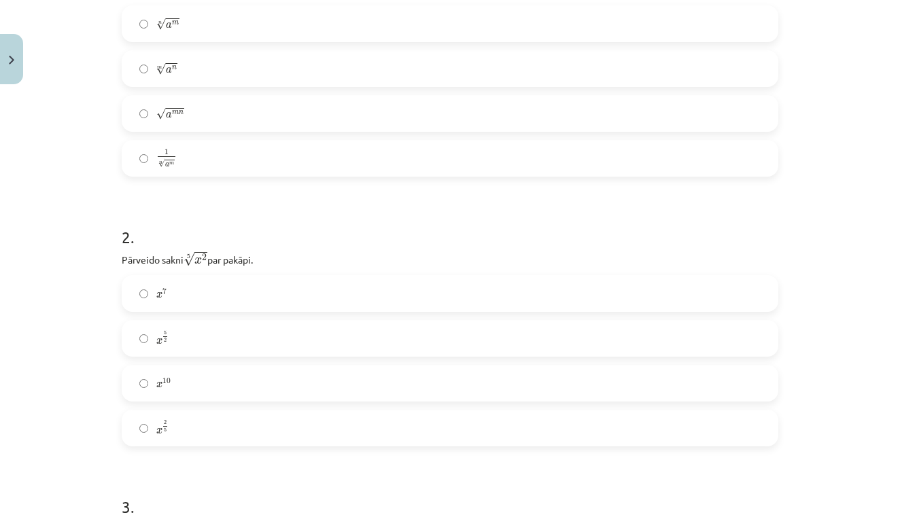
drag, startPoint x: 885, startPoint y: 241, endPoint x: 887, endPoint y: 69, distance: 172.7
click at [859, 65] on div "Mācību tēma: Matemātikas i - 12. klases 1. ieskaites mācību materiāls (ab) #4 📝…" at bounding box center [450, 258] width 900 height 517
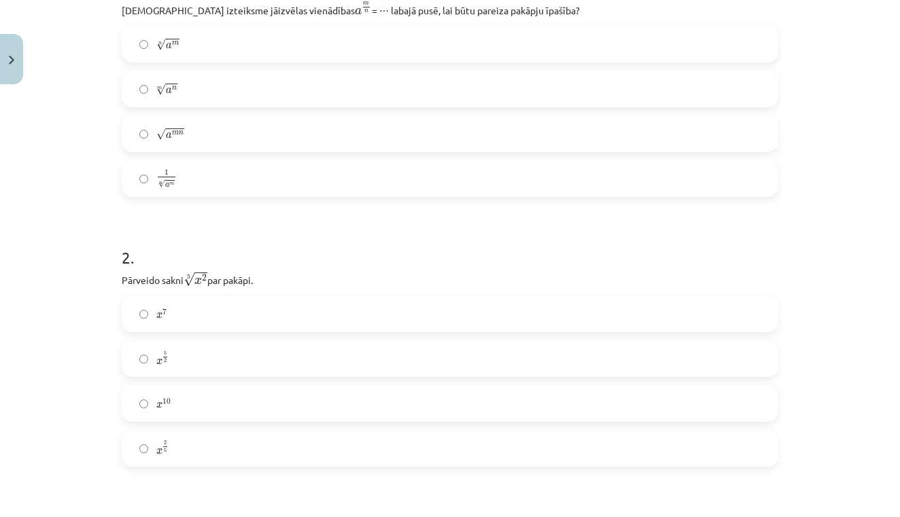
scroll to position [307, 0]
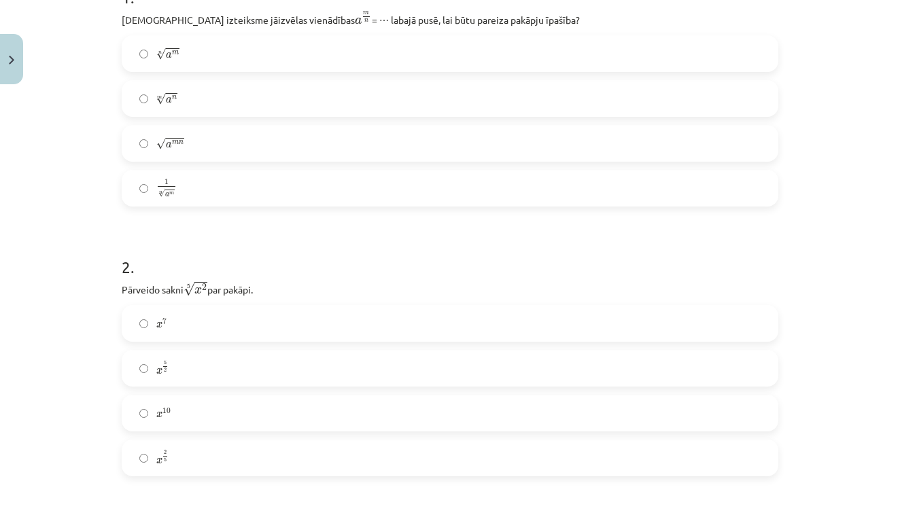
click at [817, 108] on div "Mācību tēma: Matemātikas i - 12. klases 1. ieskaites mācību materiāls (ab) #4 📝…" at bounding box center [450, 258] width 900 height 517
click at [844, 253] on div "Mācību tēma: Matemātikas i - 12. klases 1. ieskaites mācību materiāls (ab) #4 📝…" at bounding box center [450, 258] width 900 height 517
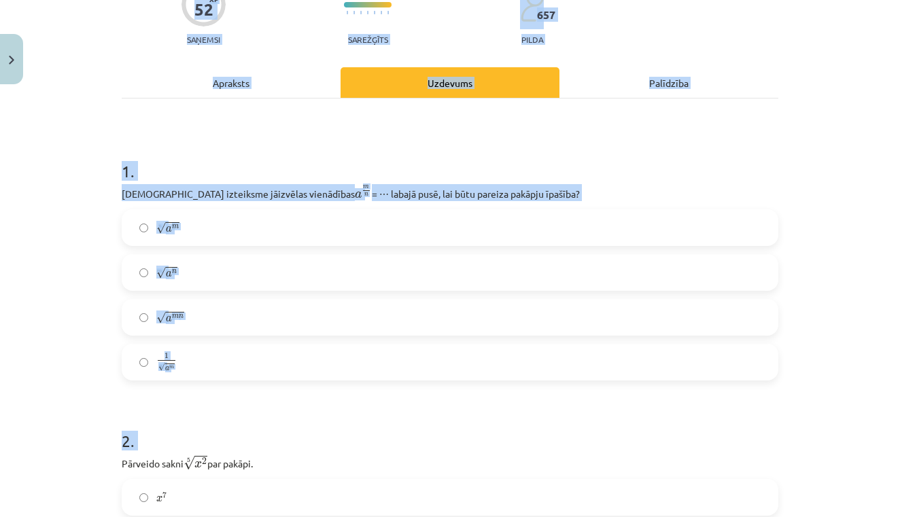
scroll to position [124, 0]
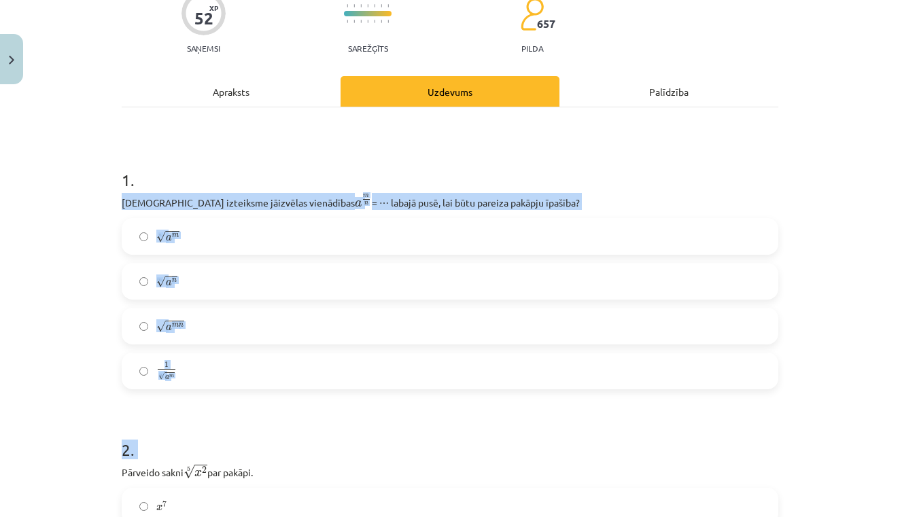
drag, startPoint x: 785, startPoint y: 279, endPoint x: 770, endPoint y: 187, distance: 93.0
click at [770, 187] on h1 "1 ." at bounding box center [450, 168] width 657 height 42
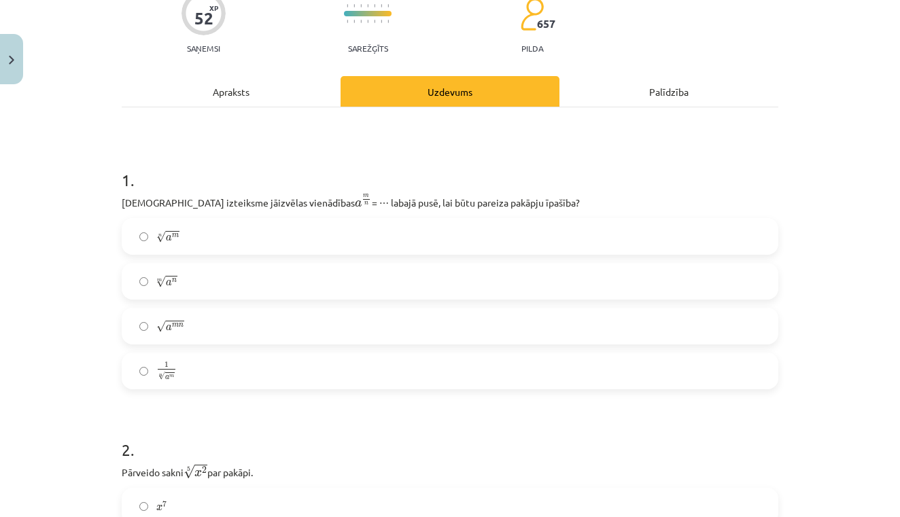
click at [243, 99] on div "Apraksts" at bounding box center [231, 91] width 219 height 31
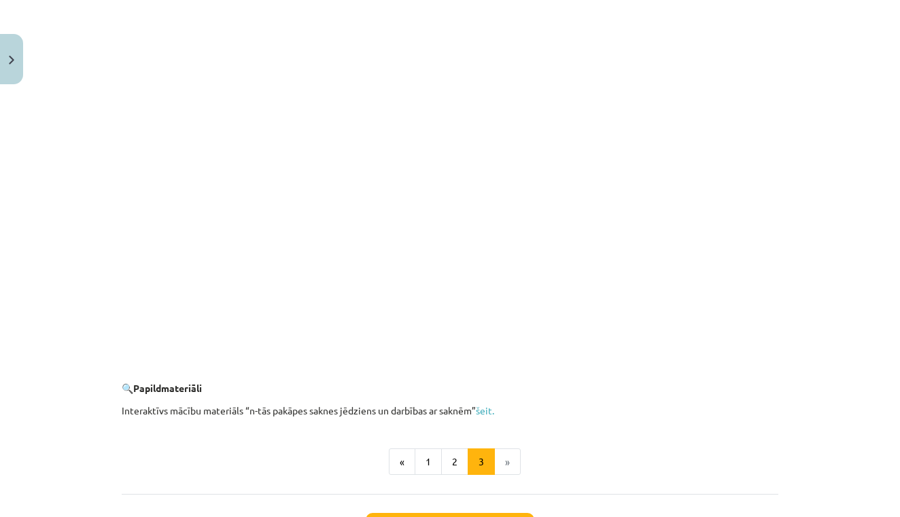
scroll to position [2394, 0]
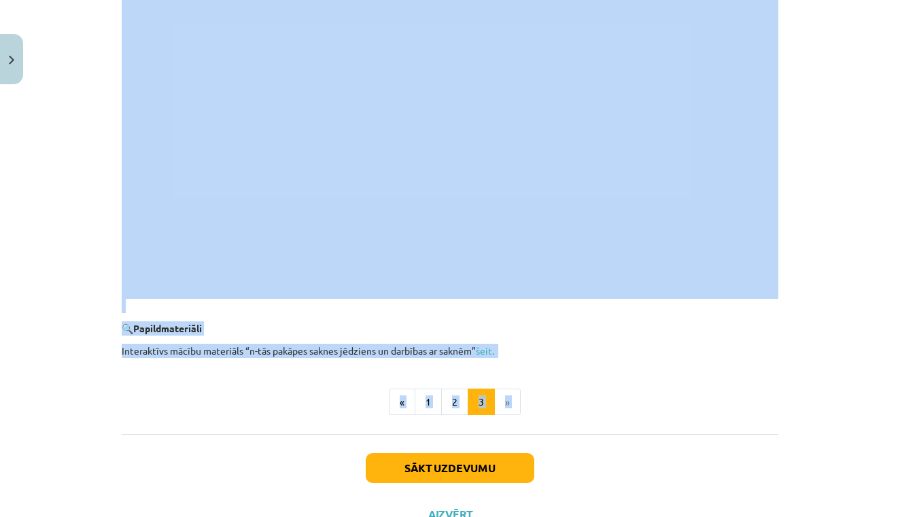
drag, startPoint x: 785, startPoint y: 261, endPoint x: 685, endPoint y: 443, distance: 206.9
click at [452, 397] on button "2" at bounding box center [454, 402] width 27 height 27
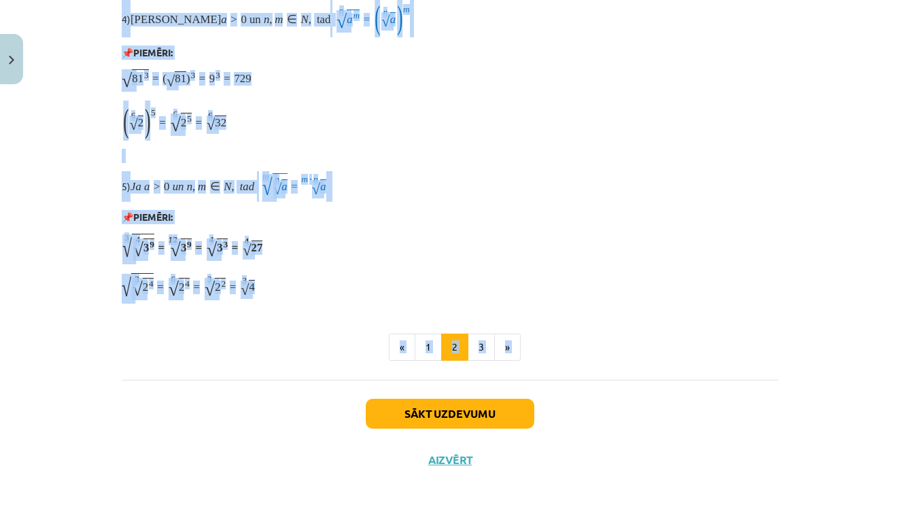
scroll to position [1064, 0]
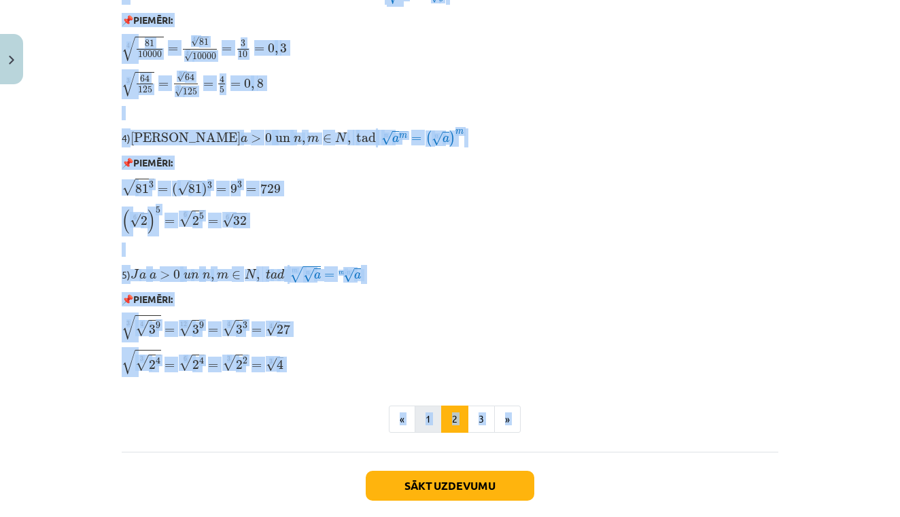
click at [428, 420] on button "1" at bounding box center [428, 419] width 27 height 27
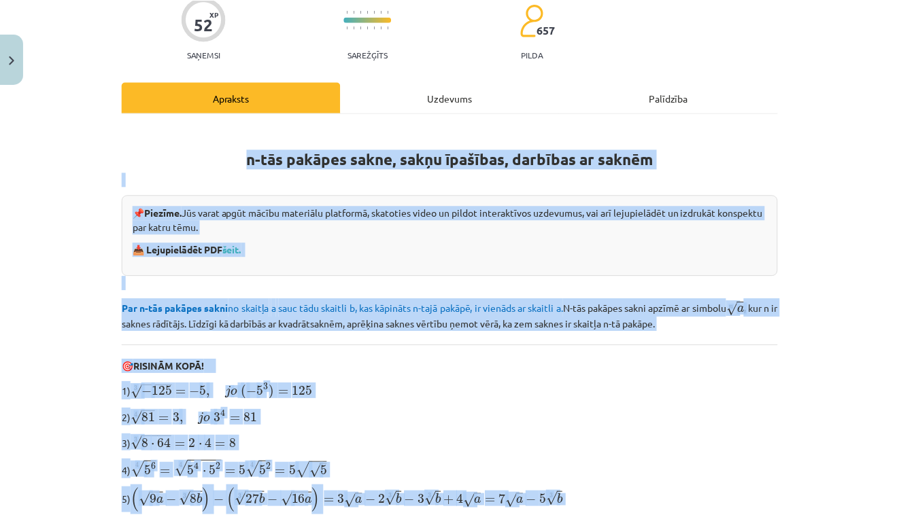
scroll to position [115, 0]
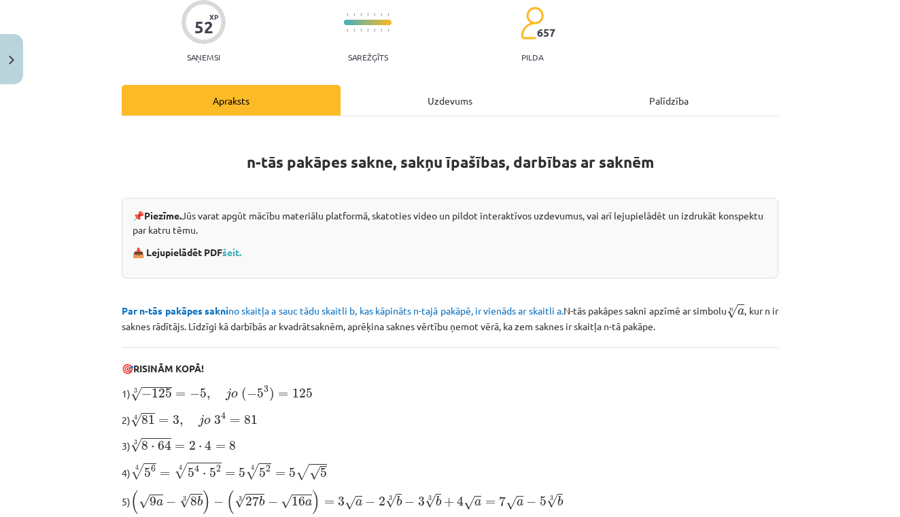
click at [831, 243] on div "Mācību tēma: Matemātikas i - 12. klases 1. ieskaites mācību materiāls (ab) #4 📝…" at bounding box center [450, 258] width 900 height 517
click at [233, 249] on link "šeit." at bounding box center [231, 252] width 19 height 12
click at [468, 102] on div "Uzdevums" at bounding box center [449, 100] width 219 height 31
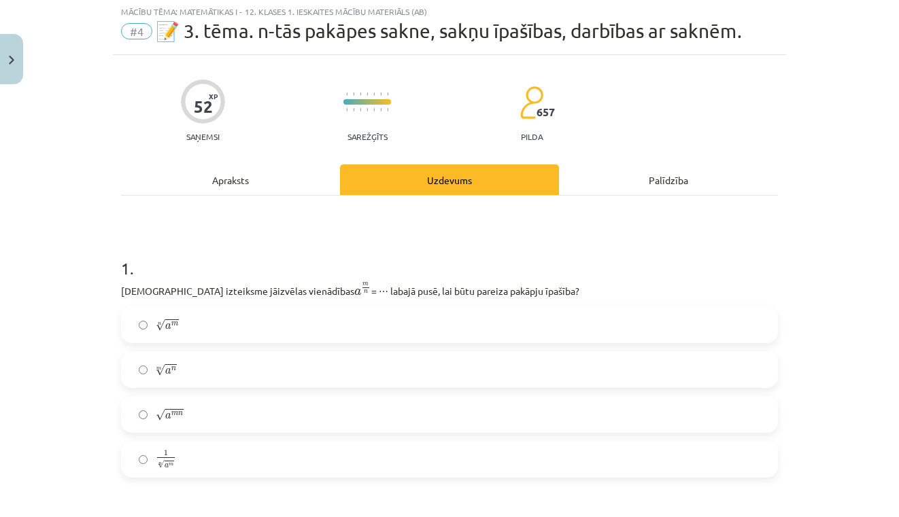
scroll to position [34, 0]
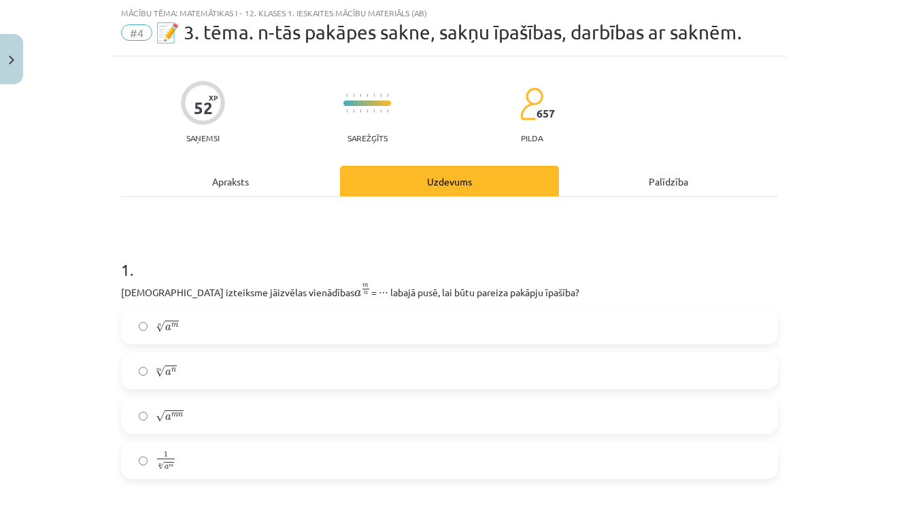
click at [808, 250] on div "Mācību tēma: Matemātikas i - 12. klases 1. ieskaites mācību materiāls (ab) #4 📝…" at bounding box center [449, 258] width 899 height 517
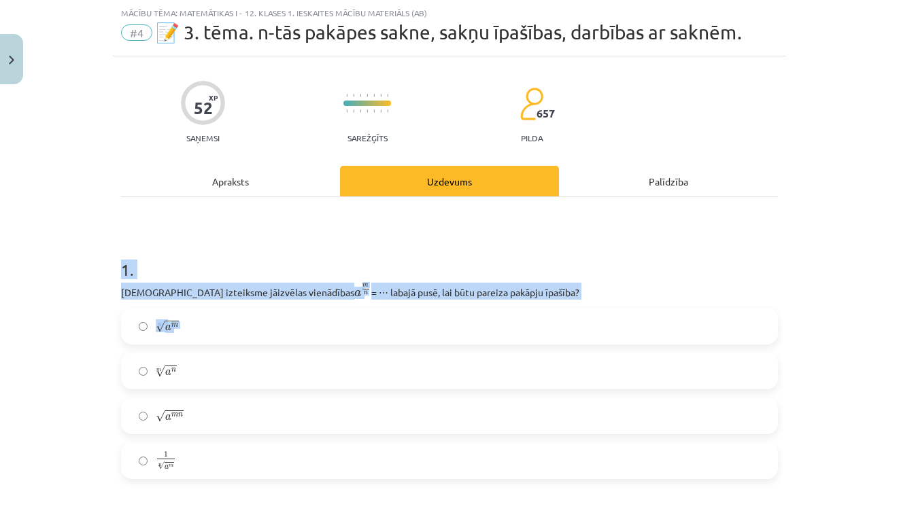
drag, startPoint x: 808, startPoint y: 250, endPoint x: 809, endPoint y: 412, distance: 161.8
click at [809, 412] on div "Mācību tēma: Matemātikas i - 12. klases 1. ieskaites mācību materiāls (ab) #4 📝…" at bounding box center [449, 258] width 899 height 517
click at [732, 332] on label "n √ a m a m n" at bounding box center [449, 326] width 654 height 34
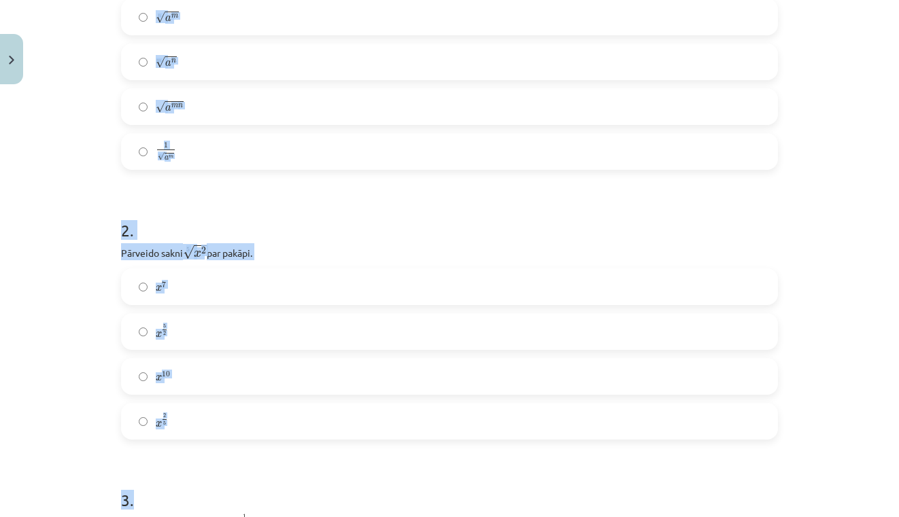
scroll to position [358, 0]
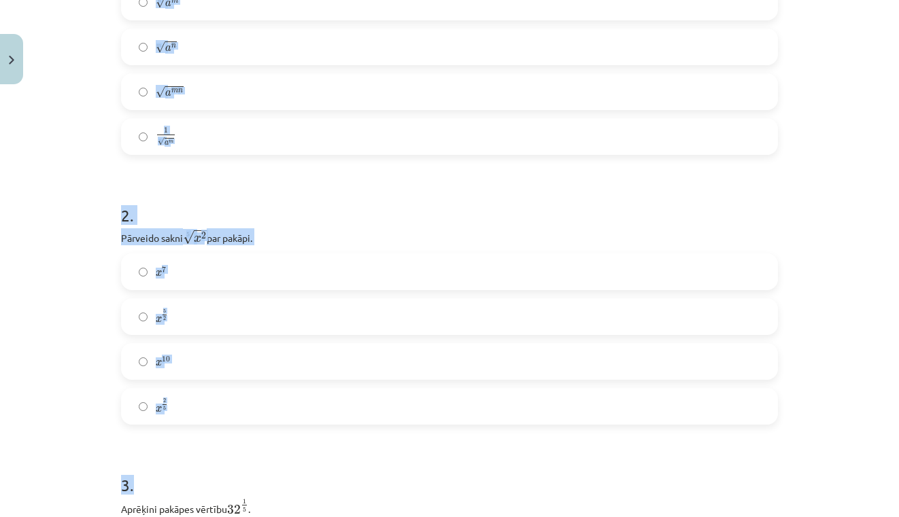
drag, startPoint x: 786, startPoint y: 275, endPoint x: 775, endPoint y: 241, distance: 35.9
click at [775, 241] on div "Mācību tēma: Matemātikas i - 12. klases 1. ieskaites mācību materiāls (ab) #4 📝…" at bounding box center [449, 258] width 899 height 517
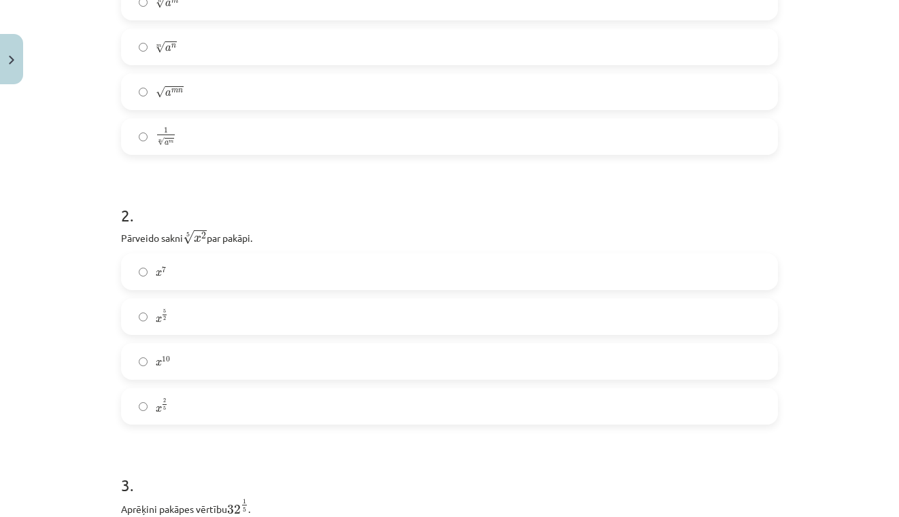
click at [893, 107] on div "Mācību tēma: Matemātikas i - 12. klases 1. ieskaites mācību materiāls (ab) #4 📝…" at bounding box center [449, 258] width 899 height 517
drag, startPoint x: 845, startPoint y: 186, endPoint x: 777, endPoint y: 265, distance: 103.7
click at [772, 268] on div "Mācību tēma: Matemātikas i - 12. klases 1. ieskaites mācību materiāls (ab) #4 📝…" at bounding box center [449, 258] width 899 height 517
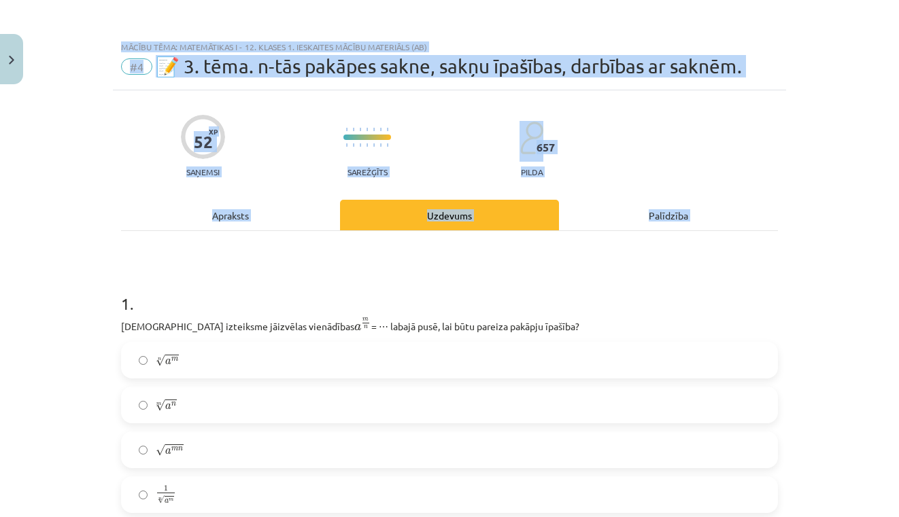
scroll to position [840, 0]
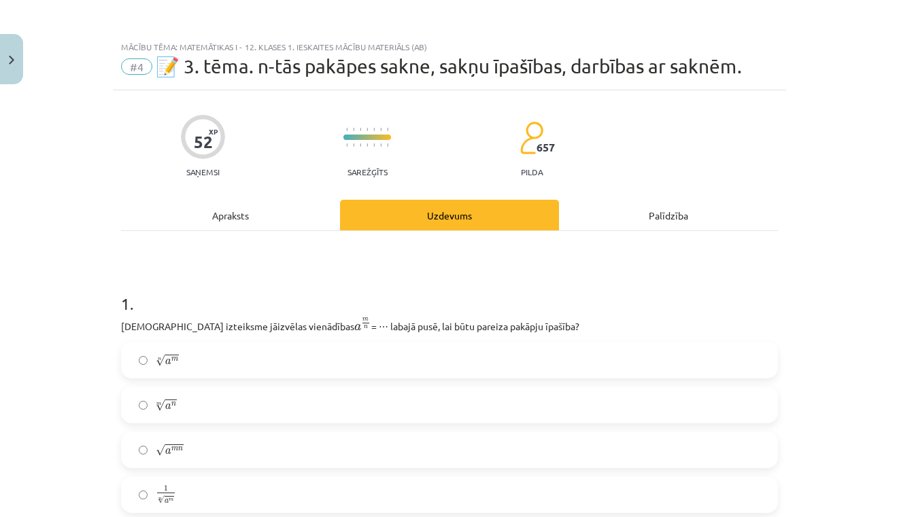
drag, startPoint x: 787, startPoint y: 249, endPoint x: 794, endPoint y: 237, distance: 14.0
click at [785, 248] on div "Mācību tēma: Matemātikas i - 12. klases 1. ieskaites mācību materiāls (ab) #4 📝…" at bounding box center [449, 258] width 899 height 517
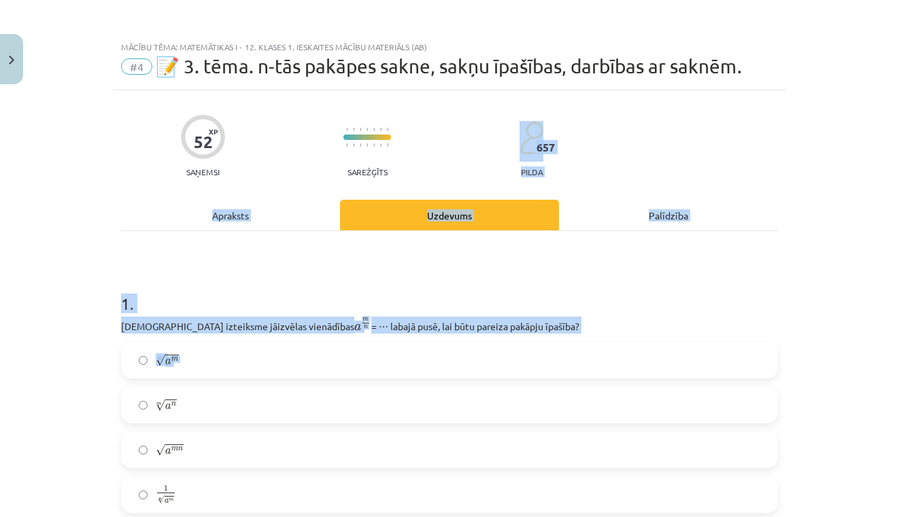
drag, startPoint x: 826, startPoint y: 113, endPoint x: 776, endPoint y: 404, distance: 295.2
click at [776, 404] on div "Mācību tēma: Matemātikas i - 12. klases 1. ieskaites mācību materiāls (ab) #4 📝…" at bounding box center [449, 258] width 899 height 517
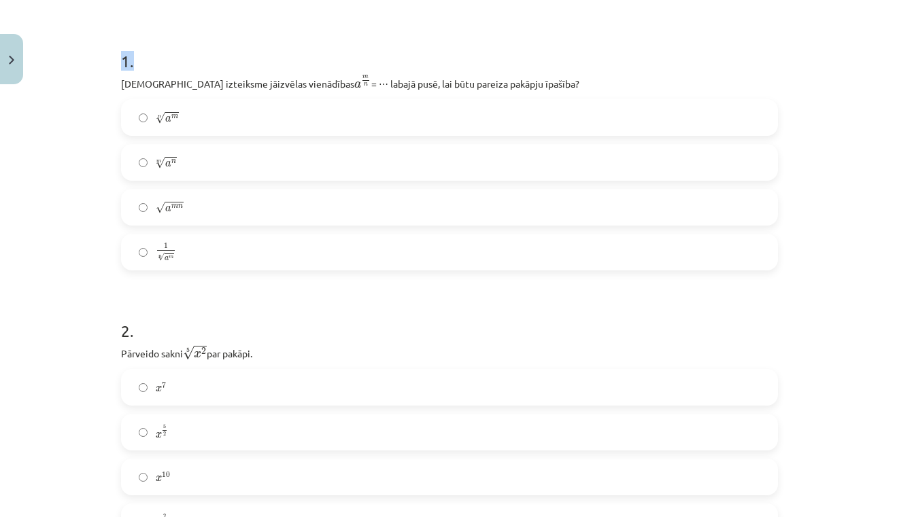
scroll to position [273, 0]
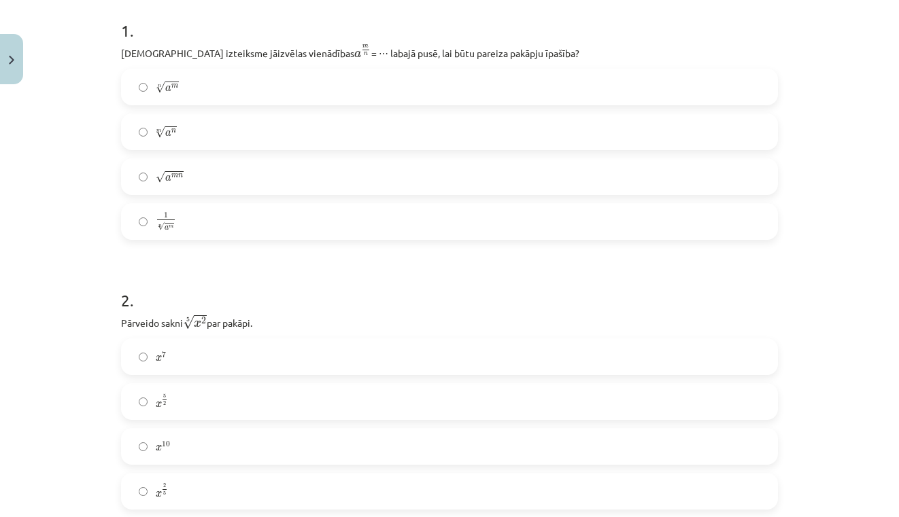
drag, startPoint x: 707, startPoint y: 303, endPoint x: 730, endPoint y: 46, distance: 258.1
click at [701, 34] on h1 "1 ." at bounding box center [449, 18] width 657 height 42
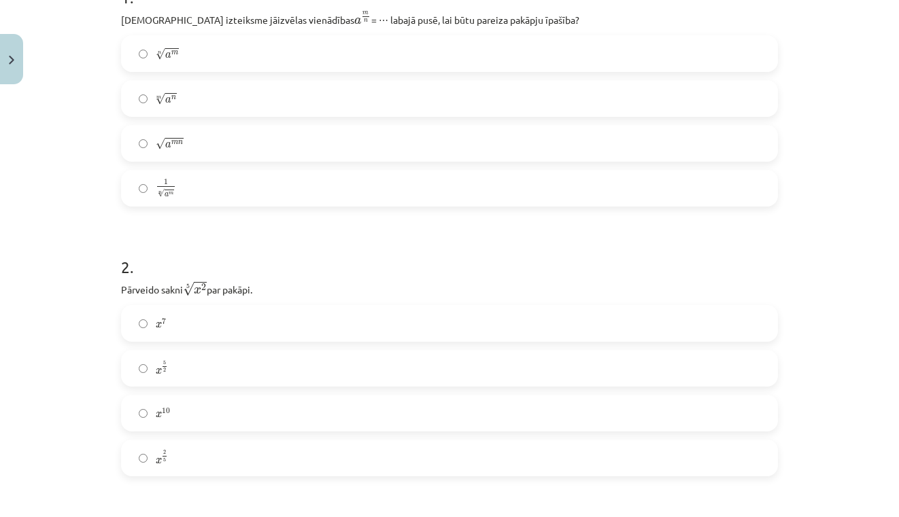
scroll to position [298, 0]
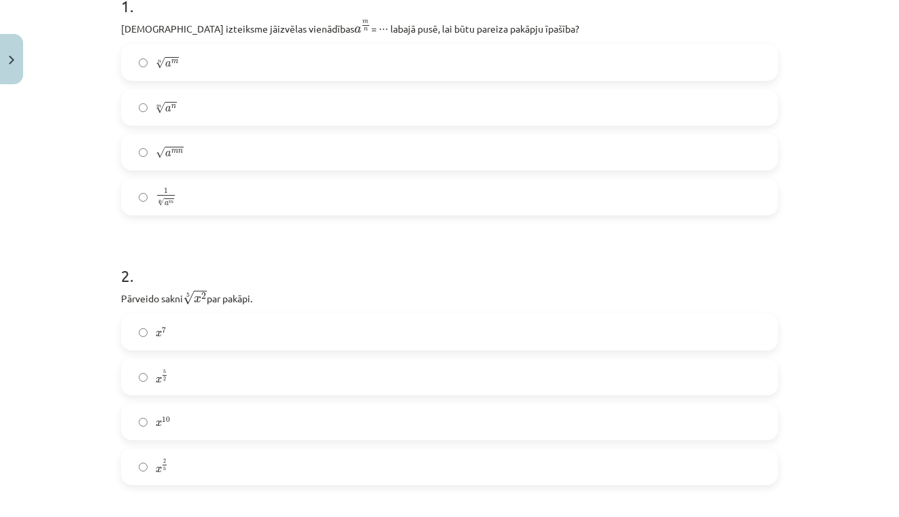
click at [864, 307] on div "Mācību tēma: Matemātikas i - 12. klases 1. ieskaites mācību materiāls (ab) #4 📝…" at bounding box center [449, 258] width 899 height 517
click at [835, 222] on div "Mācību tēma: Matemātikas i - 12. klases 1. ieskaites mācību materiāls (ab) #4 📝…" at bounding box center [449, 258] width 899 height 517
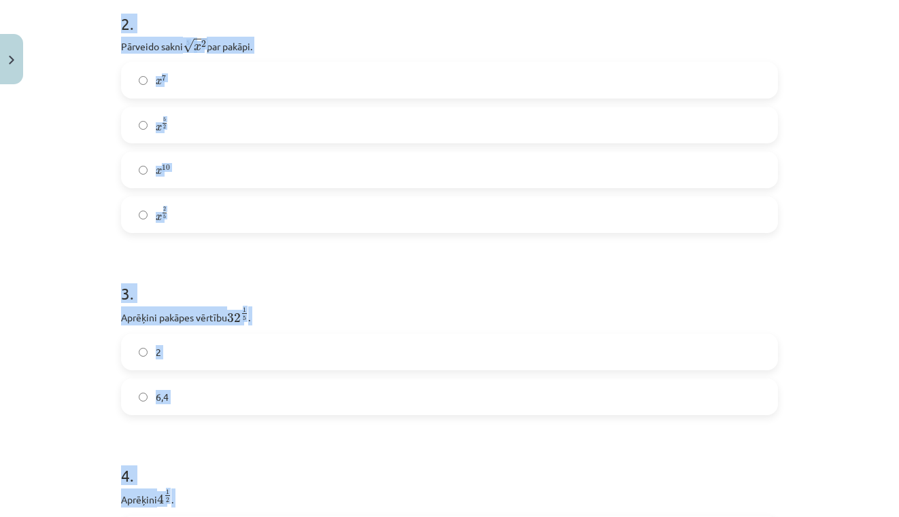
scroll to position [566, 0]
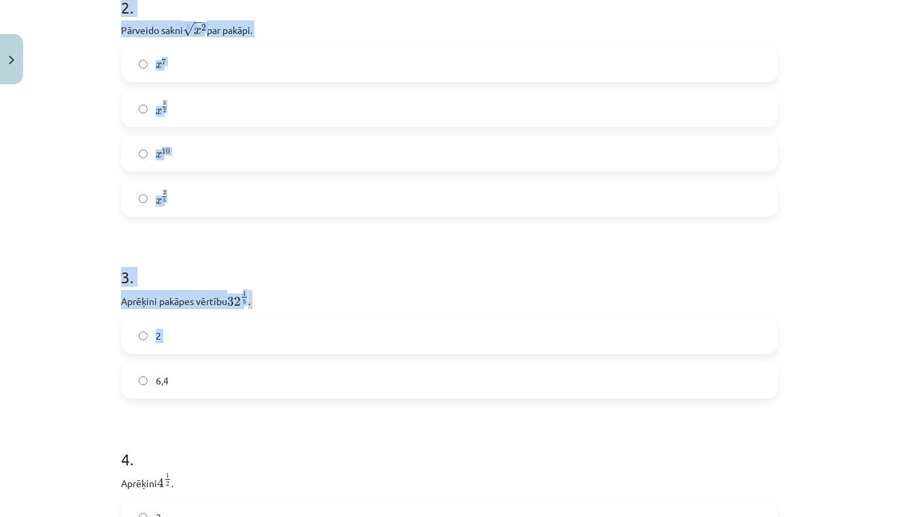
drag, startPoint x: 749, startPoint y: 254, endPoint x: 709, endPoint y: 358, distance: 111.5
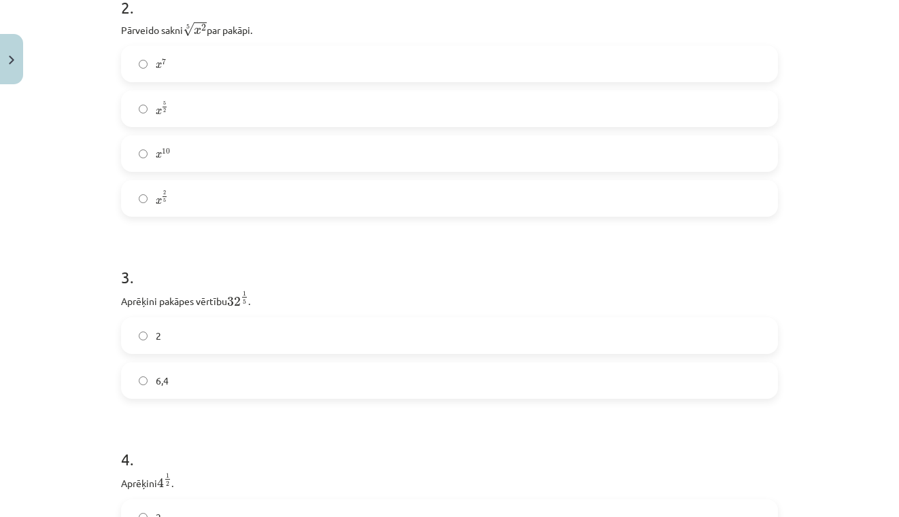
click at [874, 149] on div "Mācību tēma: Matemātikas i - 12. klases 1. ieskaites mācību materiāls (ab) #4 📝…" at bounding box center [449, 258] width 899 height 517
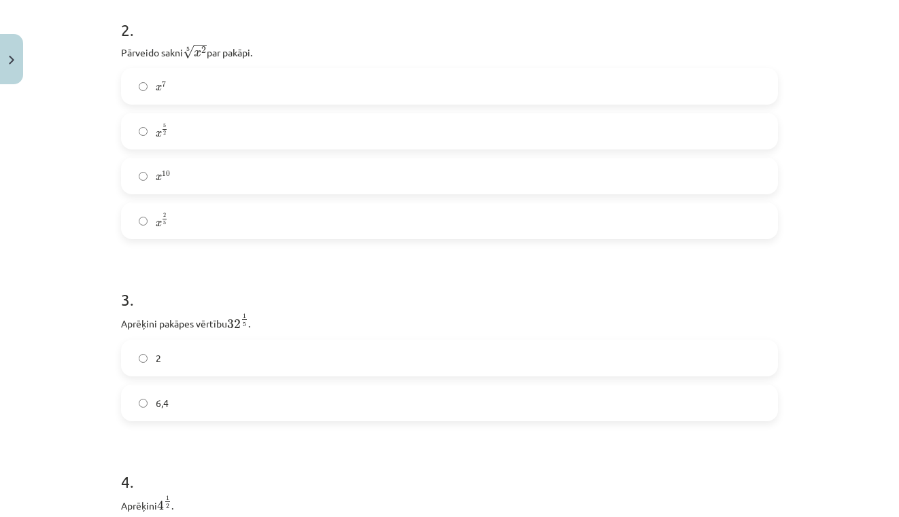
scroll to position [534, 0]
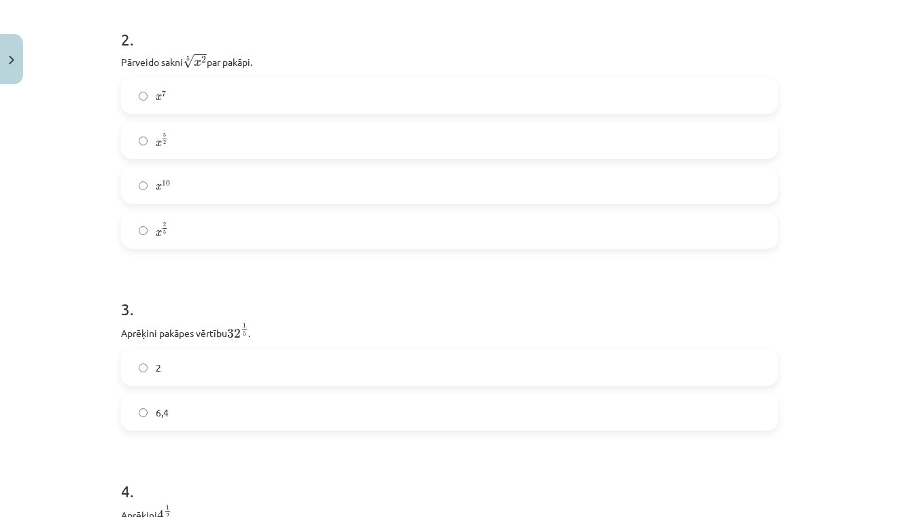
click at [182, 225] on label "x 2 5 x 2 5" at bounding box center [449, 231] width 654 height 34
click at [154, 358] on label "2" at bounding box center [449, 368] width 654 height 34
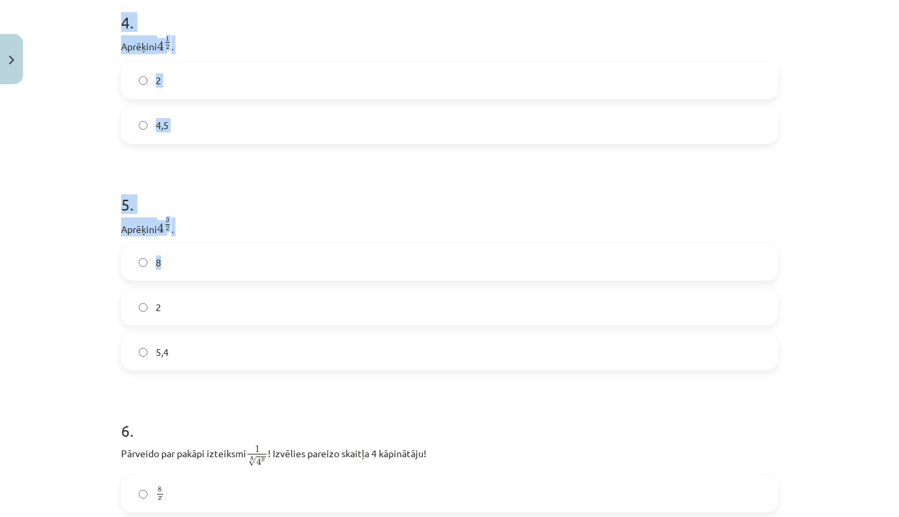
drag, startPoint x: 777, startPoint y: 186, endPoint x: 754, endPoint y: 272, distance: 89.2
click at [832, 134] on div "Mācību tēma: Matemātikas i - 12. klases 1. ieskaites mācību materiāls (ab) #4 📝…" at bounding box center [449, 258] width 899 height 517
click at [622, 84] on label "2" at bounding box center [449, 81] width 654 height 34
click at [311, 255] on label "8" at bounding box center [449, 262] width 654 height 34
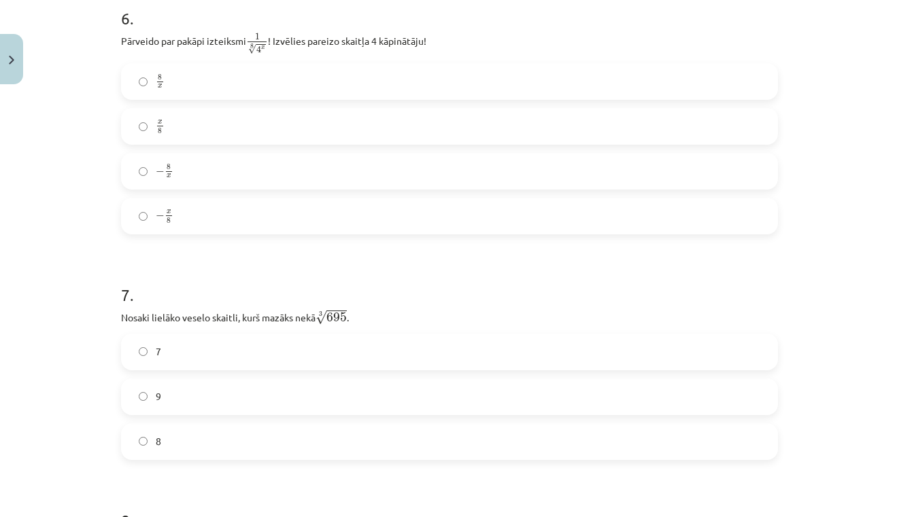
scroll to position [1453, 0]
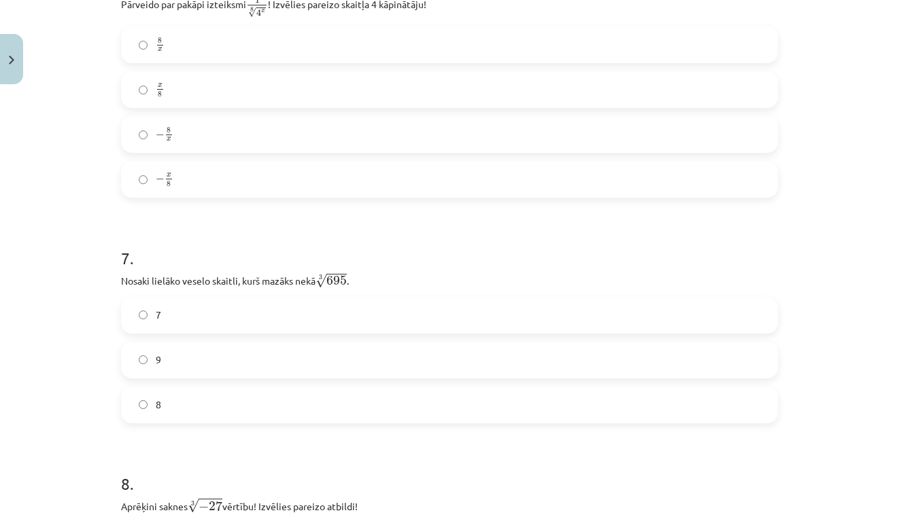
drag, startPoint x: 339, startPoint y: 407, endPoint x: 341, endPoint y: 526, distance: 118.3
click at [828, 231] on div "Mācību tēma: Matemātikas i - 12. klases 1. ieskaites mācību materiāls (ab) #4 📝…" at bounding box center [449, 258] width 899 height 517
click at [530, 411] on label "8" at bounding box center [449, 405] width 654 height 34
click at [868, 296] on div "Mācību tēma: Matemātikas i - 12. klases 1. ieskaites mācību materiāls (ab) #4 📝…" at bounding box center [449, 258] width 899 height 517
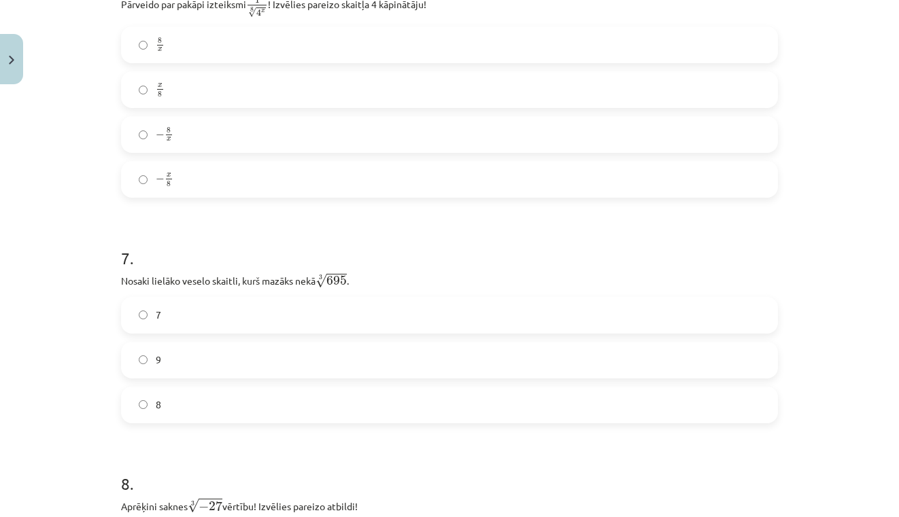
drag, startPoint x: 823, startPoint y: 356, endPoint x: 839, endPoint y: 514, distance: 159.2
click at [839, 514] on div "Mācību tēma: Matemātikas i - 12. klases 1. ieskaites mācību materiāls (ab) #4 📝…" at bounding box center [449, 258] width 899 height 517
click at [863, 420] on div "Mācību tēma: Matemātikas i - 12. klases 1. ieskaites mācību materiāls (ab) #4 📝…" at bounding box center [449, 258] width 899 height 517
click at [870, 330] on div "Mācību tēma: Matemātikas i - 12. klases 1. ieskaites mācību materiāls (ab) #4 📝…" at bounding box center [449, 258] width 899 height 517
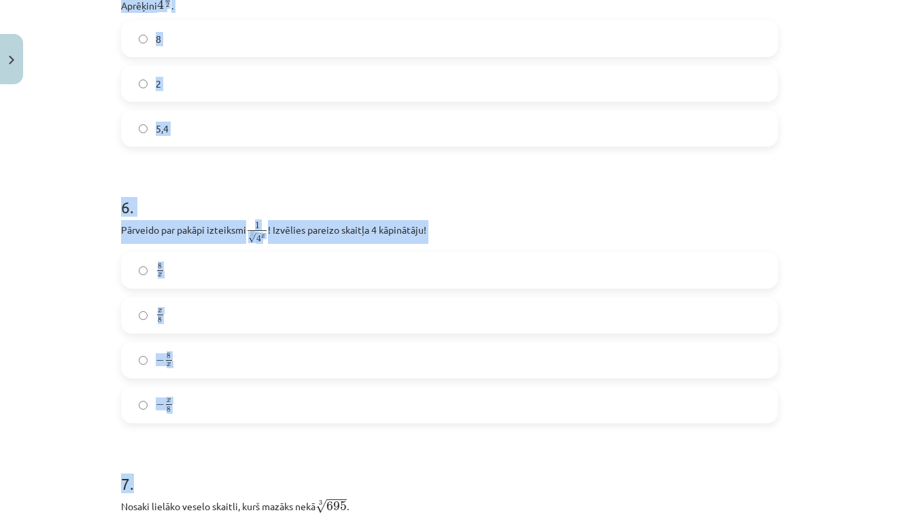
scroll to position [1176, 0]
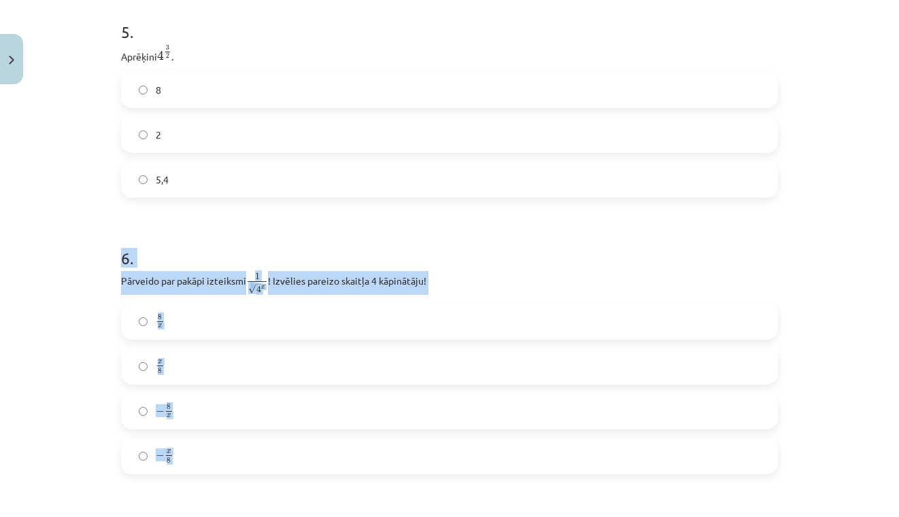
drag, startPoint x: 734, startPoint y: 271, endPoint x: 704, endPoint y: 233, distance: 47.9
click at [704, 233] on h1 "6 ." at bounding box center [449, 246] width 657 height 42
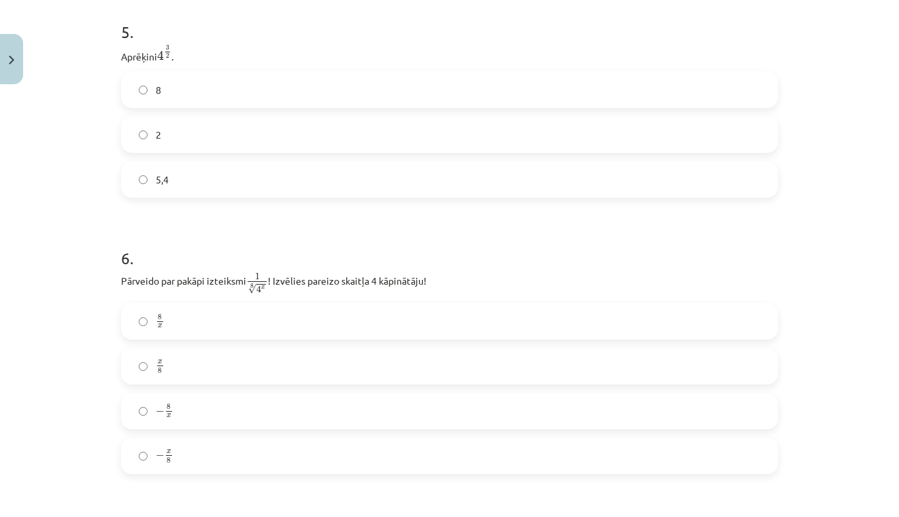
drag, startPoint x: 845, startPoint y: 252, endPoint x: 865, endPoint y: 386, distance: 134.8
click at [847, 406] on div "Mācību tēma: Matemātikas i - 12. klases 1. ieskaites mācību materiāls (ab) #4 📝…" at bounding box center [449, 258] width 899 height 517
click at [860, 348] on div "Mācību tēma: Matemātikas i - 12. klases 1. ieskaites mācību materiāls (ab) #4 📝…" at bounding box center [449, 258] width 899 height 517
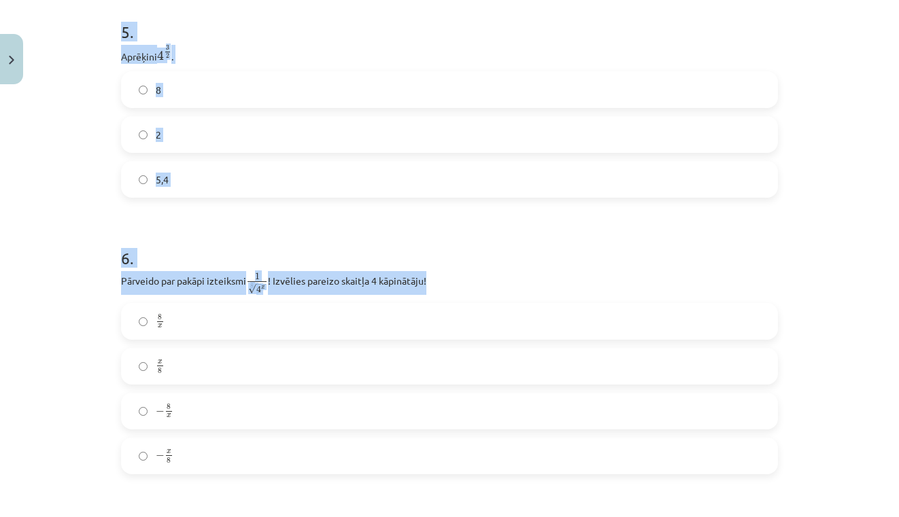
drag, startPoint x: 860, startPoint y: 348, endPoint x: 772, endPoint y: 286, distance: 108.3
click at [779, 298] on div "Mācību tēma: Matemātikas i - 12. klases 1. ieskaites mācību materiāls (ab) #4 📝…" at bounding box center [449, 258] width 899 height 517
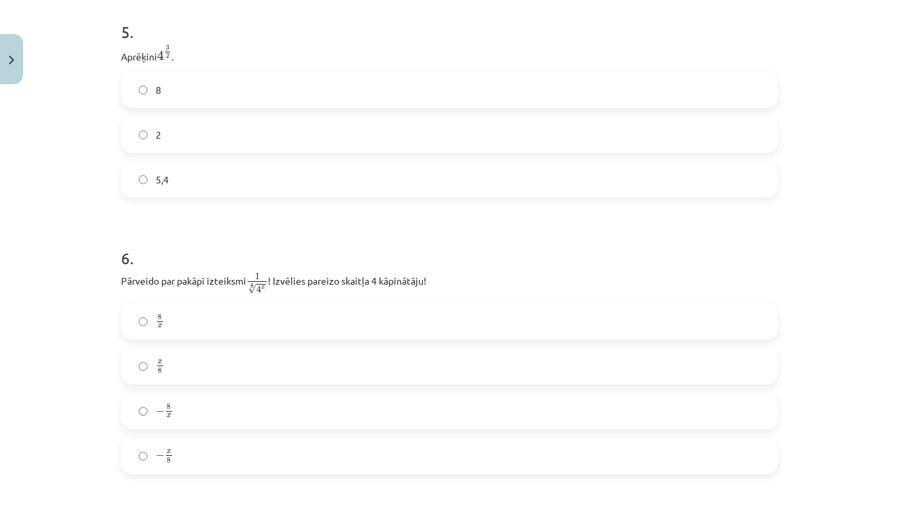
click at [787, 293] on div "Mācību tēma: Matemātikas i - 12. klases 1. ieskaites mācību materiāls (ab) #4 📝…" at bounding box center [449, 258] width 899 height 517
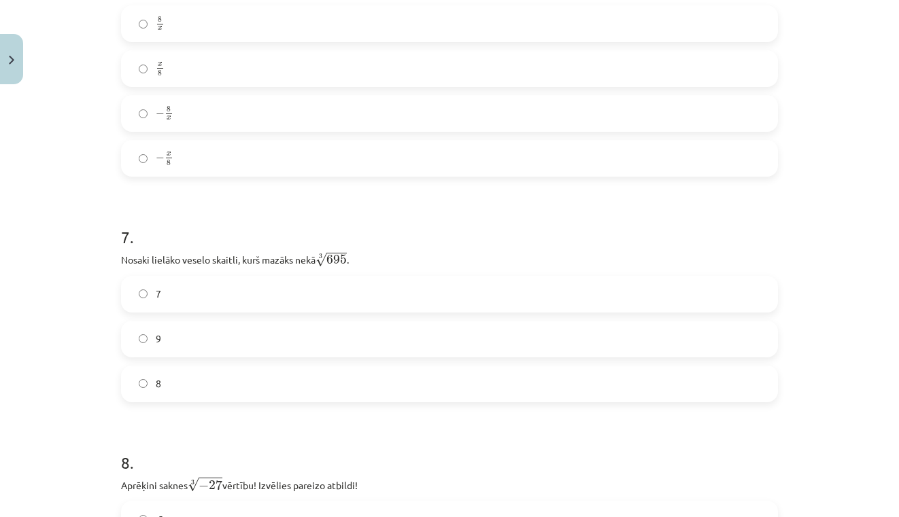
scroll to position [1512, 0]
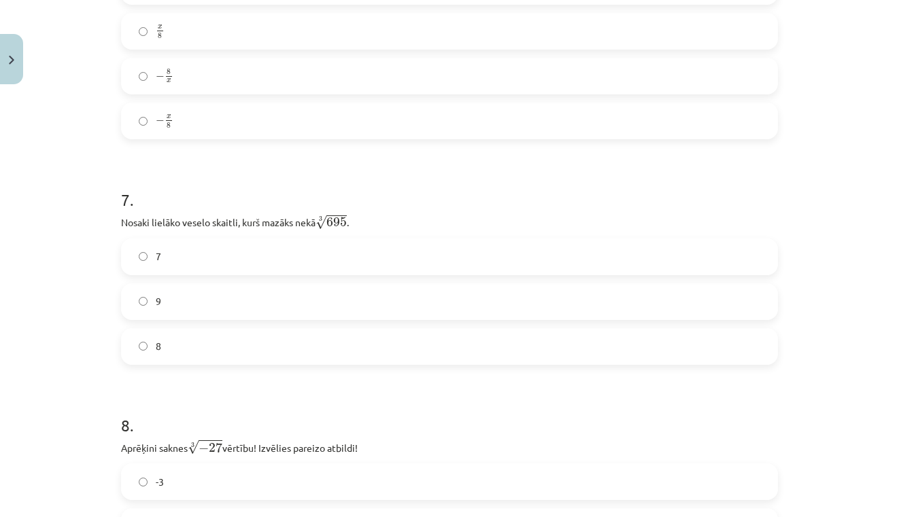
drag, startPoint x: 784, startPoint y: 273, endPoint x: 787, endPoint y: 35, distance: 237.3
click at [787, 35] on div "Mācību tēma: Matemātikas i - 12. klases 1. ieskaites mācību materiāls (ab) #4 📝…" at bounding box center [449, 258] width 899 height 517
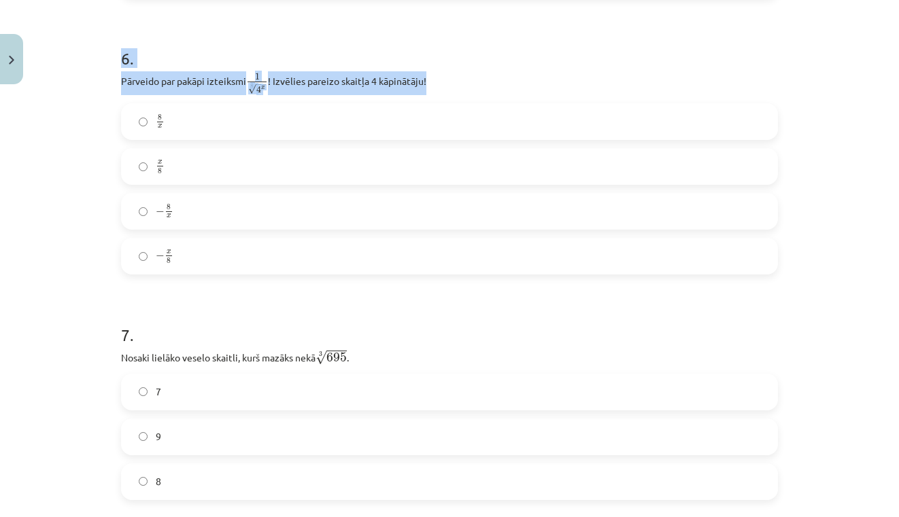
scroll to position [1367, 0]
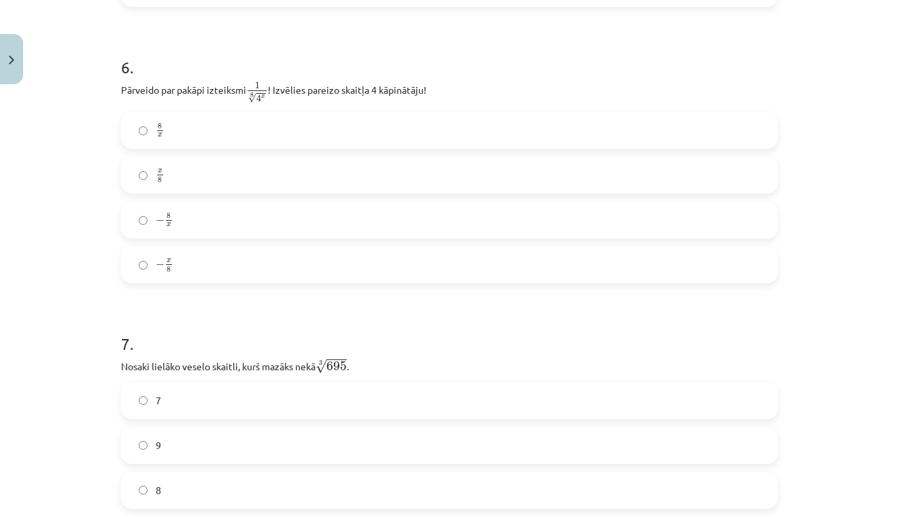
click at [862, 224] on div "Mācību tēma: Matemātikas i - 12. klases 1. ieskaites mācību materiāls (ab) #4 📝…" at bounding box center [449, 258] width 899 height 517
click at [449, 253] on label "− x 8 − x 8" at bounding box center [449, 265] width 654 height 34
click at [568, 341] on h1 "7 ." at bounding box center [449, 332] width 657 height 42
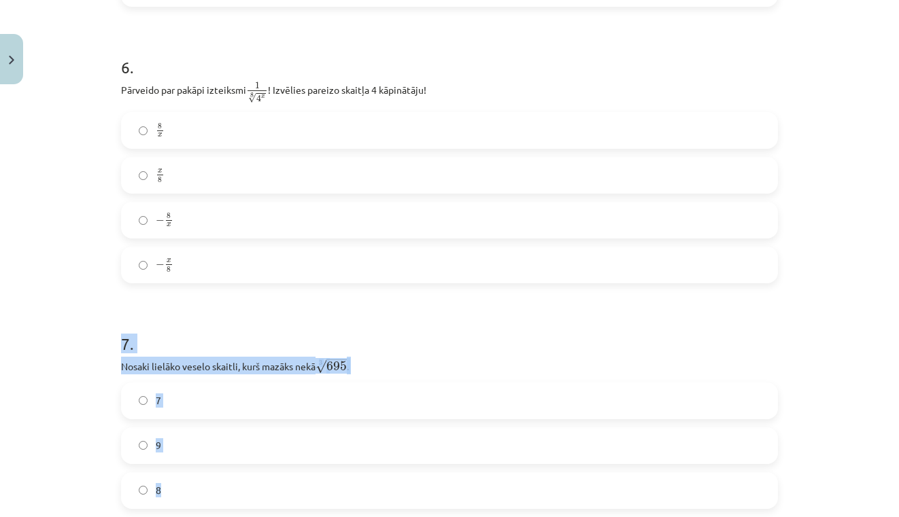
drag, startPoint x: 751, startPoint y: 318, endPoint x: 720, endPoint y: 499, distance: 184.2
click at [720, 499] on div "7 . Nosaki lielāko veselo skaitli, kurš mazāks nekā 3 √ 695 695 3 . 7 9 8" at bounding box center [449, 410] width 657 height 199
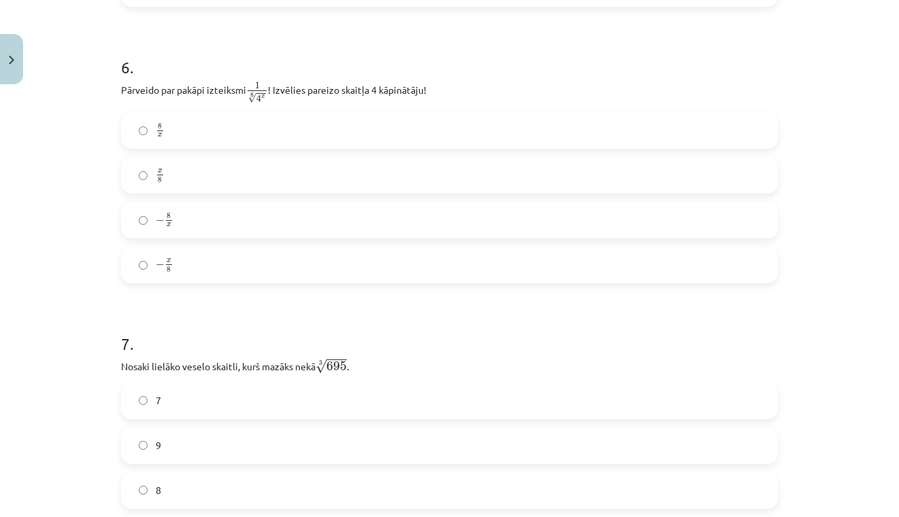
click at [817, 320] on div "Mācību tēma: Matemātikas i - 12. klases 1. ieskaites mācību materiāls (ab) #4 📝…" at bounding box center [449, 258] width 899 height 517
drag, startPoint x: 817, startPoint y: 320, endPoint x: 807, endPoint y: 407, distance: 87.0
click at [806, 423] on div "Mācību tēma: Matemātikas i - 12. klases 1. ieskaites mācību materiāls (ab) #4 📝…" at bounding box center [449, 258] width 899 height 517
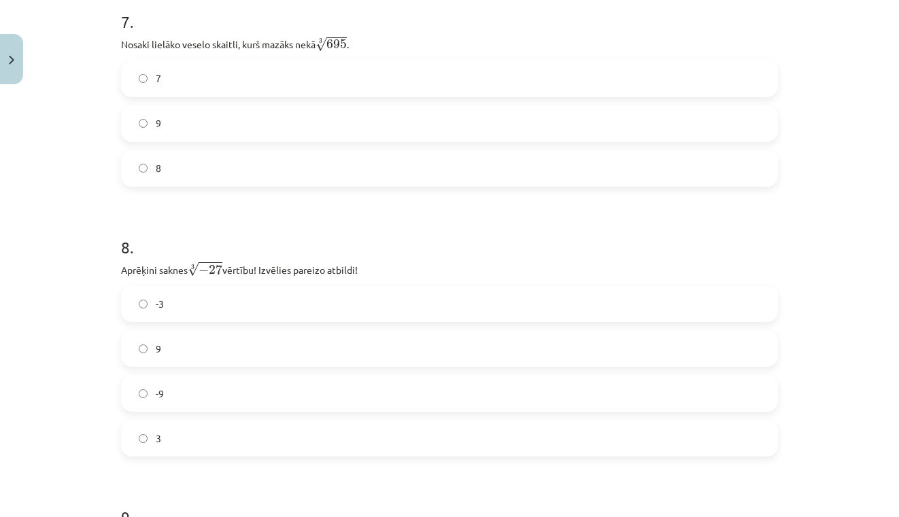
scroll to position [1818, 0]
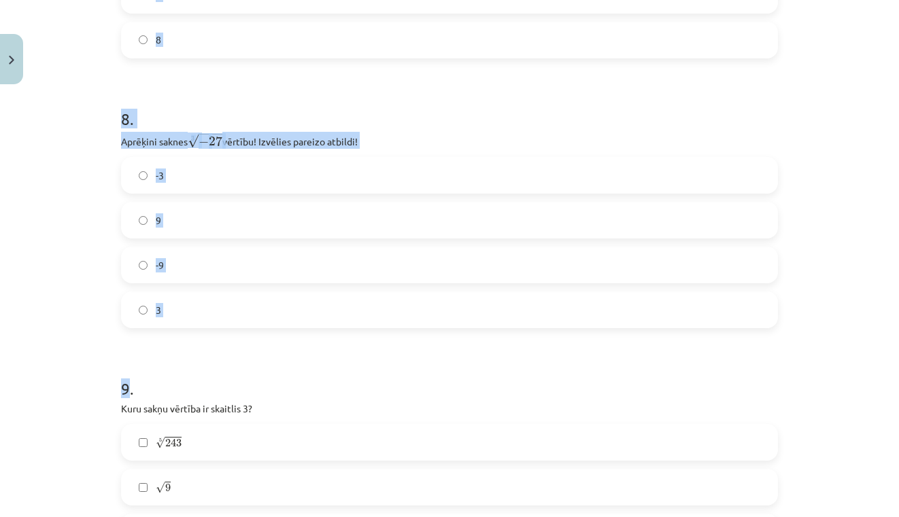
drag, startPoint x: 806, startPoint y: 381, endPoint x: 740, endPoint y: 372, distance: 67.3
click at [740, 372] on div "Mācību tēma: Matemātikas i - 12. klases 1. ieskaites mācību materiāls (ab) #4 📝…" at bounding box center [449, 258] width 899 height 517
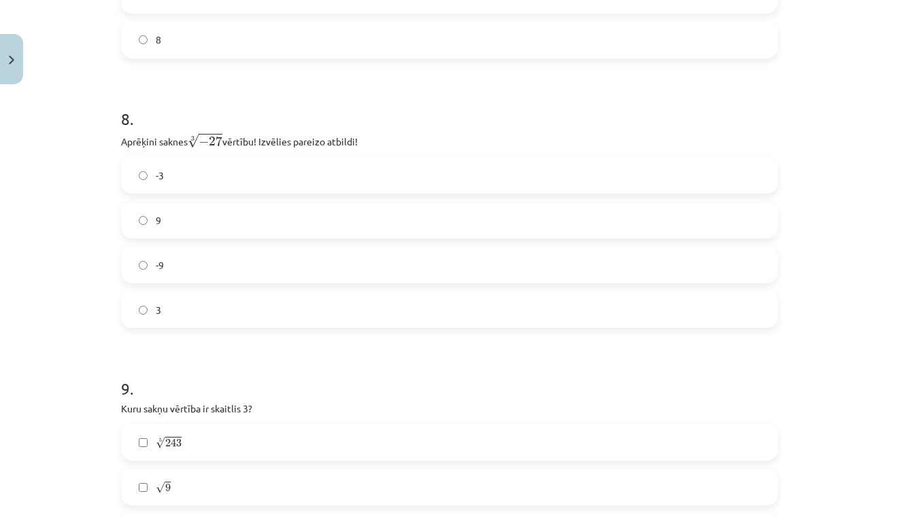
click at [776, 282] on label "-9" at bounding box center [449, 265] width 654 height 34
click at [368, 179] on label "-3" at bounding box center [449, 175] width 654 height 34
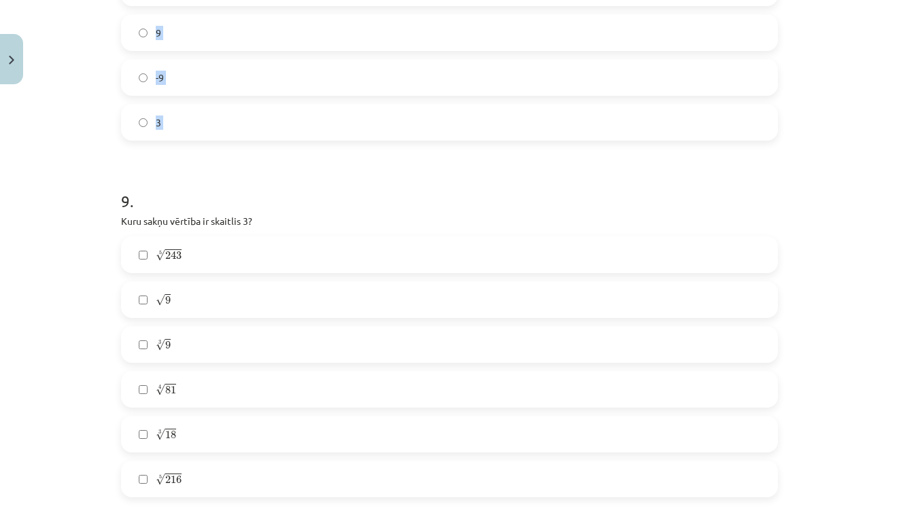
scroll to position [2084, 0]
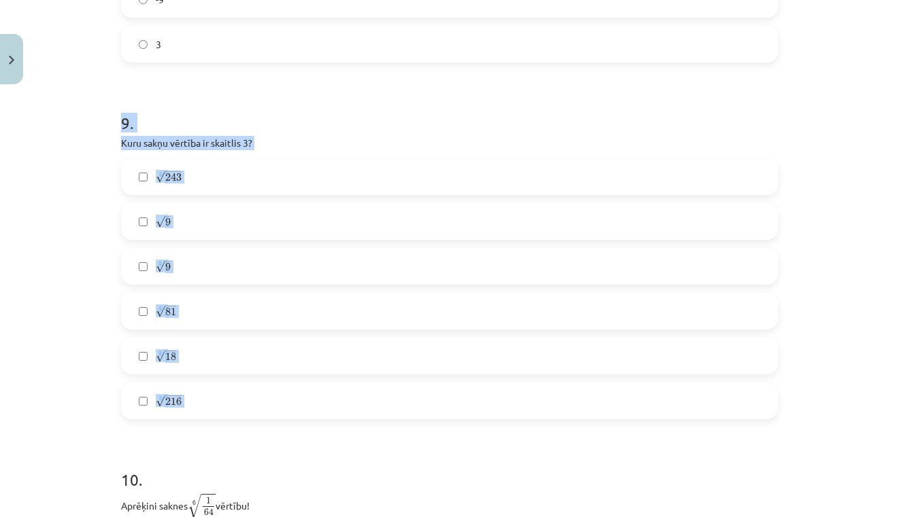
drag, startPoint x: 440, startPoint y: 377, endPoint x: 414, endPoint y: 427, distance: 56.6
click at [28, 370] on div "Mācību tēma: Matemātikas i - 12. klases 1. ieskaites mācību materiāls (ab) #4 📝…" at bounding box center [449, 258] width 899 height 517
click at [167, 226] on span "9" at bounding box center [167, 222] width 5 height 8
click at [154, 270] on label "3 √ 9 9 3" at bounding box center [449, 267] width 654 height 34
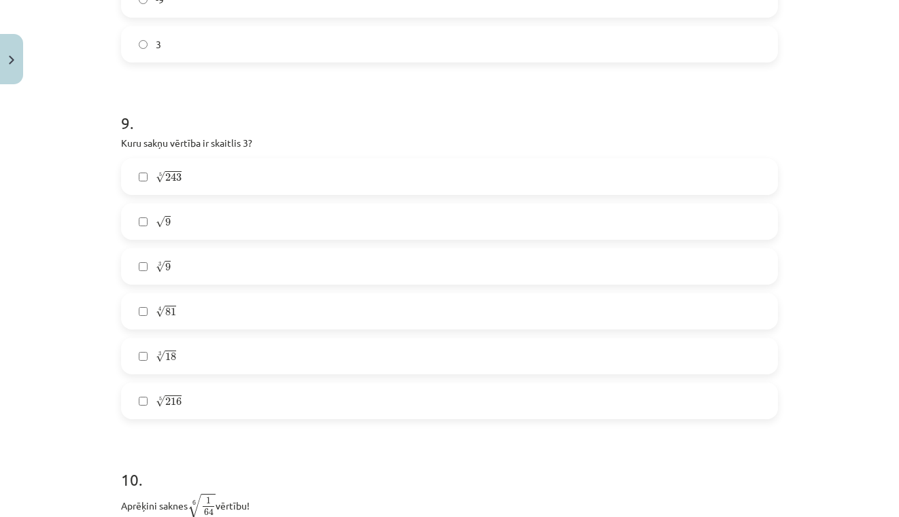
click at [154, 264] on label "3 √ 9 9 3" at bounding box center [449, 267] width 654 height 34
click at [45, 207] on div "Mācību tēma: Matemātikas i - 12. klases 1. ieskaites mācību materiāls (ab) #4 📝…" at bounding box center [449, 258] width 899 height 517
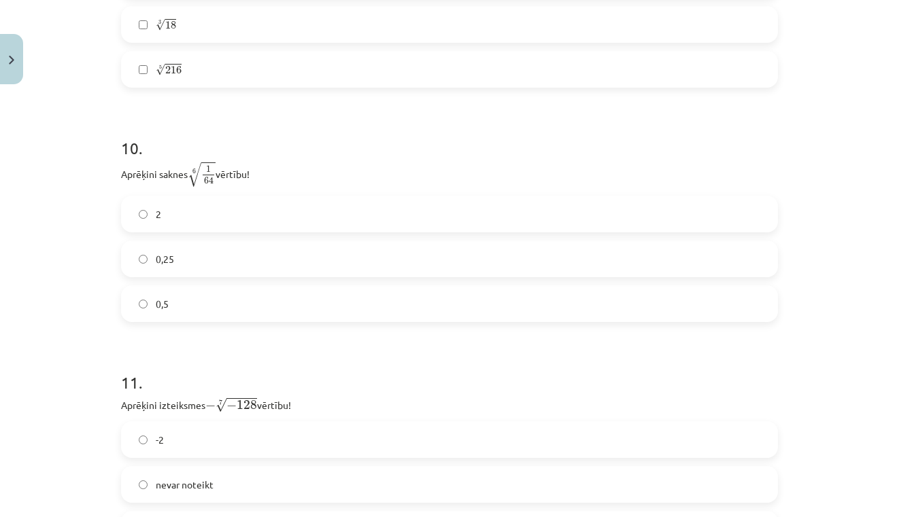
scroll to position [2514, 0]
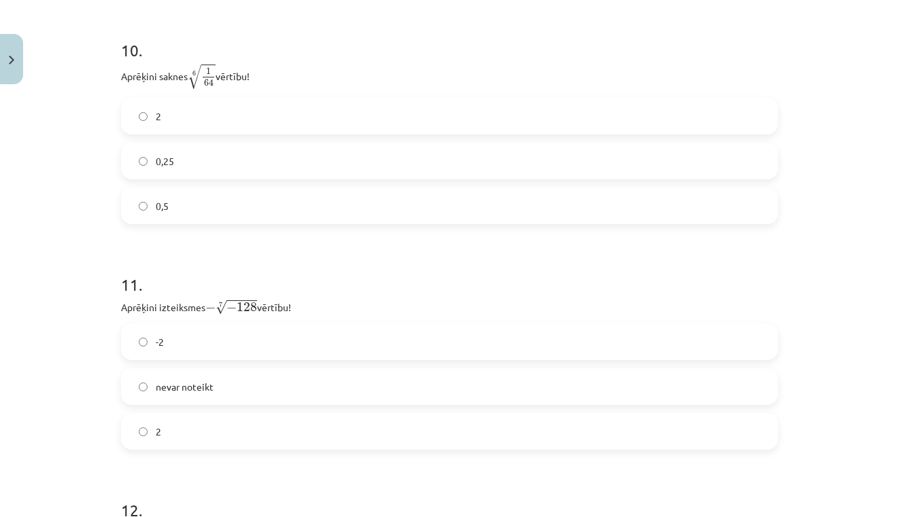
drag, startPoint x: 826, startPoint y: 326, endPoint x: 817, endPoint y: 196, distance: 130.1
click at [817, 196] on div "Mācību tēma: Matemātikas i - 12. klases 1. ieskaites mācību materiāls (ab) #4 📝…" at bounding box center [449, 258] width 899 height 517
drag, startPoint x: 896, startPoint y: 391, endPoint x: 892, endPoint y: 407, distance: 16.8
click at [892, 407] on div "Mācību tēma: Matemātikas i - 12. klases 1. ieskaites mācību materiāls (ab) #4 📝…" at bounding box center [449, 258] width 899 height 517
click at [857, 318] on div "Mācību tēma: Matemātikas i - 12. klases 1. ieskaites mācību materiāls (ab) #4 📝…" at bounding box center [449, 258] width 899 height 517
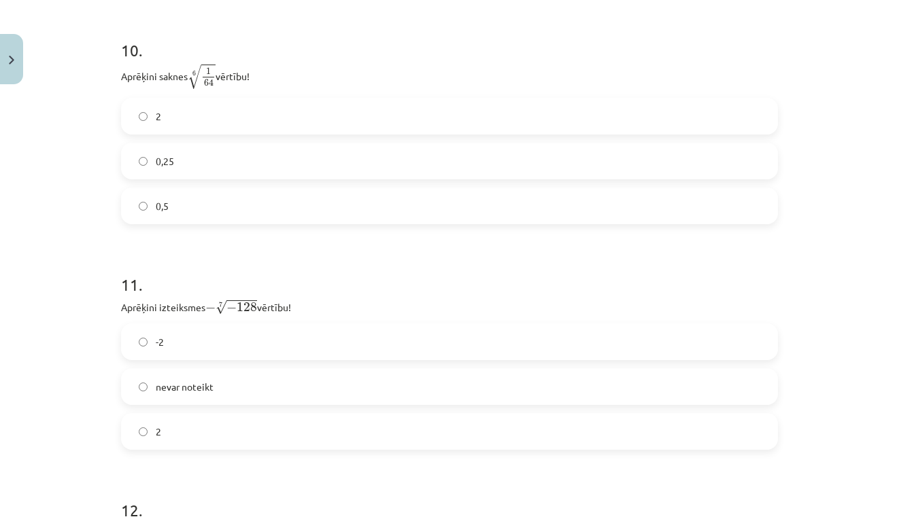
click at [526, 208] on label "0,5" at bounding box center [449, 206] width 654 height 34
click at [326, 437] on label "2" at bounding box center [449, 432] width 654 height 34
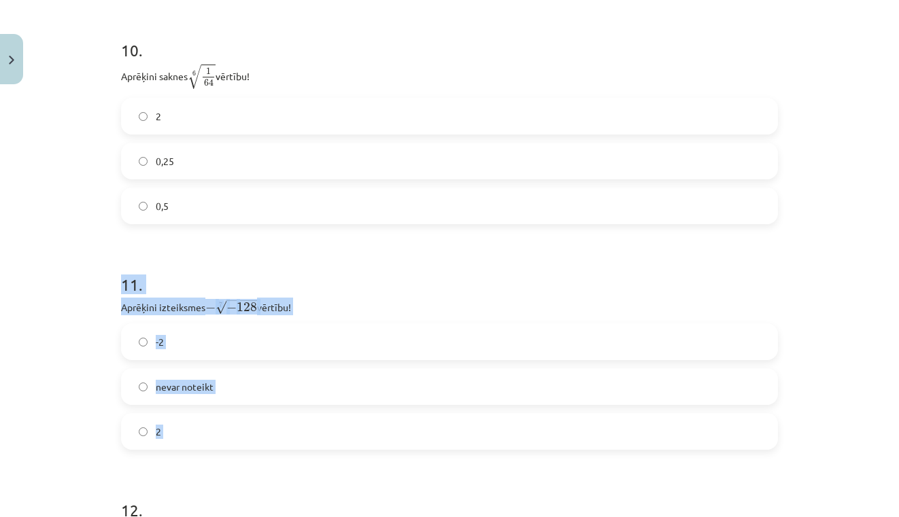
drag, startPoint x: 758, startPoint y: 265, endPoint x: 757, endPoint y: 473, distance: 208.1
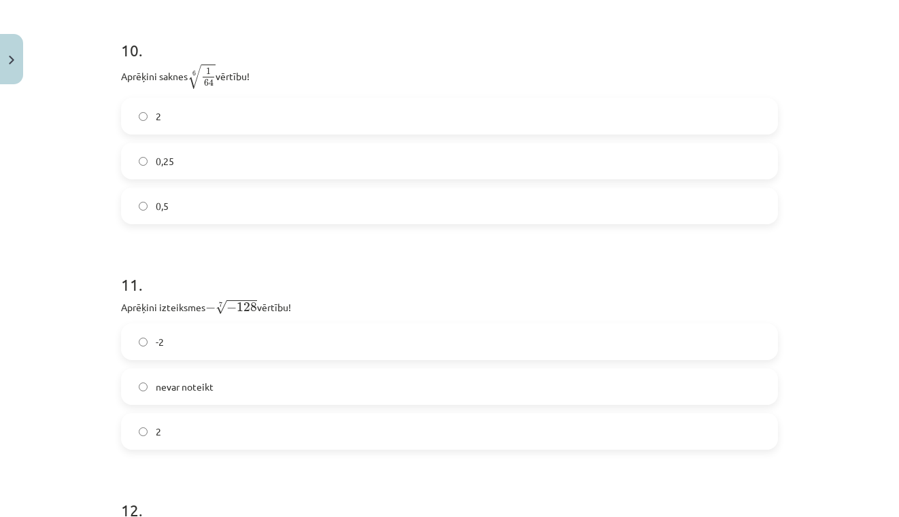
click at [845, 381] on div "Mācību tēma: Matemātikas i - 12. klases 1. ieskaites mācību materiāls (ab) #4 📝…" at bounding box center [449, 258] width 899 height 517
drag, startPoint x: 839, startPoint y: 374, endPoint x: 836, endPoint y: 366, distance: 8.6
click at [836, 366] on div "Mācību tēma: Matemātikas i - 12. klases 1. ieskaites mācību materiāls (ab) #4 📝…" at bounding box center [449, 258] width 899 height 517
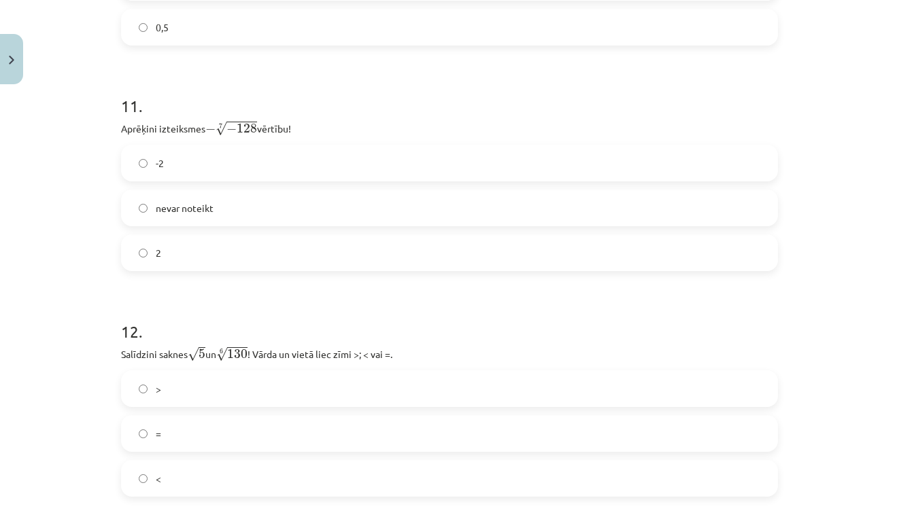
drag, startPoint x: 798, startPoint y: 325, endPoint x: 761, endPoint y: 520, distance: 198.6
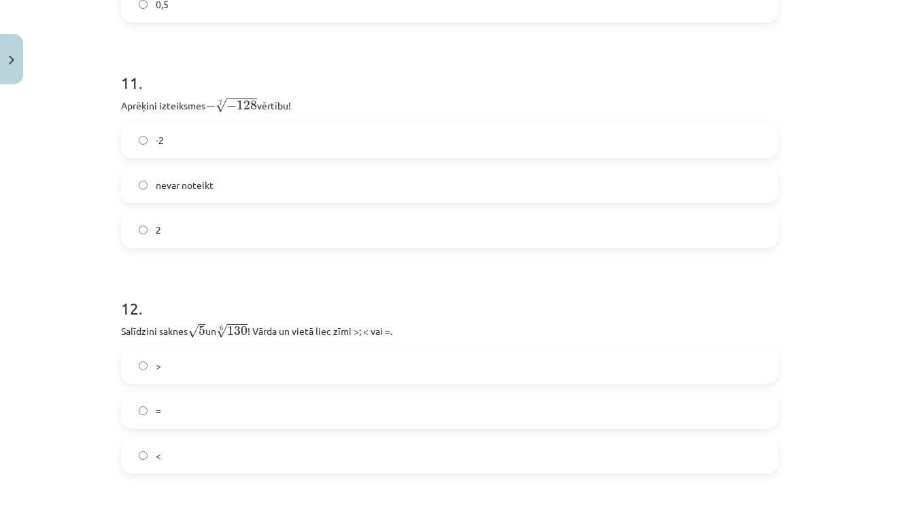
click at [761, 473] on div "<" at bounding box center [449, 455] width 657 height 37
drag, startPoint x: 866, startPoint y: 358, endPoint x: 864, endPoint y: 418, distance: 59.9
click at [864, 418] on div "Mācību tēma: Matemātikas i - 12. klases 1. ieskaites mācību materiāls (ab) #4 📝…" at bounding box center [449, 258] width 899 height 517
click at [600, 412] on label "=" at bounding box center [449, 411] width 654 height 34
drag, startPoint x: 832, startPoint y: 285, endPoint x: 861, endPoint y: 419, distance: 137.1
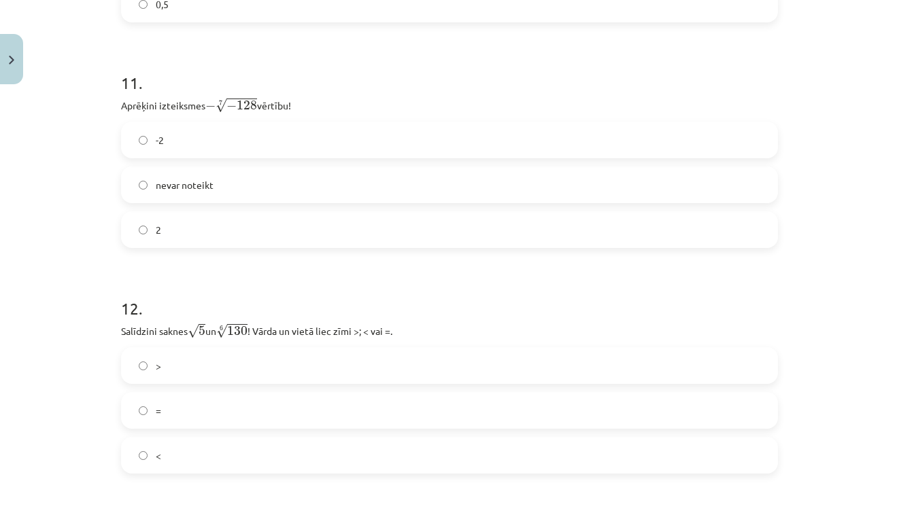
click at [861, 420] on div "Mācību tēma: Matemātikas i - 12. klases 1. ieskaites mācību materiāls (ab) #4 📝…" at bounding box center [449, 258] width 899 height 517
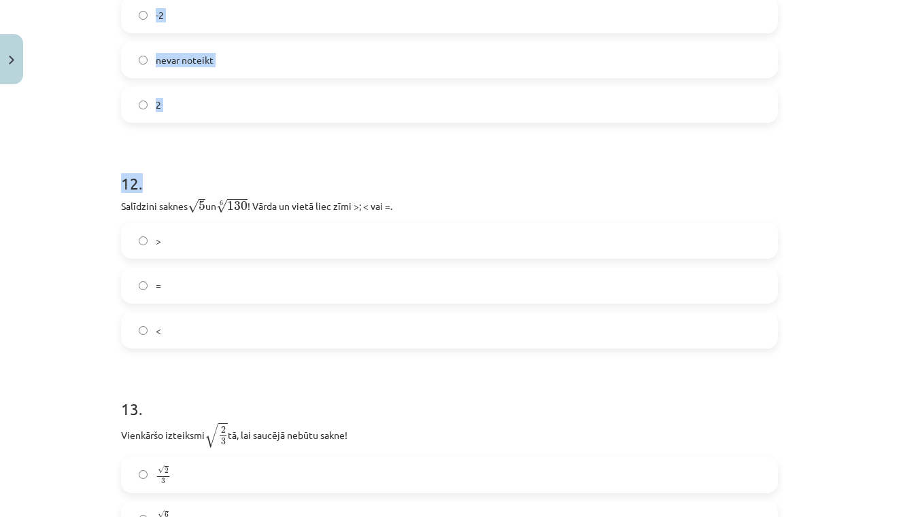
scroll to position [2976, 0]
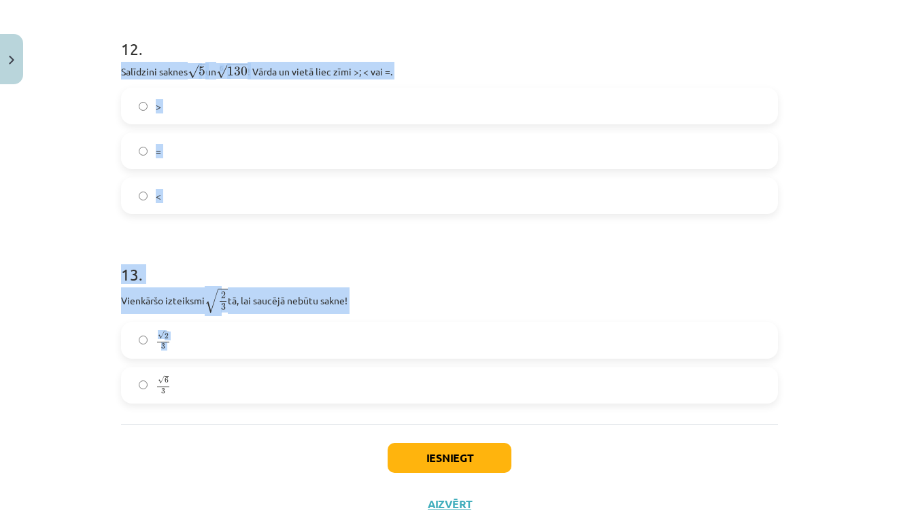
drag, startPoint x: 728, startPoint y: 311, endPoint x: 728, endPoint y: 404, distance: 93.2
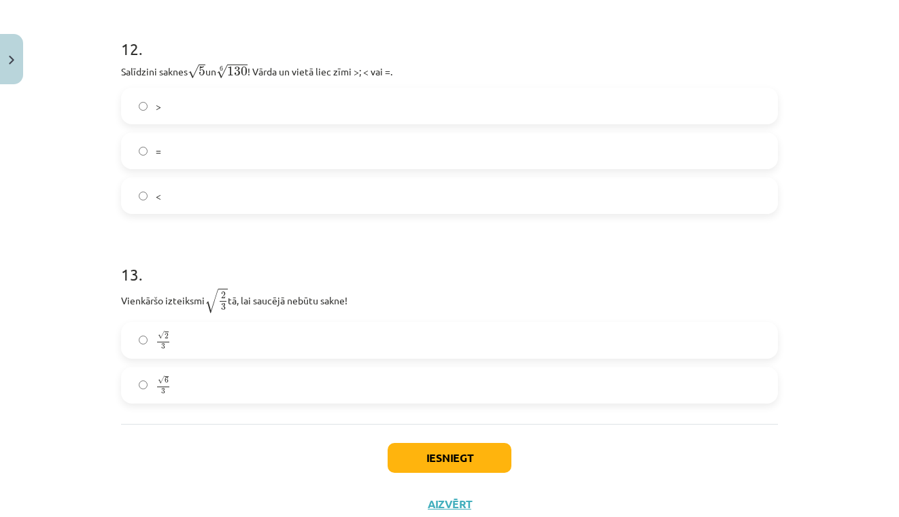
click at [555, 394] on label "√ 6 3 6 3" at bounding box center [449, 386] width 654 height 34
click at [438, 448] on button "Iesniegt" at bounding box center [450, 458] width 124 height 30
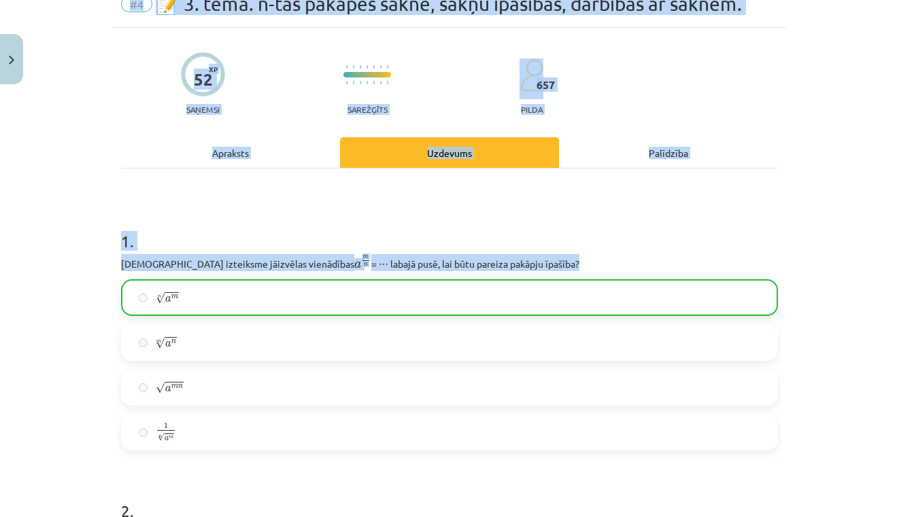
scroll to position [0, 0]
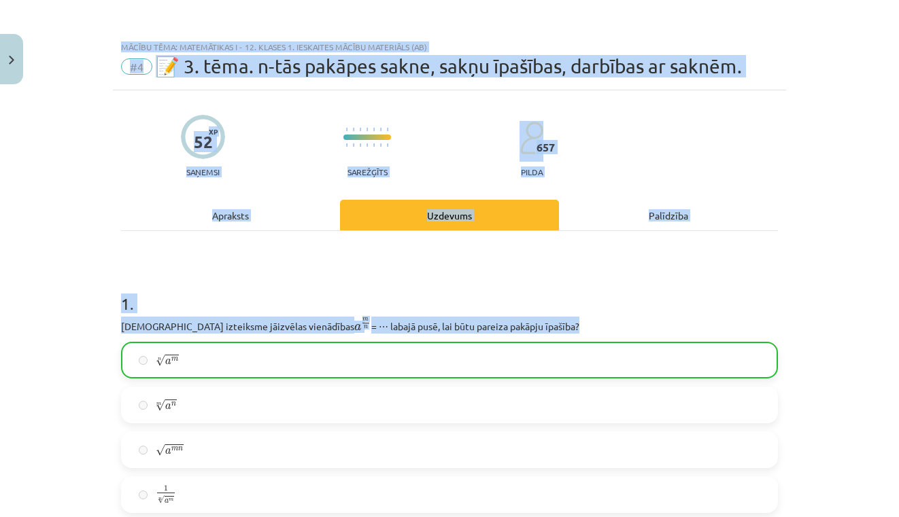
drag, startPoint x: 794, startPoint y: 370, endPoint x: 741, endPoint y: -58, distance: 431.0
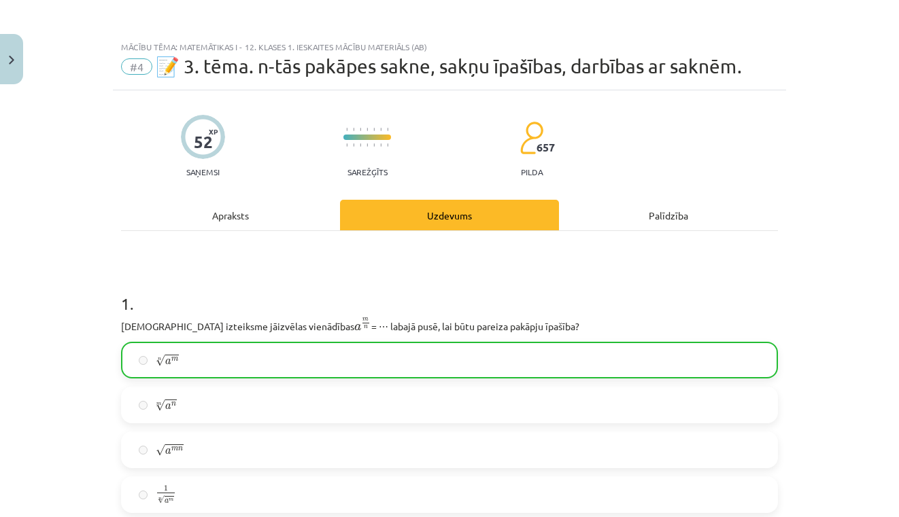
click at [792, 112] on div "Mācību tēma: Matemātikas i - 12. klases 1. ieskaites mācību materiāls (ab) #4 📝…" at bounding box center [449, 258] width 899 height 517
click at [256, 222] on div "Apraksts" at bounding box center [230, 215] width 219 height 31
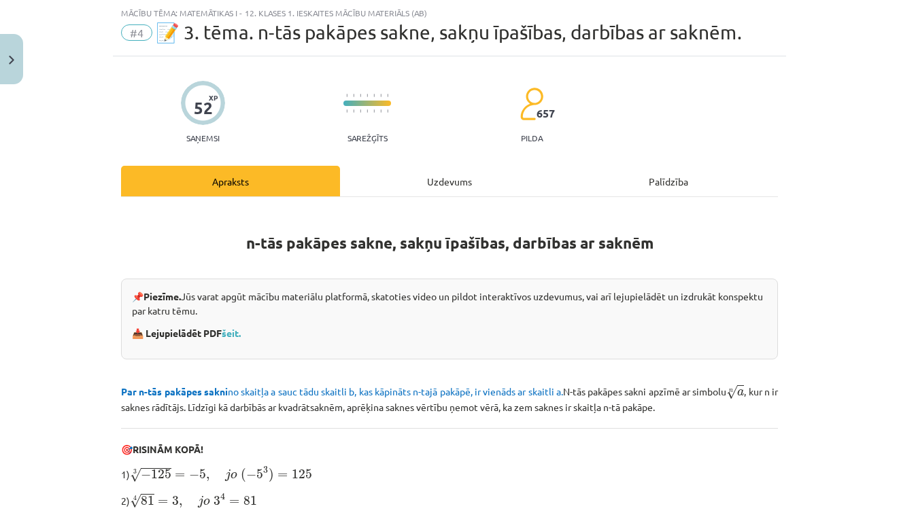
click at [439, 182] on div "Uzdevums" at bounding box center [449, 181] width 219 height 31
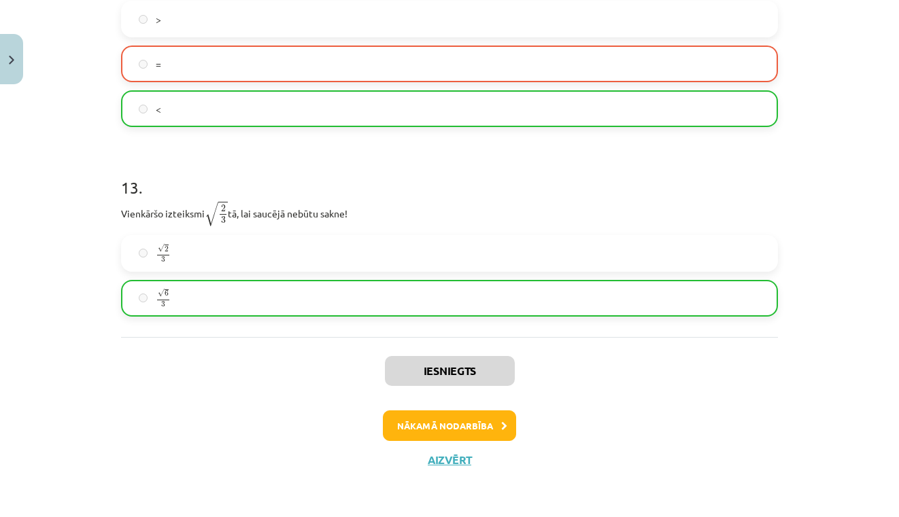
scroll to position [719, 0]
drag, startPoint x: 549, startPoint y: 246, endPoint x: 524, endPoint y: 549, distance: 304.3
click at [477, 430] on button "Nākamā nodarbība" at bounding box center [449, 426] width 133 height 31
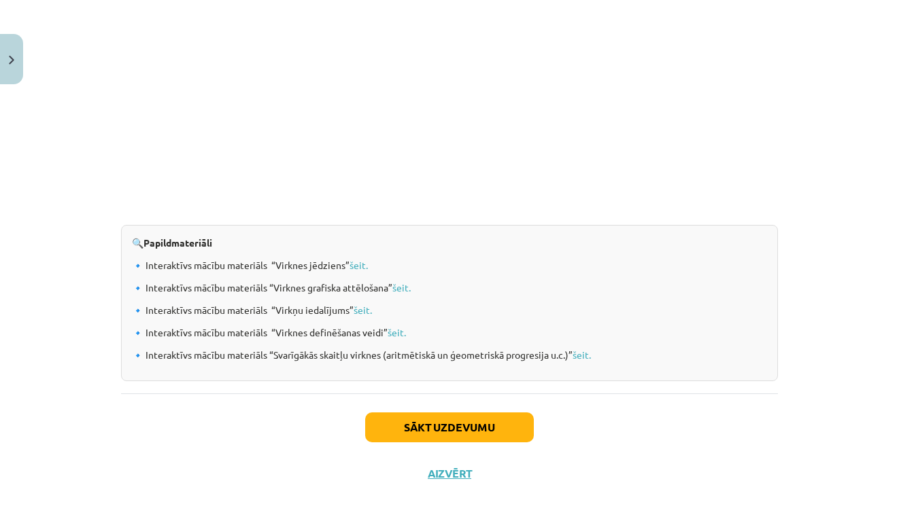
drag, startPoint x: 823, startPoint y: 141, endPoint x: 743, endPoint y: 185, distance: 90.7
click at [768, 147] on div "Mācību tēma: Matemātikas i - 12. klases 1. ieskaites mācību materiāls (ab) #5 📝…" at bounding box center [449, 258] width 899 height 517
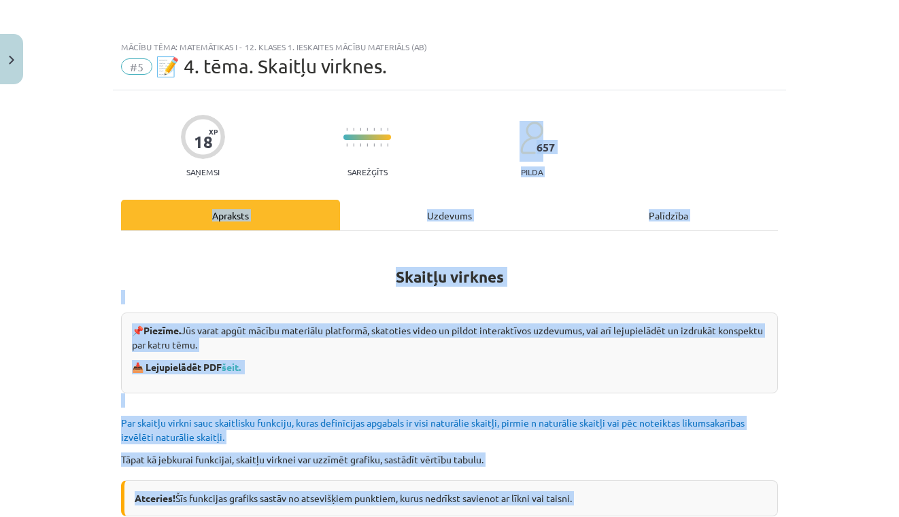
scroll to position [459, 0]
drag, startPoint x: 790, startPoint y: 346, endPoint x: 787, endPoint y: 358, distance: 12.5
click at [787, 358] on div "Mācību tēma: Matemātikas i - 12. klases 1. ieskaites mācību materiāls (ab) #5 📝…" at bounding box center [449, 258] width 899 height 517
drag, startPoint x: 713, startPoint y: 317, endPoint x: 682, endPoint y: 511, distance: 196.3
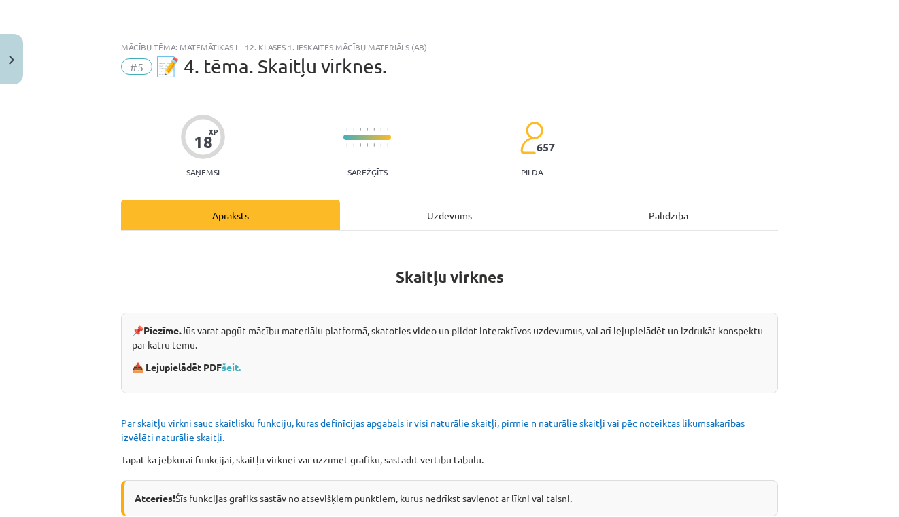
click at [798, 366] on div "Mācību tēma: Matemātikas i - 12. klases 1. ieskaites mācību materiāls (ab) #5 📝…" at bounding box center [449, 258] width 899 height 517
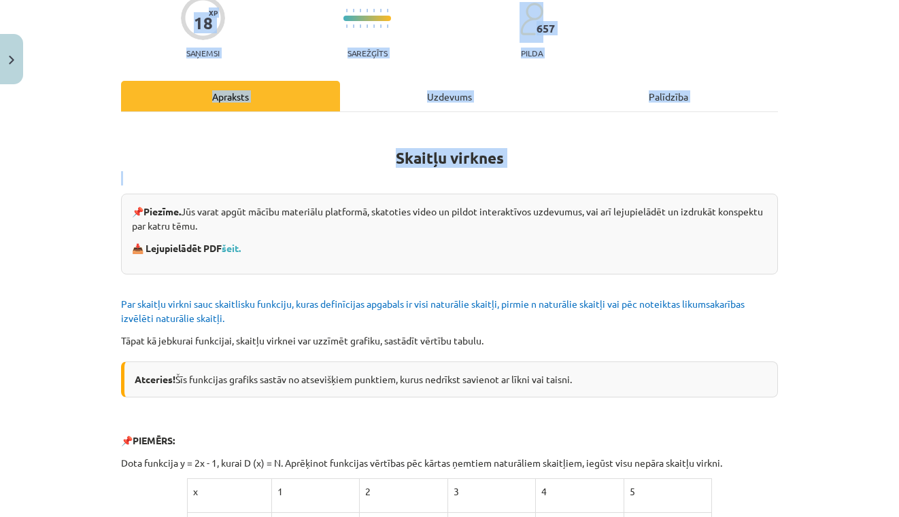
scroll to position [169, 0]
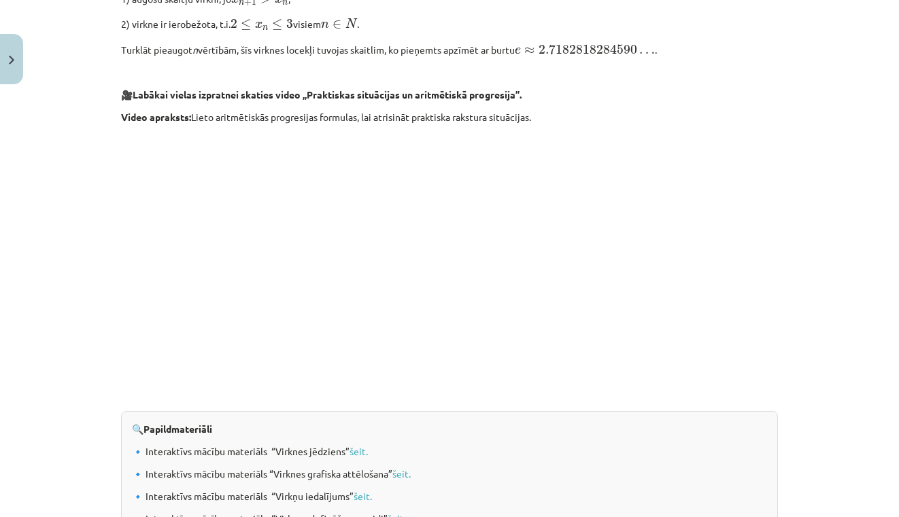
drag, startPoint x: 806, startPoint y: 296, endPoint x: 781, endPoint y: 526, distance: 231.3
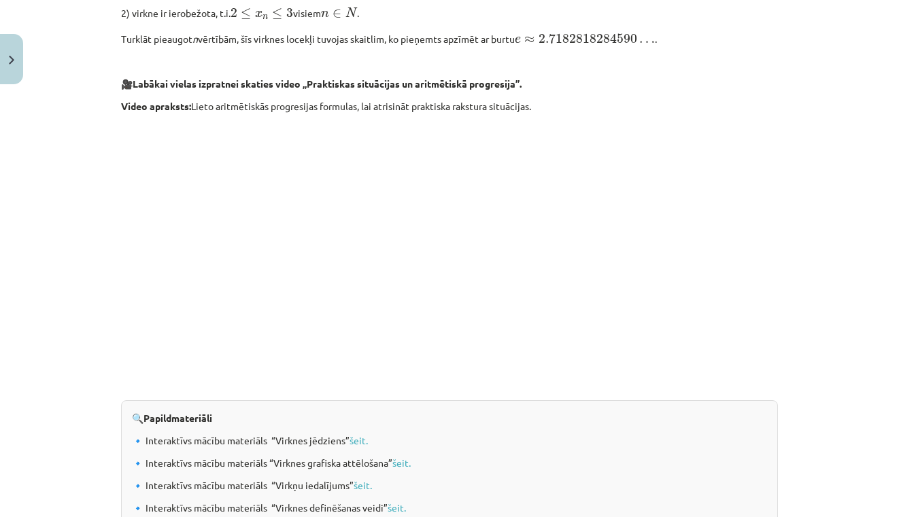
scroll to position [1200, 0]
click at [356, 441] on link "šeit." at bounding box center [359, 441] width 18 height 12
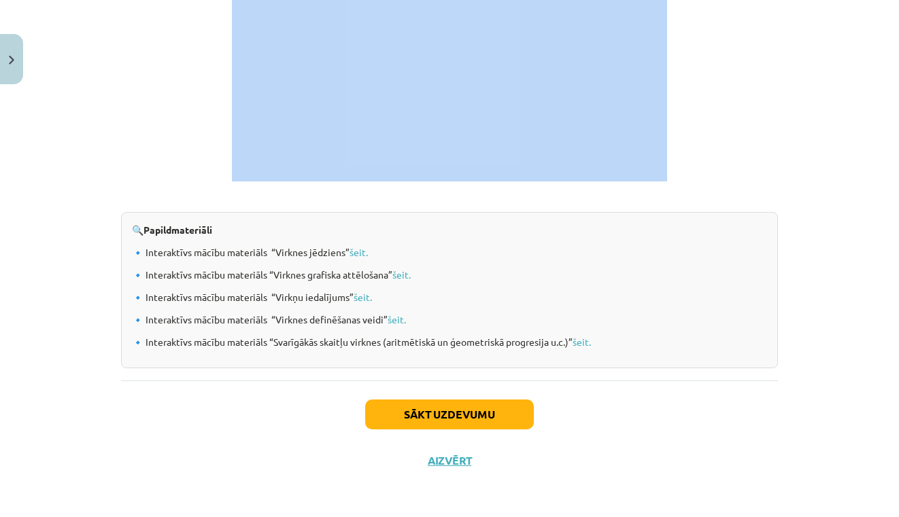
scroll to position [568, 0]
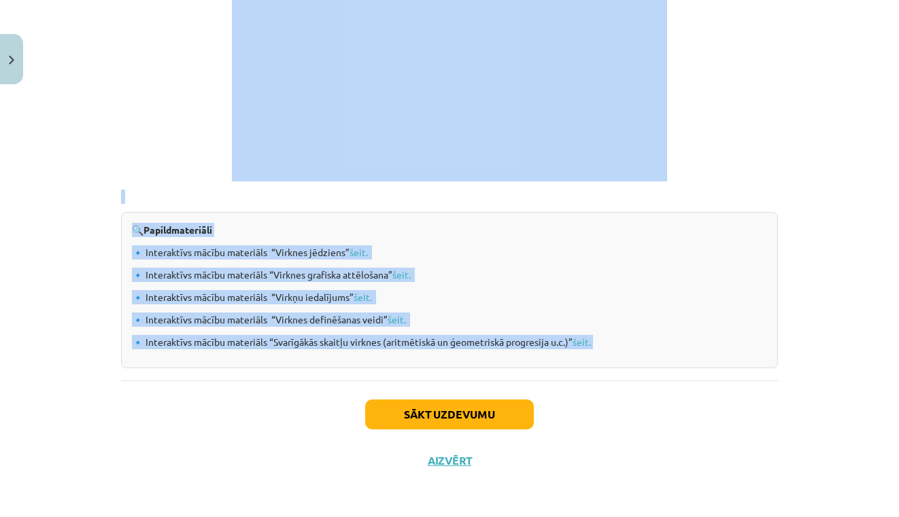
drag, startPoint x: 779, startPoint y: 204, endPoint x: 773, endPoint y: 359, distance: 155.1
click at [773, 359] on div "🔍 Papildmateriāli 🔹 Interaktīvs mācību materiāls “Virknes jēdziens” šeit. 🔹 Int…" at bounding box center [449, 290] width 657 height 156
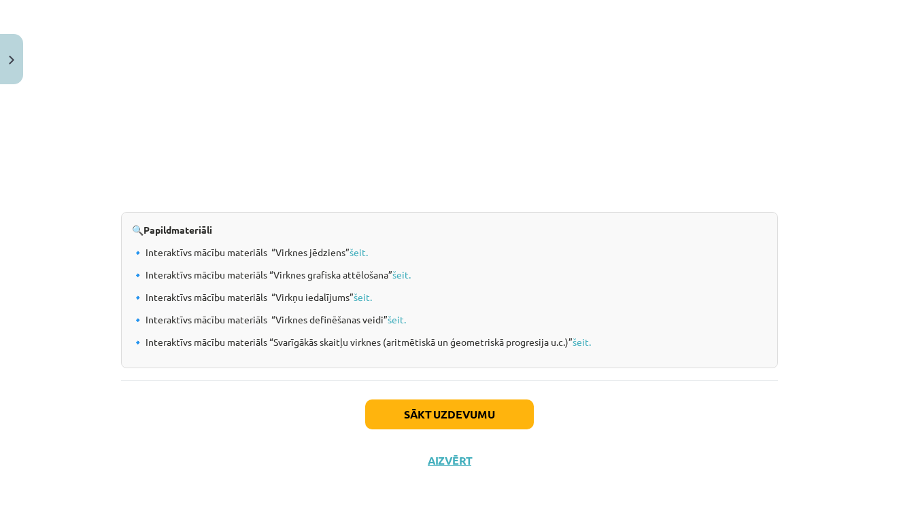
click at [473, 409] on button "Sākt uzdevumu" at bounding box center [449, 415] width 169 height 30
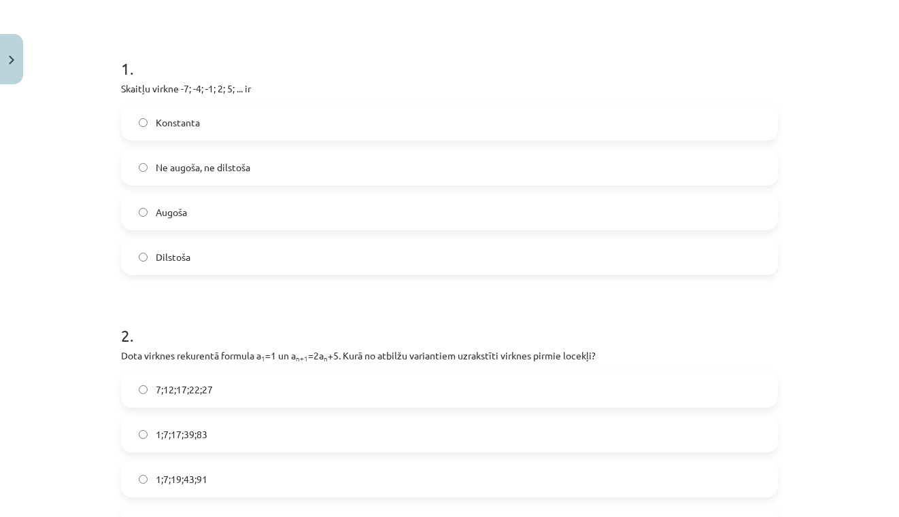
scroll to position [34, 0]
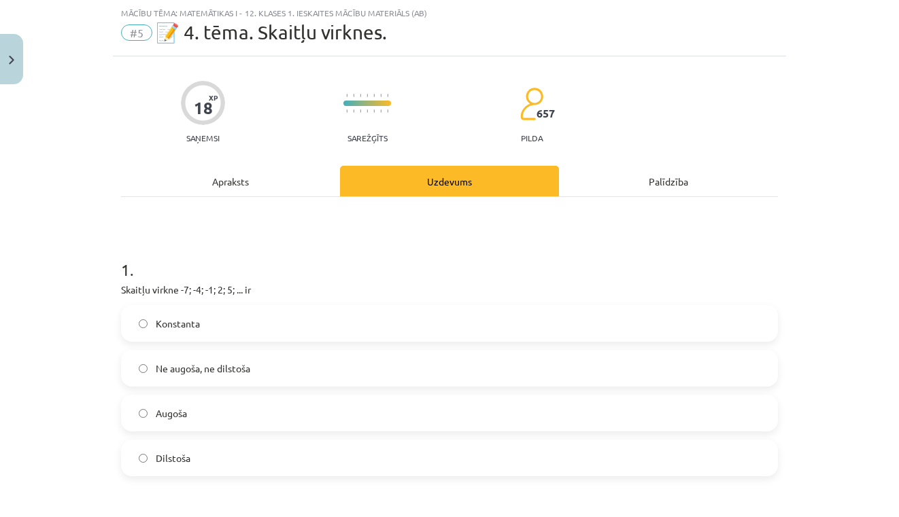
click at [228, 409] on label "Augoša" at bounding box center [449, 413] width 654 height 34
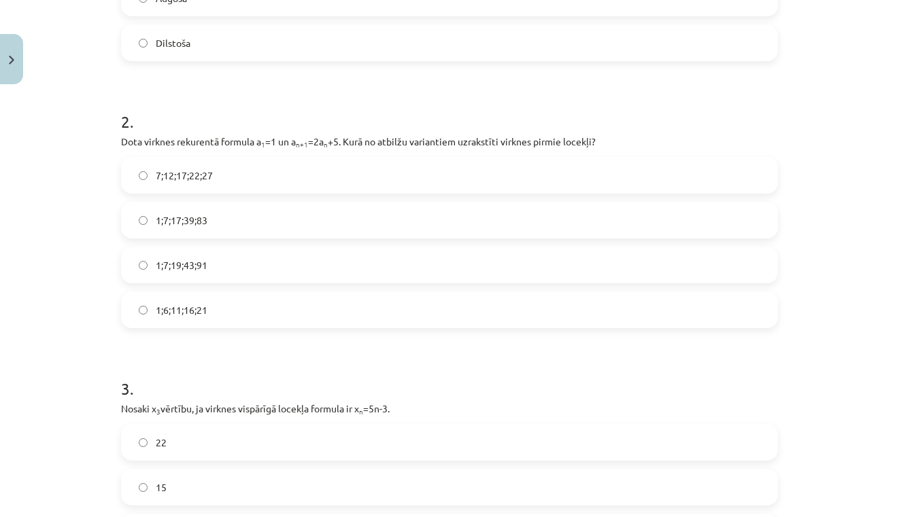
scroll to position [442, 0]
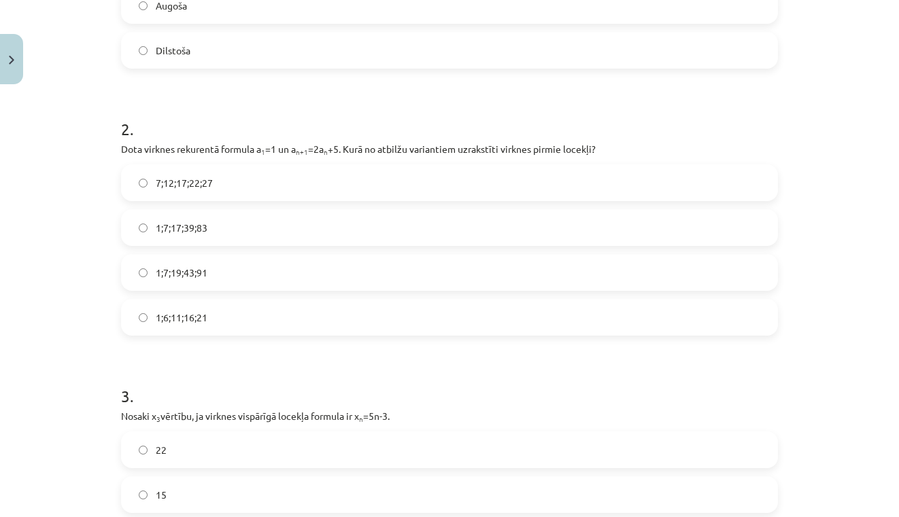
click at [625, 317] on label "1;6;11;16;21" at bounding box center [449, 318] width 654 height 34
click at [593, 293] on div "7;12;17;22;27 1;7;17;39;83 1;7;19;43;91 1;6;11;16;21" at bounding box center [449, 250] width 657 height 171
click at [587, 280] on label "1;7;19;43;91" at bounding box center [449, 273] width 654 height 34
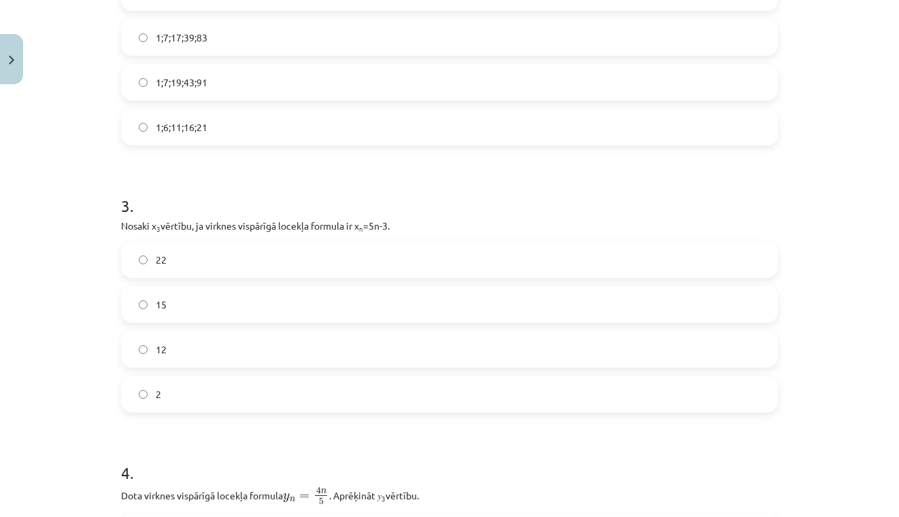
scroll to position [624, 0]
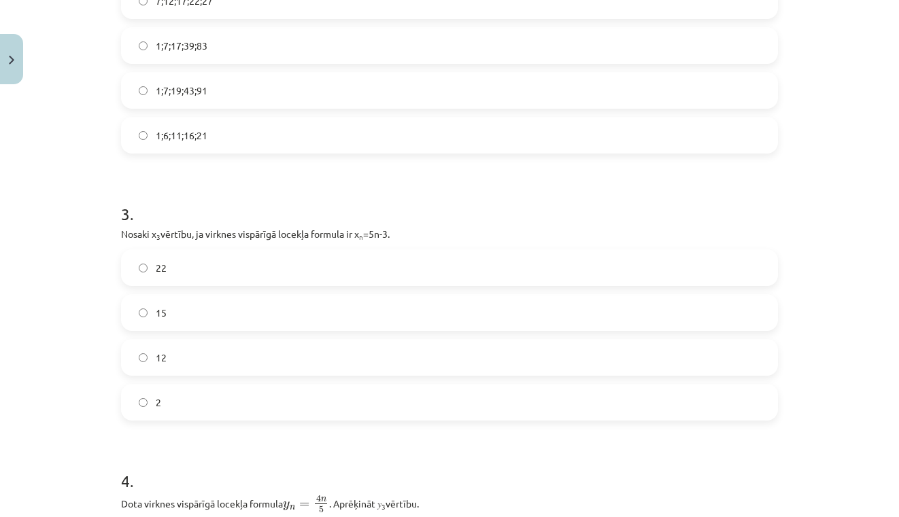
click at [663, 355] on label "12" at bounding box center [449, 358] width 654 height 34
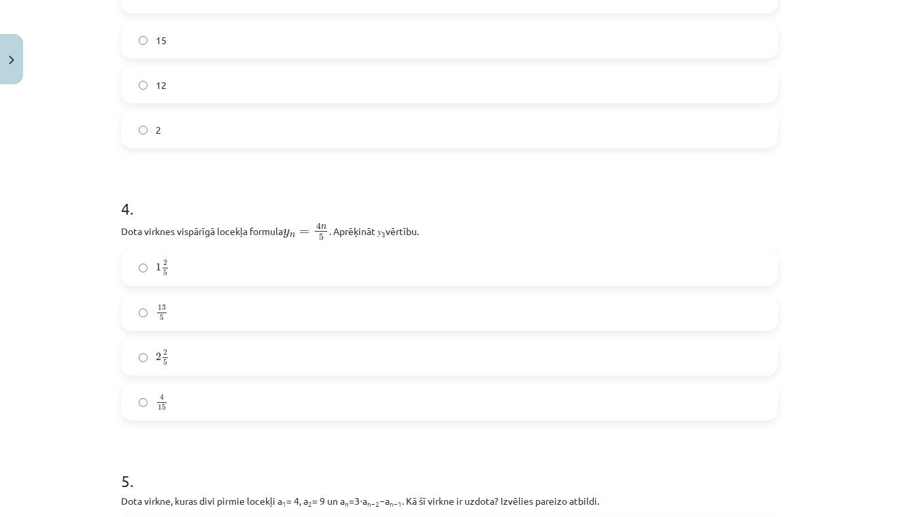
scroll to position [900, 0]
click at [129, 353] on label "2 2 5 2 2 5" at bounding box center [449, 355] width 654 height 34
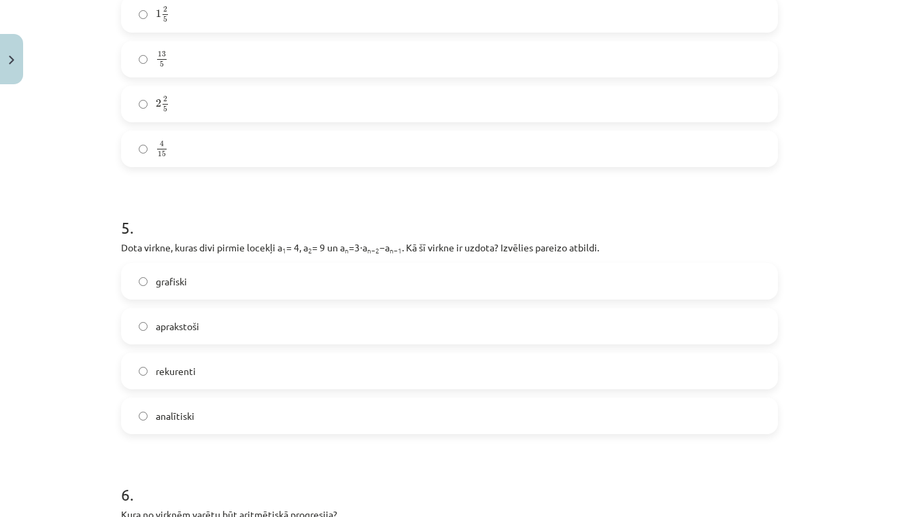
scroll to position [1172, 0]
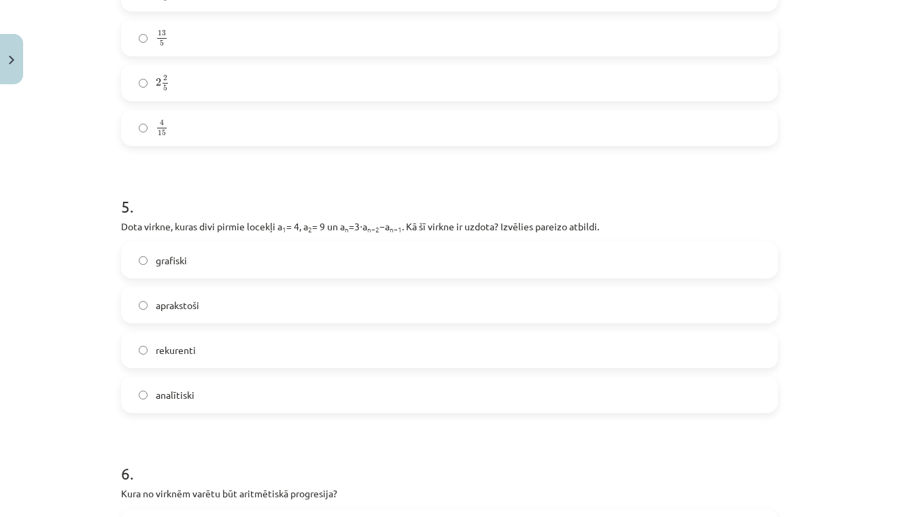
click at [146, 254] on label "grafiski" at bounding box center [449, 260] width 654 height 34
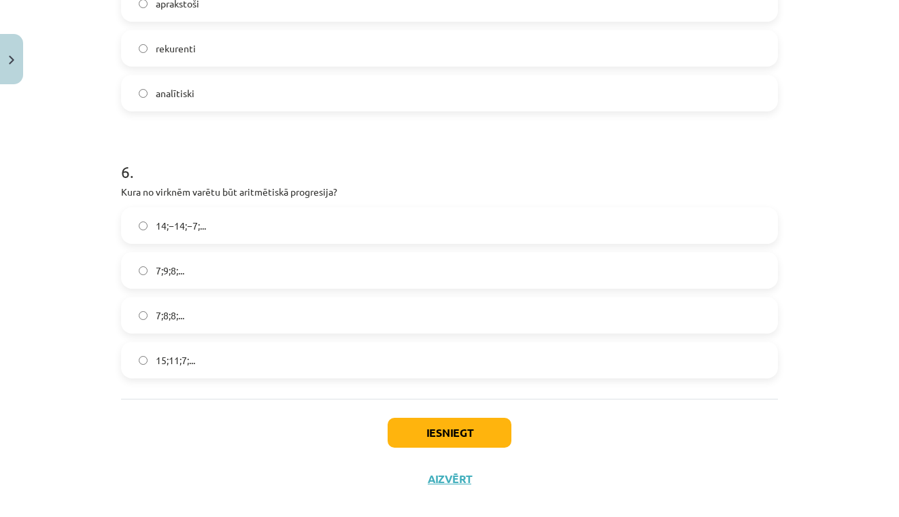
scroll to position [1471, 0]
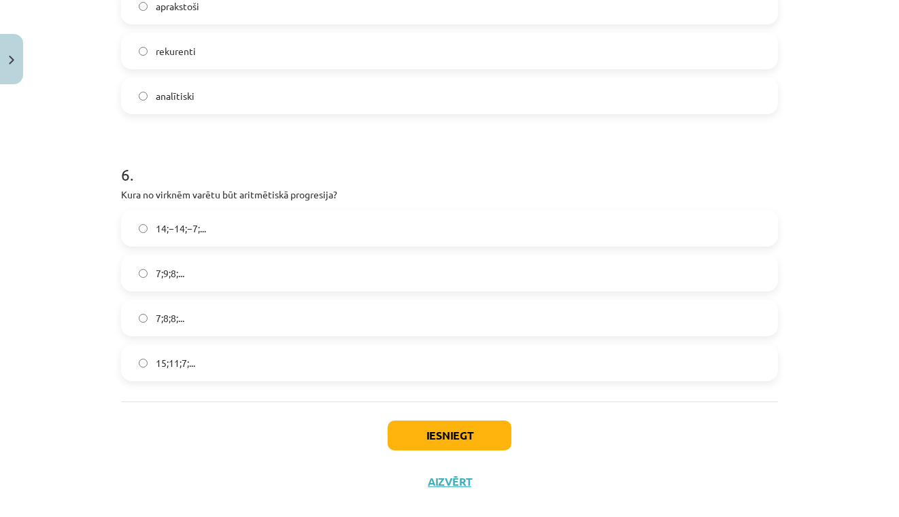
drag, startPoint x: 892, startPoint y: 379, endPoint x: 742, endPoint y: 387, distance: 150.5
click at [879, 457] on div "Mācību tēma: Matemātikas i - 12. klases 1. ieskaites mācību materiāls (ab) #5 📝…" at bounding box center [449, 258] width 899 height 517
click at [137, 277] on label "7;9;8;..." at bounding box center [449, 273] width 654 height 34
click at [467, 439] on button "Iesniegt" at bounding box center [450, 436] width 124 height 30
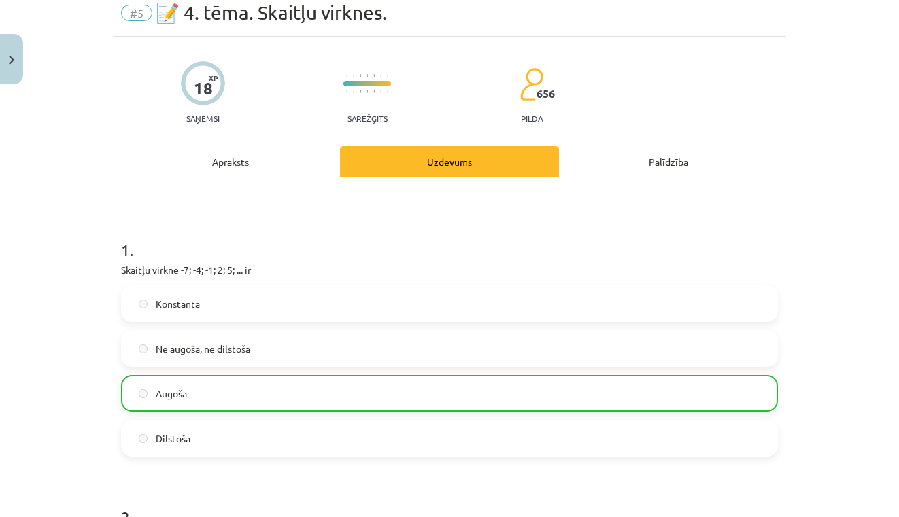
scroll to position [0, 0]
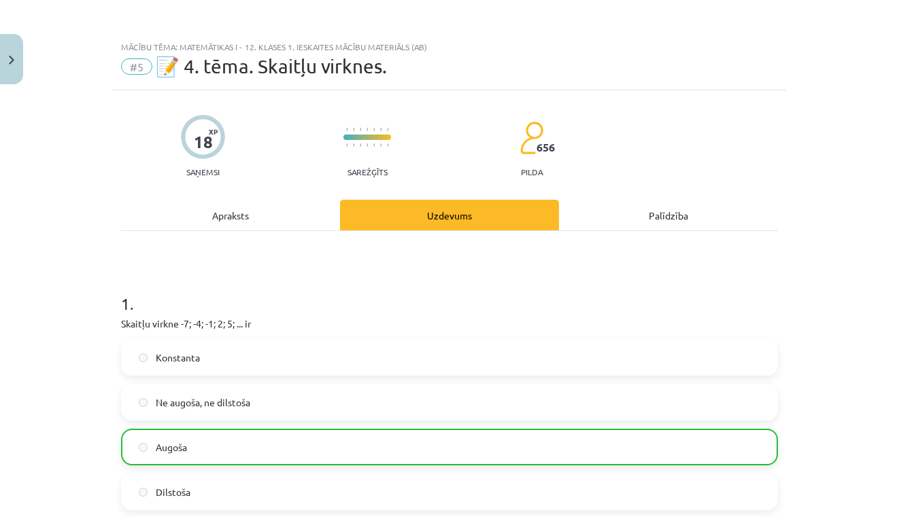
click at [367, 143] on div at bounding box center [367, 145] width 48 height 10
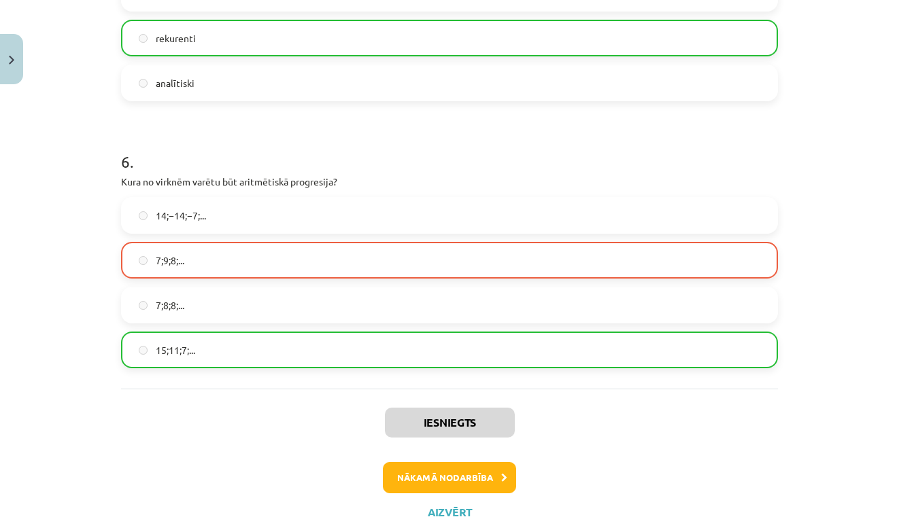
scroll to position [1537, 0]
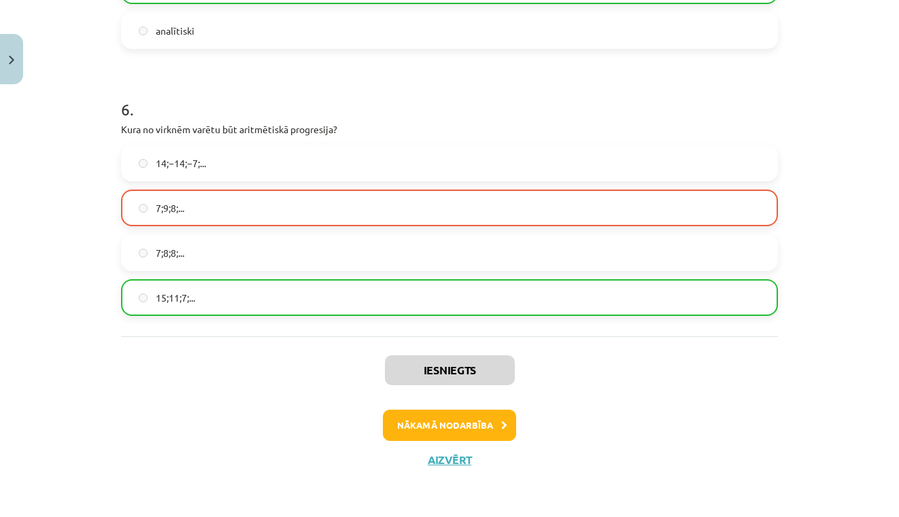
click at [477, 203] on label "7;9;8;..." at bounding box center [449, 208] width 654 height 34
click at [466, 279] on div "15;11;7;..." at bounding box center [449, 297] width 657 height 37
click at [466, 289] on label "15;11;7;..." at bounding box center [449, 298] width 654 height 34
click at [439, 419] on button "Nākamā nodarbība" at bounding box center [449, 425] width 133 height 31
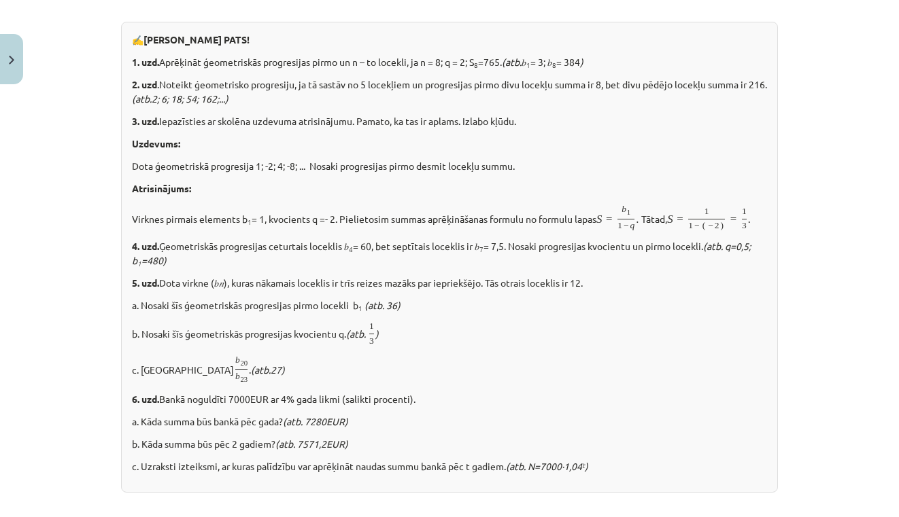
scroll to position [34, 0]
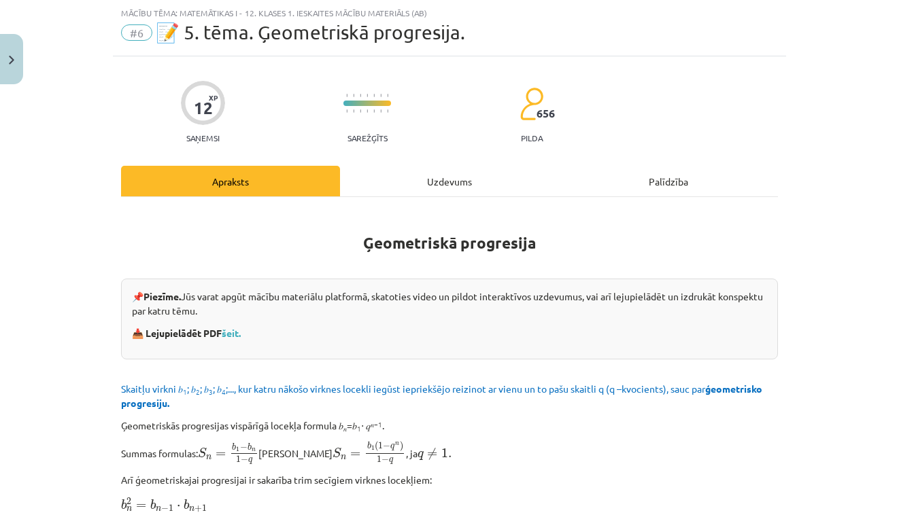
click at [446, 185] on div "Uzdevums" at bounding box center [449, 181] width 219 height 31
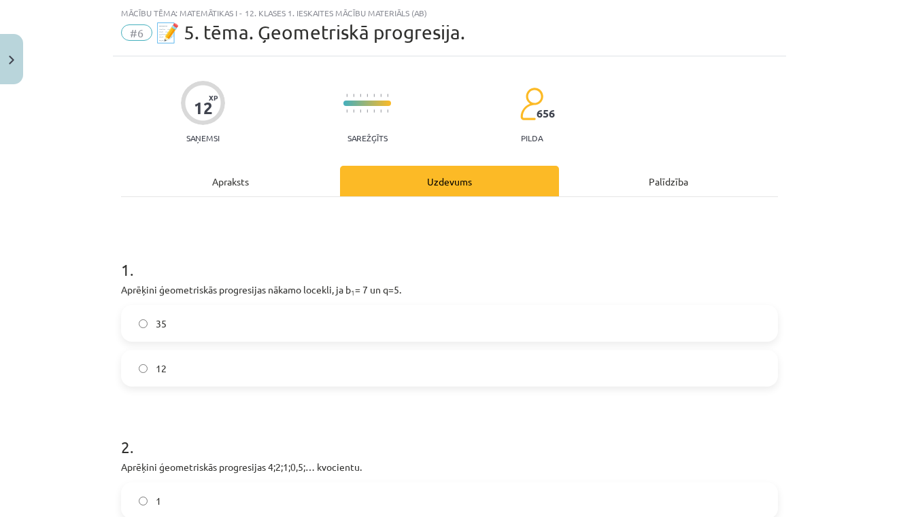
click at [228, 188] on div "Apraksts" at bounding box center [230, 181] width 219 height 31
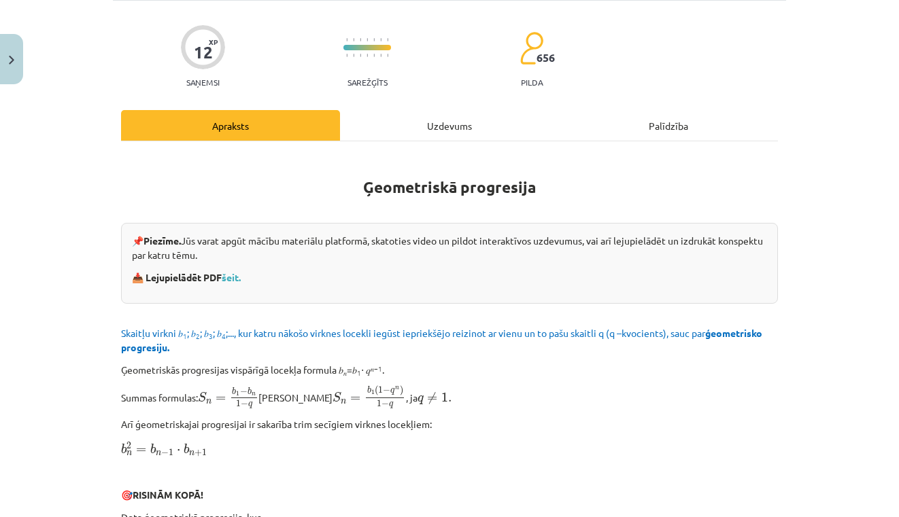
scroll to position [101, 0]
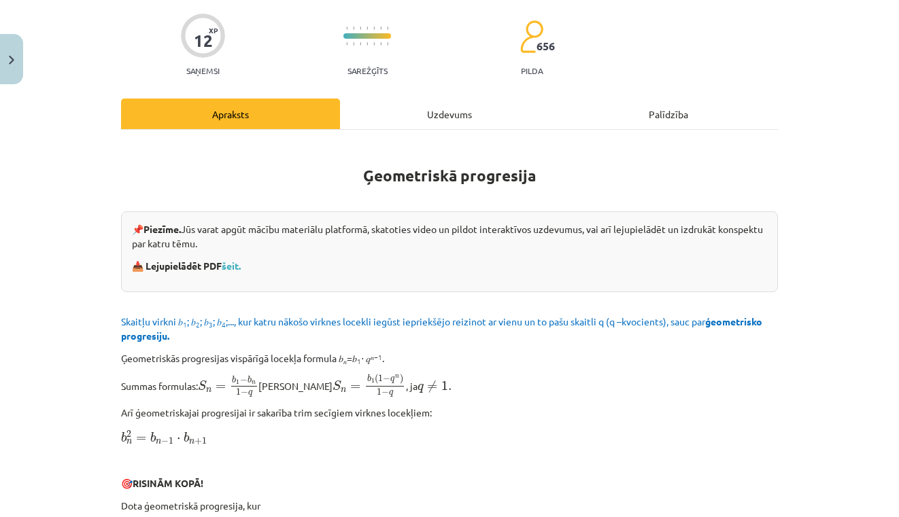
click at [242, 273] on div "📌 Piezīme. Jūs varat apgūt mācību materiālu platformā, skatoties video un pildo…" at bounding box center [449, 251] width 657 height 81
click at [234, 264] on link "šeit." at bounding box center [231, 266] width 19 height 12
click at [879, 114] on div "Mācību tēma: Matemātikas i - 12. klases 1. ieskaites mācību materiāls (ab) #6 📝…" at bounding box center [449, 258] width 899 height 517
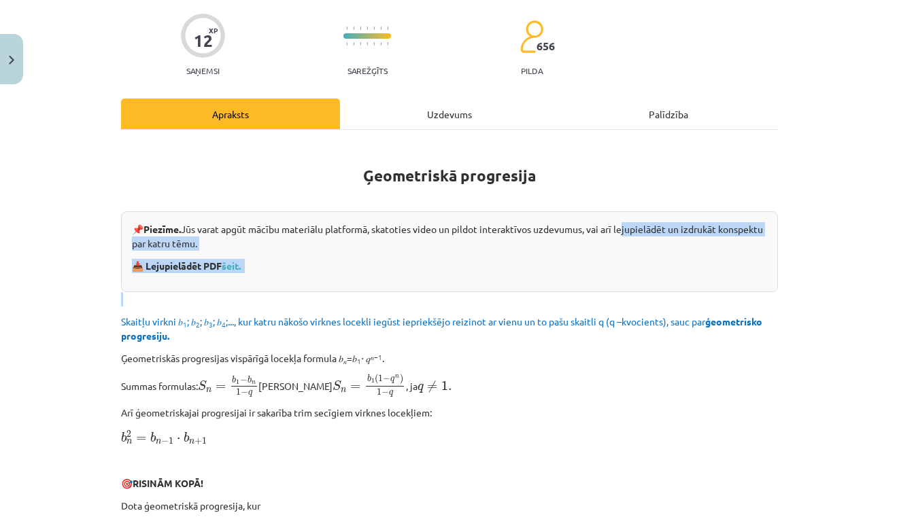
drag, startPoint x: 627, startPoint y: 228, endPoint x: 632, endPoint y: 297, distance: 68.9
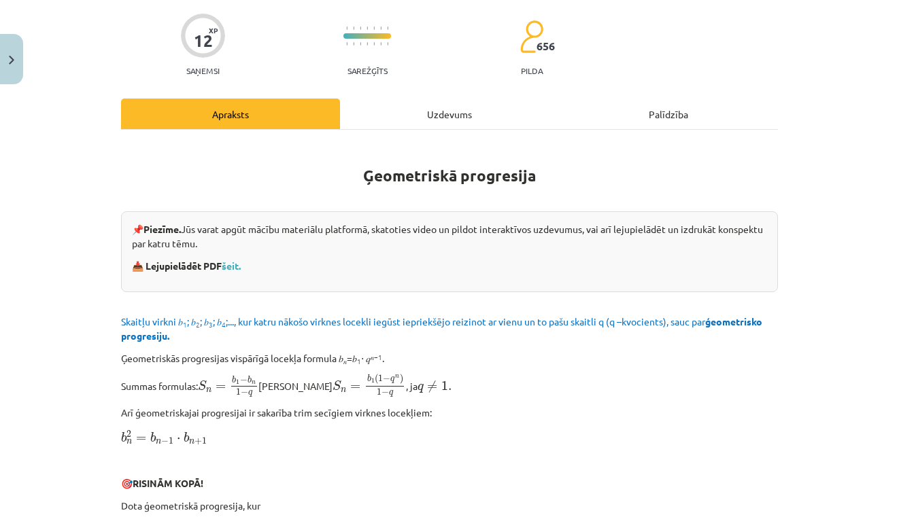
click at [649, 412] on p "Arī ģeometriskajai progresijai ir sakarība trim secīgiem virknes locekļiem:" at bounding box center [449, 413] width 657 height 14
click at [868, 327] on div "Mācību tēma: Matemātikas i - 12. klases 1. ieskaites mācību materiāls (ab) #6 📝…" at bounding box center [449, 258] width 899 height 517
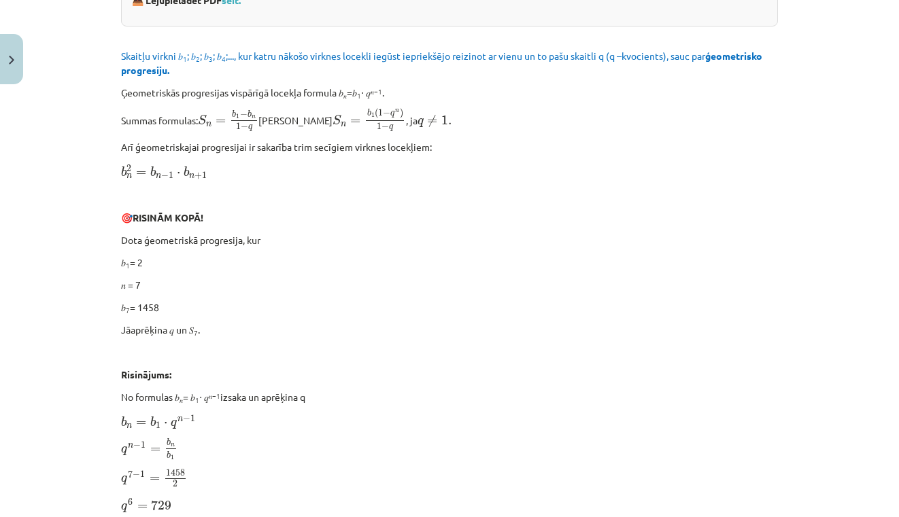
scroll to position [381, 0]
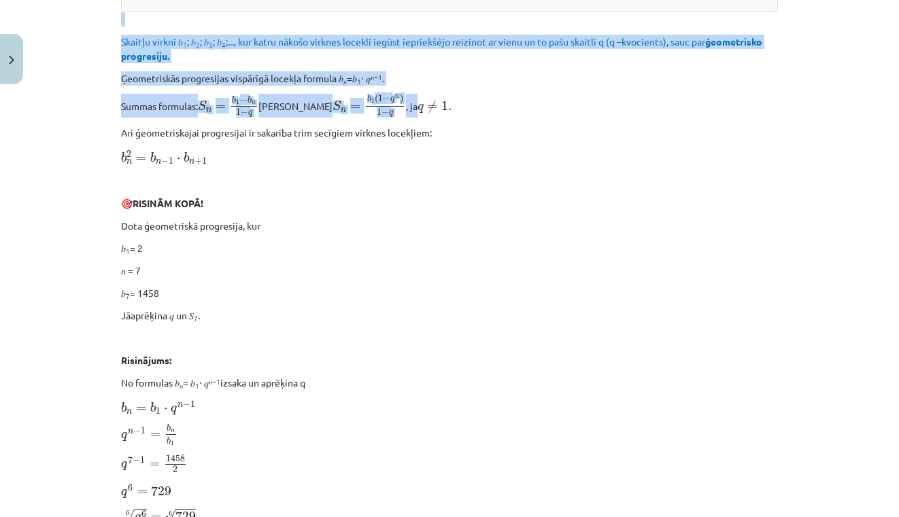
drag, startPoint x: 872, startPoint y: 182, endPoint x: 807, endPoint y: 486, distance: 310.2
click at [807, 486] on div "Mācību tēma: Matemātikas i - 12. klases 1. ieskaites mācību materiāls (ab) #6 📝…" at bounding box center [449, 258] width 899 height 517
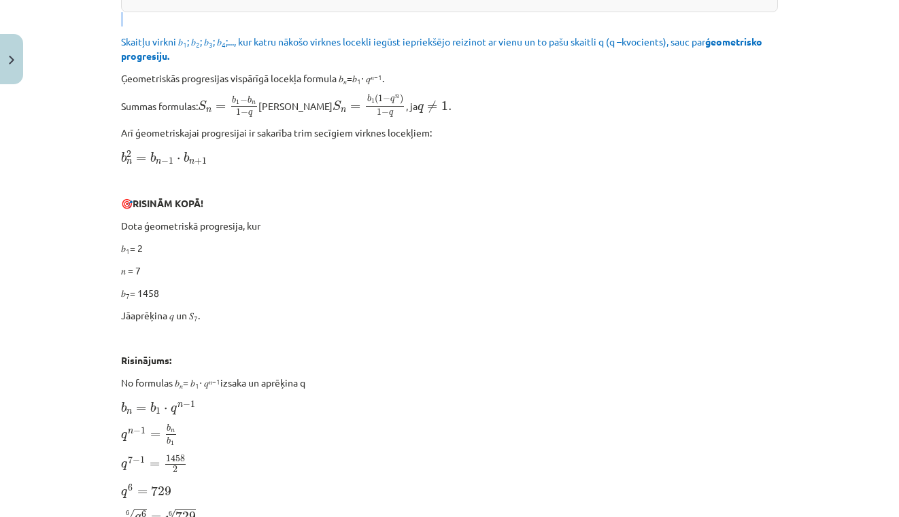
drag, startPoint x: 832, startPoint y: 273, endPoint x: 821, endPoint y: 395, distance: 122.2
click at [821, 395] on div "Mācību tēma: Matemātikas i - 12. klases 1. ieskaites mācību materiāls (ab) #6 📝…" at bounding box center [449, 258] width 899 height 517
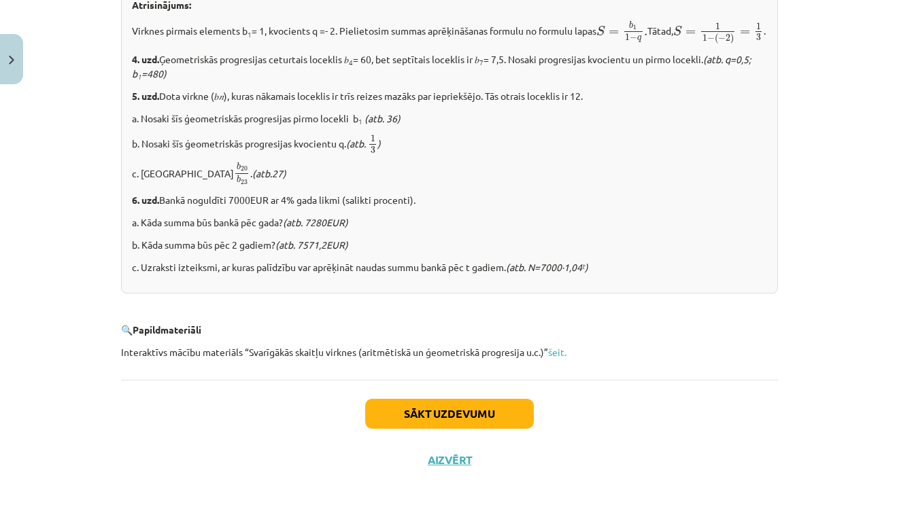
scroll to position [898, 0]
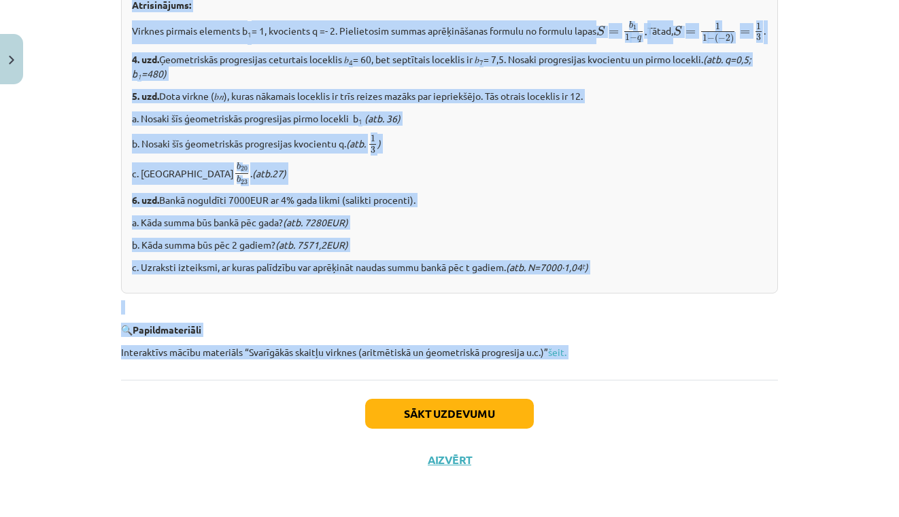
drag, startPoint x: 783, startPoint y: 369, endPoint x: 764, endPoint y: 377, distance: 20.7
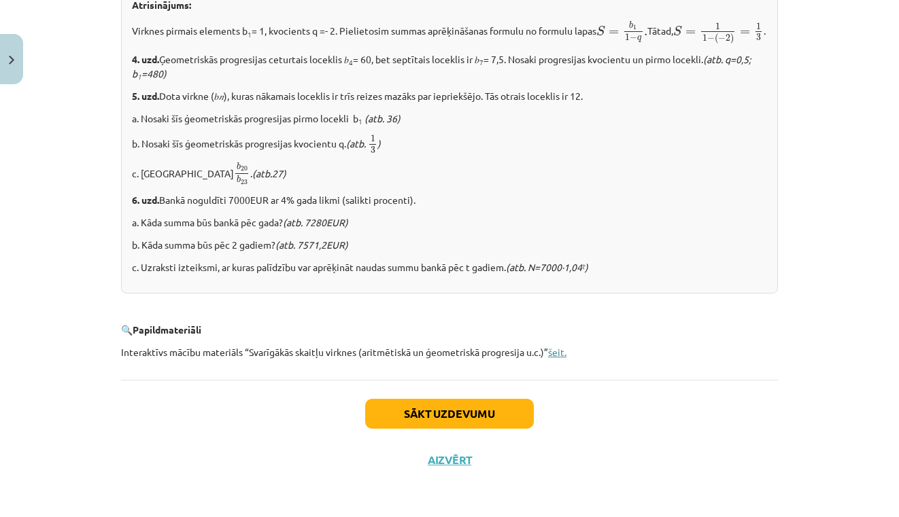
click at [556, 354] on link "šeit." at bounding box center [557, 352] width 18 height 12
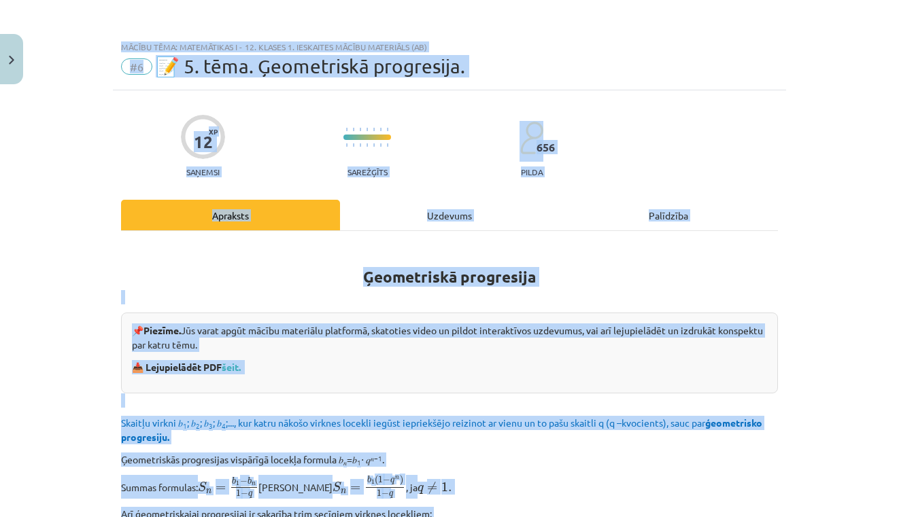
scroll to position [56, 0]
drag, startPoint x: 778, startPoint y: 250, endPoint x: 704, endPoint y: 23, distance: 238.7
click at [719, 0] on html "0 Dāvanas 6 mP 0 xp [PERSON_NAME] Sākums Aktuāli Kā mācīties eSKOLĀ Kontakti No…" at bounding box center [449, 202] width 899 height 517
click at [702, 89] on div "Mācību tēma: Matemātikas i - 12. klases 1. ieskaites mācību materiāls (ab) #6 📝…" at bounding box center [449, 62] width 673 height 56
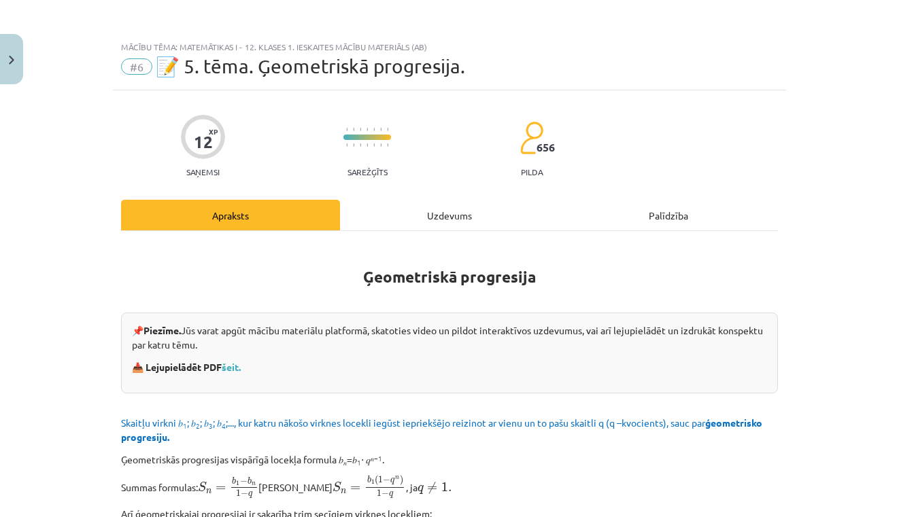
click at [469, 211] on div "Uzdevums" at bounding box center [449, 215] width 219 height 31
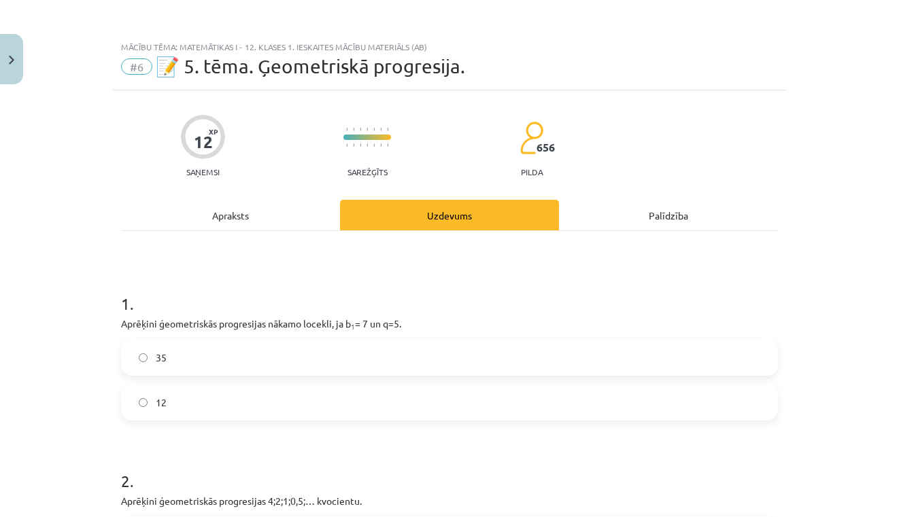
scroll to position [34, 0]
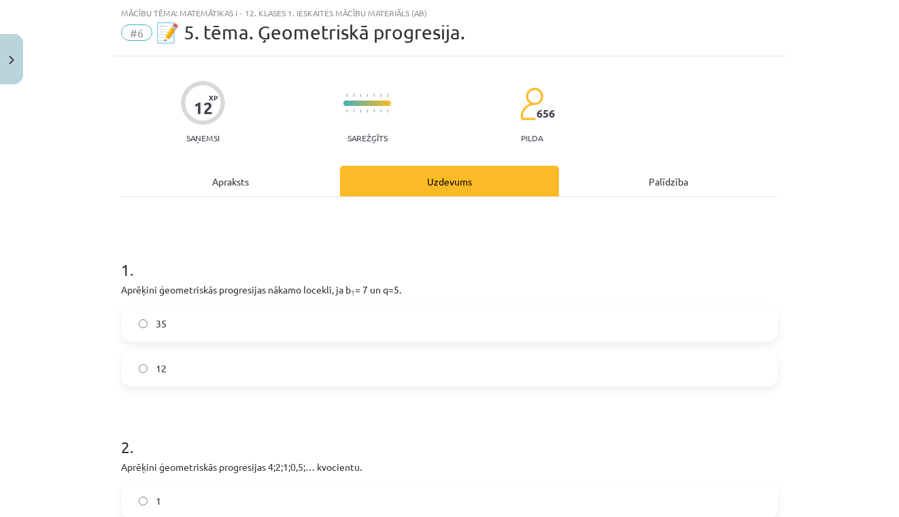
click at [231, 332] on label "35" at bounding box center [449, 324] width 654 height 34
click at [876, 252] on div "Mācību tēma: Matemātikas i - 12. klases 1. ieskaites mācību materiāls (ab) #6 📝…" at bounding box center [449, 258] width 899 height 517
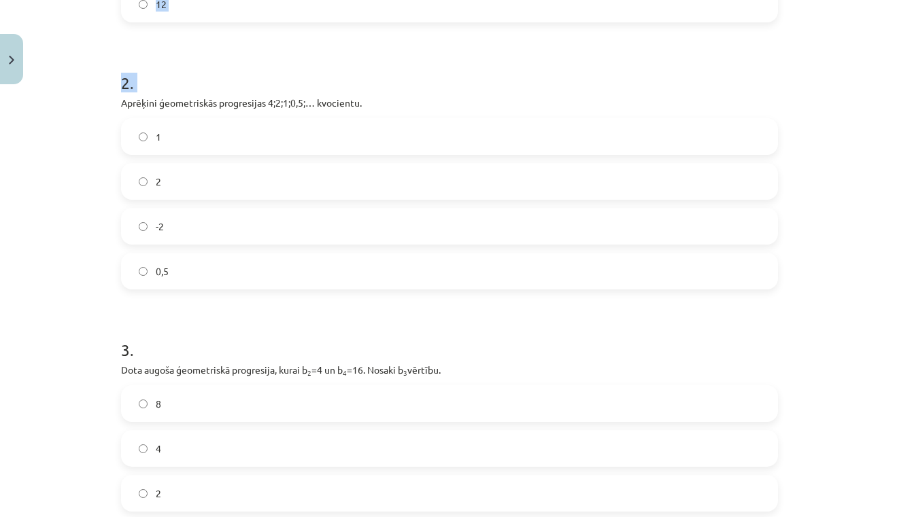
scroll to position [398, 0]
drag, startPoint x: 874, startPoint y: 252, endPoint x: 836, endPoint y: 462, distance: 213.5
click at [836, 462] on div "Mācību tēma: Matemātikas i - 12. klases 1. ieskaites mācību materiāls (ab) #6 📝…" at bounding box center [449, 258] width 899 height 517
click at [804, 326] on div "Mācību tēma: Matemātikas i - 12. klases 1. ieskaites mācību materiāls (ab) #6 📝…" at bounding box center [449, 258] width 899 height 517
click at [353, 394] on label "8" at bounding box center [449, 404] width 654 height 34
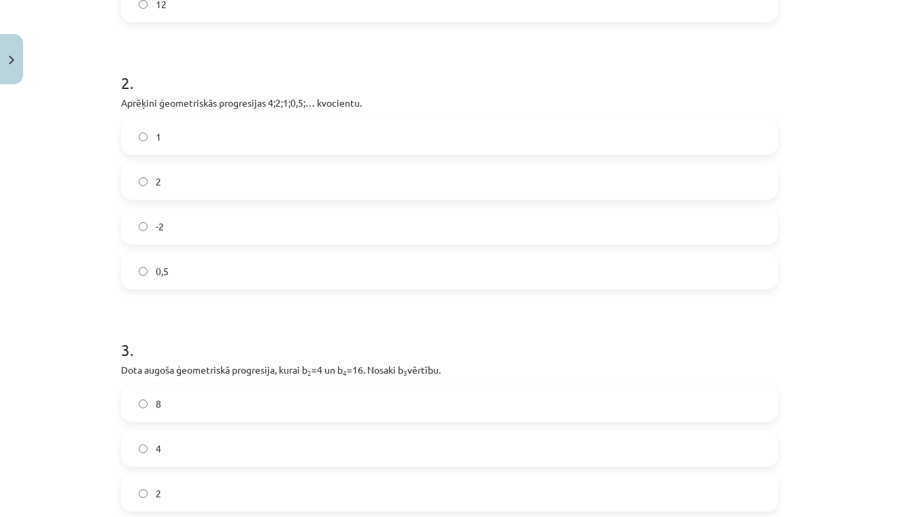
click at [836, 171] on div "Mācību tēma: Matemātikas i - 12. klases 1. ieskaites mācību materiāls (ab) #6 📝…" at bounding box center [449, 258] width 899 height 517
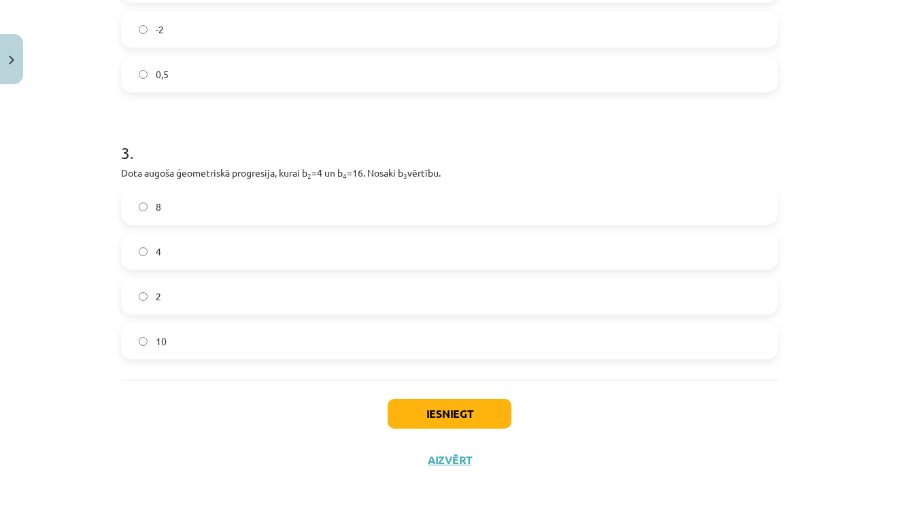
scroll to position [127, 0]
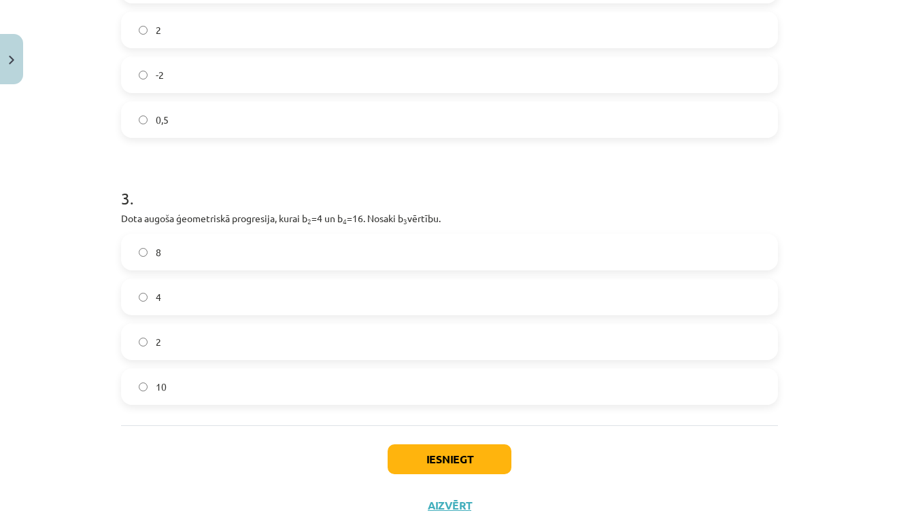
drag, startPoint x: 836, startPoint y: 171, endPoint x: 868, endPoint y: 156, distance: 35.6
click at [841, 3] on div "Mācību tēma: Matemātikas i - 12. klases 1. ieskaites mācību materiāls (ab) #6 📝…" at bounding box center [449, 258] width 899 height 517
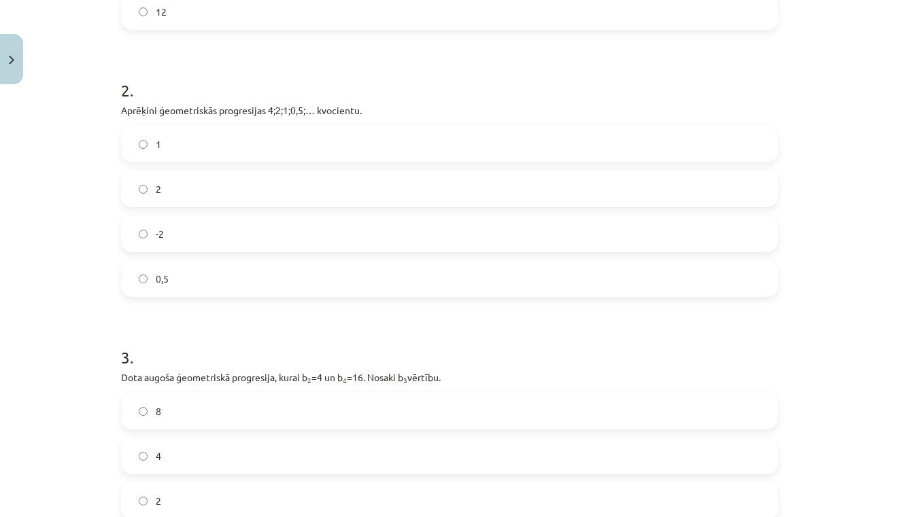
scroll to position [377, 0]
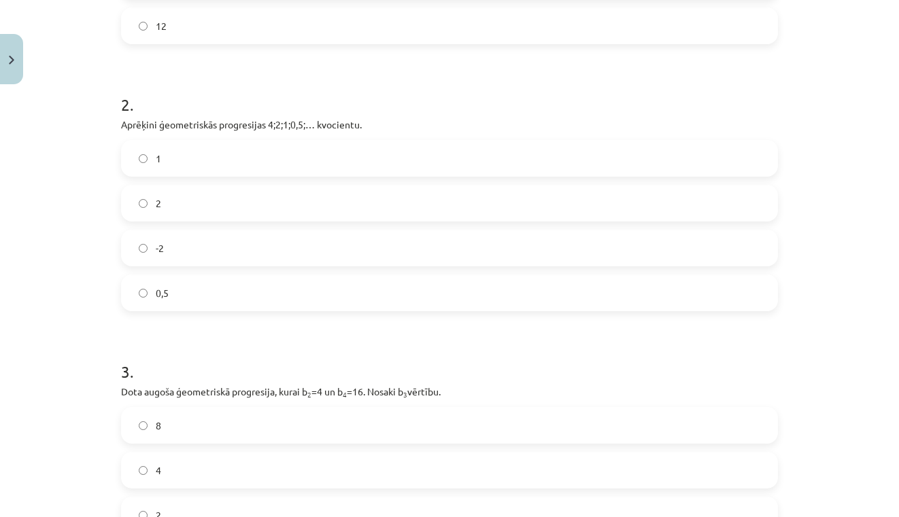
click at [758, 298] on label "0,5" at bounding box center [449, 293] width 654 height 34
click at [874, 396] on div "Mācību tēma: Matemātikas i - 12. klases 1. ieskaites mācību materiāls (ab) #6 📝…" at bounding box center [449, 258] width 899 height 517
drag, startPoint x: 874, startPoint y: 396, endPoint x: 812, endPoint y: 329, distance: 91.4
click at [874, 396] on div "Mācību tēma: Matemātikas i - 12. klases 1. ieskaites mācību materiāls (ab) #6 📝…" at bounding box center [449, 258] width 899 height 517
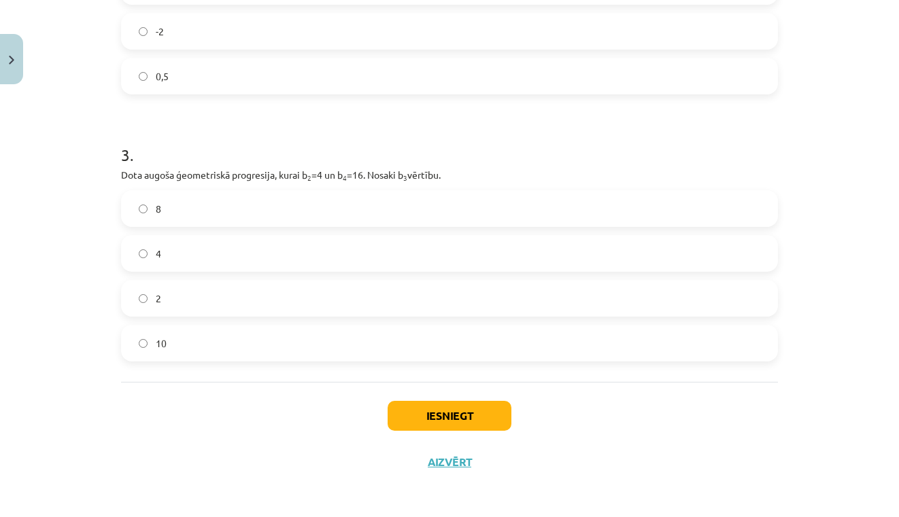
scroll to position [598, 0]
drag, startPoint x: 789, startPoint y: 301, endPoint x: 763, endPoint y: 534, distance: 234.7
click at [429, 408] on button "Iesniegt" at bounding box center [450, 414] width 124 height 30
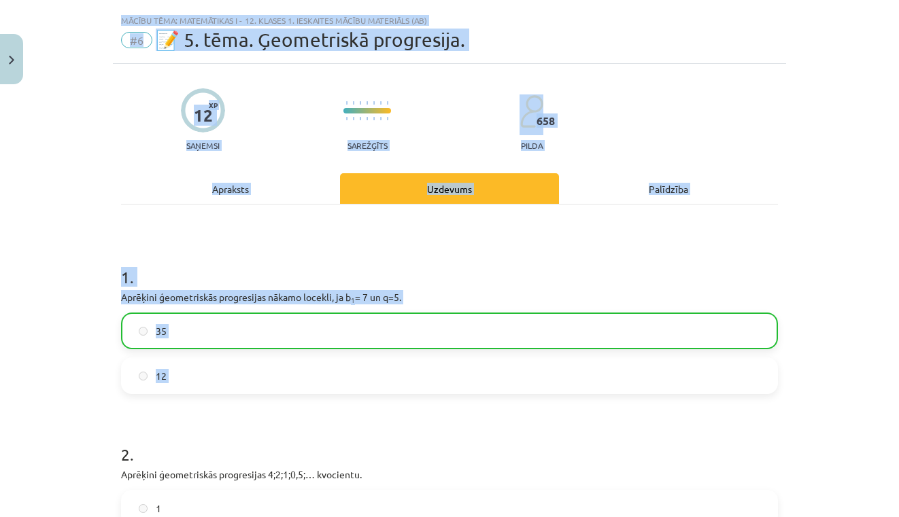
scroll to position [260, 0]
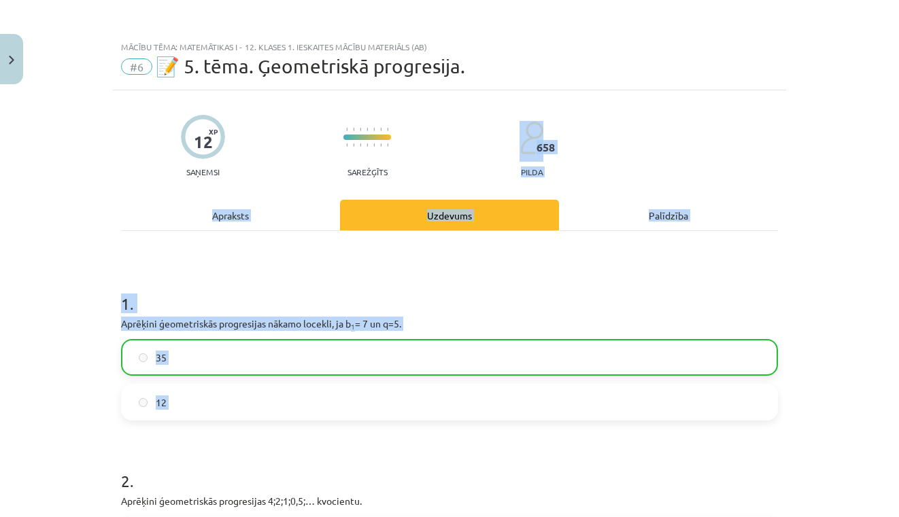
drag, startPoint x: 803, startPoint y: 423, endPoint x: 792, endPoint y: 157, distance: 266.1
click at [792, 157] on div "Mācību tēma: Matemātikas i - 12. klases 1. ieskaites mācību materiāls (ab) #6 📝…" at bounding box center [449, 258] width 899 height 517
click at [793, 157] on div "Mācību tēma: Matemātikas i - 12. klases 1. ieskaites mācību materiāls (ab) #6 📝…" at bounding box center [449, 258] width 899 height 517
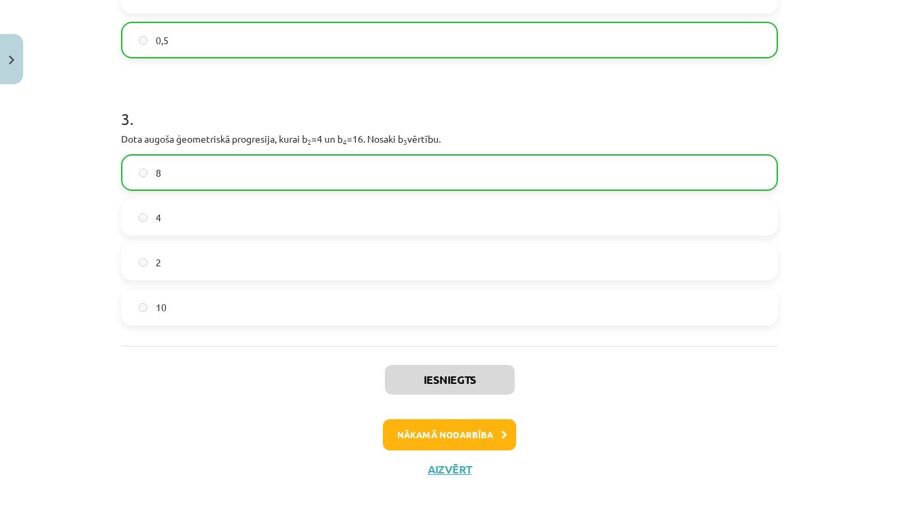
scroll to position [624, 0]
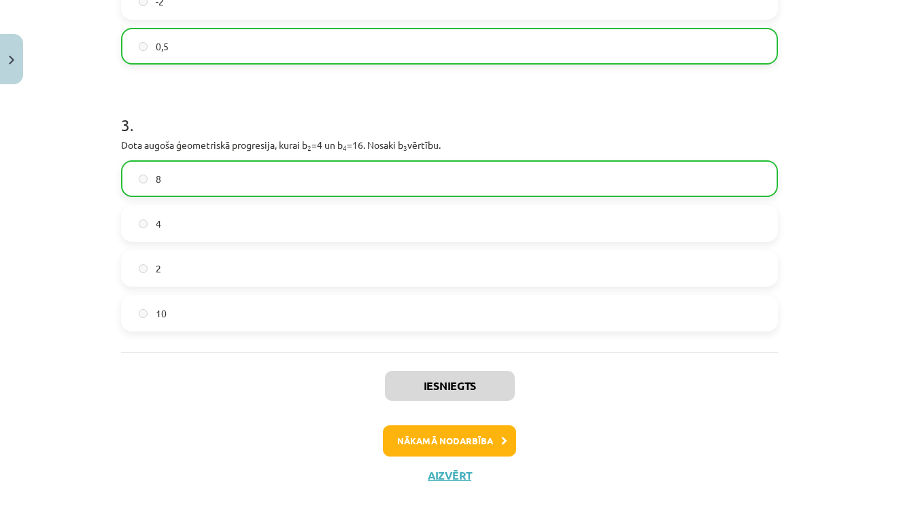
click at [445, 479] on button "Aizvērt" at bounding box center [450, 476] width 52 height 14
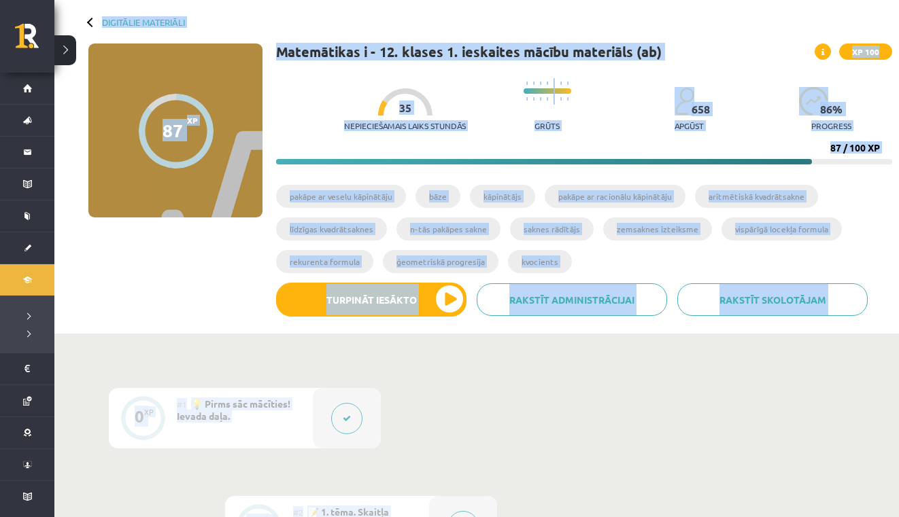
scroll to position [0, 0]
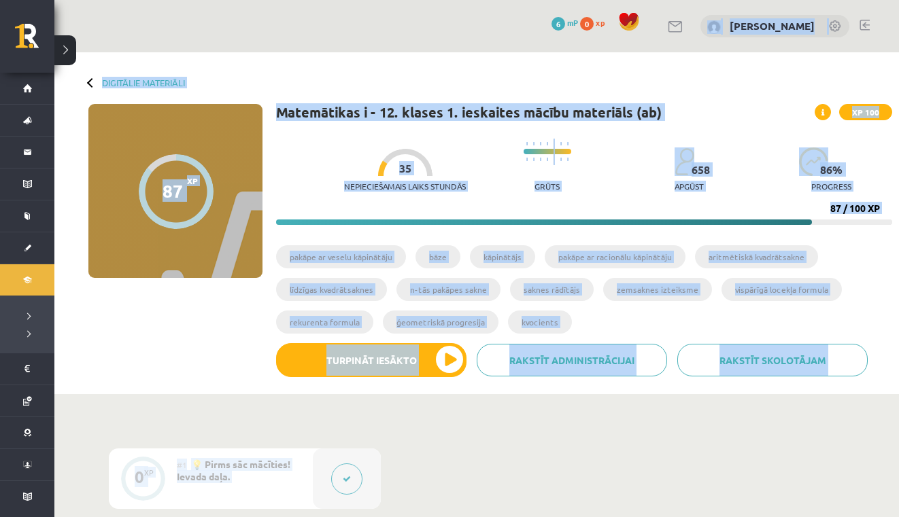
drag, startPoint x: 838, startPoint y: 405, endPoint x: 823, endPoint y: -44, distance: 449.1
click at [823, 0] on html "0 Dāvanas 6 mP 0 xp [PERSON_NAME] Sākums Aktuāli Kā mācīties eSKOLĀ Kontakti No…" at bounding box center [449, 258] width 899 height 517
click at [188, 367] on div "87 XP XP 100 87 / 100 XP Matemātikas i - 12. klases 1. ieskaites mācību materiā…" at bounding box center [476, 246] width 831 height 284
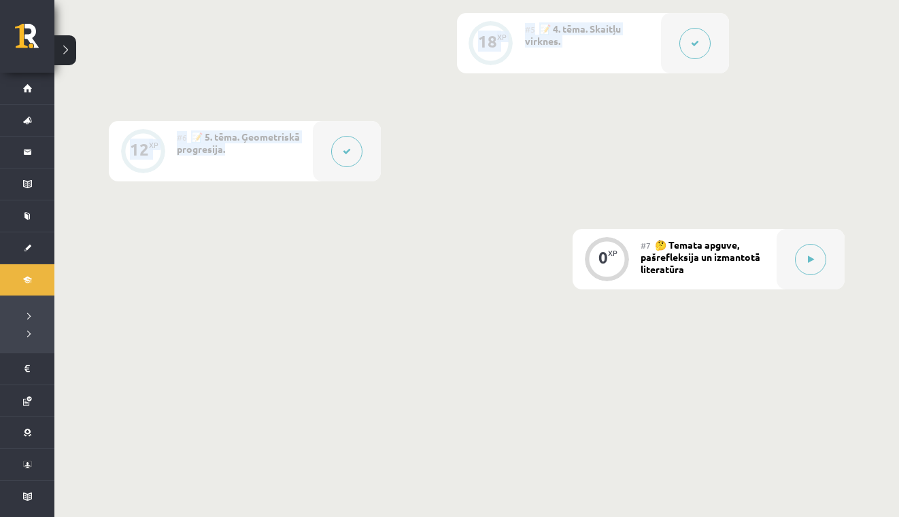
scroll to position [898, 0]
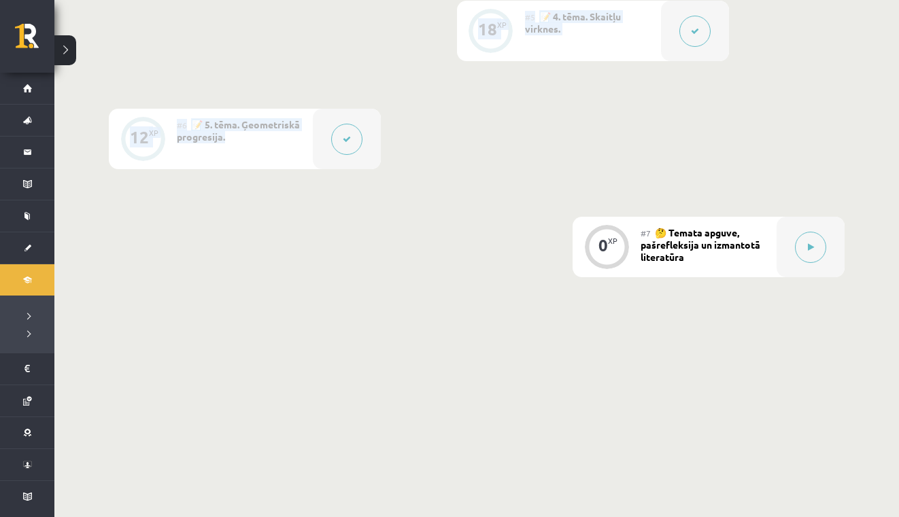
drag, startPoint x: 879, startPoint y: 260, endPoint x: 893, endPoint y: 563, distance: 302.9
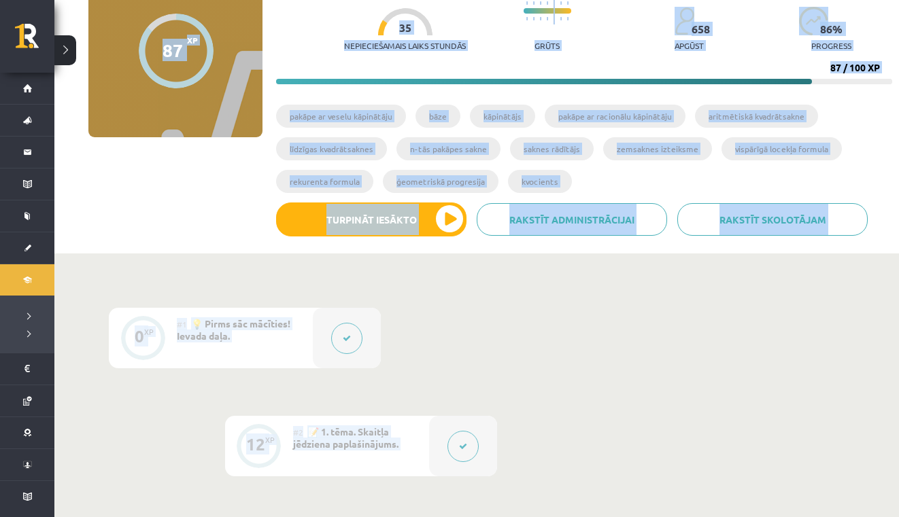
scroll to position [0, 0]
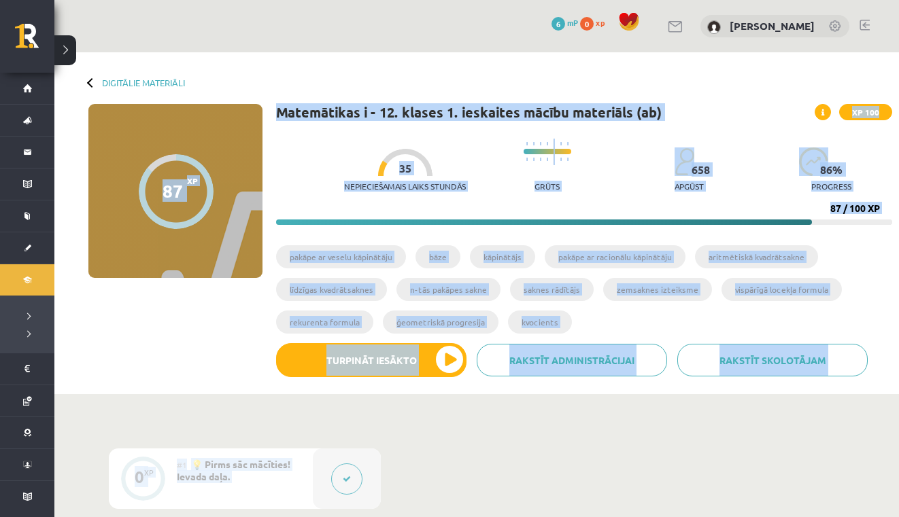
drag, startPoint x: 813, startPoint y: 410, endPoint x: 749, endPoint y: 84, distance: 331.8
click at [749, 84] on div "Digitālie materiāli 87 XP XP 100 87 / 100 XP Matemātikas i - 12. klases 1. iesk…" at bounding box center [476, 223] width 845 height 342
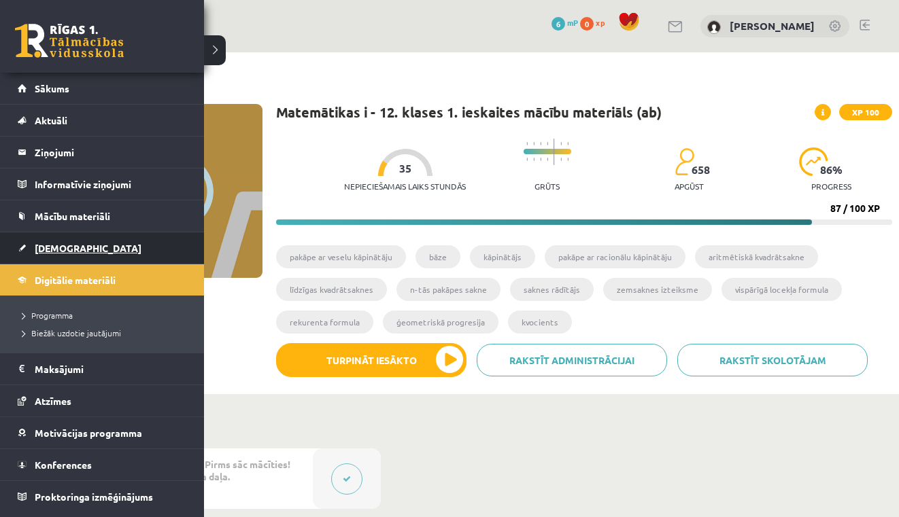
click at [75, 254] on link "[DEMOGRAPHIC_DATA]" at bounding box center [102, 248] width 169 height 31
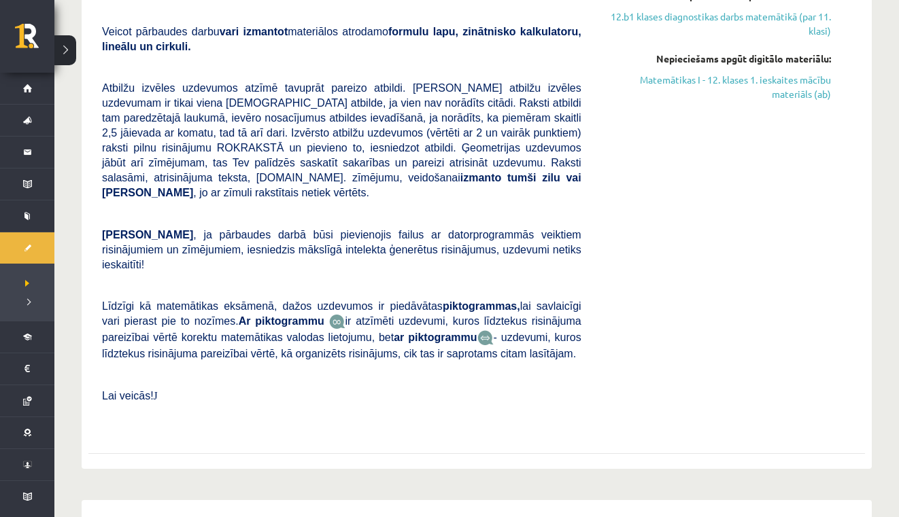
scroll to position [456, 0]
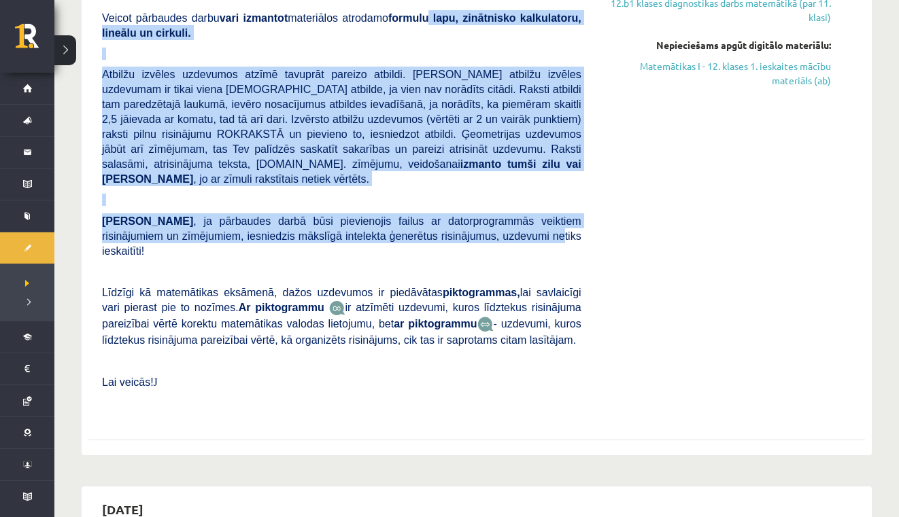
drag, startPoint x: 485, startPoint y: 468, endPoint x: 487, endPoint y: 230, distance: 238.0
click at [487, 230] on div "Matemātika JK 12.b1 klase 1. ieskaite [PERSON_NAME] darbā varēsi demonstrēt sav…" at bounding box center [342, 174] width 500 height 490
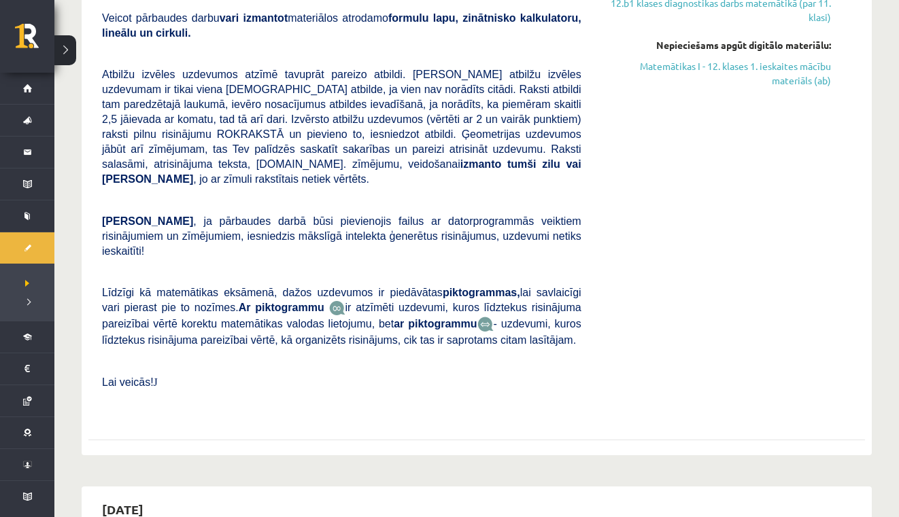
click at [564, 220] on p "Ņem vērā , ja pārbaudes darbā būsi pievienojis failus ar datorprogrammās veikti…" at bounding box center [341, 236] width 479 height 45
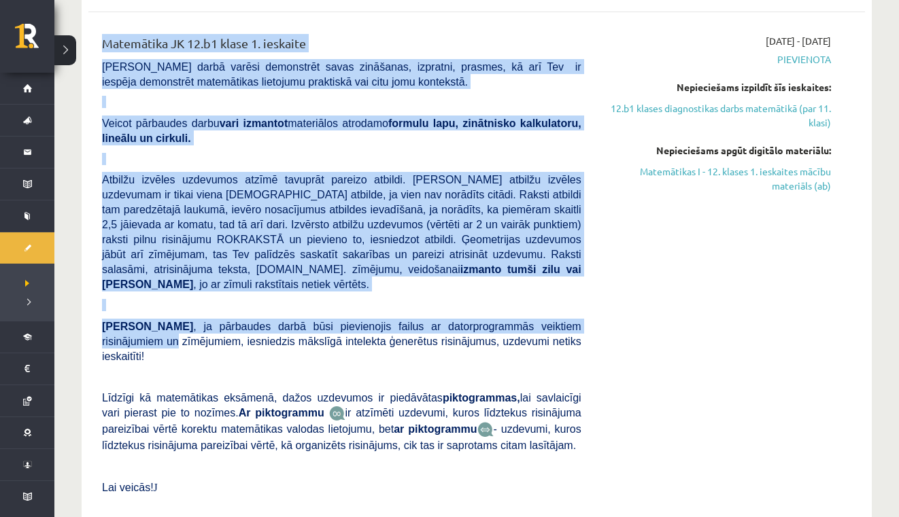
scroll to position [307, 0]
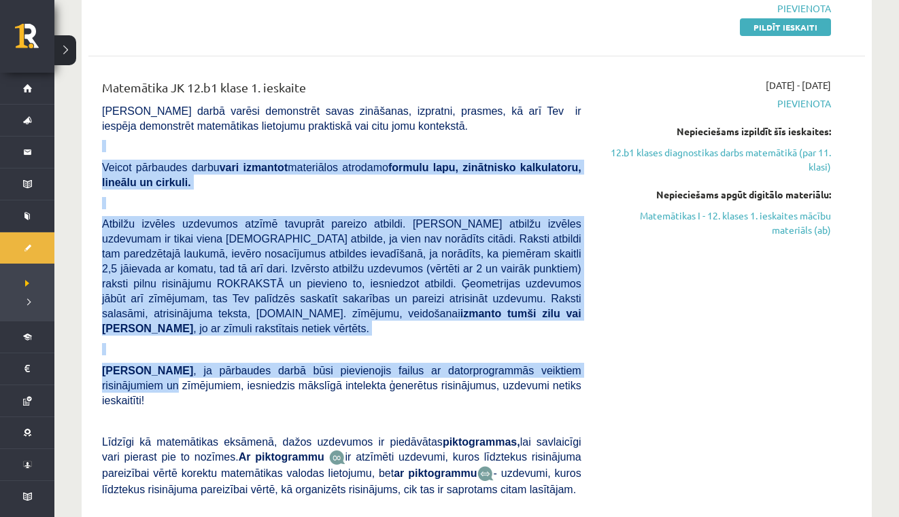
drag, startPoint x: 588, startPoint y: 216, endPoint x: 575, endPoint y: 131, distance: 86.1
click at [575, 131] on div "Matemātika JK 12.b1 klase 1. ieskaite [PERSON_NAME] darbā varēsi demonstrēt sav…" at bounding box center [342, 323] width 500 height 490
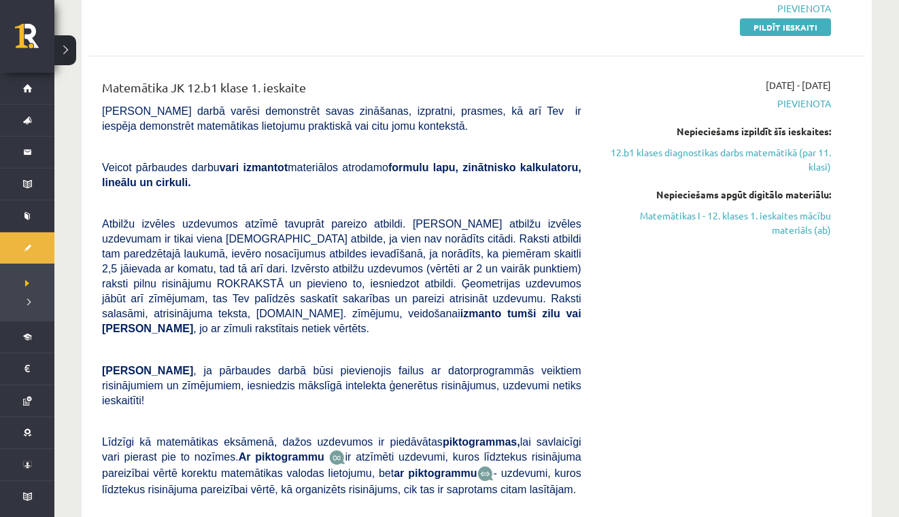
click at [784, 279] on div "[DATE] - [DATE] [GEOGRAPHIC_DATA] Nepieciešams izpildīt šīs ieskaites: 12.b1 kl…" at bounding box center [717, 323] width 250 height 490
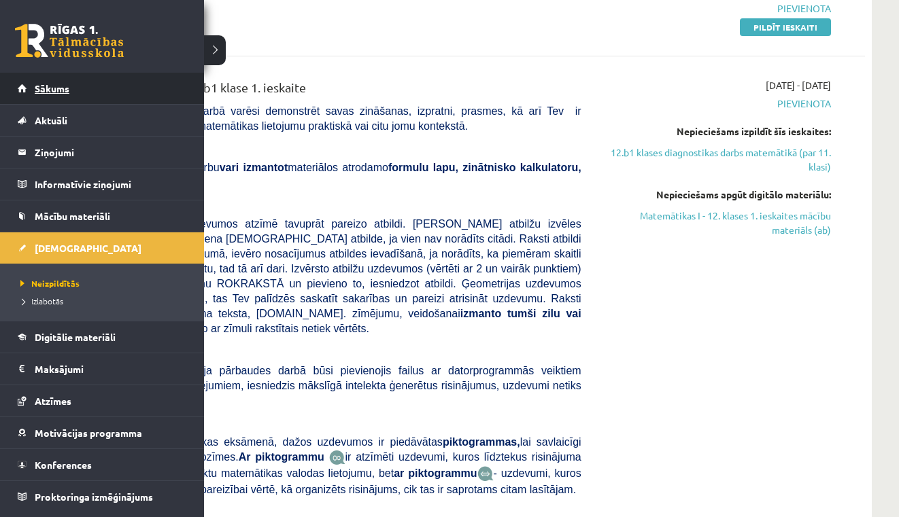
click at [28, 91] on link "Sākums" at bounding box center [102, 88] width 169 height 31
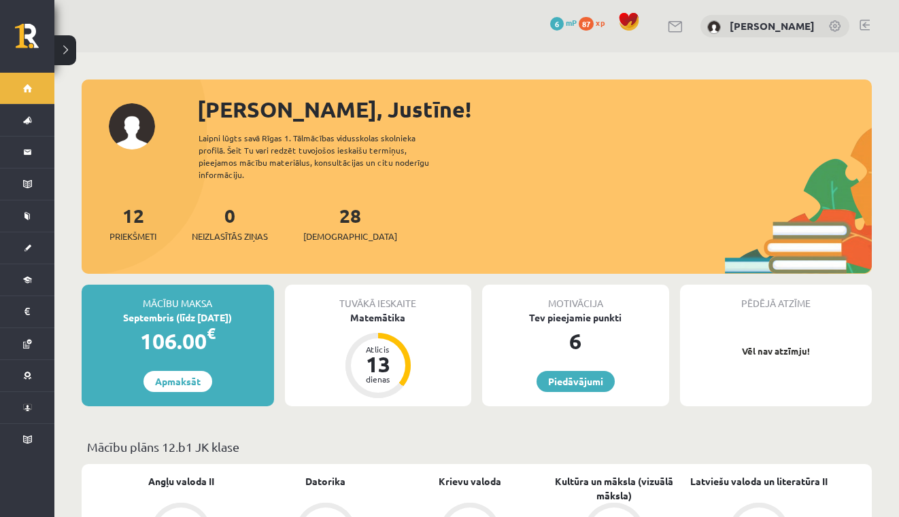
click at [796, 330] on div "Pēdējā atzīme Vēl nav atzīmju!" at bounding box center [776, 346] width 192 height 122
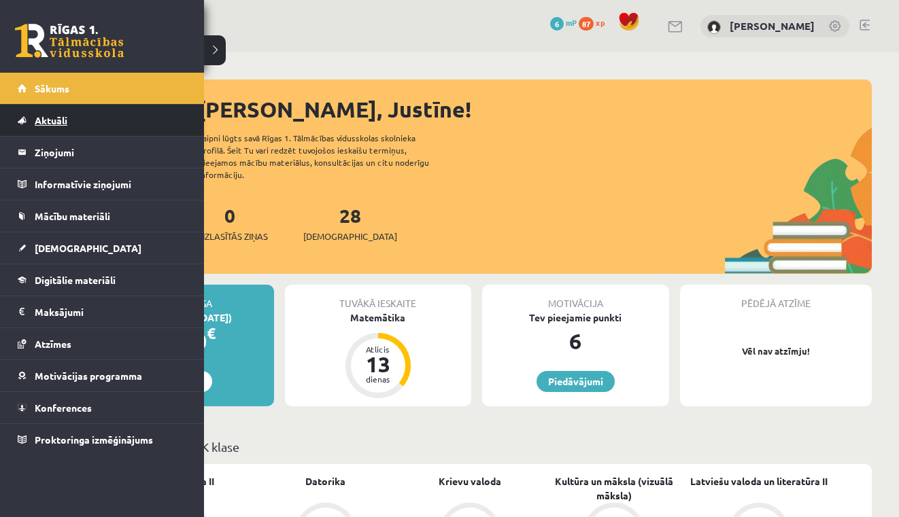
click at [56, 120] on span "Aktuāli" at bounding box center [51, 120] width 33 height 12
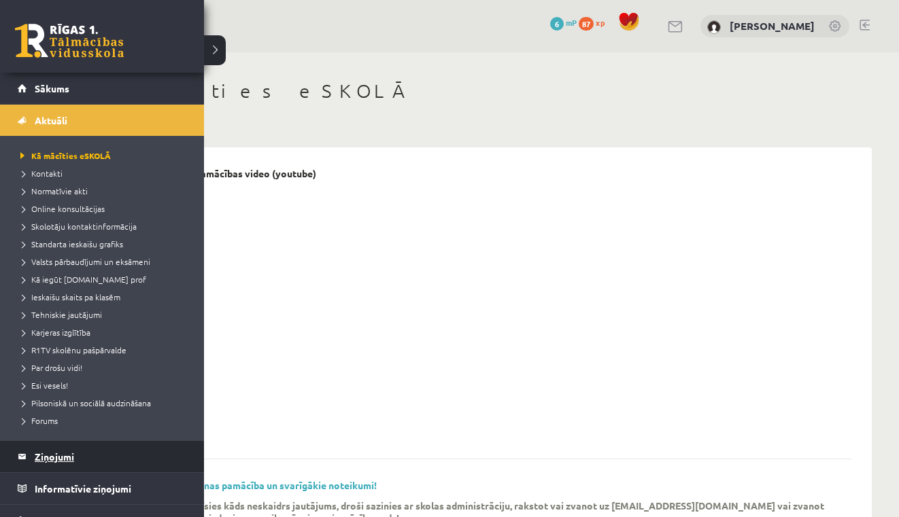
click at [54, 453] on legend "Ziņojumi 0" at bounding box center [111, 456] width 152 height 31
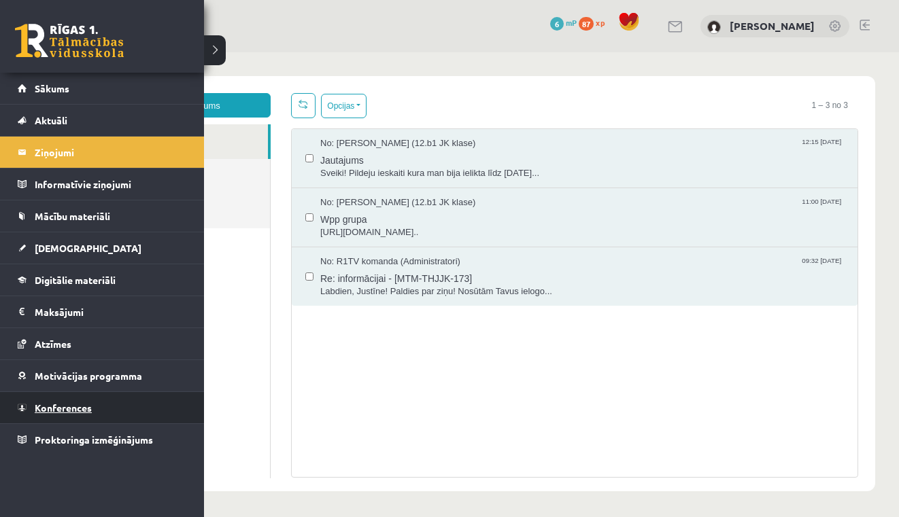
click at [88, 409] on span "Konferences" at bounding box center [63, 408] width 57 height 12
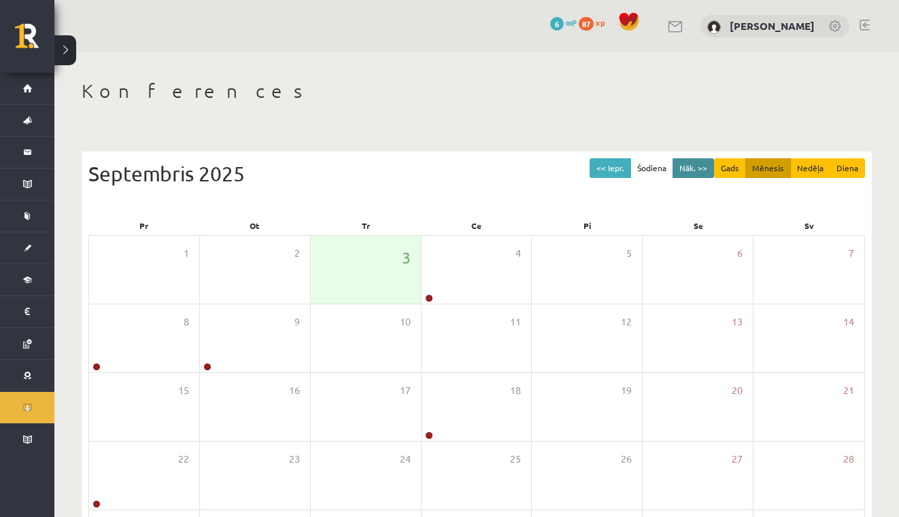
click at [692, 158] on button "Nāk. >>" at bounding box center [693, 168] width 41 height 20
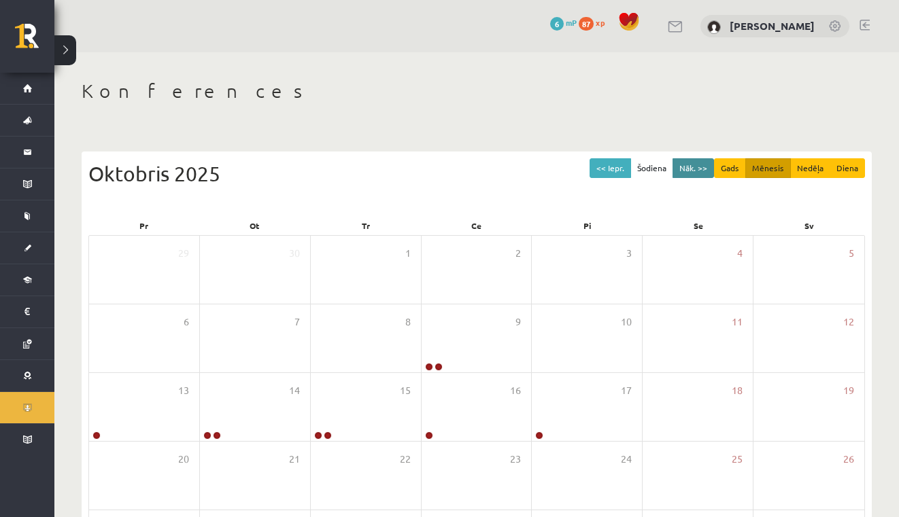
click at [692, 165] on button "Nāk. >>" at bounding box center [693, 168] width 41 height 20
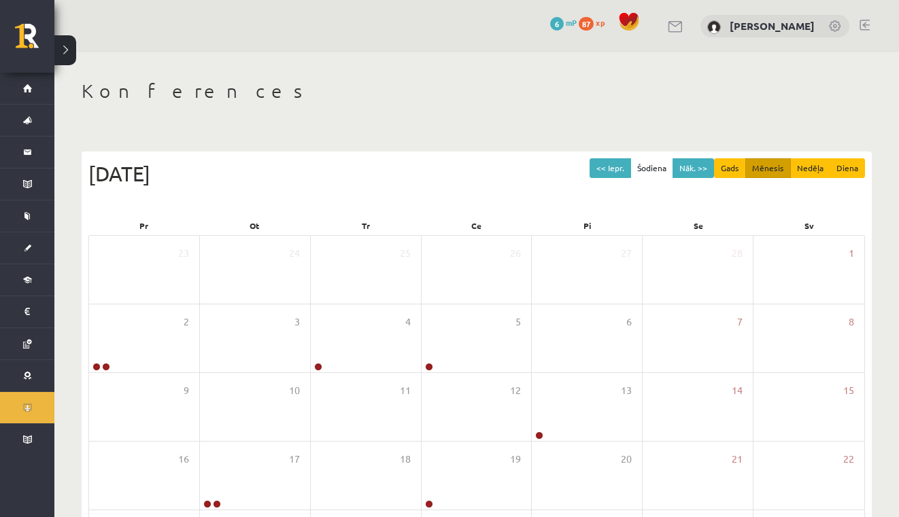
click at [639, 168] on button "Šodiena" at bounding box center [651, 168] width 43 height 20
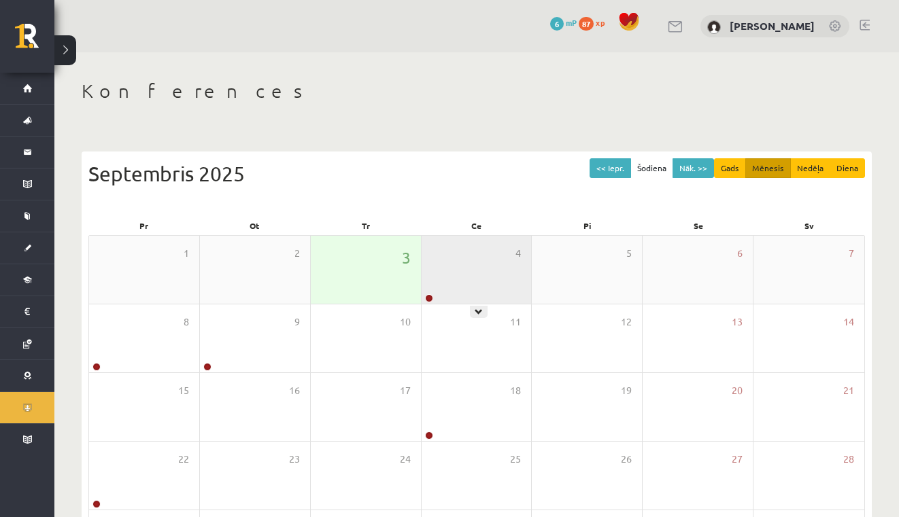
click at [473, 274] on div "4" at bounding box center [477, 270] width 110 height 68
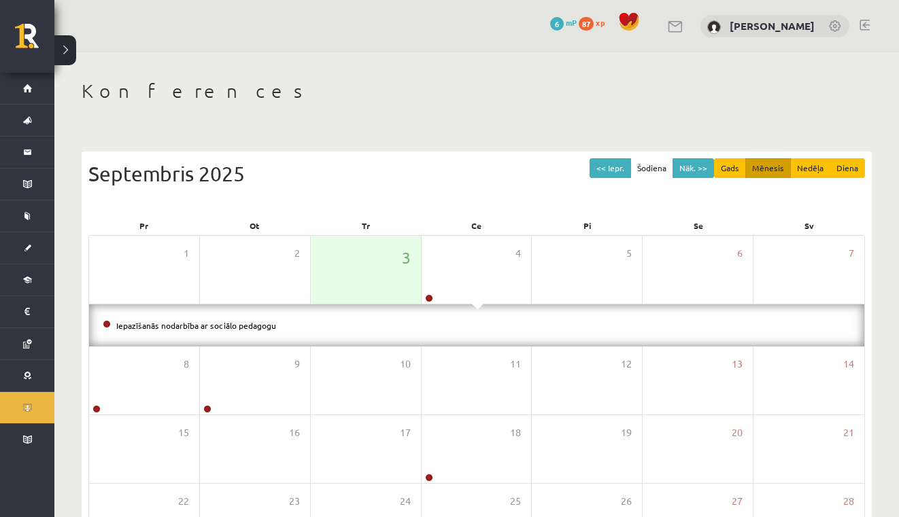
click at [413, 325] on li "Iepazīšanās nodarbība ar sociālo pedagogu" at bounding box center [477, 325] width 748 height 15
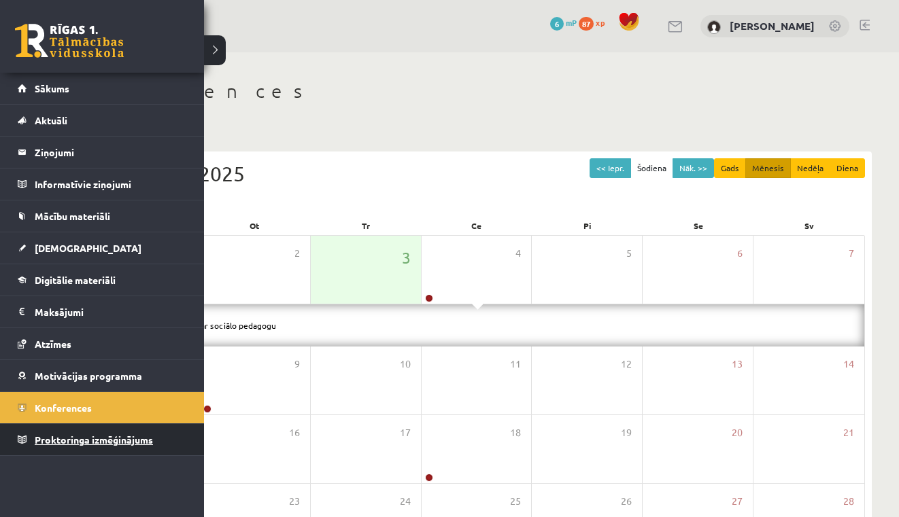
click at [132, 438] on span "Proktoringa izmēģinājums" at bounding box center [94, 440] width 118 height 12
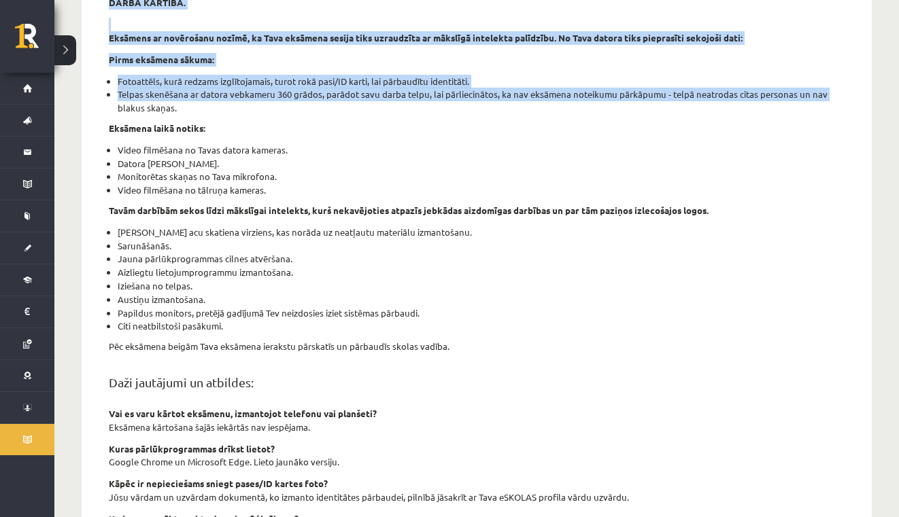
scroll to position [75, 0]
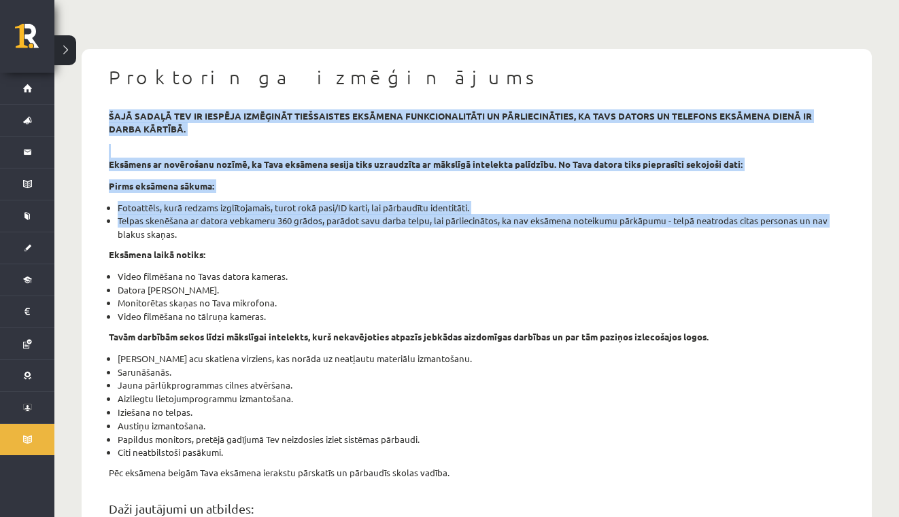
drag, startPoint x: 867, startPoint y: 294, endPoint x: 775, endPoint y: 102, distance: 212.9
click at [775, 102] on div "Proktoringa izmēģinājums šajā sadaļā tev ir iespēja izmēģināt tiešsaistes eksām…" at bounding box center [477, 456] width 790 height 815
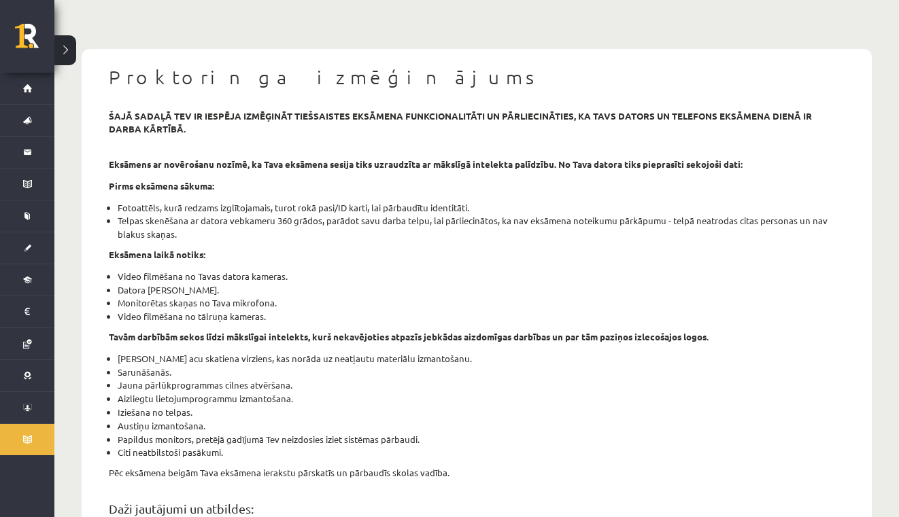
click at [775, 253] on p "Eksāmena laikā notiks:" at bounding box center [477, 255] width 736 height 14
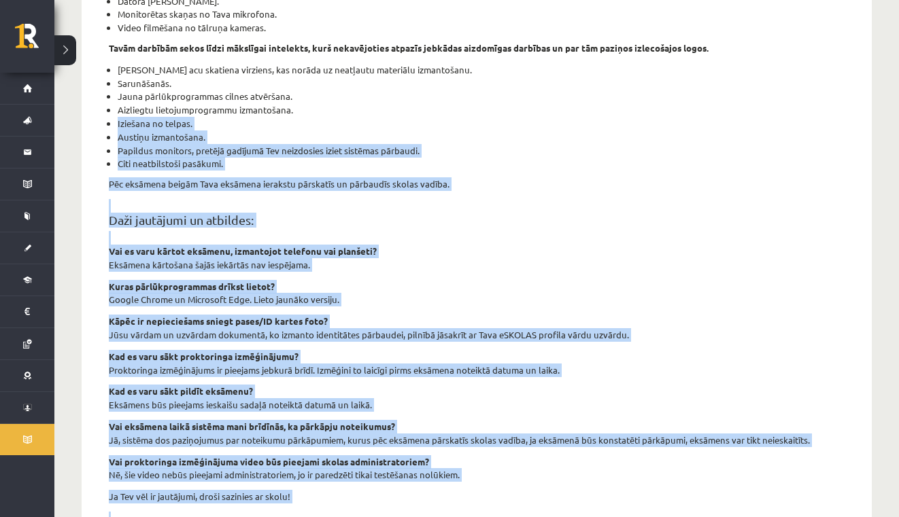
scroll to position [387, 0]
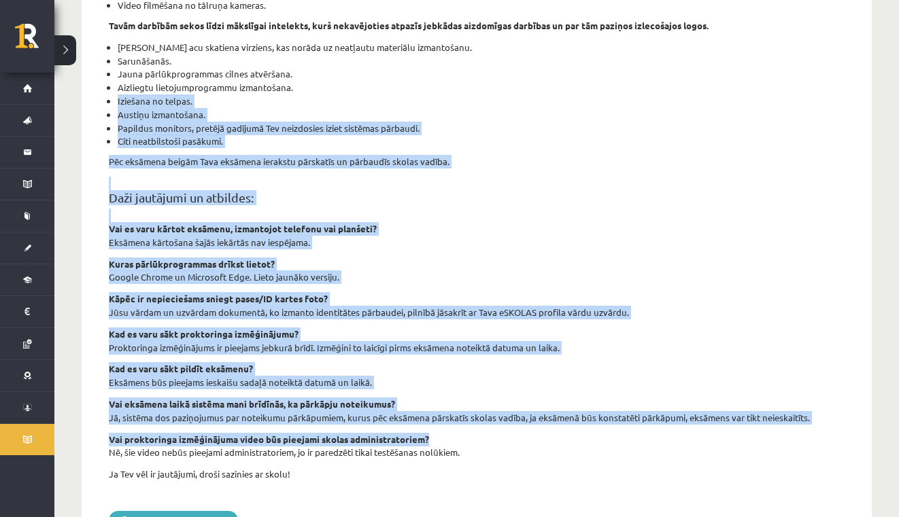
drag, startPoint x: 593, startPoint y: 394, endPoint x: 556, endPoint y: 430, distance: 51.0
click at [556, 430] on div "šajā sadaļā tev ir iespēja izmēģināt tiešsaistes eksāmena funkcionalitāti un pā…" at bounding box center [477, 150] width 756 height 705
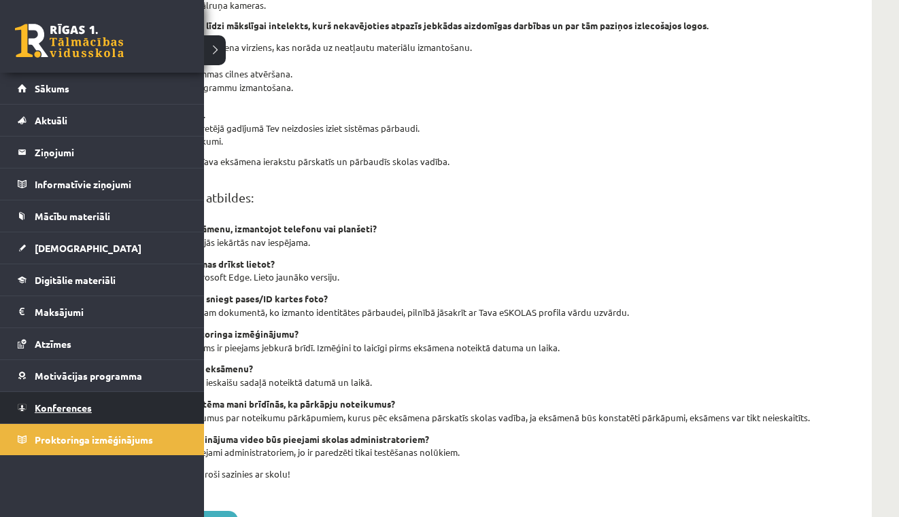
click at [21, 412] on link "Konferences" at bounding box center [102, 407] width 169 height 31
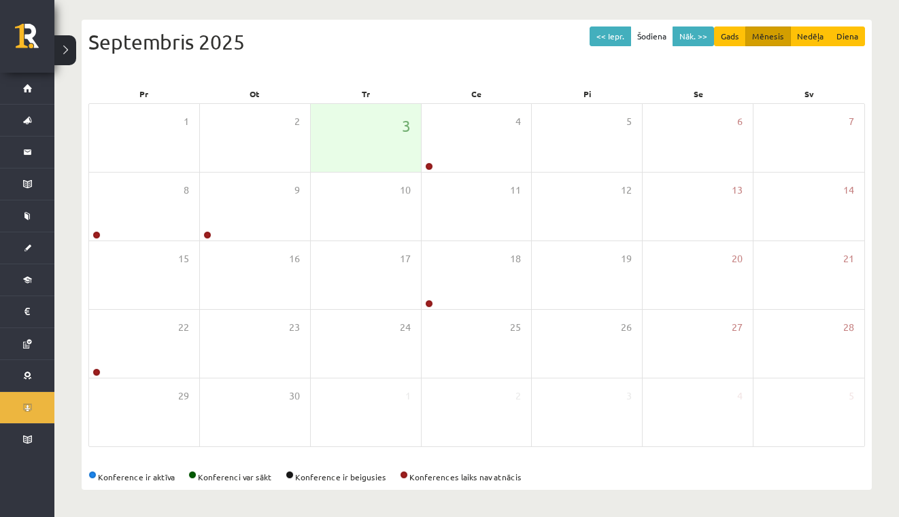
scroll to position [132, 0]
